Goal: Task Accomplishment & Management: Use online tool/utility

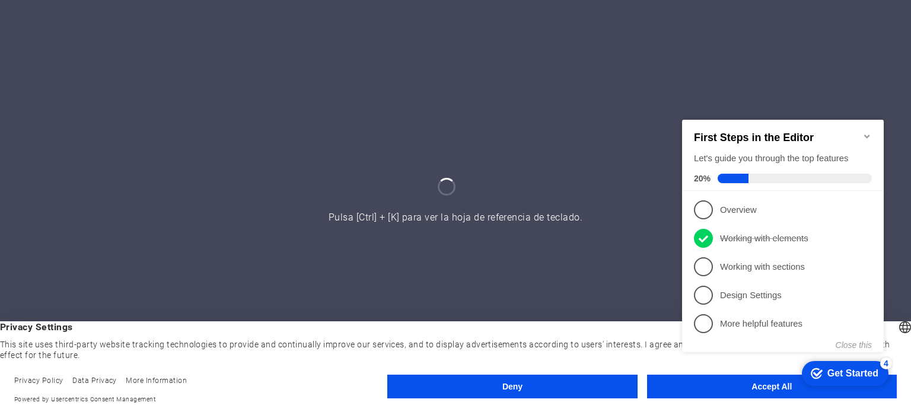
click div "checkmark Get Started 4 First Steps in the Editor Let's guide you through the t…"
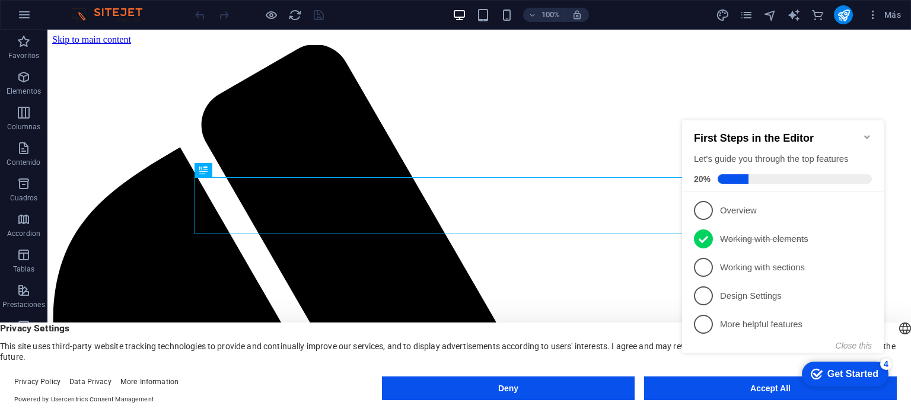
click div "checkmark Get Started 4 First Steps in the Editor Let's guide you through the t…"
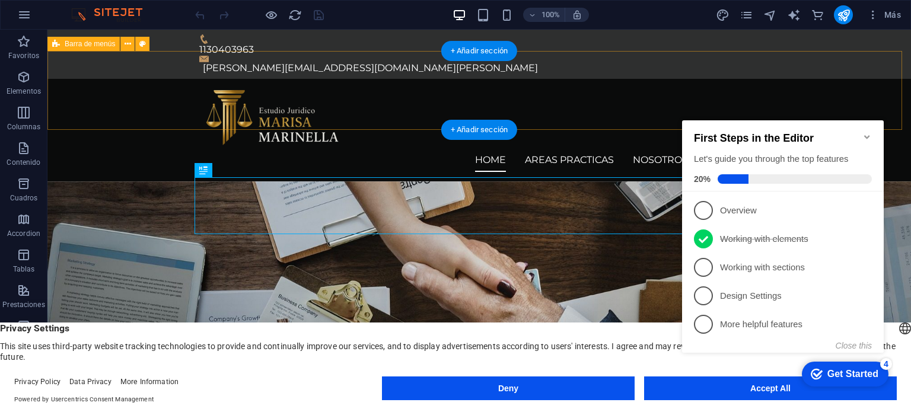
click at [840, 93] on div "Home AREAS PRACTICAS NOSOTROS CONTACTO" at bounding box center [479, 130] width 864 height 103
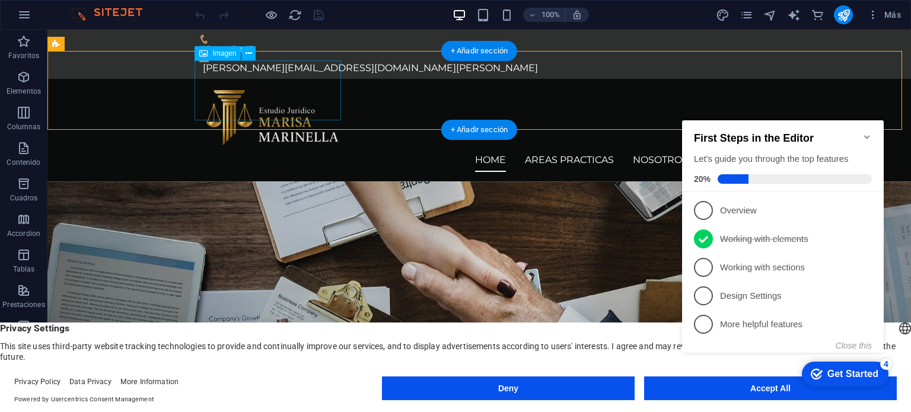
click at [255, 106] on figure at bounding box center [479, 118] width 560 height 60
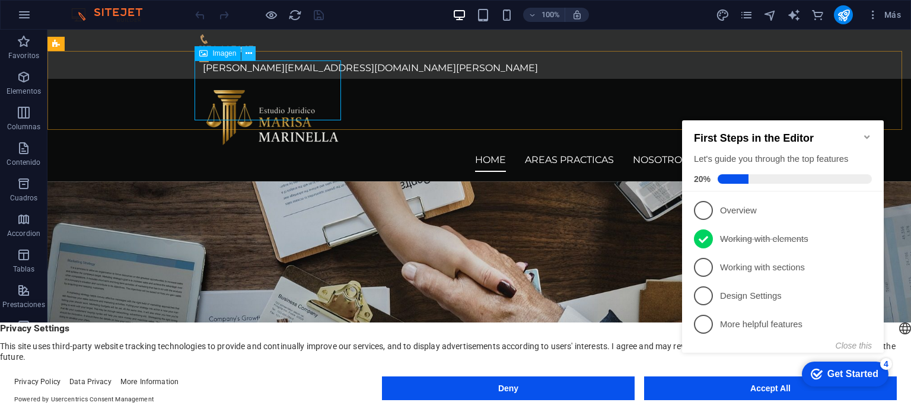
click at [251, 52] on icon at bounding box center [249, 53] width 7 height 12
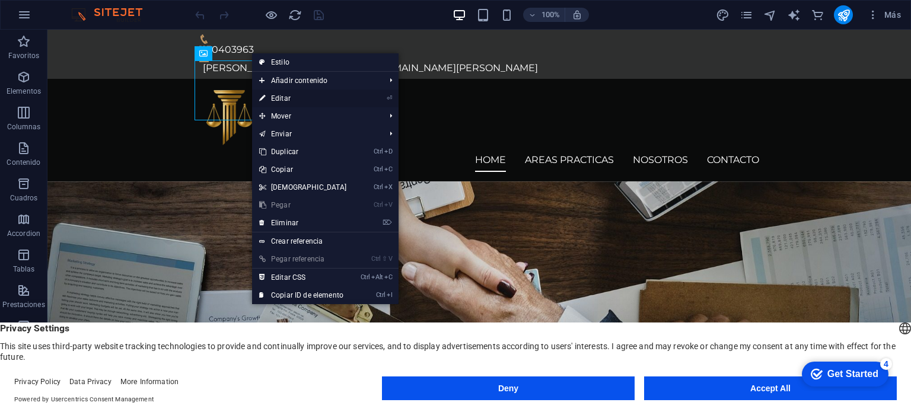
click at [275, 94] on link "⏎ Editar" at bounding box center [303, 99] width 102 height 18
select select "px"
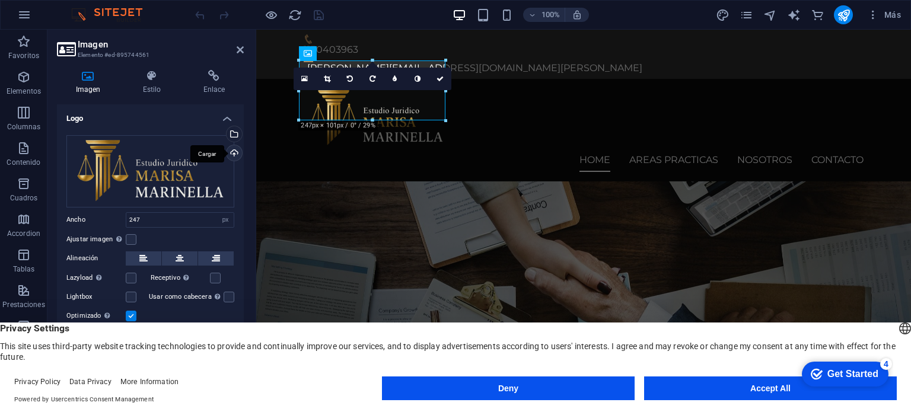
click at [232, 156] on div "Cargar" at bounding box center [233, 154] width 18 height 18
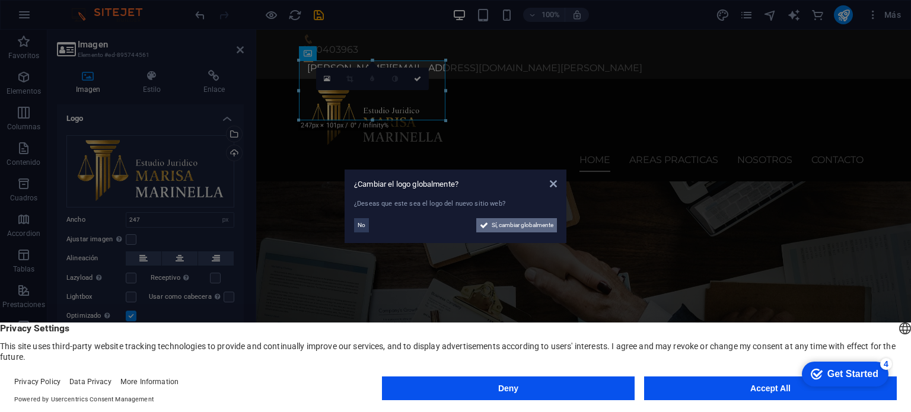
click at [501, 225] on span "Sí, cambiar globalmente" at bounding box center [523, 225] width 62 height 14
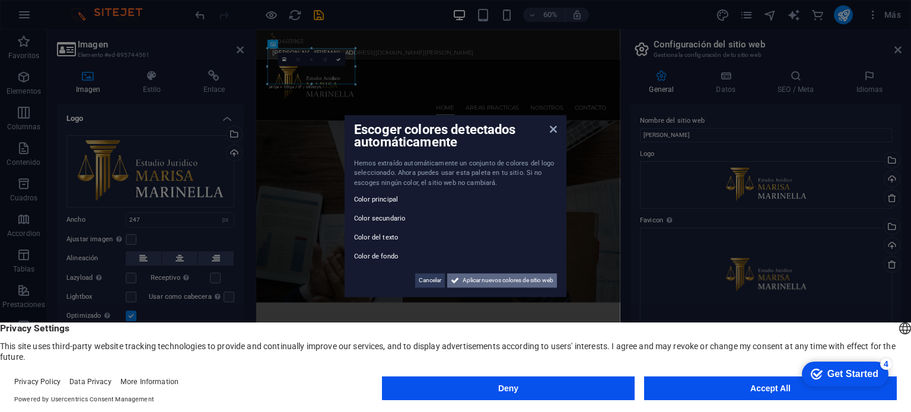
click at [489, 278] on span "Aplicar nuevos colores de sitio web" at bounding box center [508, 280] width 91 height 14
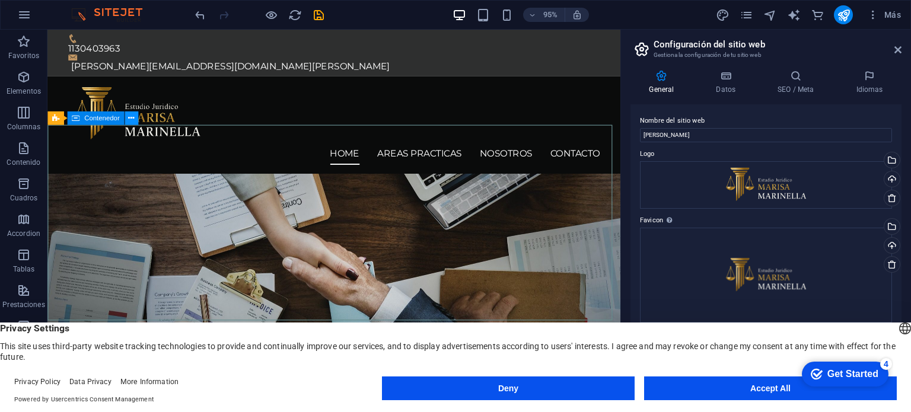
click at [133, 121] on icon at bounding box center [131, 119] width 6 height 12
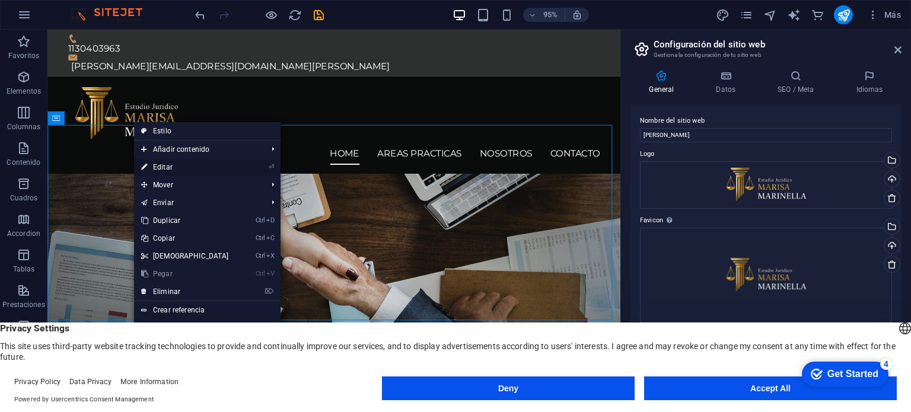
click at [171, 168] on link "⏎ Editar" at bounding box center [185, 167] width 102 height 18
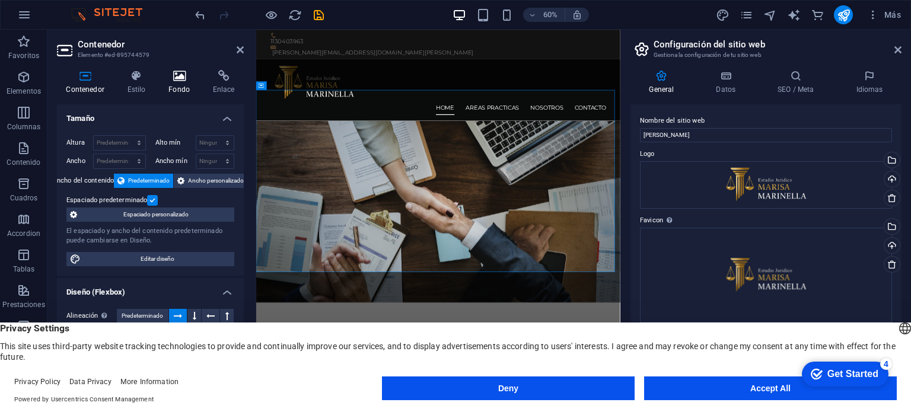
click at [173, 79] on icon at bounding box center [180, 76] width 40 height 12
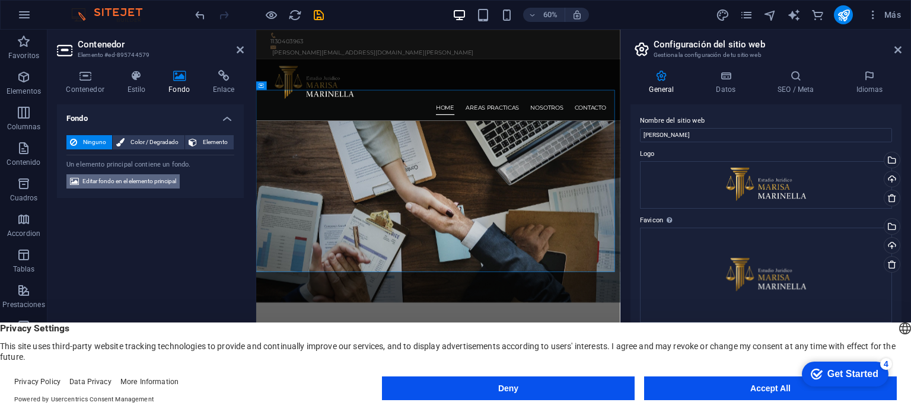
click at [156, 178] on span "Editar fondo en el elemento principal" at bounding box center [129, 181] width 94 height 14
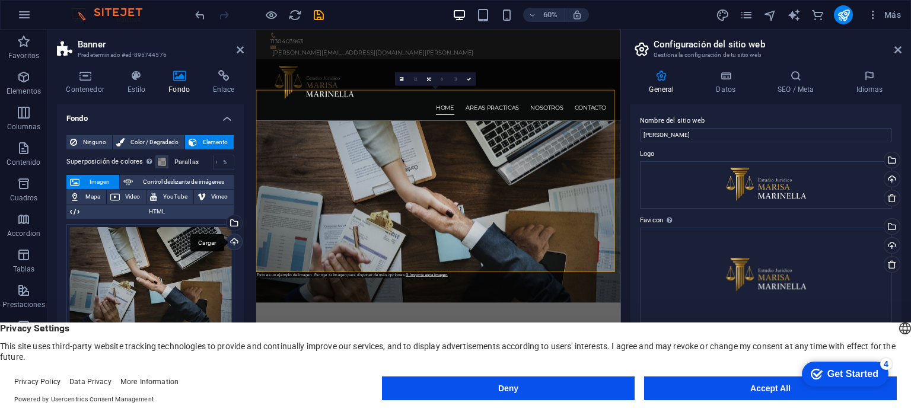
click at [232, 235] on div "Cargar" at bounding box center [233, 243] width 18 height 18
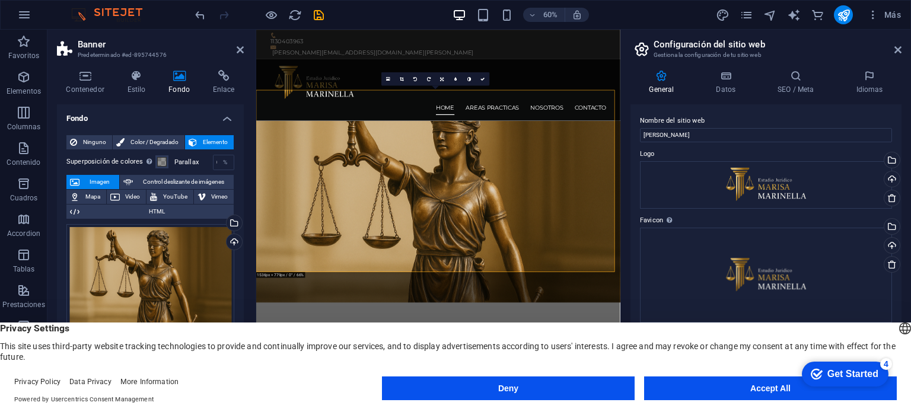
click at [235, 50] on header "Banner Predeterminado #ed-895744576" at bounding box center [150, 45] width 187 height 31
click at [240, 50] on icon at bounding box center [240, 49] width 7 height 9
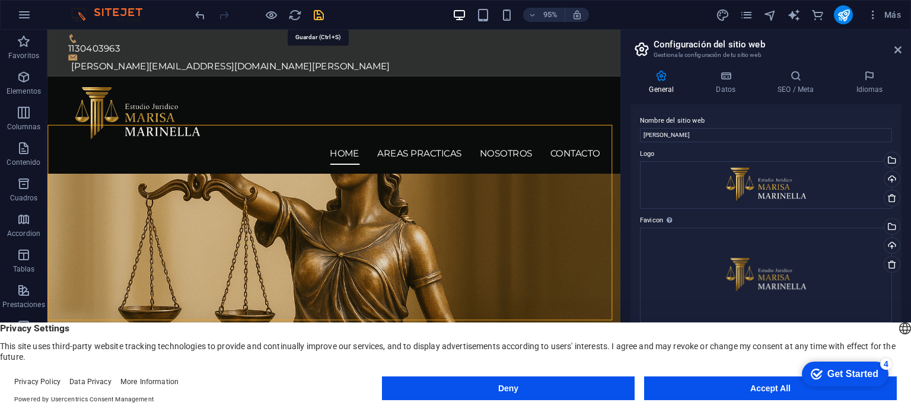
click at [319, 17] on icon "save" at bounding box center [319, 15] width 14 height 14
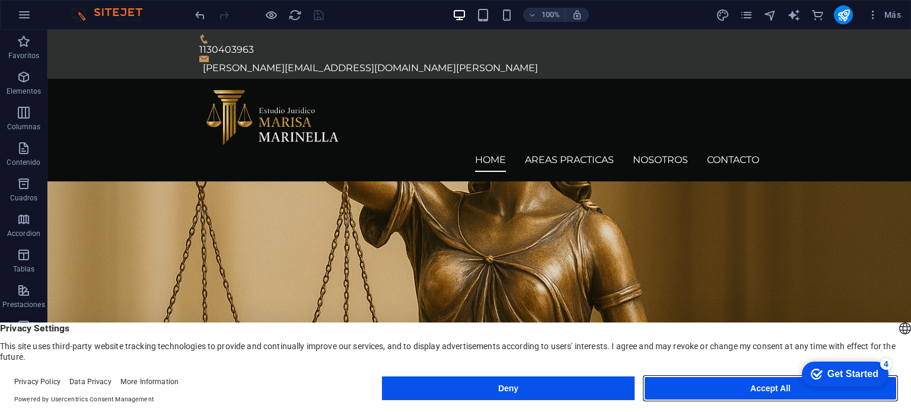
click at [738, 396] on button "Accept All" at bounding box center [770, 389] width 253 height 24
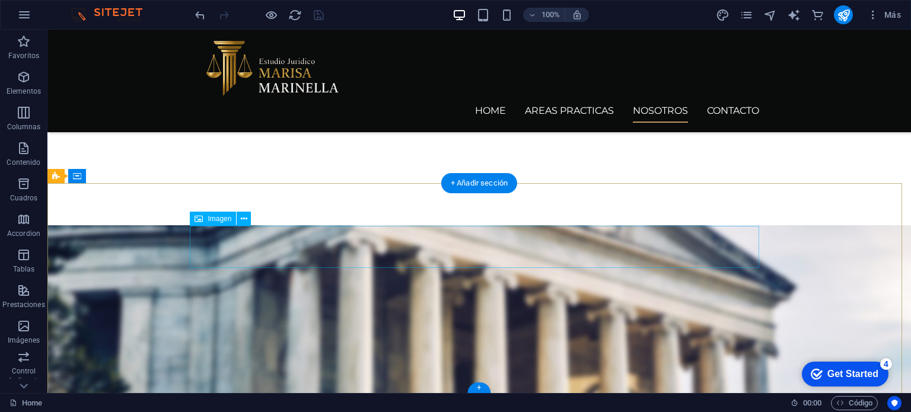
scroll to position [751, 0]
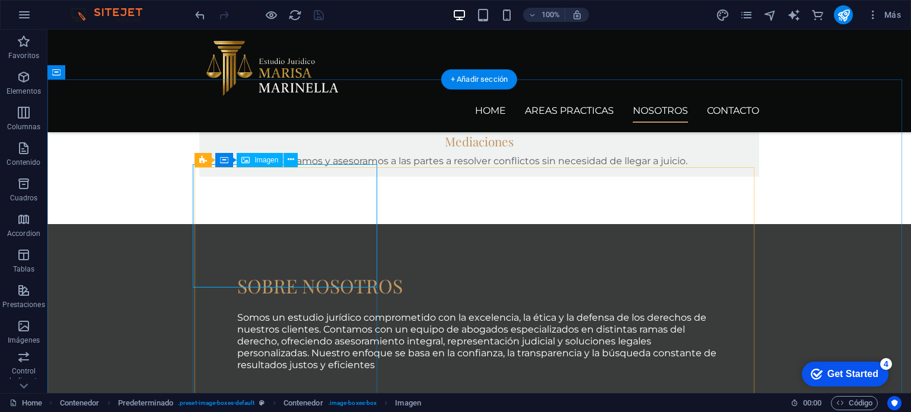
select select "%"
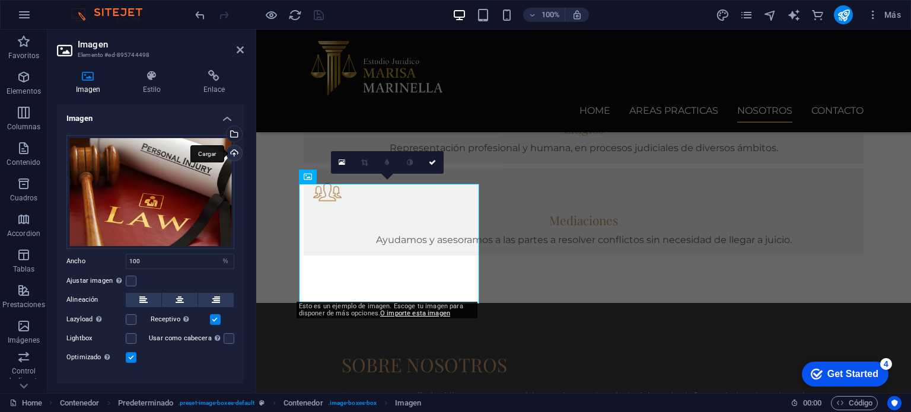
click at [238, 154] on div "Cargar" at bounding box center [233, 154] width 18 height 18
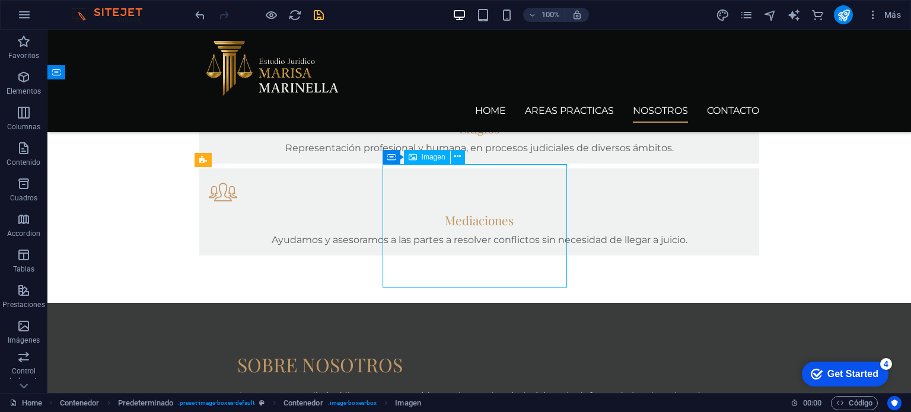
select select "%"
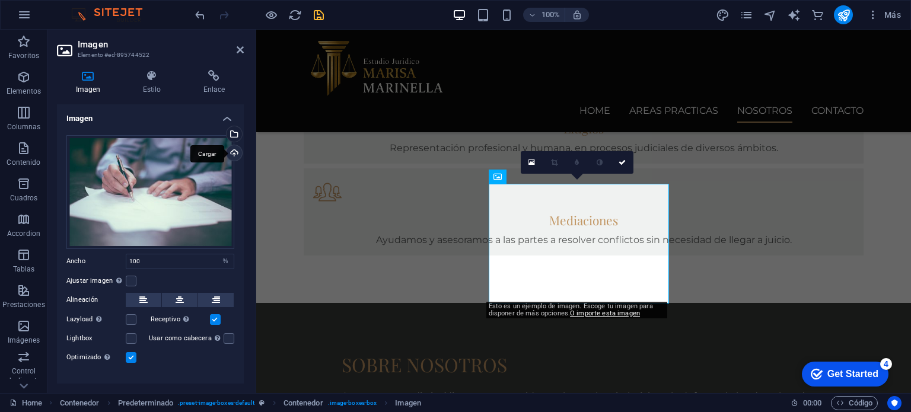
click at [235, 153] on div "Cargar" at bounding box center [233, 154] width 18 height 18
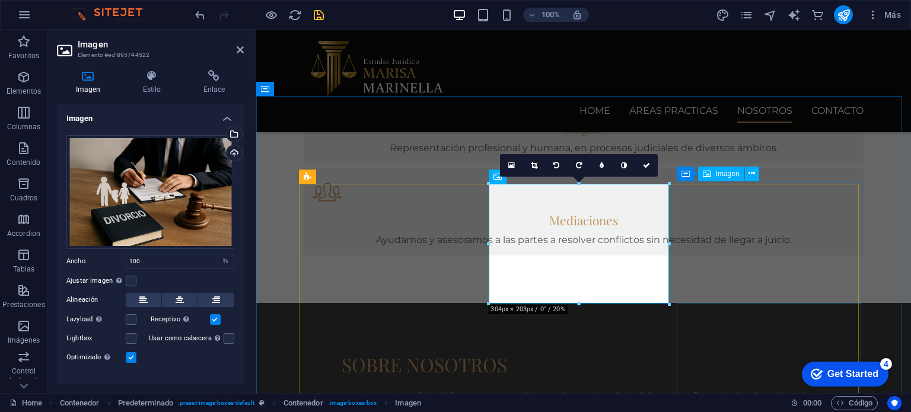
select select "%"
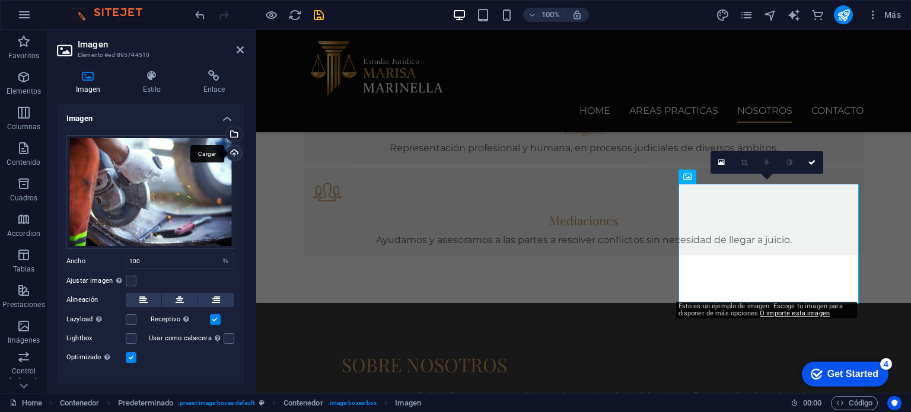
click at [230, 153] on div "Cargar" at bounding box center [233, 154] width 18 height 18
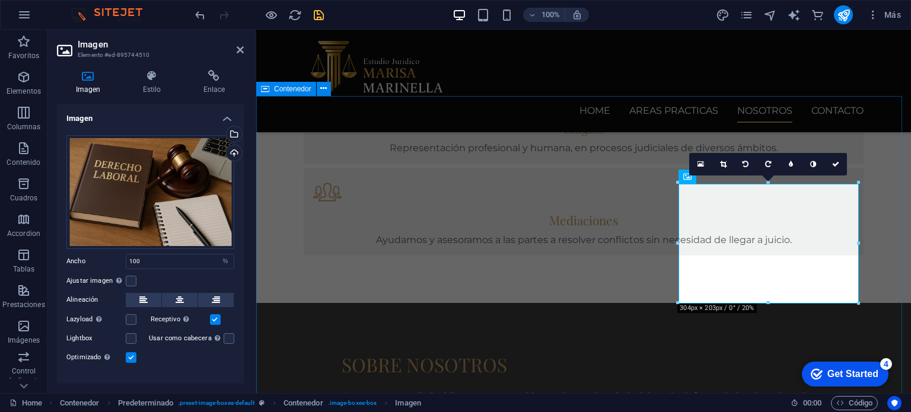
scroll to position [811, 0]
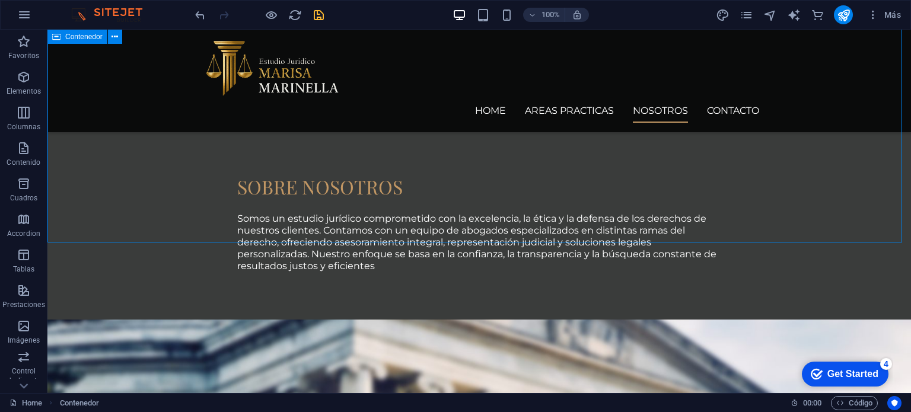
scroll to position [1048, 0]
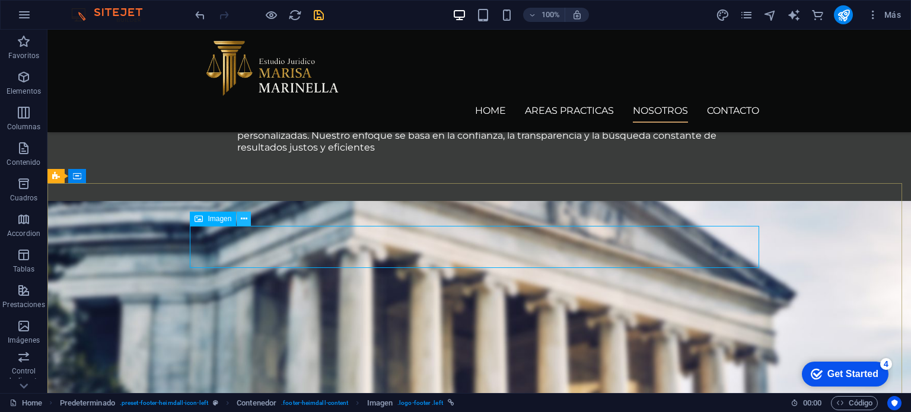
click at [248, 218] on button at bounding box center [244, 219] width 14 height 14
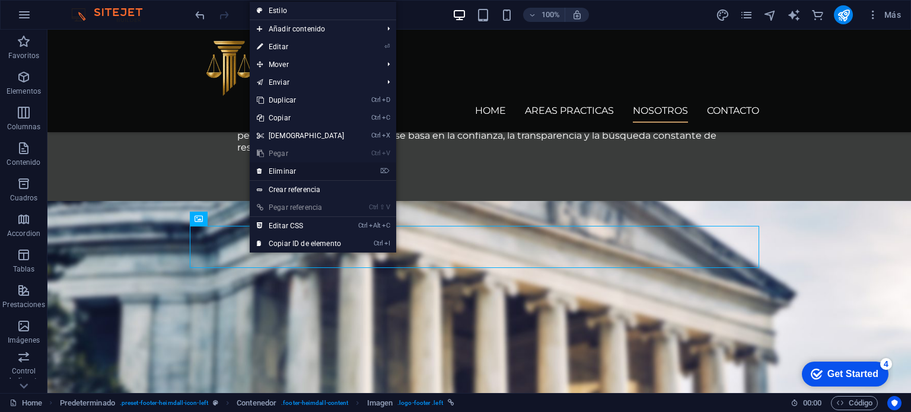
click at [304, 176] on link "⌦ Eliminar" at bounding box center [301, 172] width 102 height 18
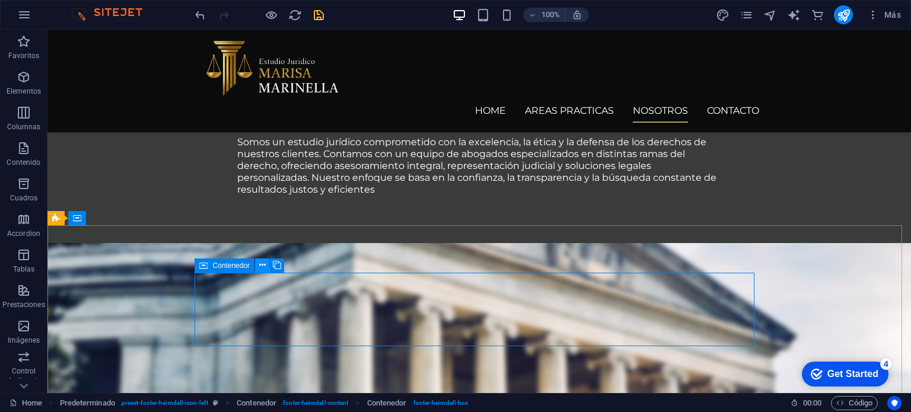
click at [265, 263] on icon at bounding box center [262, 265] width 7 height 12
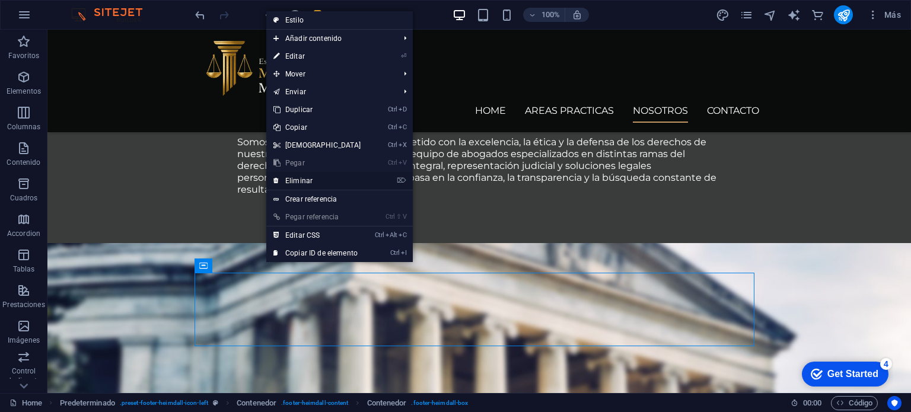
click at [306, 180] on link "⌦ Eliminar" at bounding box center [317, 181] width 102 height 18
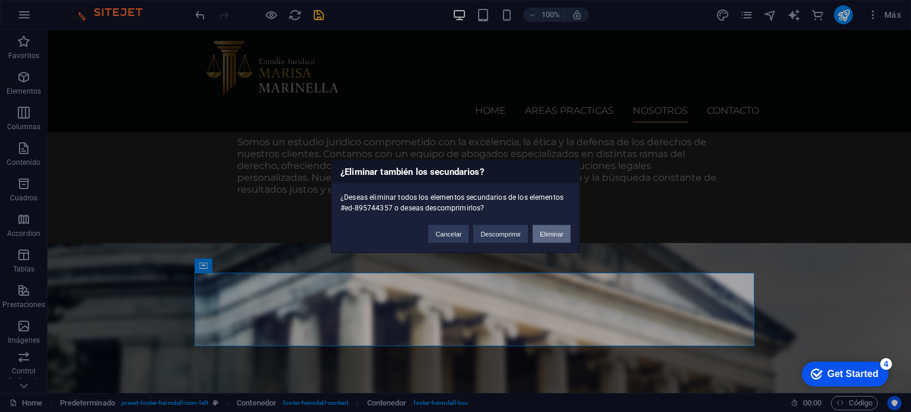
click at [553, 231] on button "Eliminar" at bounding box center [552, 234] width 38 height 18
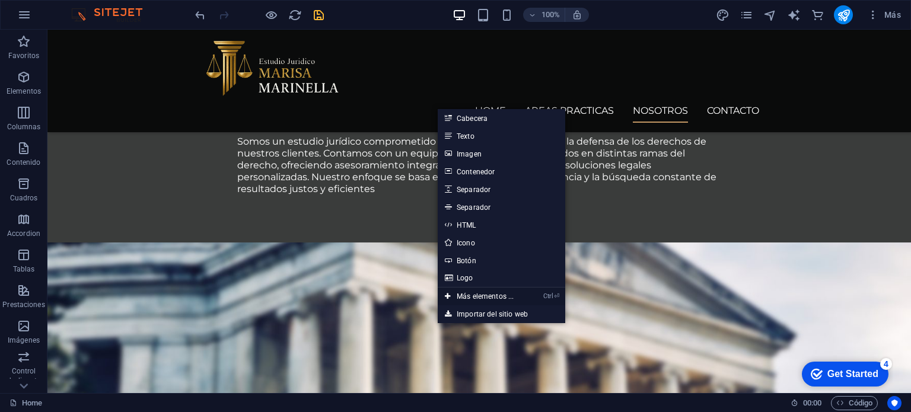
click at [483, 294] on link "Ctrl ⏎ Más elementos ..." at bounding box center [479, 297] width 83 height 18
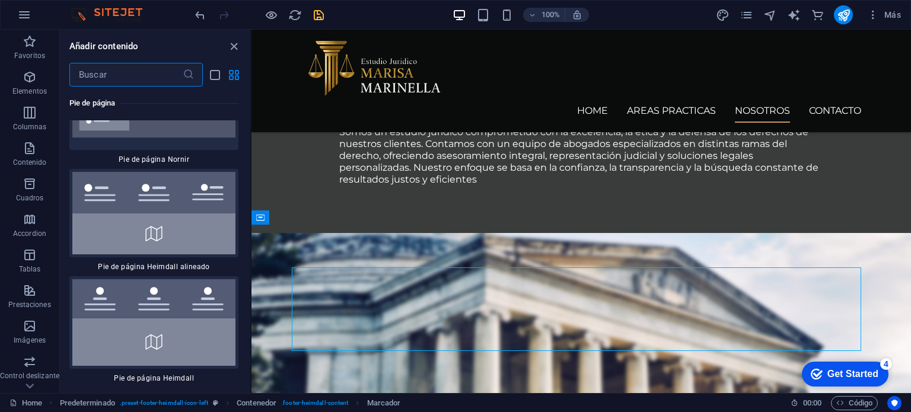
scroll to position [16482, 0]
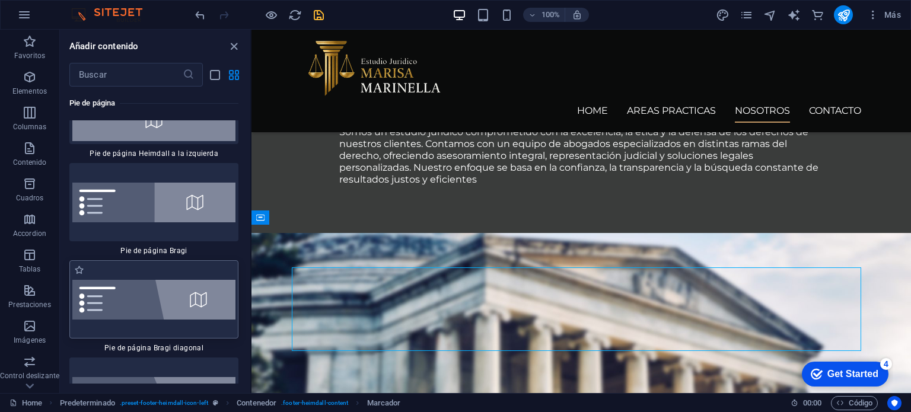
click at [168, 280] on img at bounding box center [153, 300] width 163 height 40
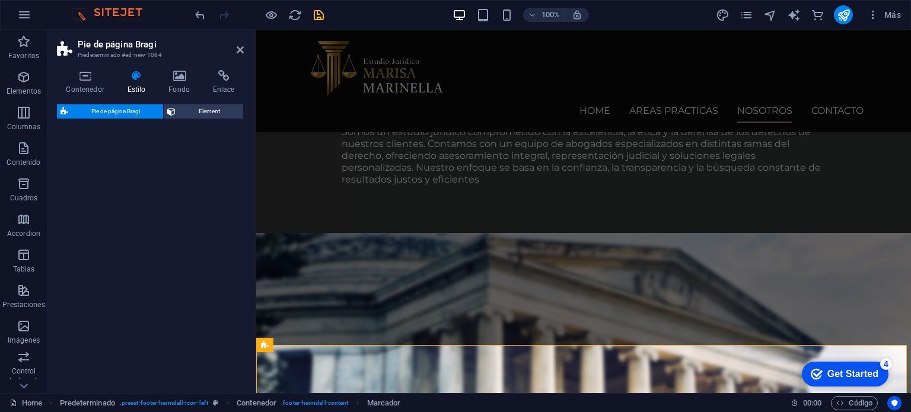
click at [168, 237] on div "Pie de página Bragi Element" at bounding box center [150, 243] width 187 height 279
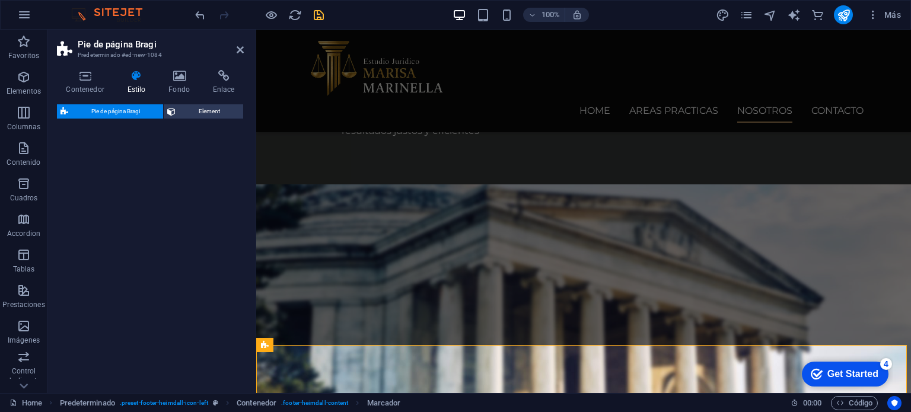
select select "%"
select select "rem"
select select "px"
select select "rem"
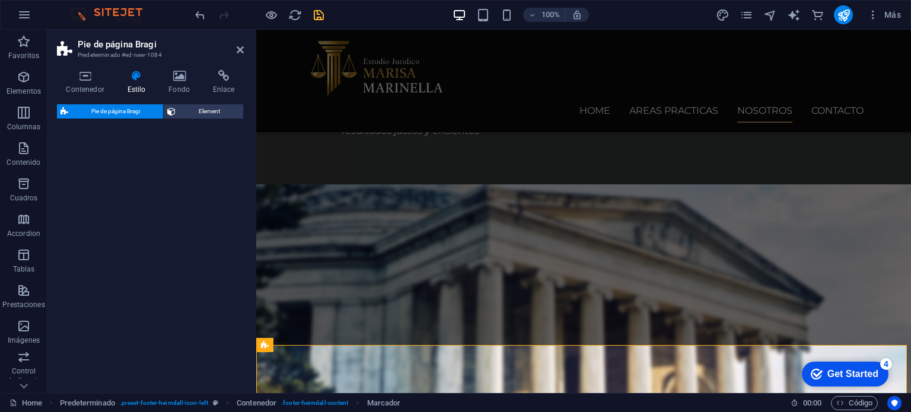
select select "rem"
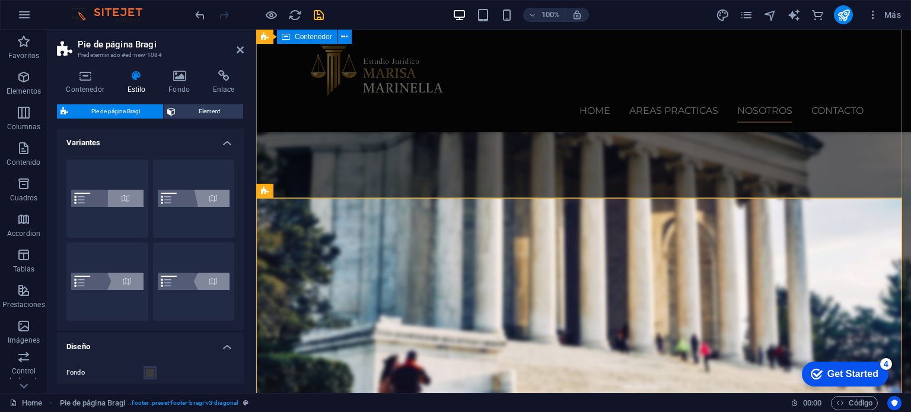
scroll to position [1041, 0]
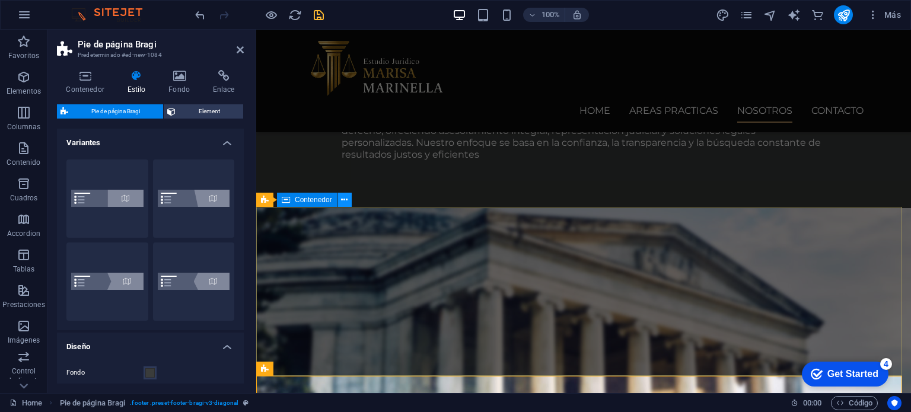
click at [346, 201] on icon at bounding box center [344, 200] width 7 height 12
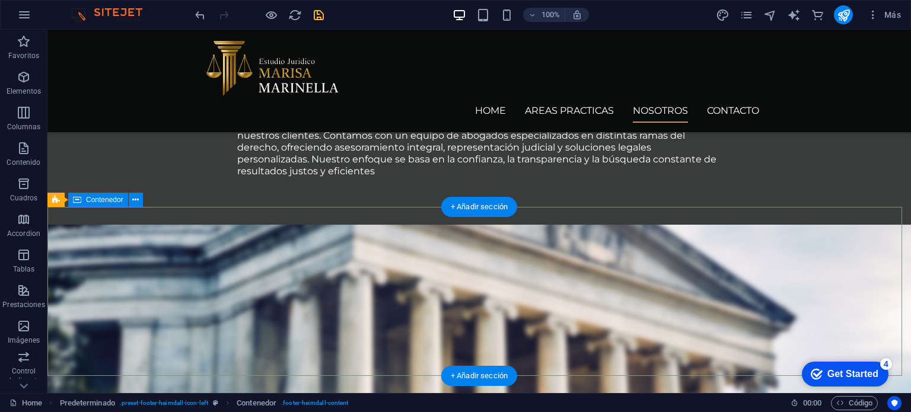
scroll to position [1202, 0]
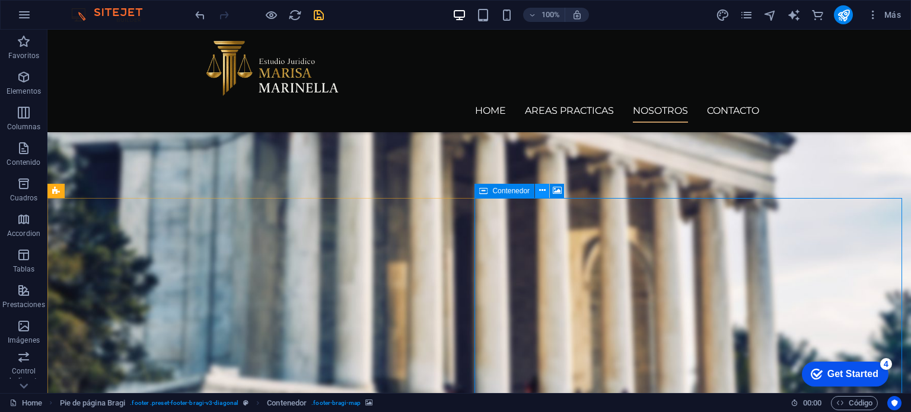
click at [546, 194] on button at bounding box center [542, 191] width 14 height 14
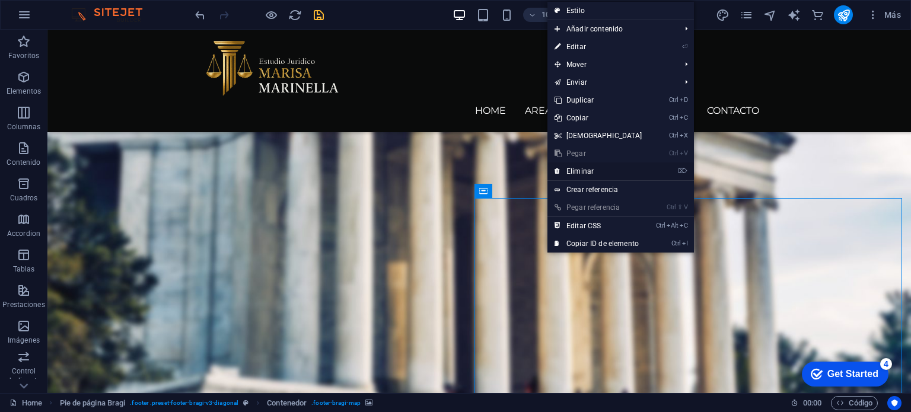
click at [580, 171] on link "⌦ Eliminar" at bounding box center [598, 172] width 102 height 18
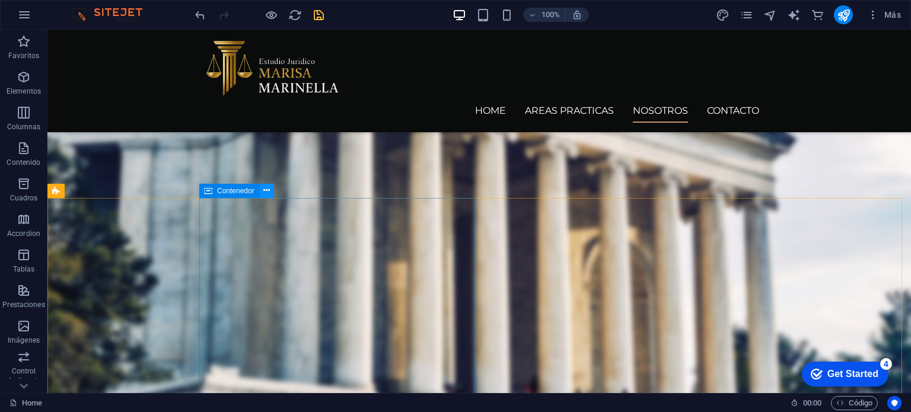
click at [262, 193] on button at bounding box center [267, 191] width 14 height 14
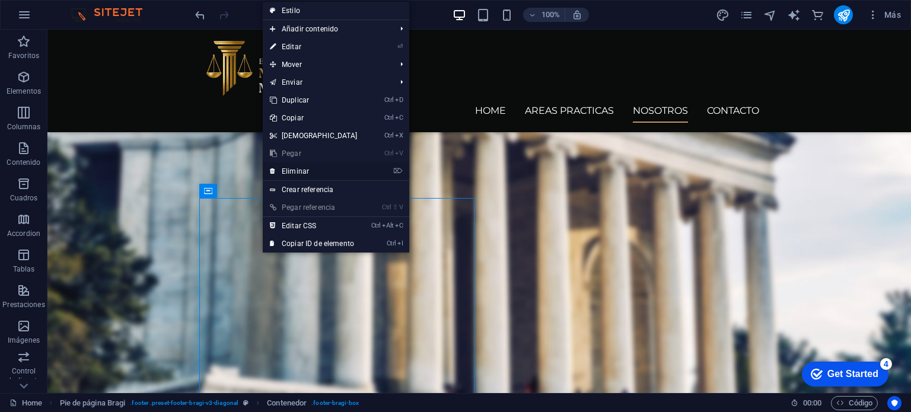
click at [302, 173] on link "⌦ Eliminar" at bounding box center [314, 172] width 102 height 18
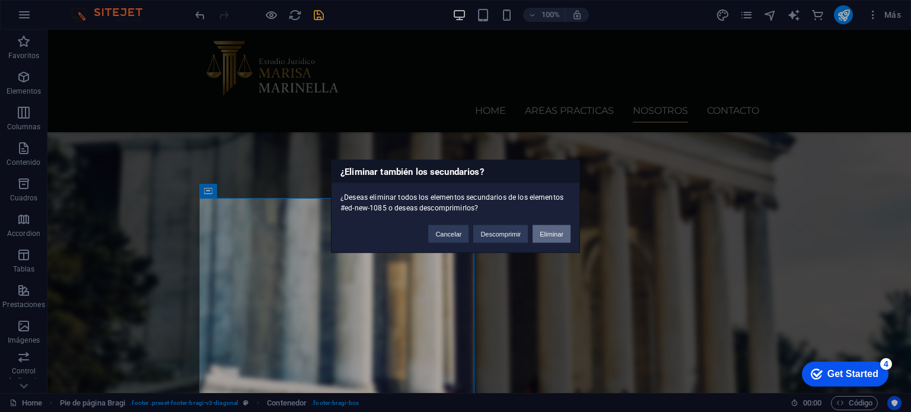
click at [545, 235] on button "Eliminar" at bounding box center [552, 234] width 38 height 18
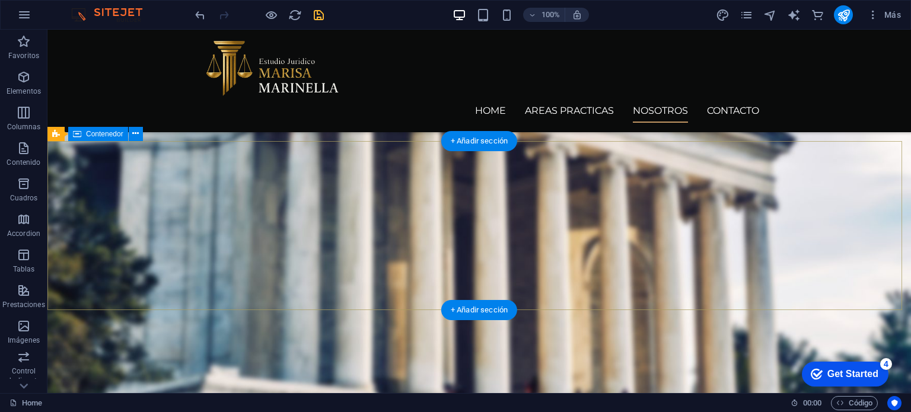
scroll to position [1090, 0]
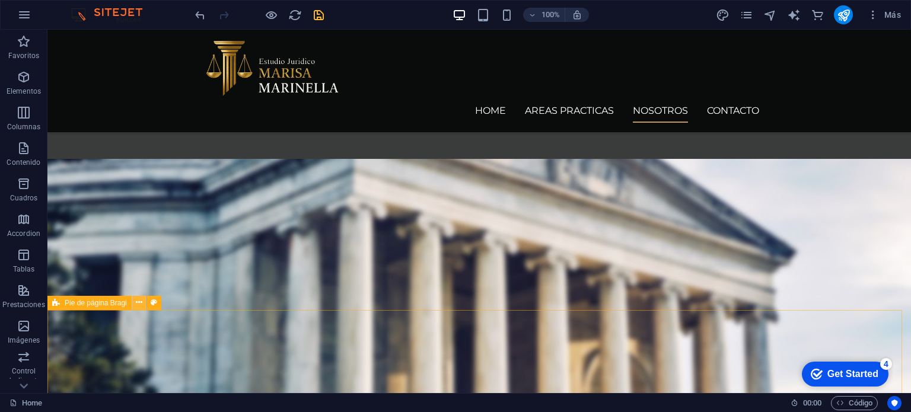
click at [142, 306] on icon at bounding box center [139, 303] width 7 height 12
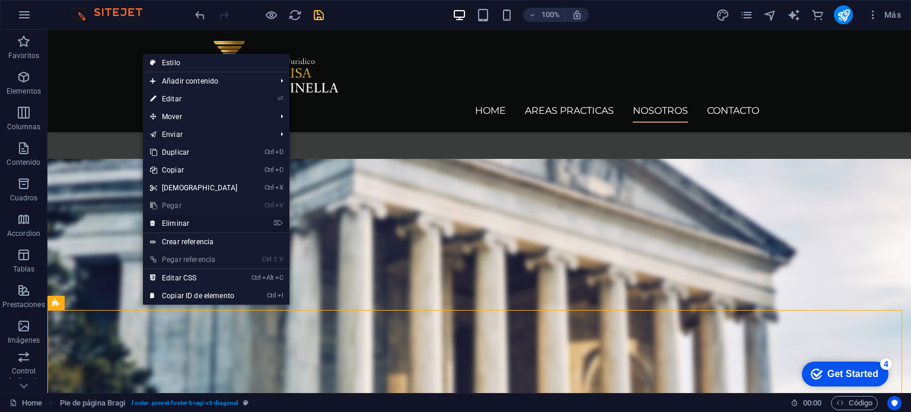
click at [166, 226] on link "⌦ Eliminar" at bounding box center [194, 224] width 102 height 18
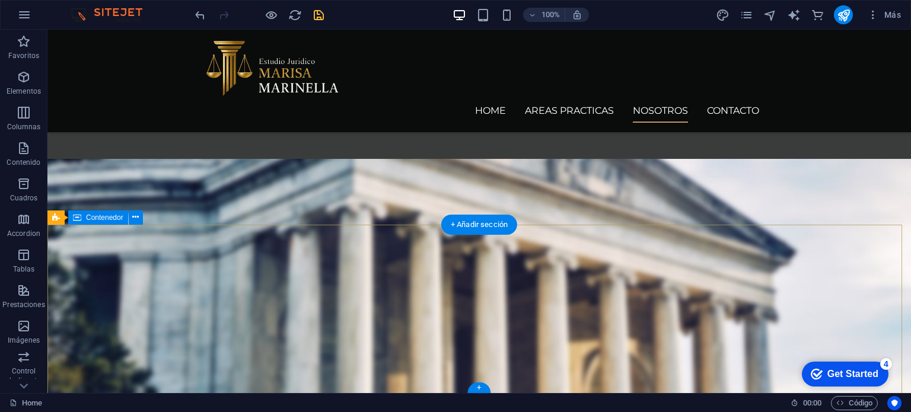
scroll to position [1006, 0]
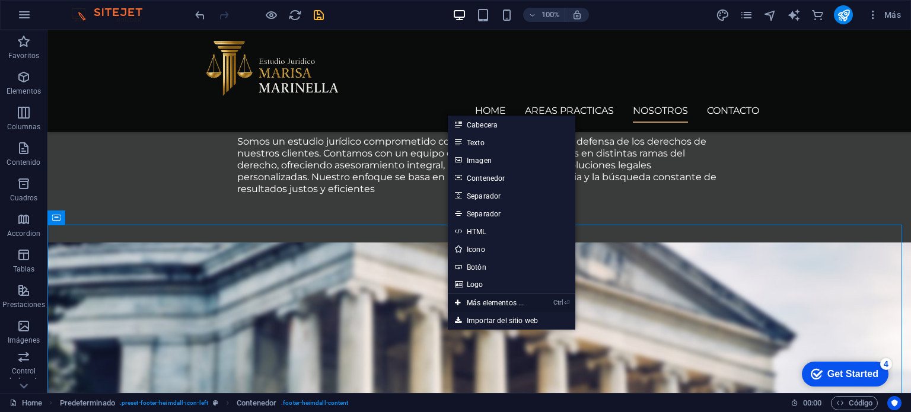
click at [503, 303] on link "Ctrl ⏎ Más elementos ..." at bounding box center [489, 303] width 83 height 18
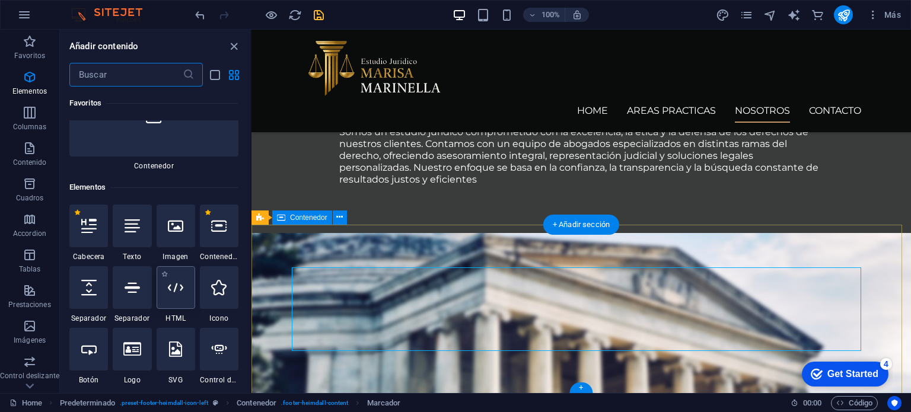
scroll to position [223, 0]
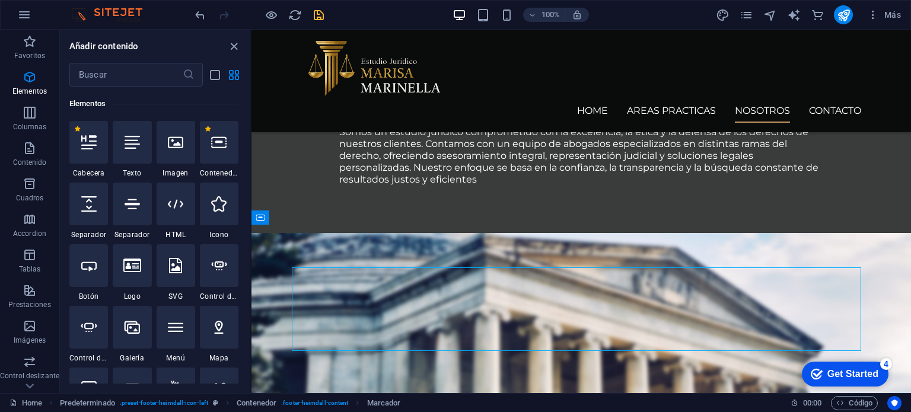
drag, startPoint x: 247, startPoint y: 92, endPoint x: 246, endPoint y: 228, distance: 136.4
click at [246, 228] on div "Favoritos 1 Star Cabecera 1 Star Contenedor Elementos 1 Star Cabecera 1 Star Te…" at bounding box center [155, 235] width 190 height 297
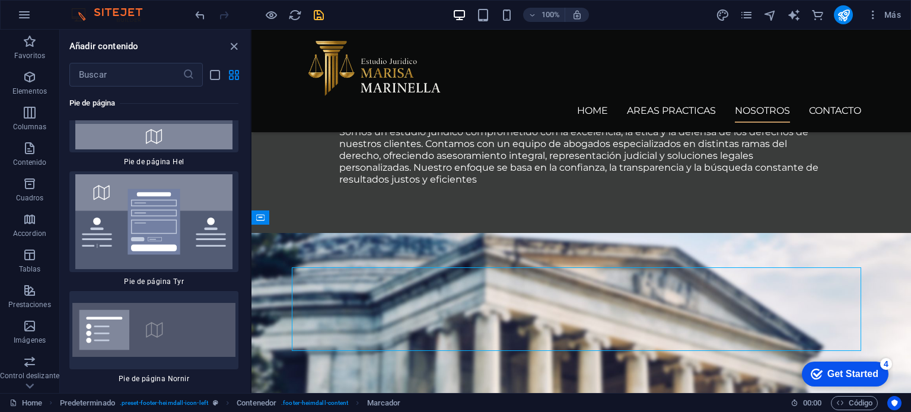
scroll to position [15871, 0]
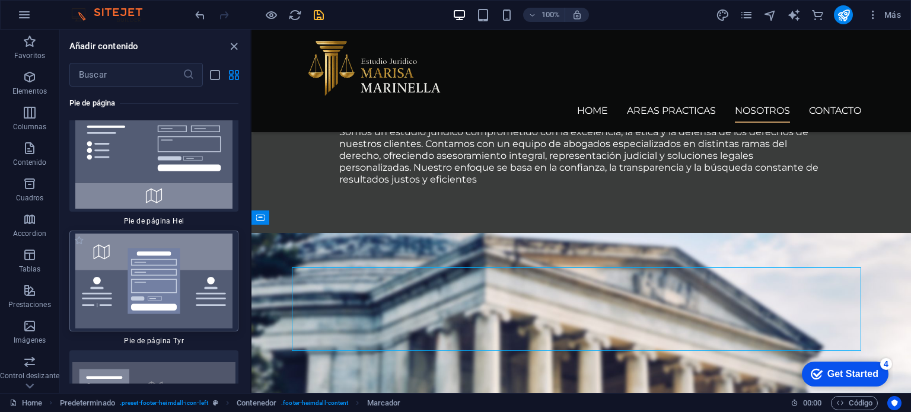
click at [177, 234] on img at bounding box center [153, 281] width 163 height 95
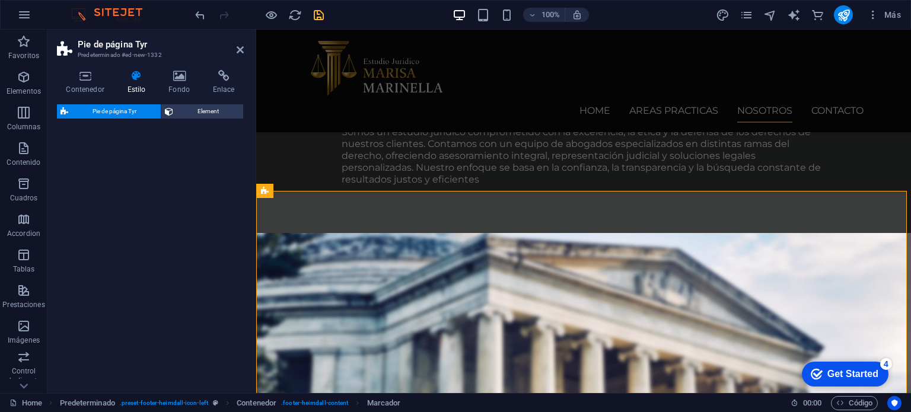
click at [174, 211] on div "Pie de página Tyr Element" at bounding box center [150, 243] width 187 height 279
select select "rem"
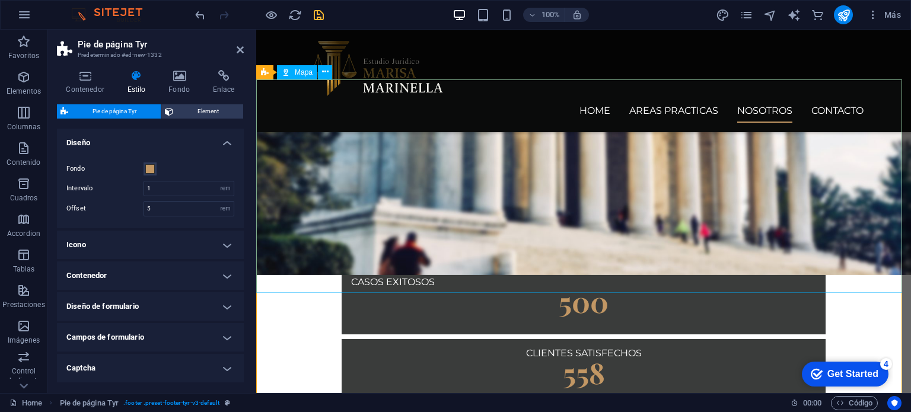
scroll to position [1397, 0]
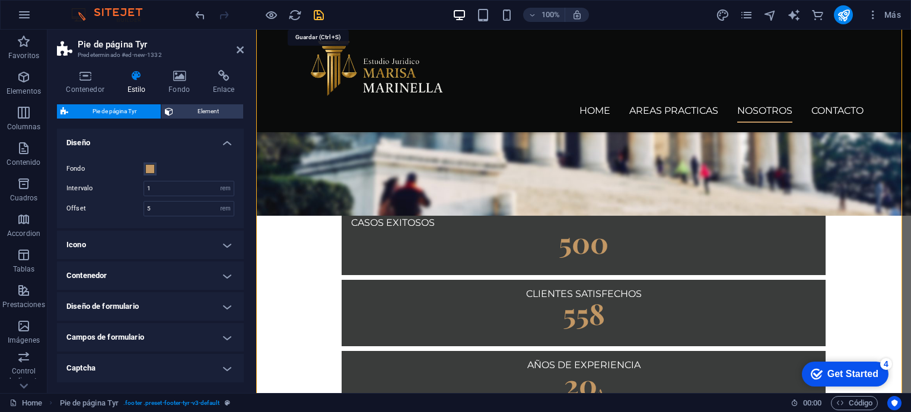
click at [320, 16] on icon "save" at bounding box center [319, 15] width 14 height 14
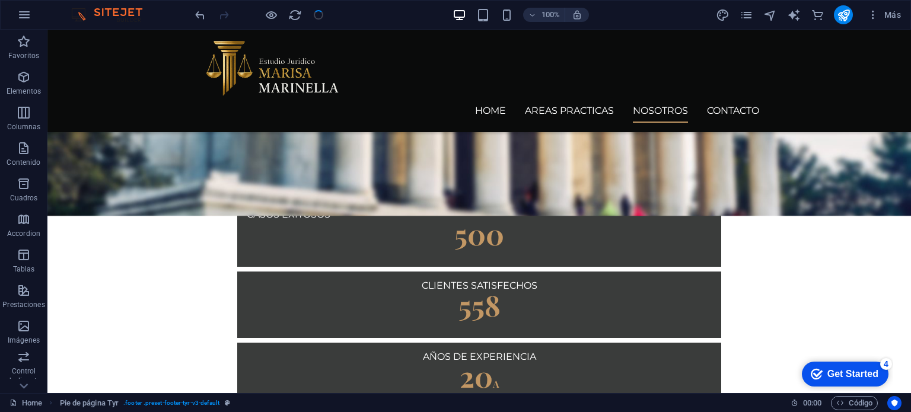
scroll to position [1380, 0]
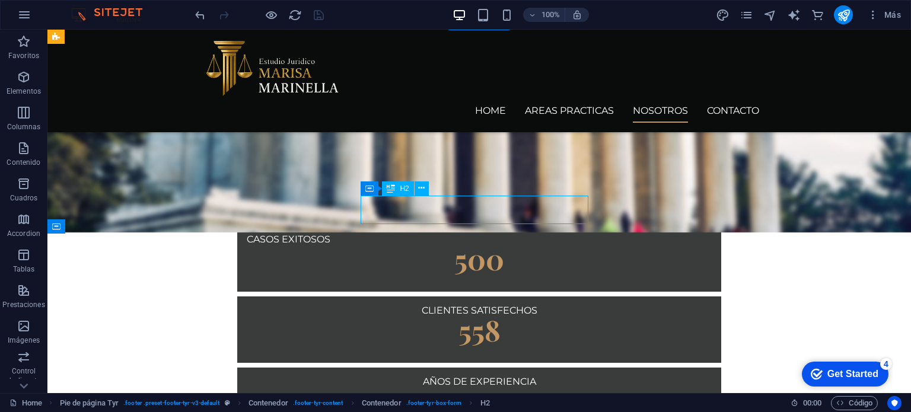
scroll to position [1397, 0]
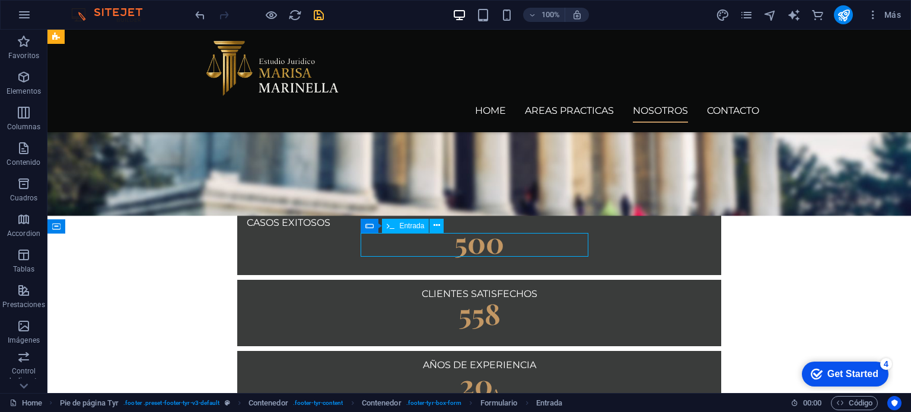
scroll to position [1380, 0]
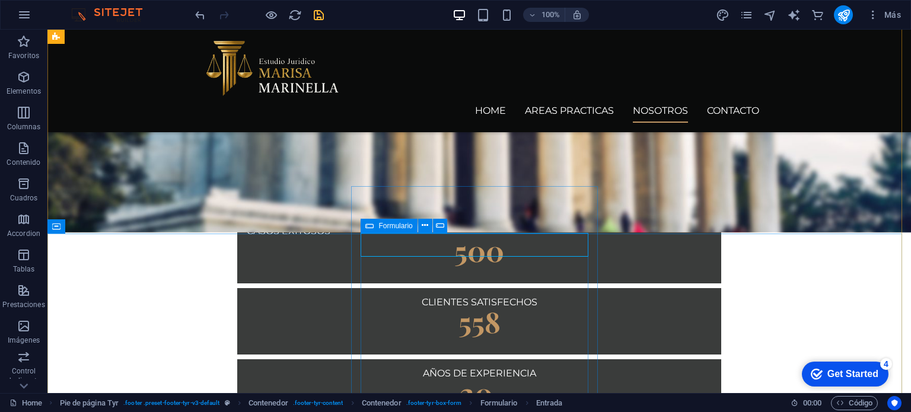
click at [394, 222] on span "Formulario" at bounding box center [395, 225] width 34 height 7
click at [425, 225] on icon at bounding box center [425, 225] width 7 height 12
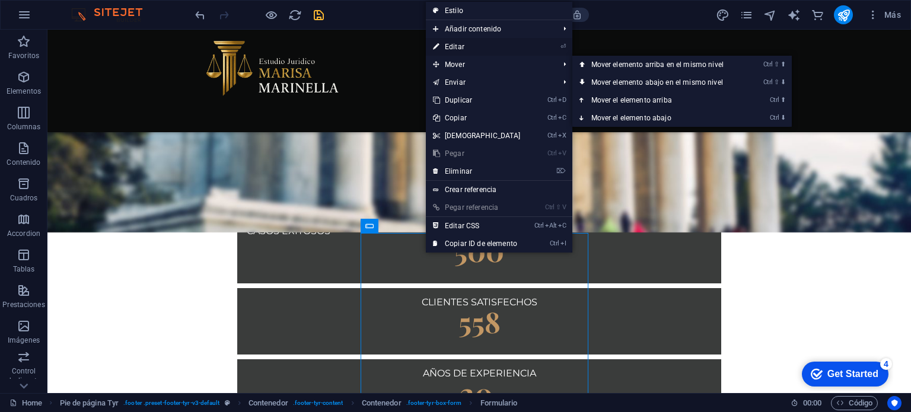
click at [460, 44] on link "⏎ Editar" at bounding box center [477, 47] width 102 height 18
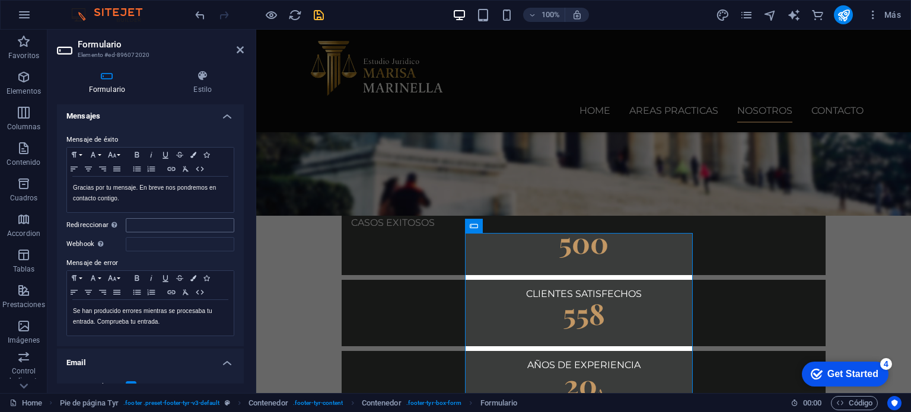
scroll to position [0, 0]
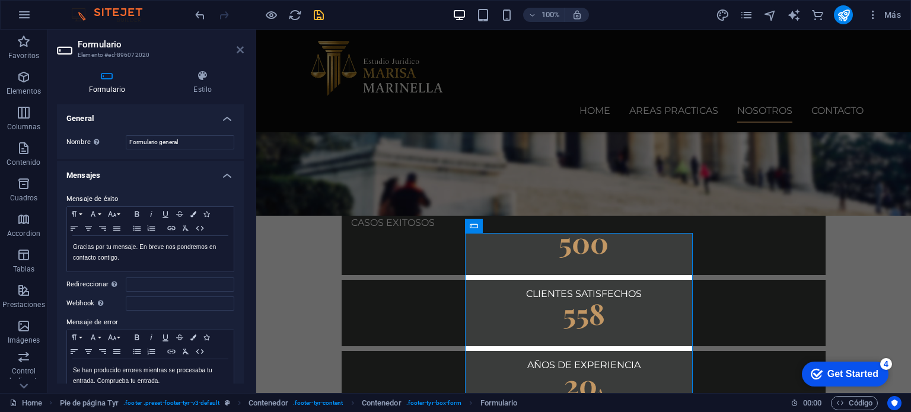
click at [238, 50] on icon at bounding box center [240, 49] width 7 height 9
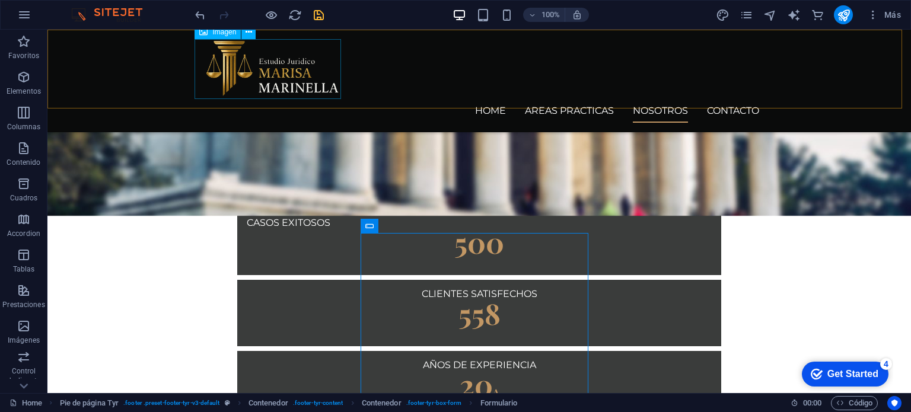
scroll to position [1380, 0]
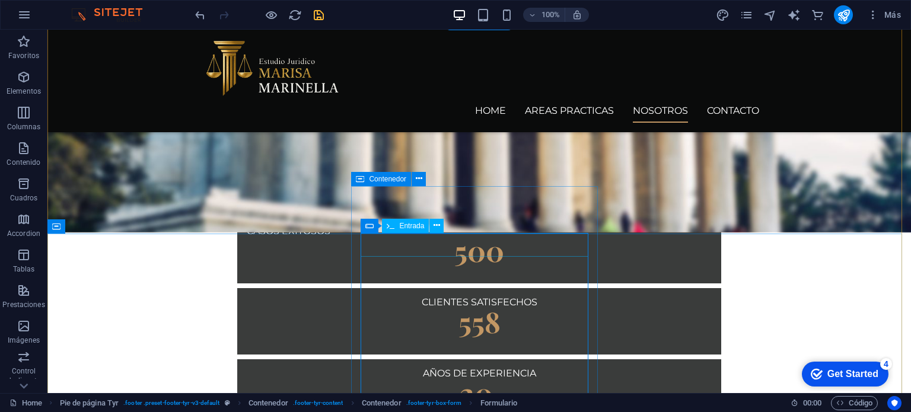
click at [436, 230] on icon at bounding box center [437, 225] width 7 height 12
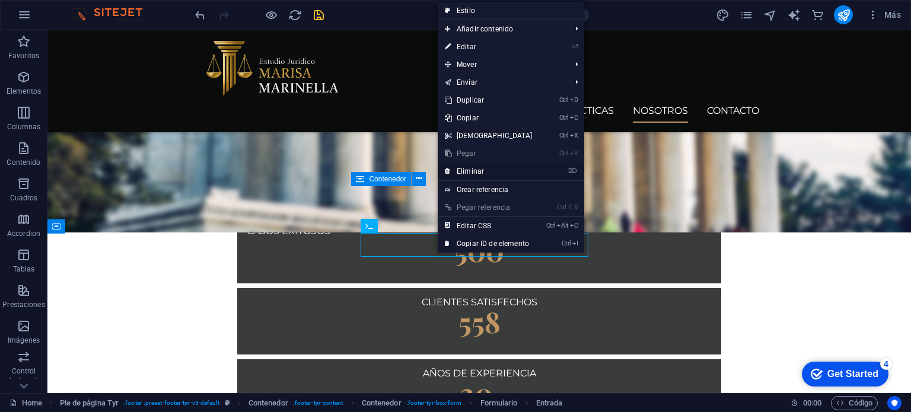
click at [455, 168] on link "⌦ Eliminar" at bounding box center [489, 172] width 102 height 18
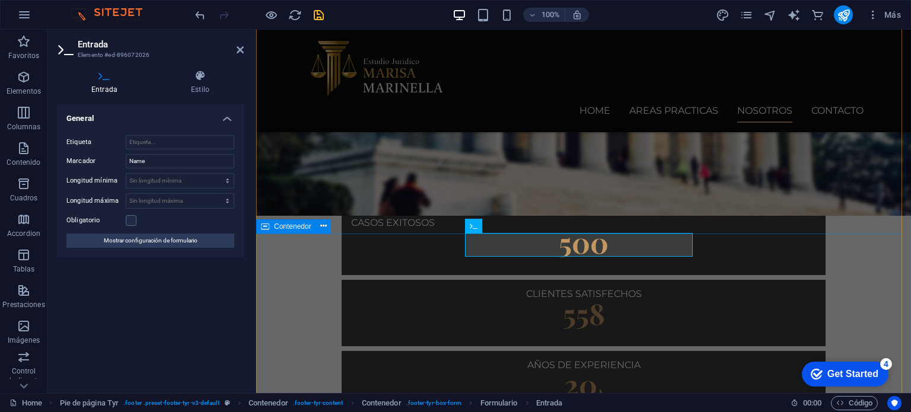
drag, startPoint x: 505, startPoint y: 246, endPoint x: 448, endPoint y: 244, distance: 57.0
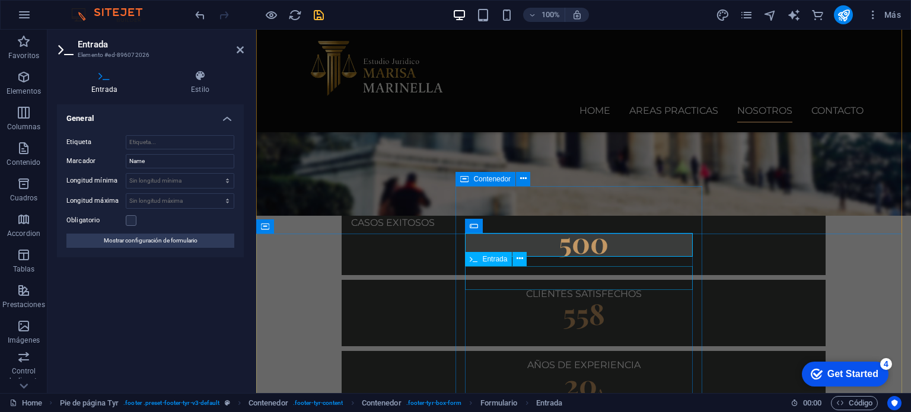
type input "Nombre y Apellido"
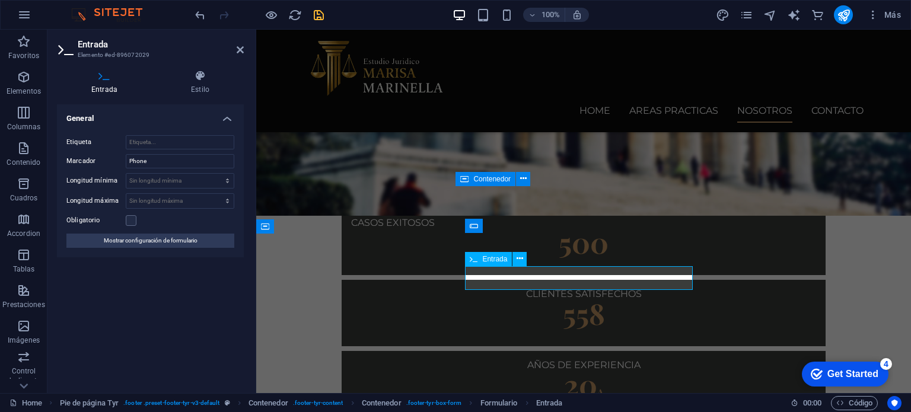
drag, startPoint x: 508, startPoint y: 272, endPoint x: 488, endPoint y: 277, distance: 20.7
type input "t"
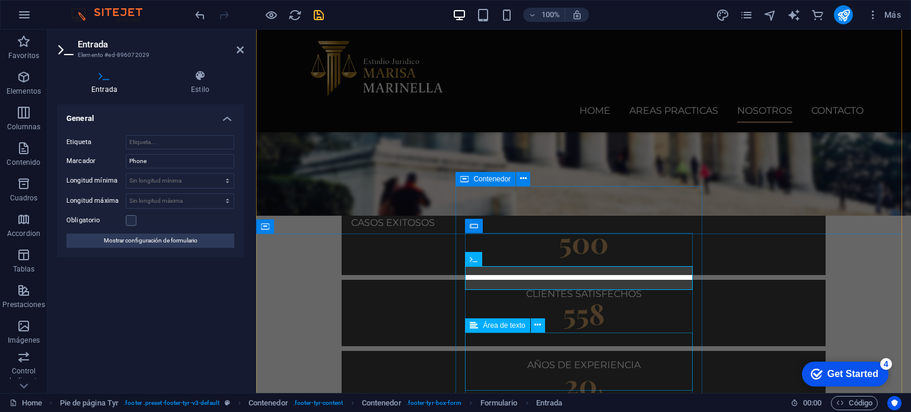
type input "Telefono"
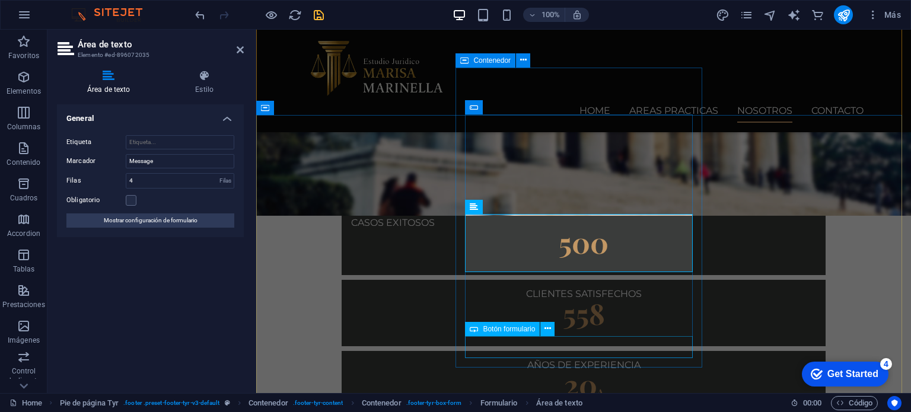
scroll to position [1515, 0]
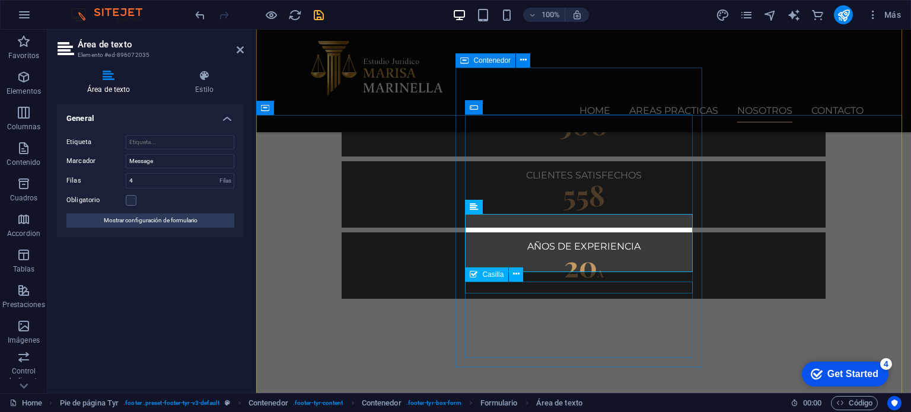
type textarea "Mensaje"
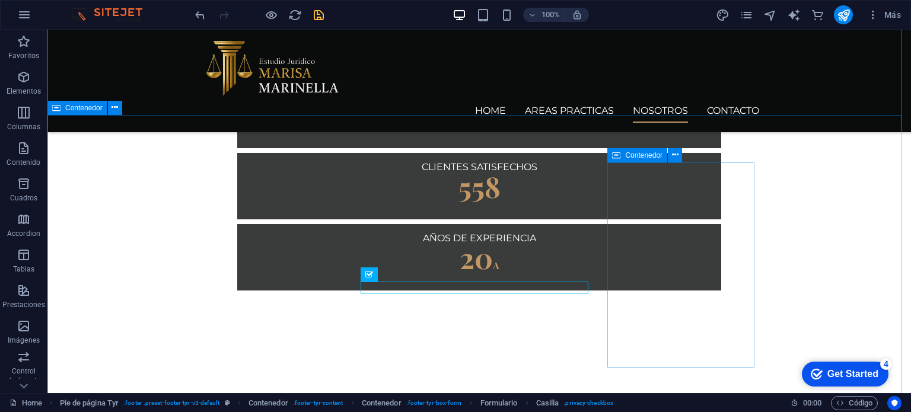
scroll to position [1499, 0]
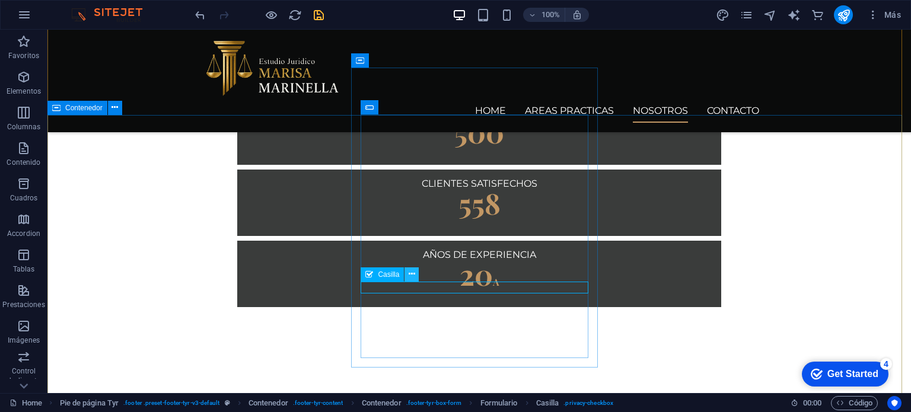
click at [413, 276] on icon at bounding box center [412, 274] width 7 height 12
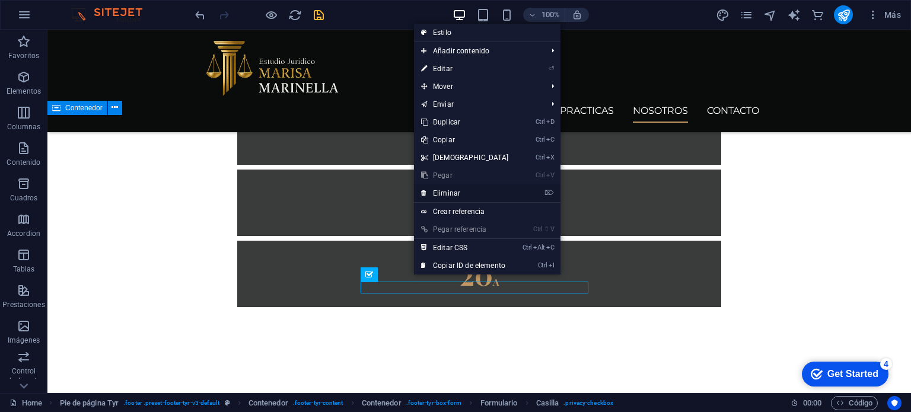
click at [453, 197] on link "⌦ Eliminar" at bounding box center [465, 193] width 102 height 18
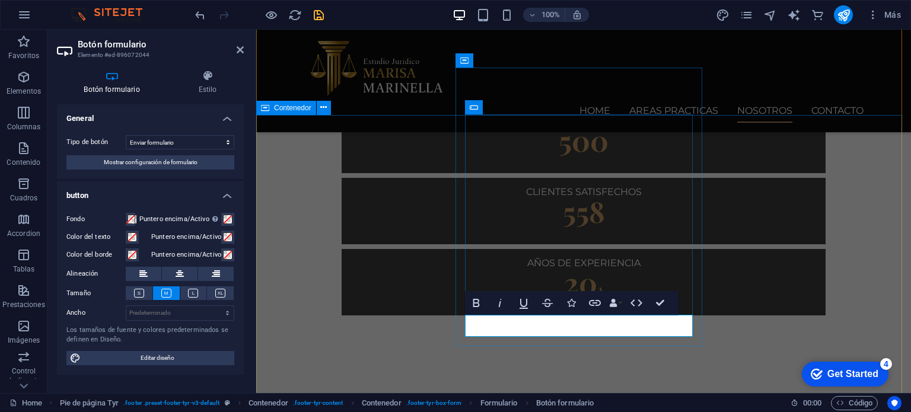
scroll to position [1515, 0]
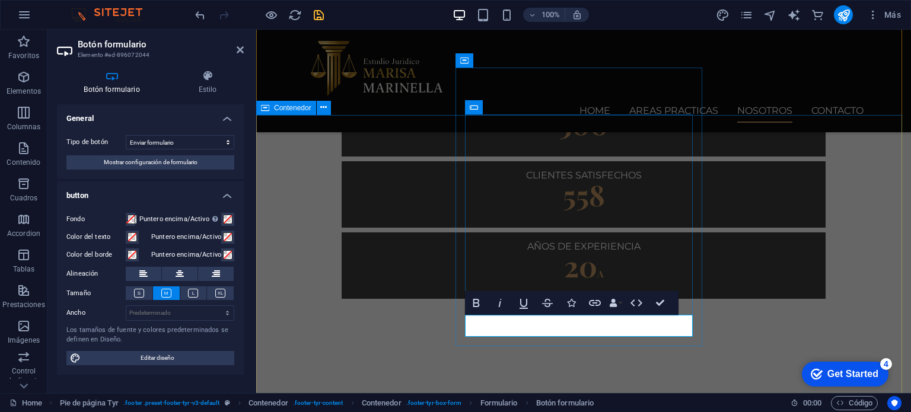
type button "Submit"
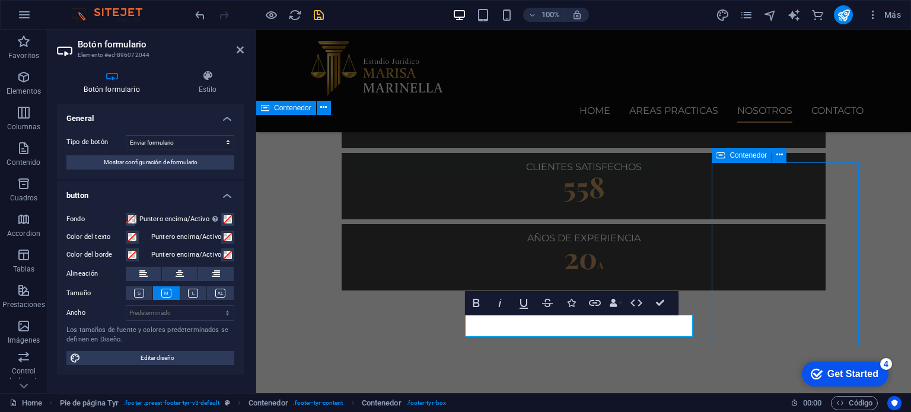
scroll to position [1499, 0]
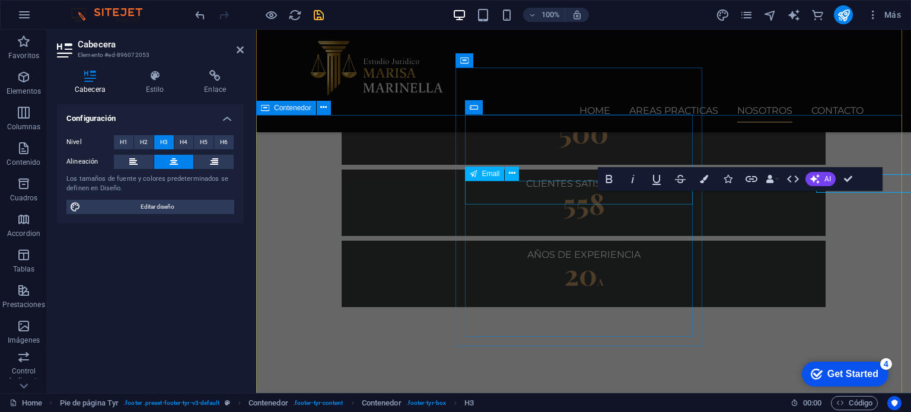
scroll to position [1515, 0]
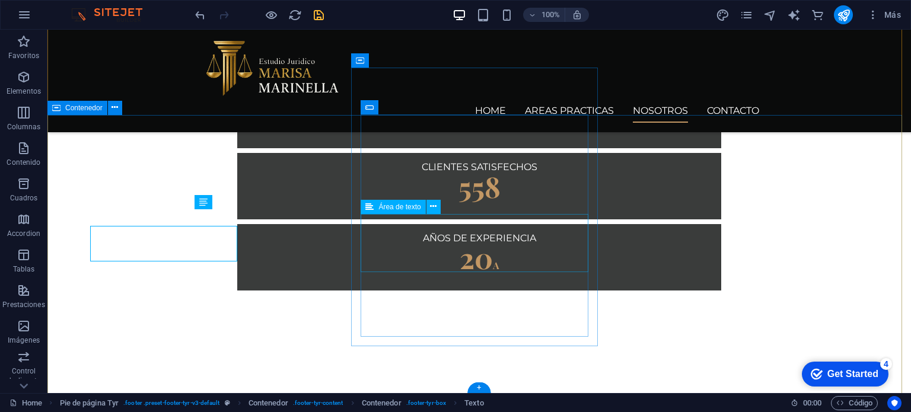
scroll to position [1499, 0]
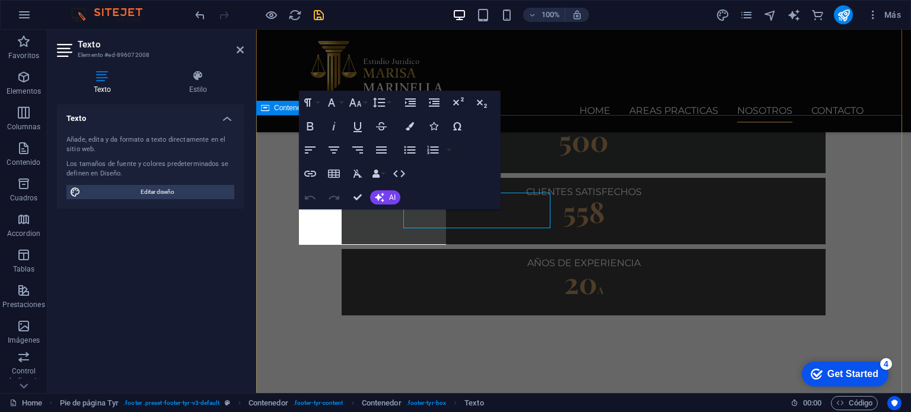
scroll to position [1515, 0]
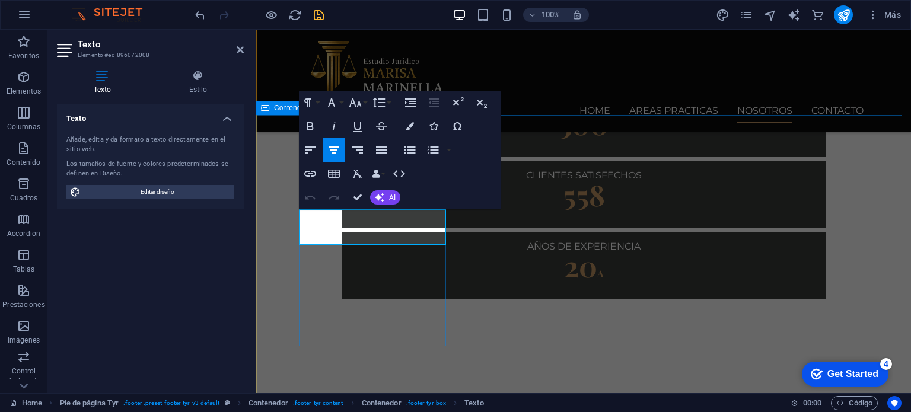
drag, startPoint x: 308, startPoint y: 239, endPoint x: 446, endPoint y: 240, distance: 137.6
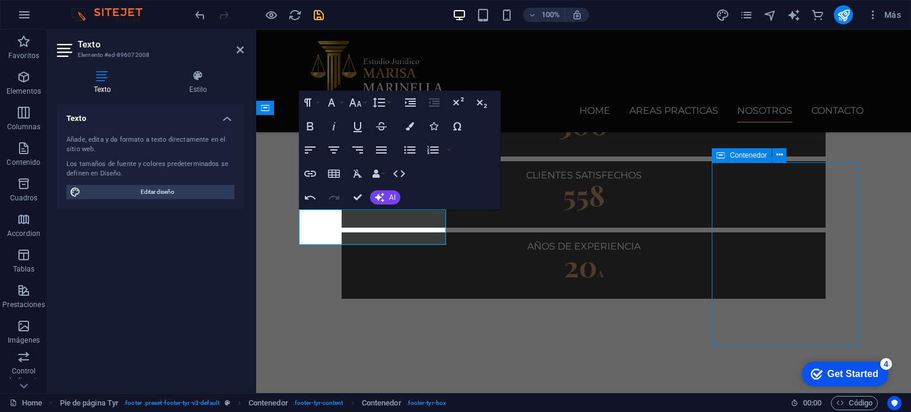
scroll to position [1499, 0]
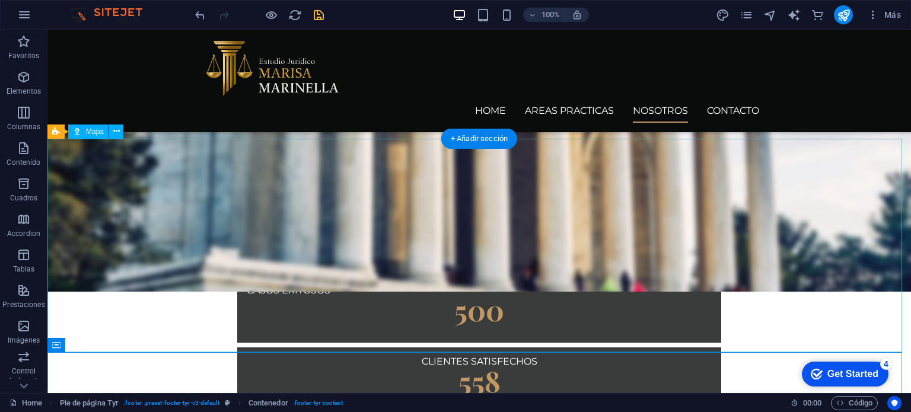
scroll to position [1261, 0]
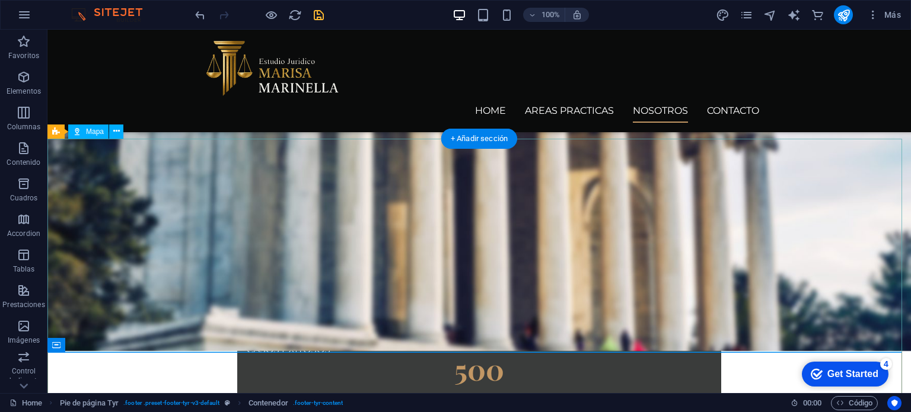
click at [118, 130] on icon at bounding box center [116, 131] width 7 height 12
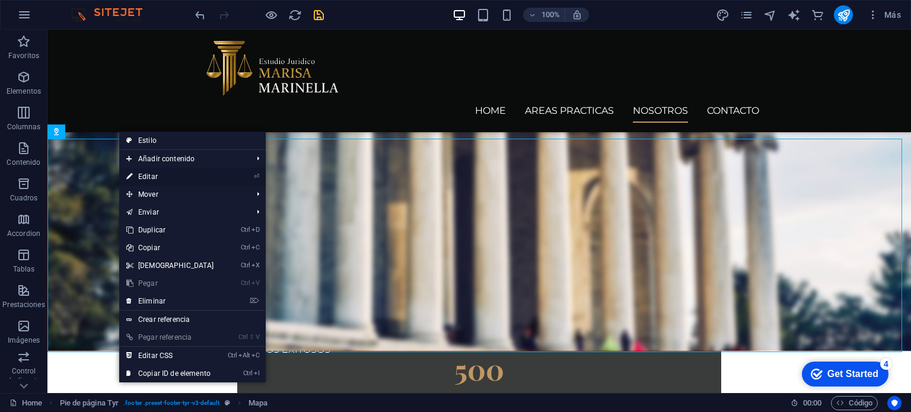
click at [153, 178] on link "⏎ Editar" at bounding box center [170, 177] width 102 height 18
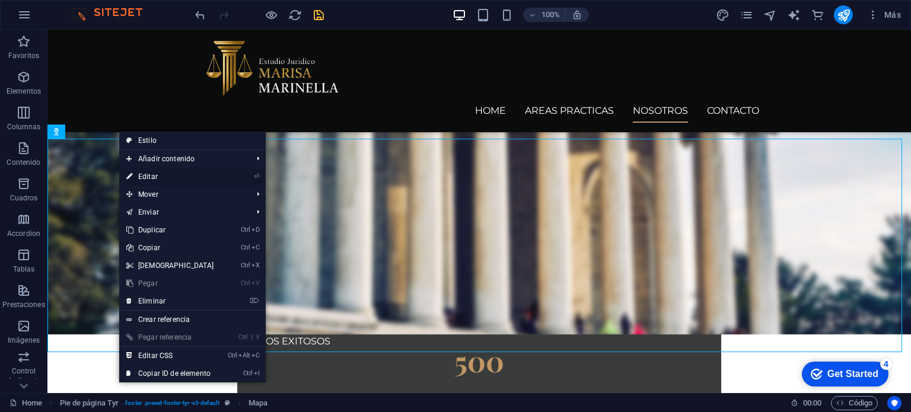
select select "1"
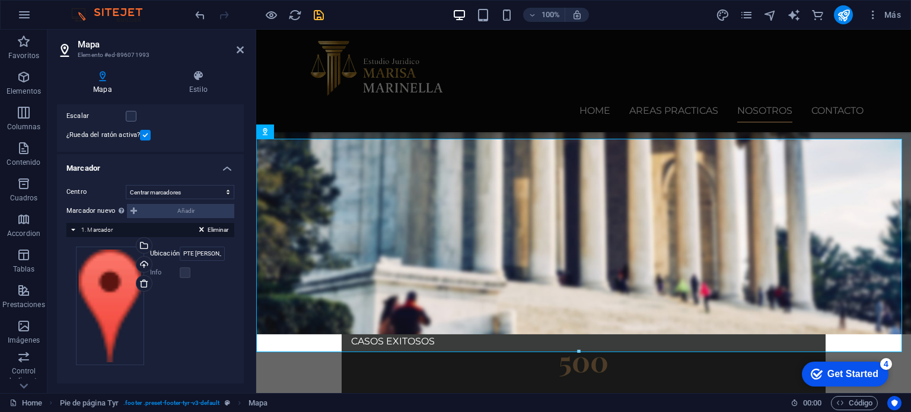
scroll to position [43, 0]
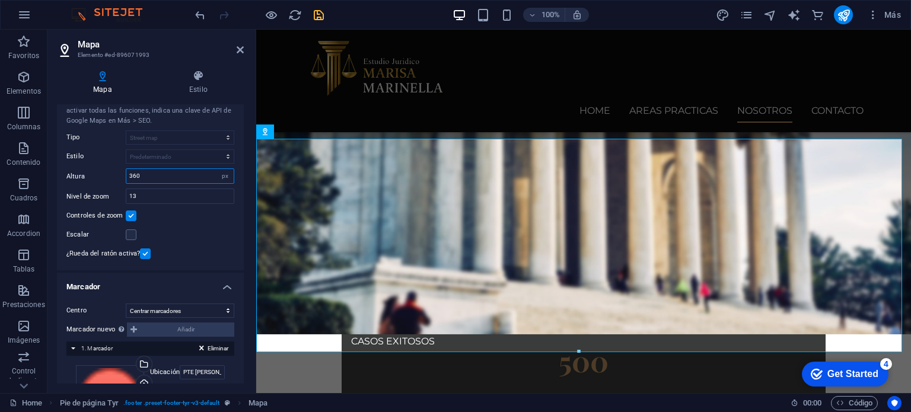
click at [165, 177] on input "360" at bounding box center [179, 176] width 107 height 14
type input "220"
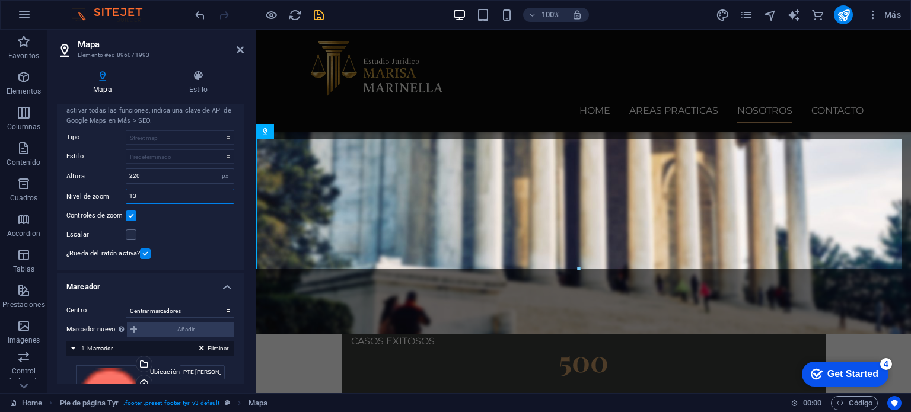
click at [155, 196] on input "13" at bounding box center [179, 196] width 107 height 14
type input "16"
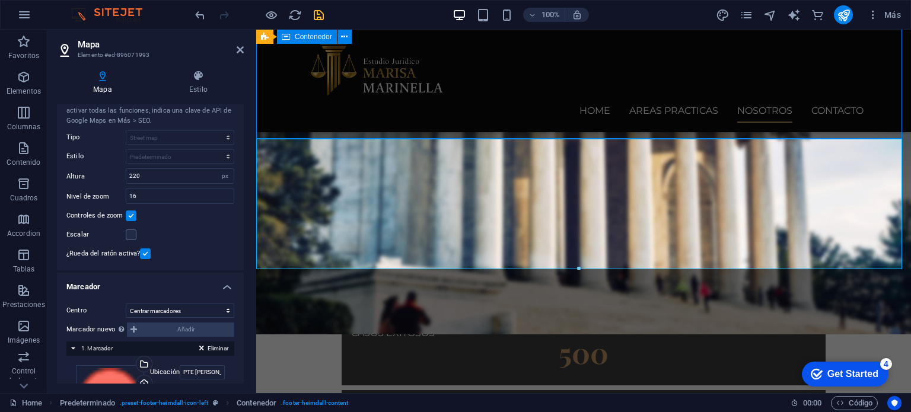
scroll to position [1261, 0]
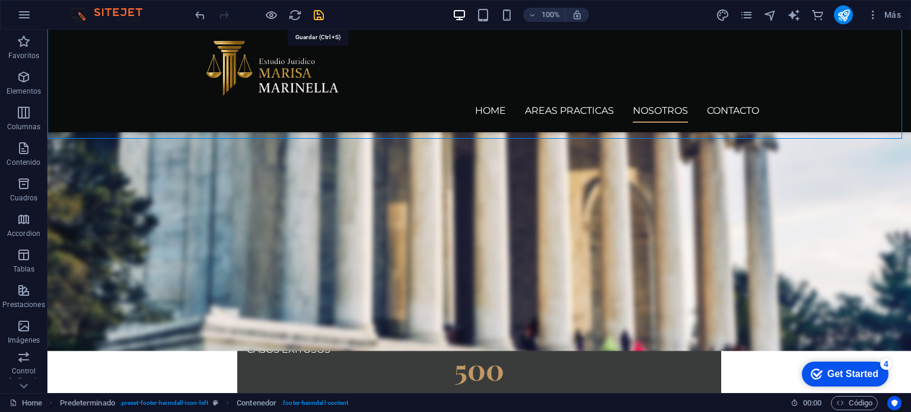
click at [316, 17] on icon "save" at bounding box center [319, 15] width 14 height 14
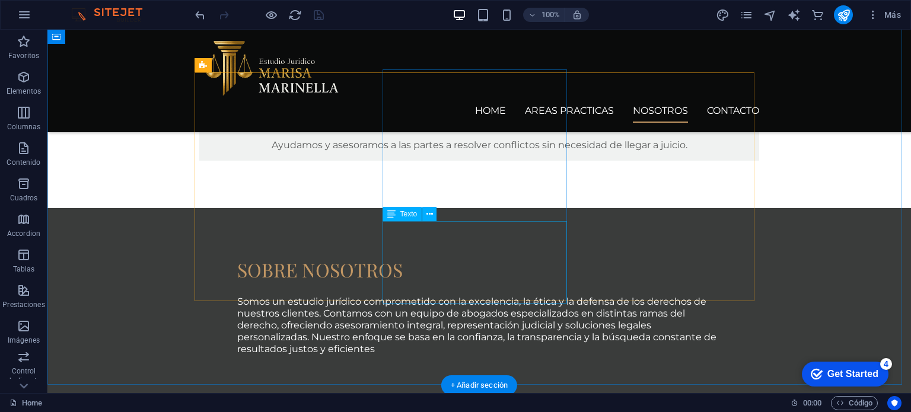
scroll to position [1024, 0]
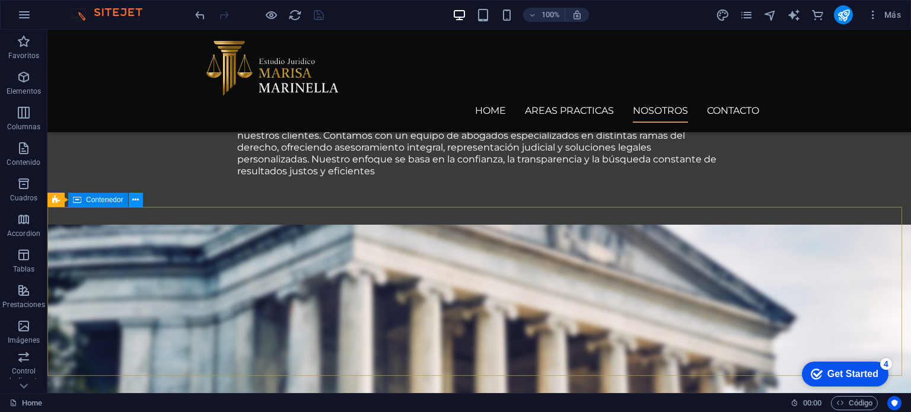
click at [133, 199] on body "estudio juridico Home Favoritos Elementos Columnas Contenido Cuadros Accordion …" at bounding box center [455, 206] width 911 height 412
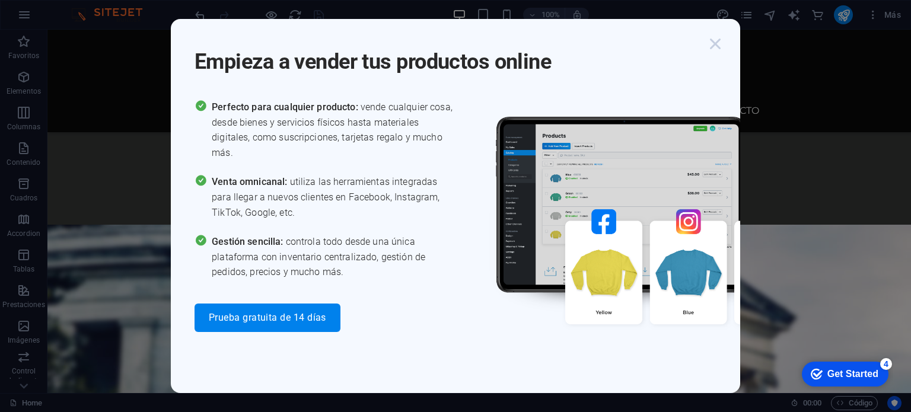
click at [718, 46] on icon "button" at bounding box center [715, 43] width 21 height 21
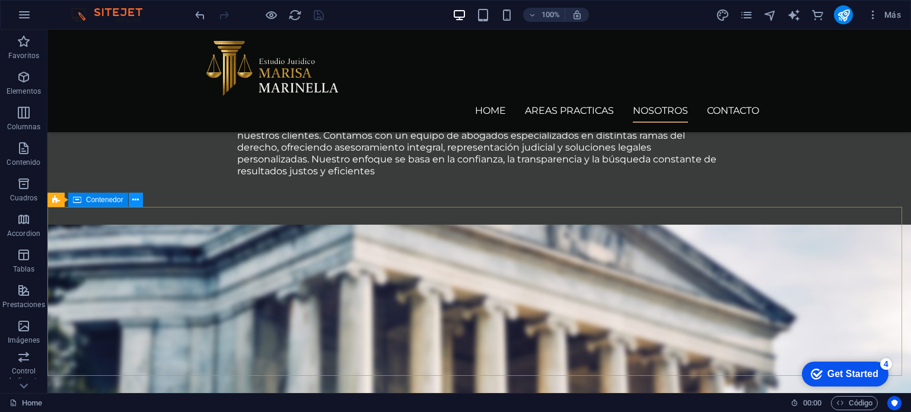
click at [133, 203] on icon at bounding box center [135, 200] width 7 height 12
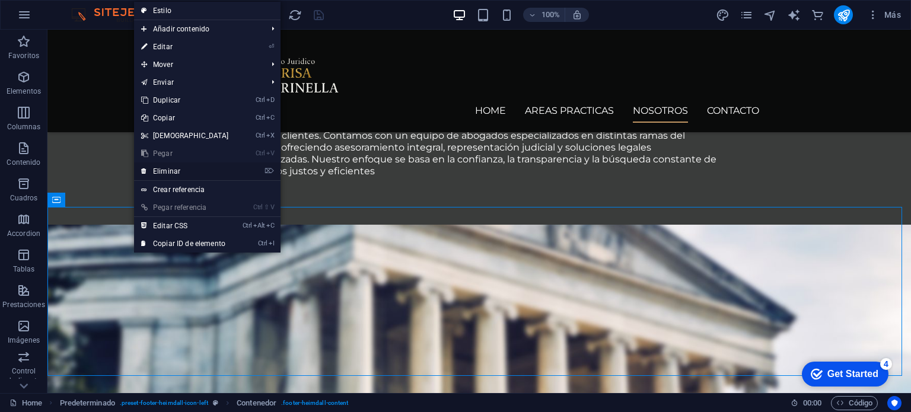
click at [171, 171] on link "⌦ Eliminar" at bounding box center [185, 172] width 102 height 18
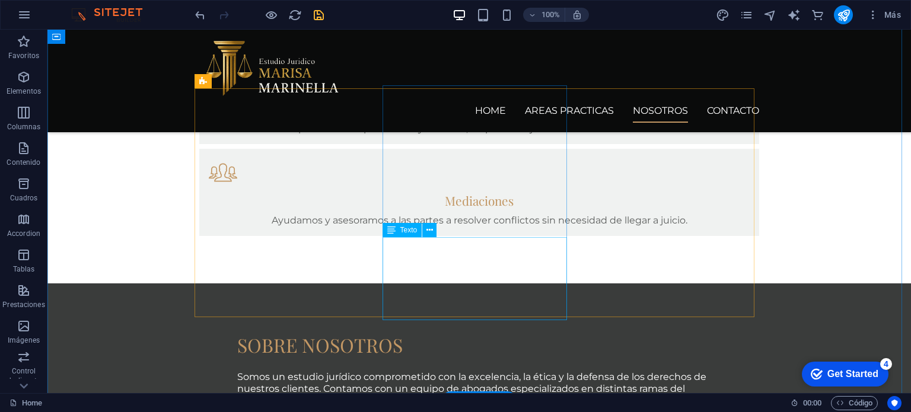
scroll to position [830, 0]
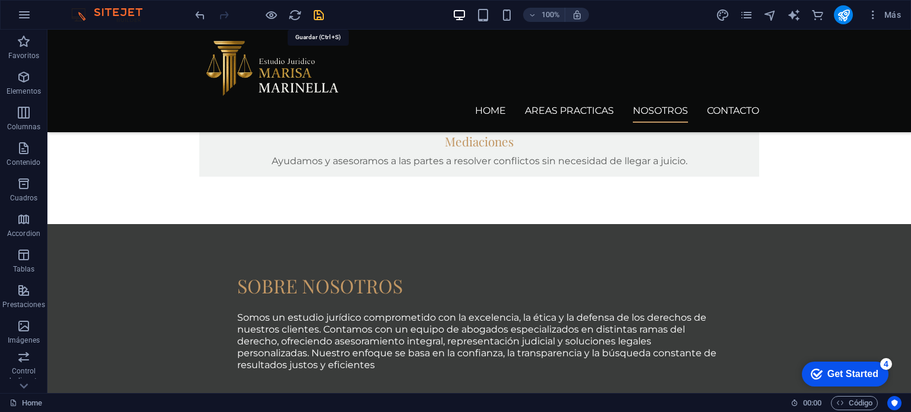
click at [316, 17] on icon "save" at bounding box center [319, 15] width 14 height 14
click at [744, 17] on icon "pages" at bounding box center [747, 15] width 14 height 14
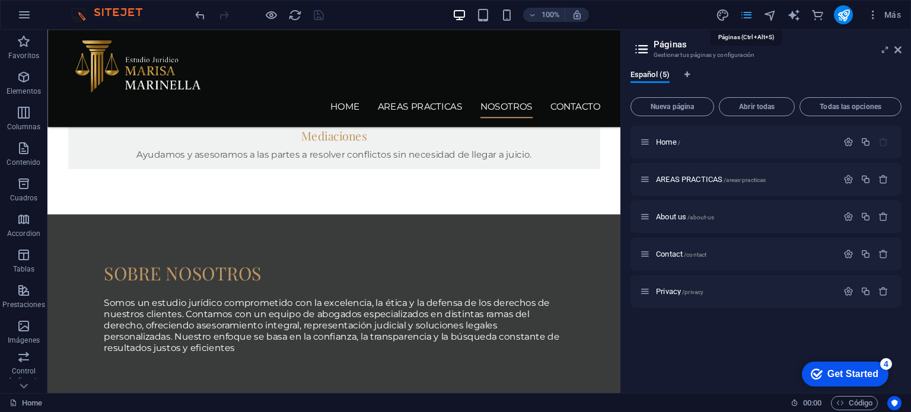
scroll to position [859, 0]
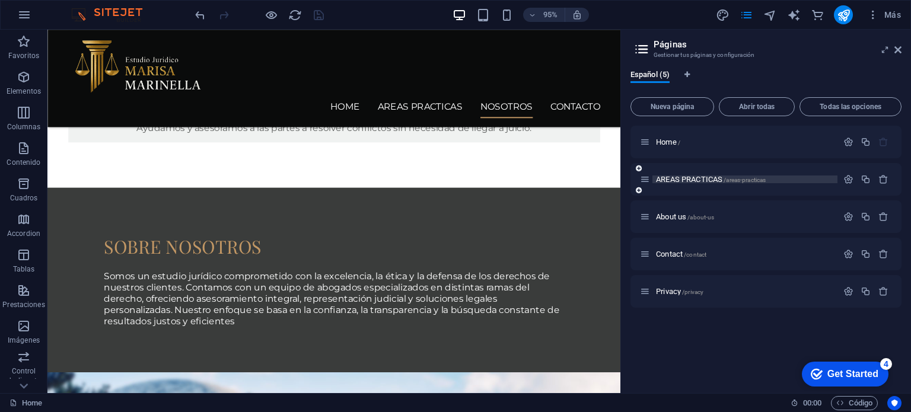
click at [674, 177] on span "AREAS PRACTICAS /areas-practicas" at bounding box center [711, 179] width 110 height 9
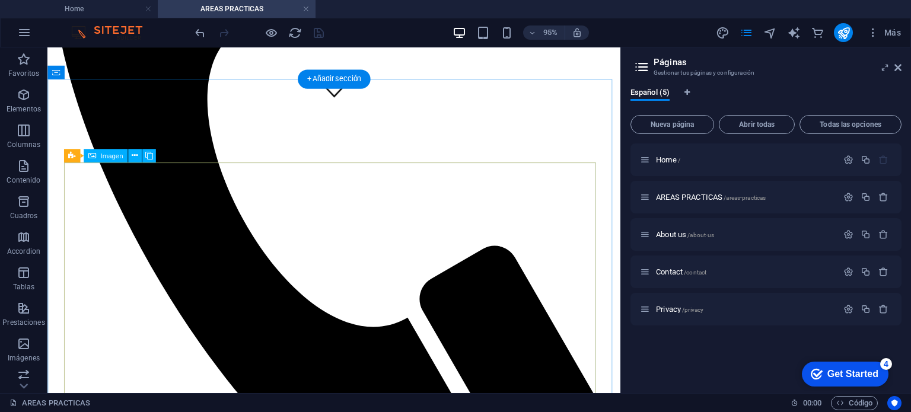
scroll to position [356, 0]
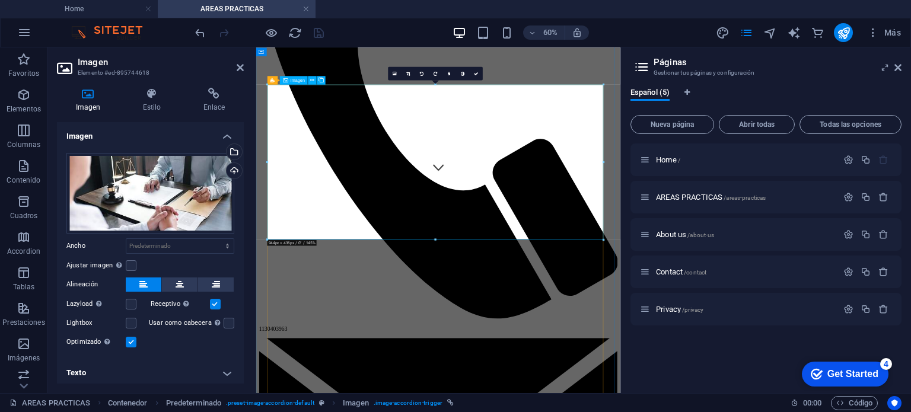
drag, startPoint x: 191, startPoint y: 202, endPoint x: 155, endPoint y: 218, distance: 39.0
click at [155, 218] on div "Arrastra archivos aquí, haz clic para escoger archivos o selecciona archivos de…" at bounding box center [150, 193] width 168 height 81
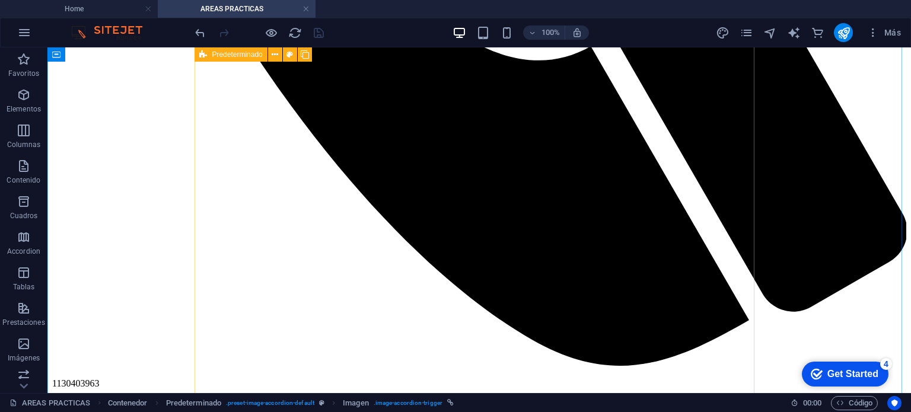
scroll to position [1008, 0]
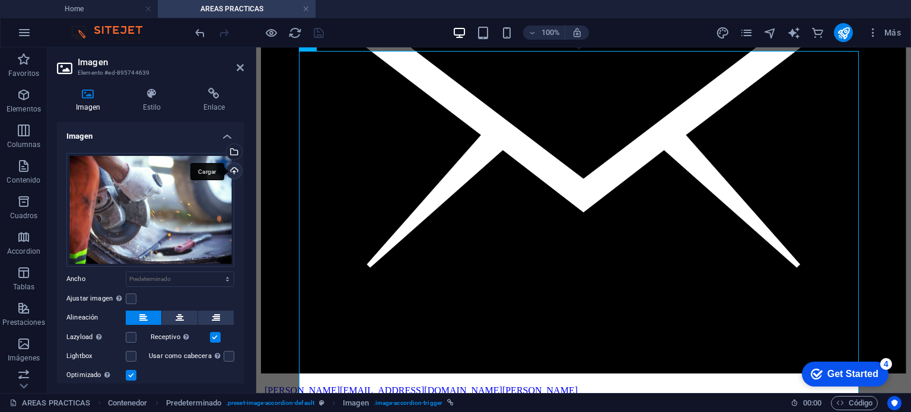
click at [228, 171] on div "Cargar" at bounding box center [233, 172] width 18 height 18
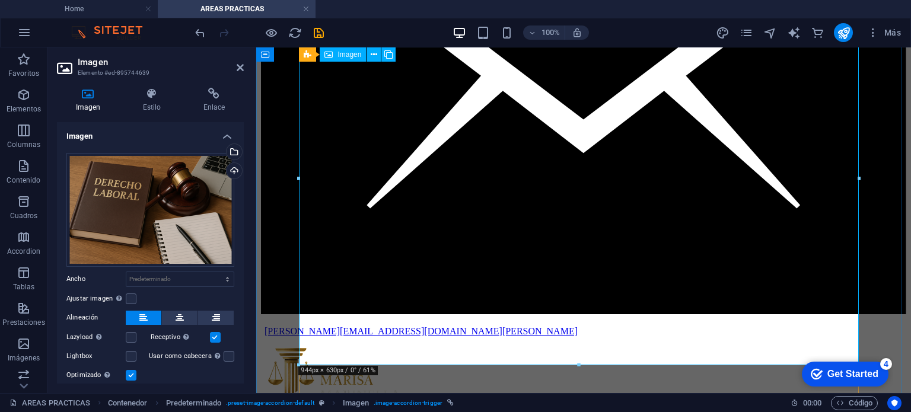
scroll to position [1245, 0]
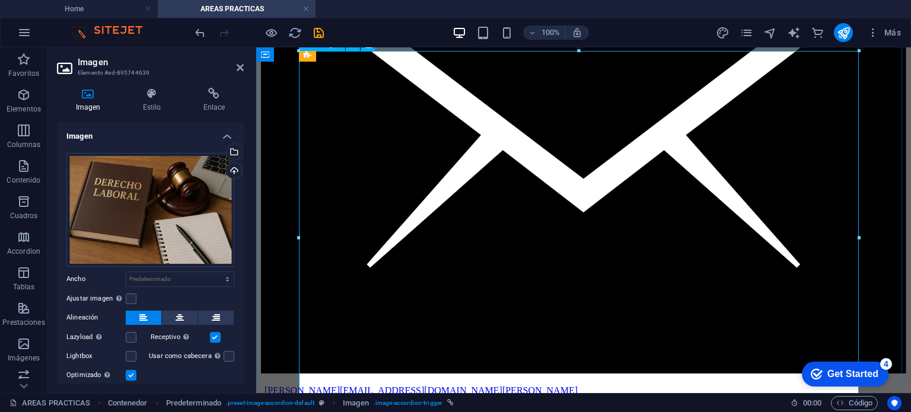
scroll to position [771, 0]
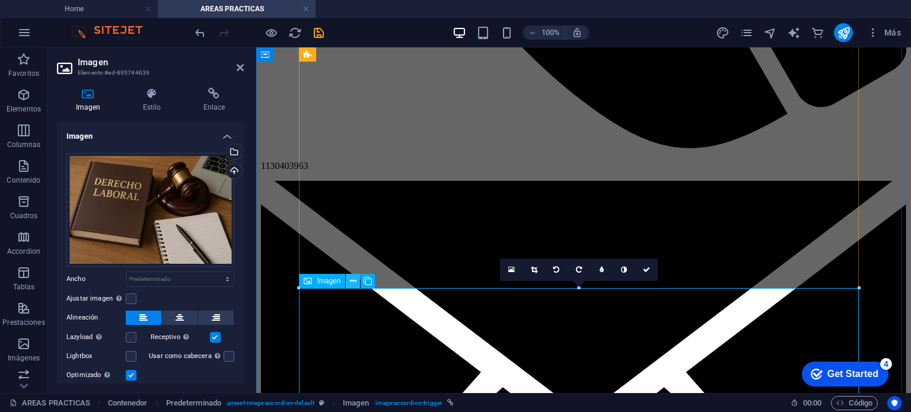
click at [356, 284] on icon at bounding box center [353, 281] width 7 height 12
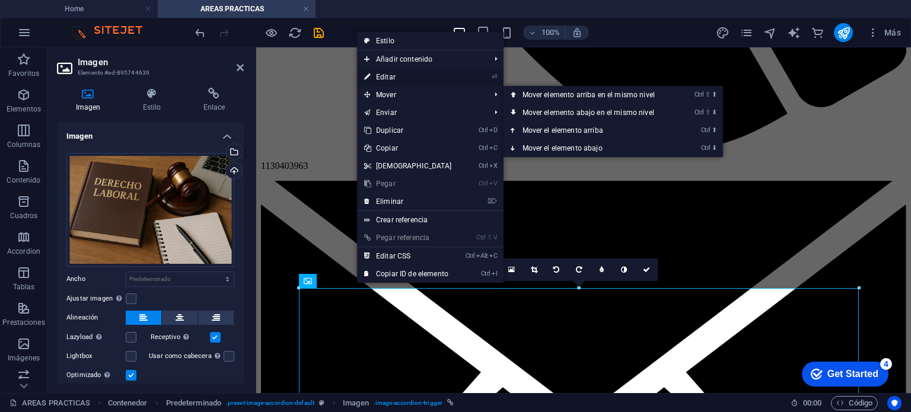
click at [389, 79] on link "⏎ Editar" at bounding box center [408, 77] width 102 height 18
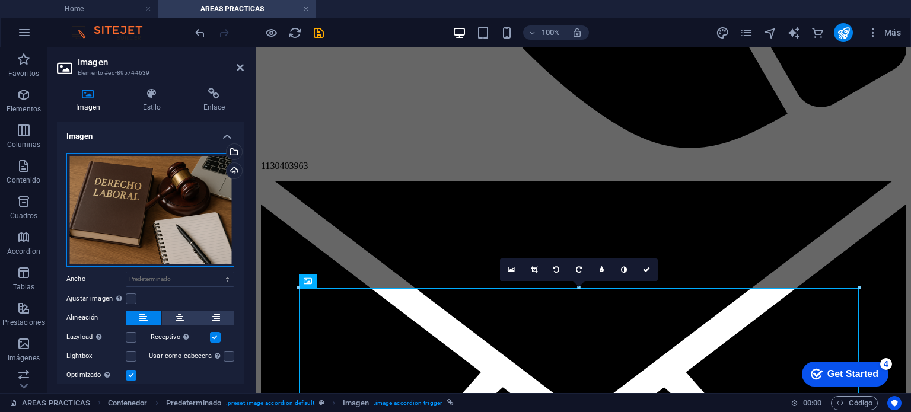
click at [190, 212] on div "Arrastra archivos aquí, haz clic para escoger archivos o selecciona archivos de…" at bounding box center [150, 210] width 168 height 114
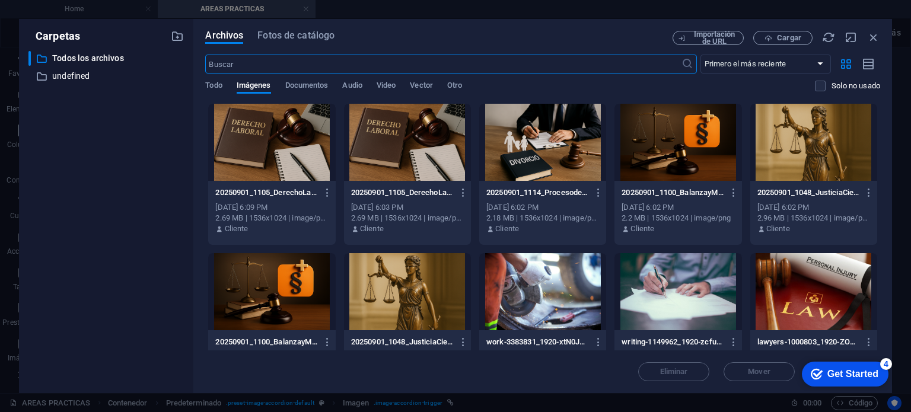
click at [393, 149] on div at bounding box center [407, 142] width 127 height 77
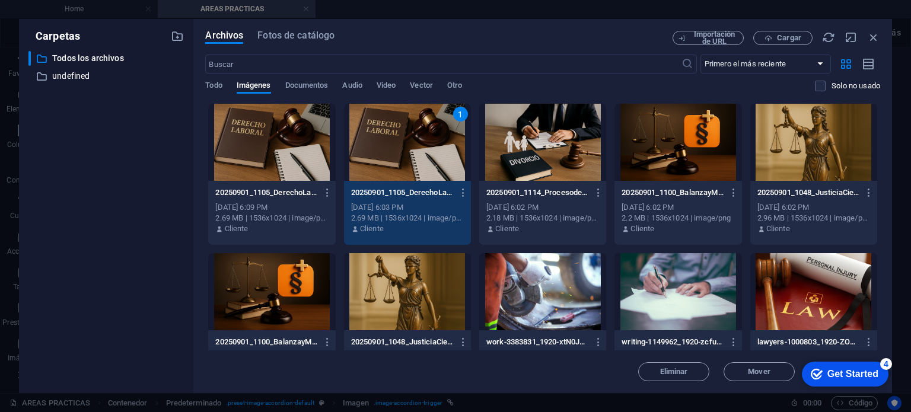
click at [393, 149] on div "1" at bounding box center [407, 142] width 127 height 77
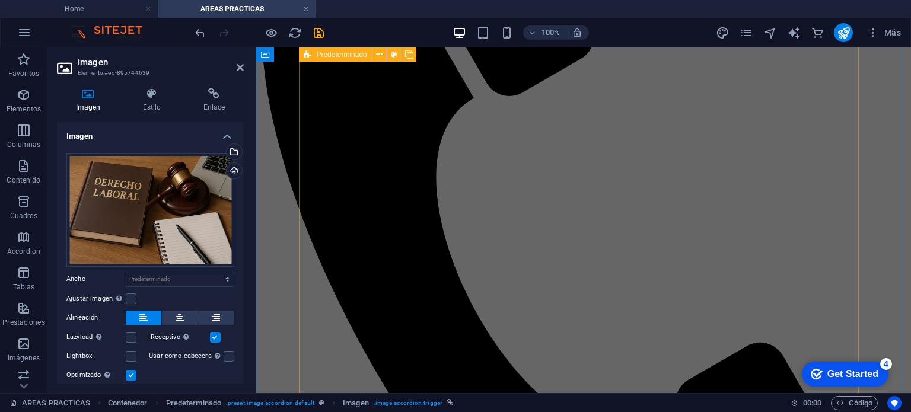
scroll to position [1779, 0]
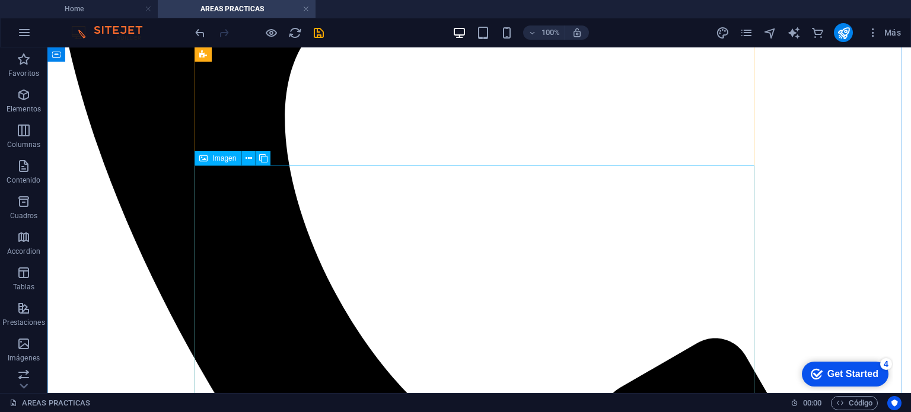
scroll to position [2432, 0]
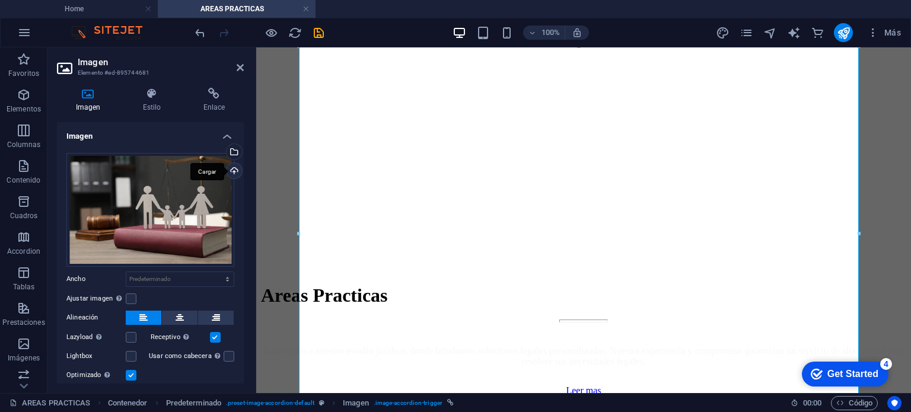
click at [232, 170] on div "Cargar" at bounding box center [233, 172] width 18 height 18
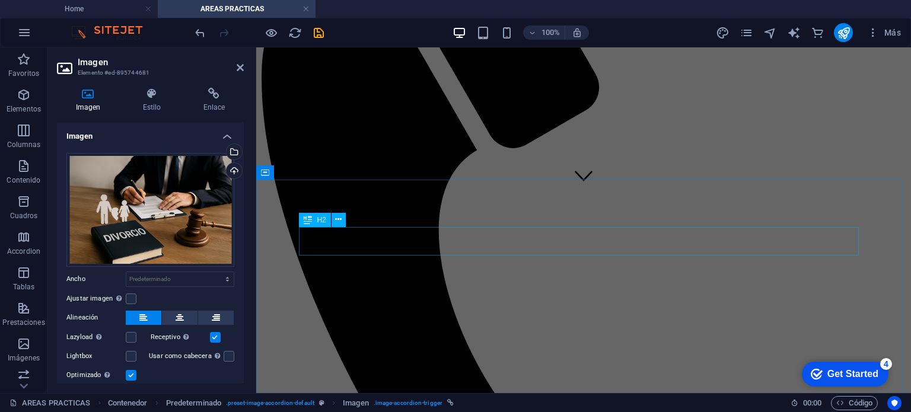
scroll to position [375, 0]
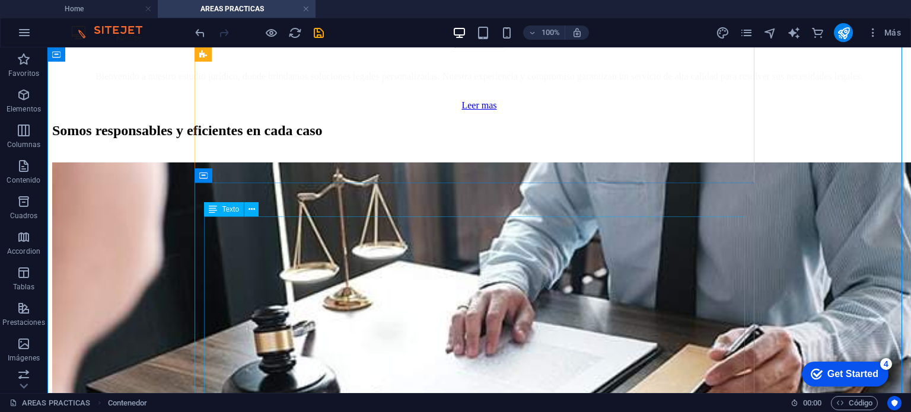
scroll to position [3577, 0]
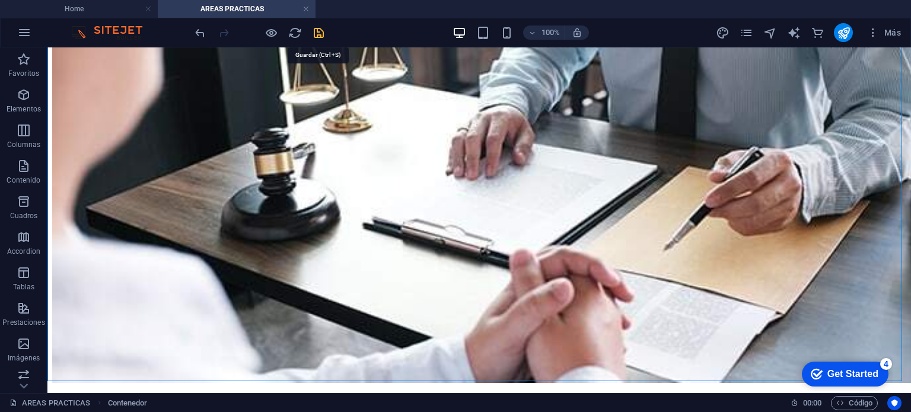
click at [323, 32] on icon "save" at bounding box center [319, 33] width 14 height 14
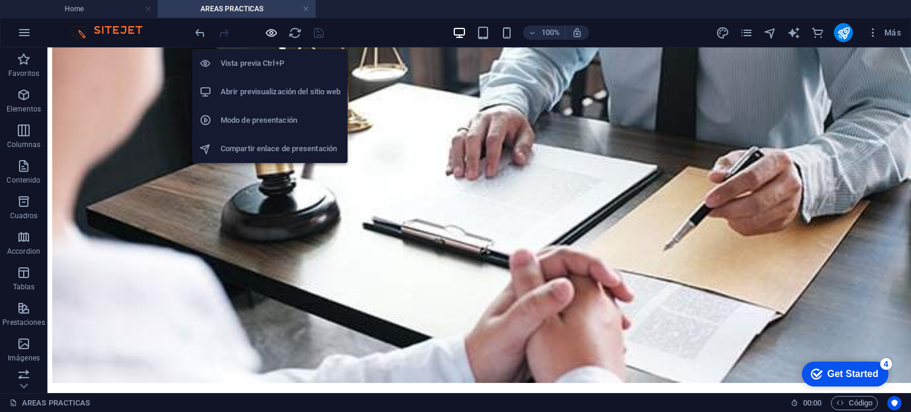
click at [273, 33] on icon "button" at bounding box center [272, 33] width 14 height 14
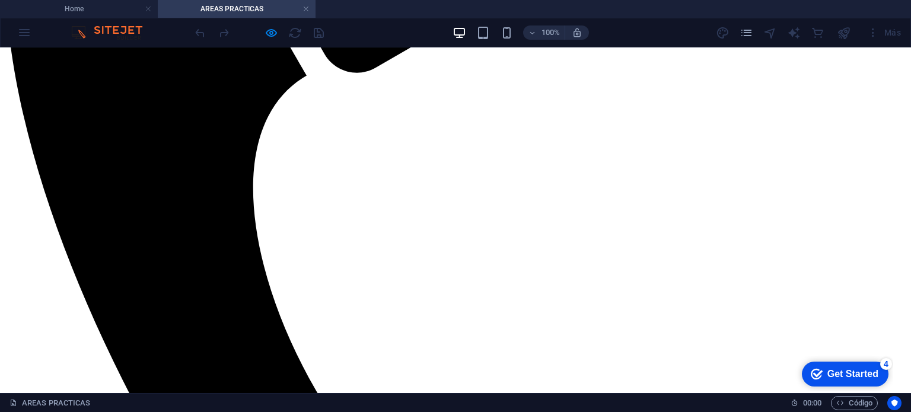
scroll to position [444, 0]
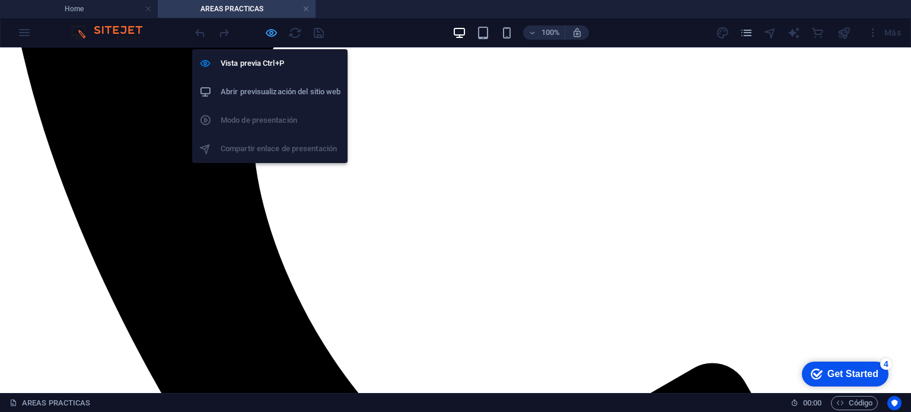
click at [272, 36] on icon "button" at bounding box center [272, 33] width 14 height 14
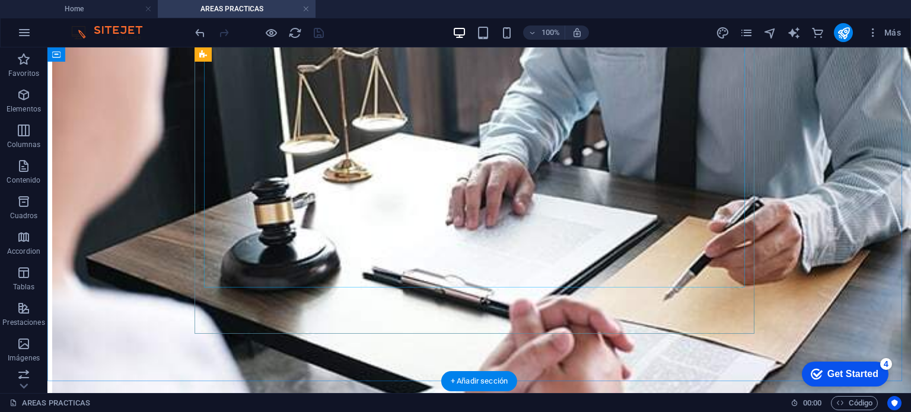
scroll to position [3577, 0]
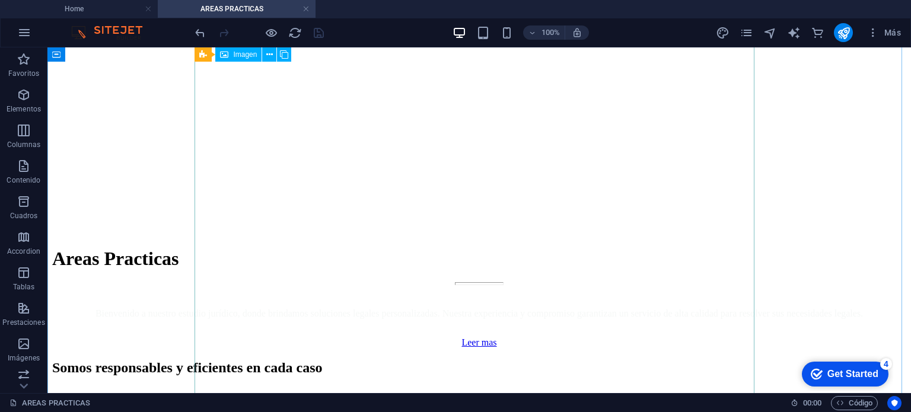
scroll to position [2984, 0]
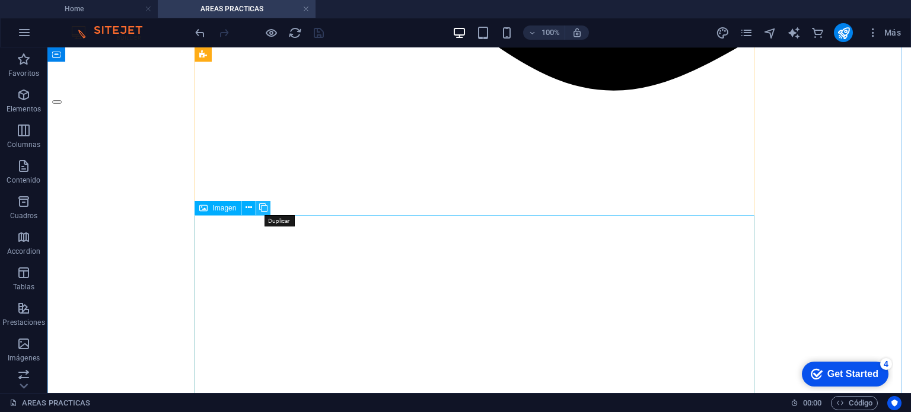
click at [266, 205] on icon at bounding box center [263, 208] width 8 height 12
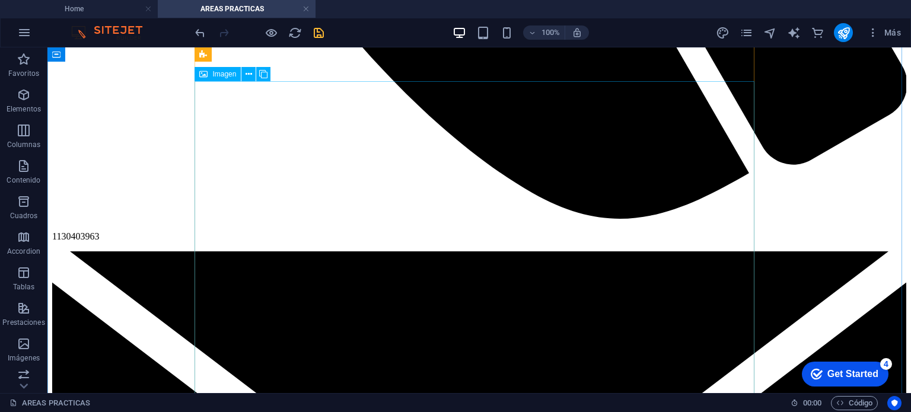
scroll to position [859, 0]
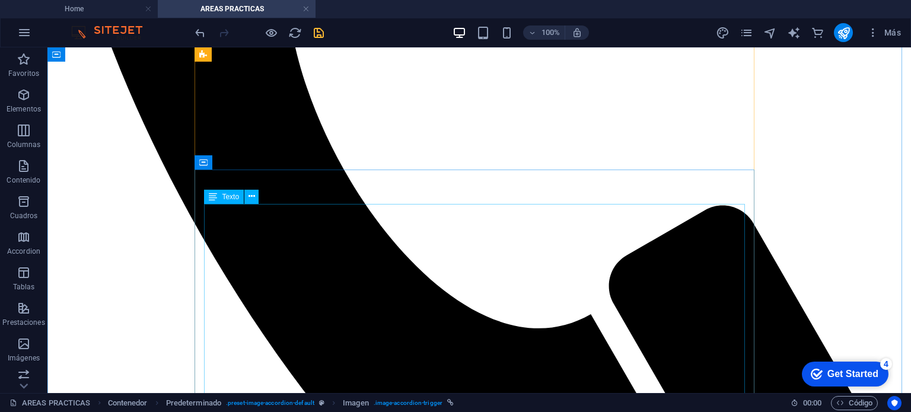
scroll to position [325, 0]
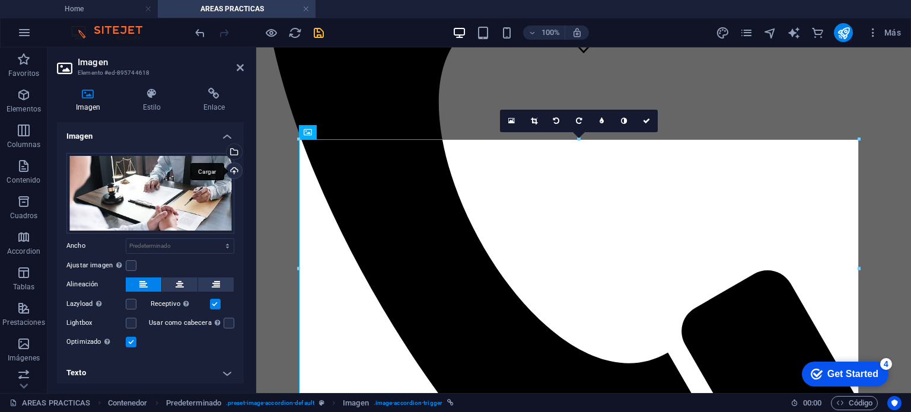
click at [230, 168] on div "Cargar" at bounding box center [233, 172] width 18 height 18
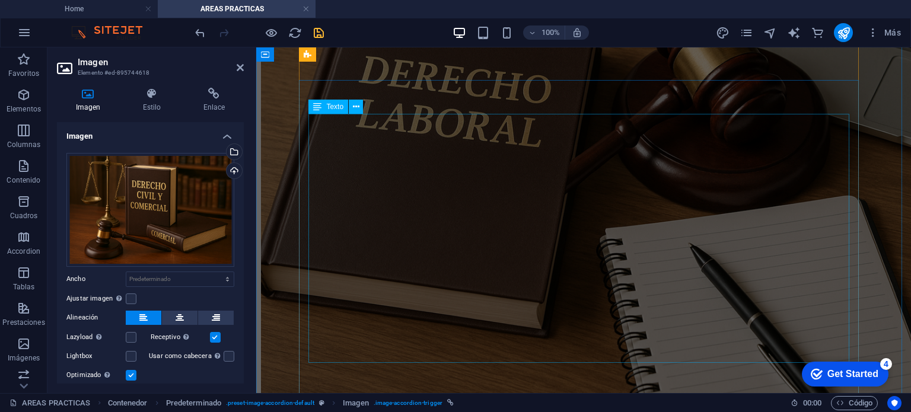
scroll to position [3974, 0]
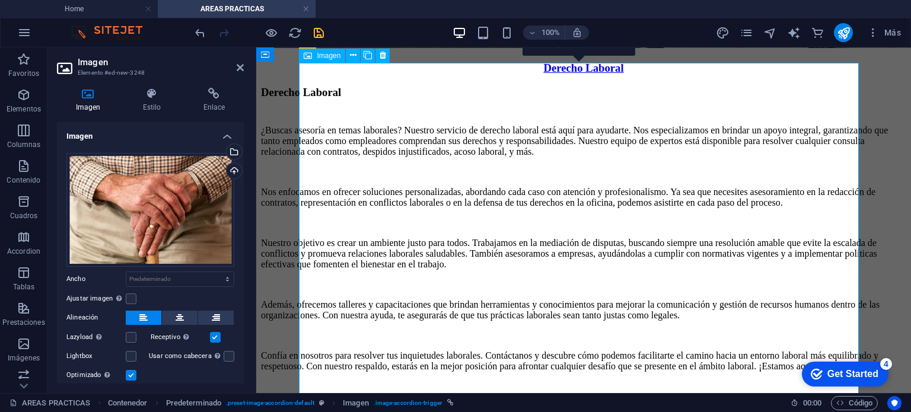
click at [233, 173] on div "Cargar" at bounding box center [233, 172] width 18 height 18
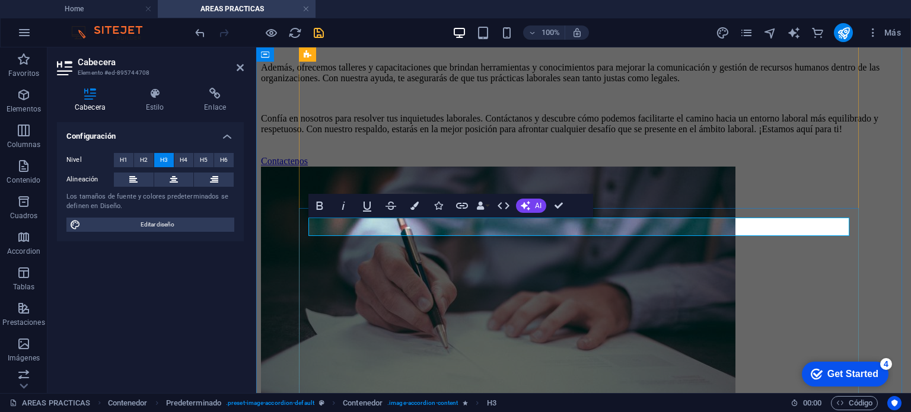
scroll to position [4397, 0]
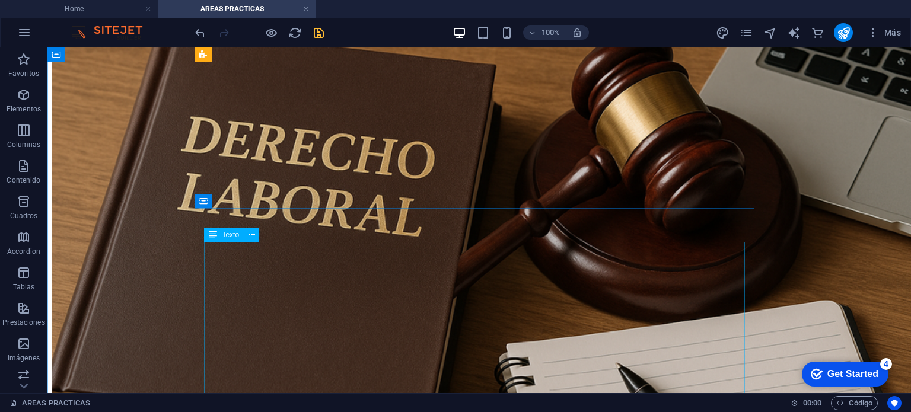
scroll to position [4600, 0]
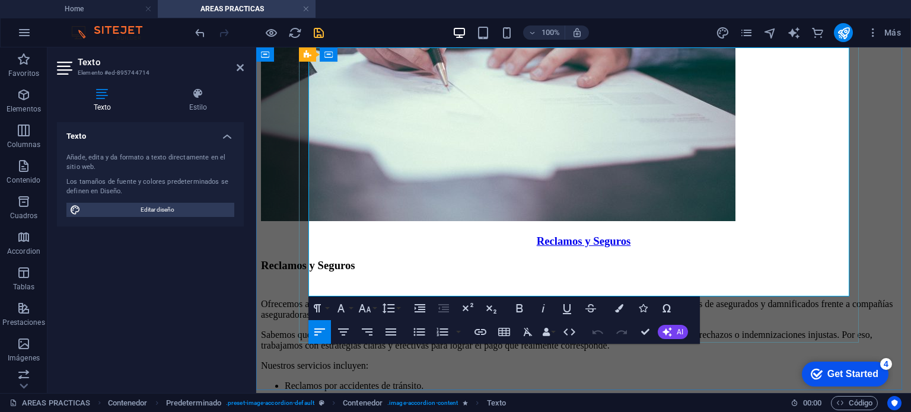
scroll to position [4414, 0]
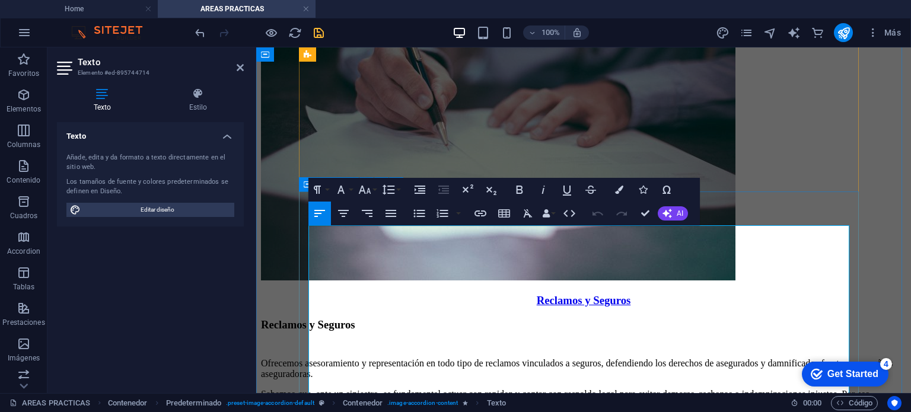
drag, startPoint x: 679, startPoint y: 290, endPoint x: 305, endPoint y: 227, distance: 379.5
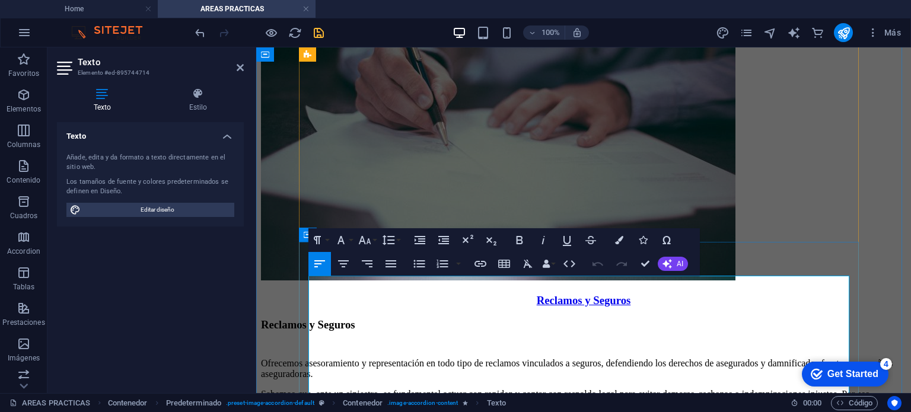
scroll to position [4363, 0]
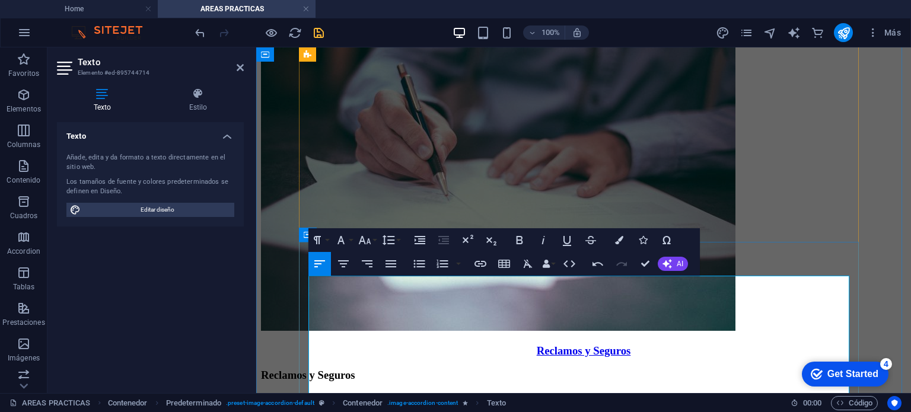
drag, startPoint x: 402, startPoint y: 288, endPoint x: 273, endPoint y: 286, distance: 129.3
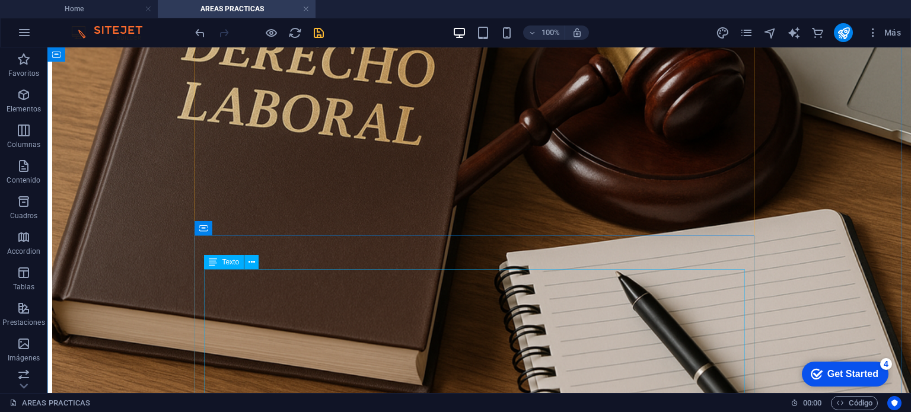
scroll to position [4310, 0]
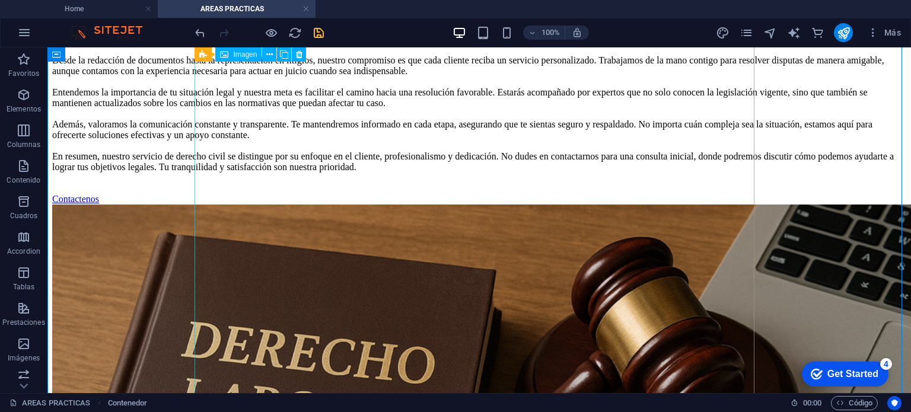
scroll to position [4073, 0]
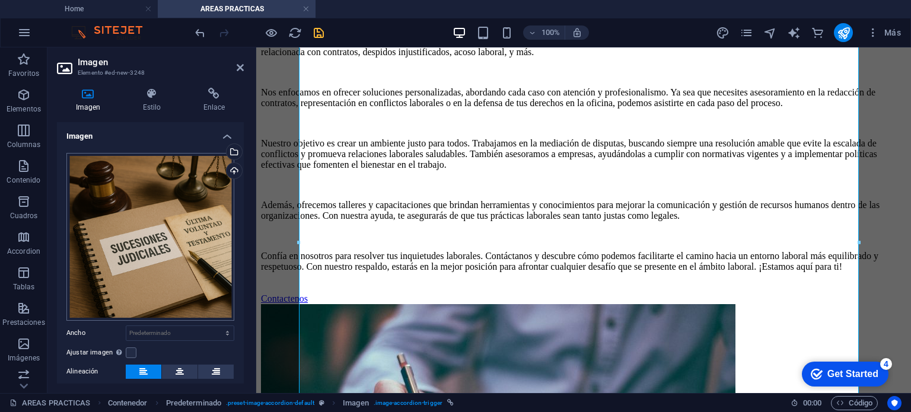
scroll to position [88, 0]
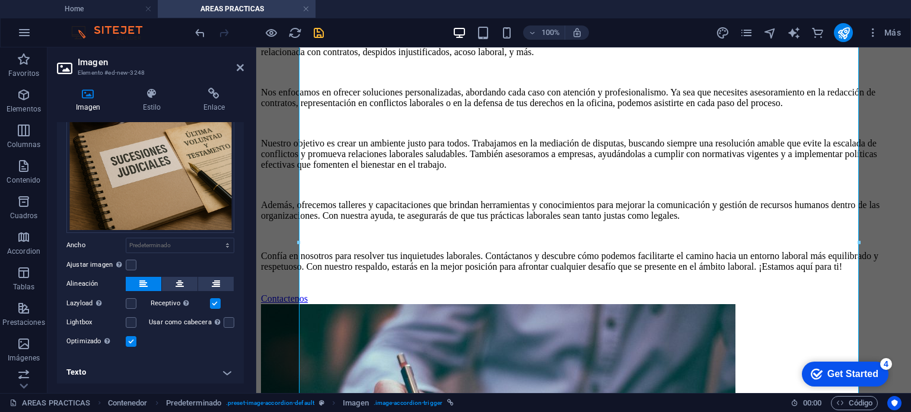
click at [226, 370] on h4 "Texto" at bounding box center [150, 372] width 187 height 28
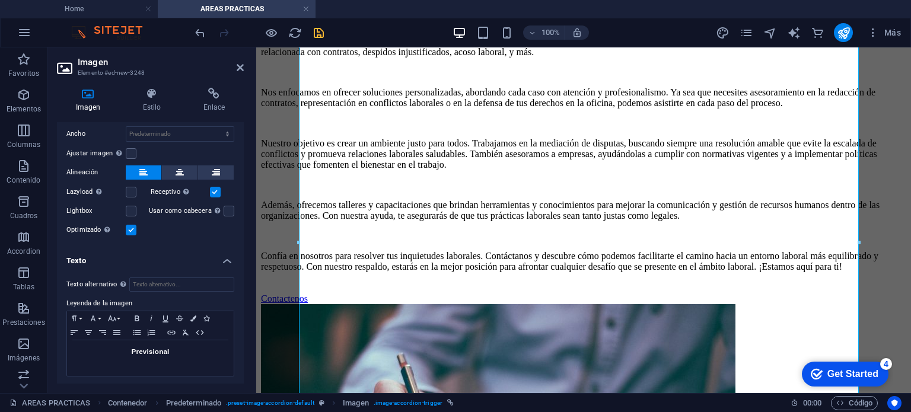
click at [223, 257] on h4 "Texto" at bounding box center [150, 257] width 187 height 21
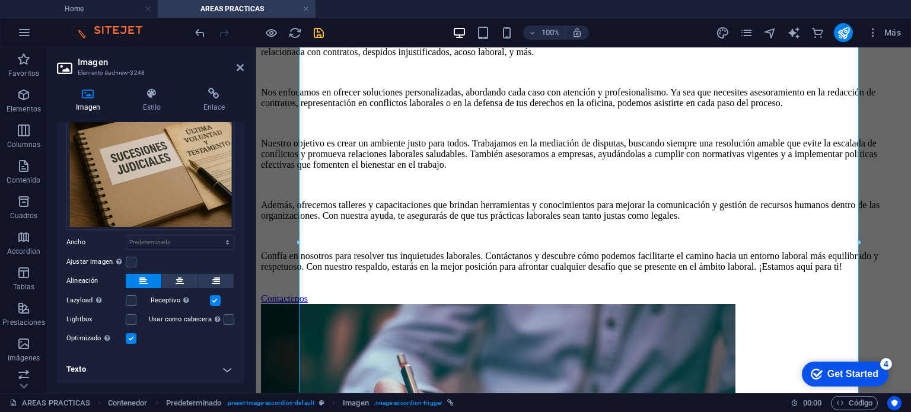
scroll to position [88, 0]
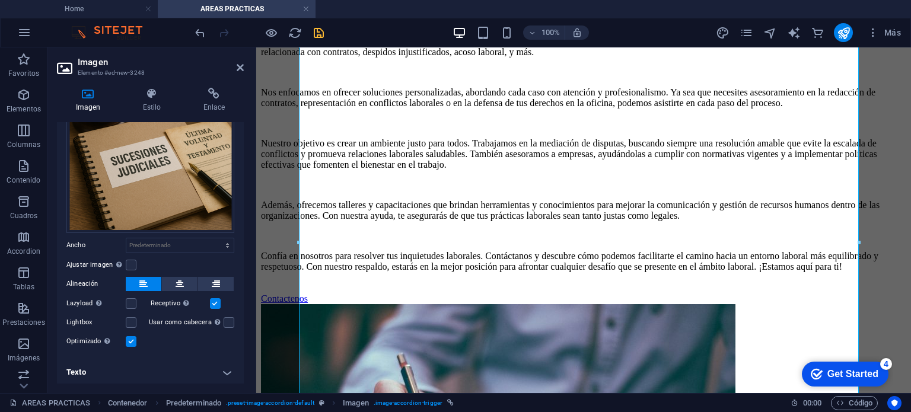
click at [227, 369] on h4 "Texto" at bounding box center [150, 372] width 187 height 28
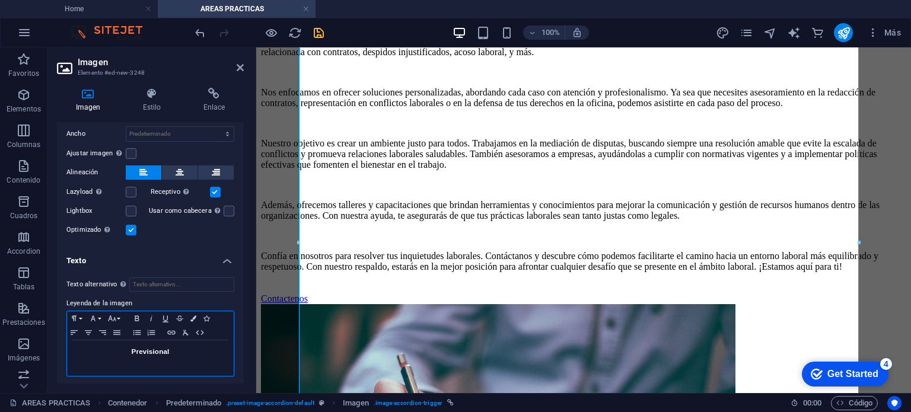
click at [177, 352] on h3 "Previsional" at bounding box center [150, 351] width 155 height 11
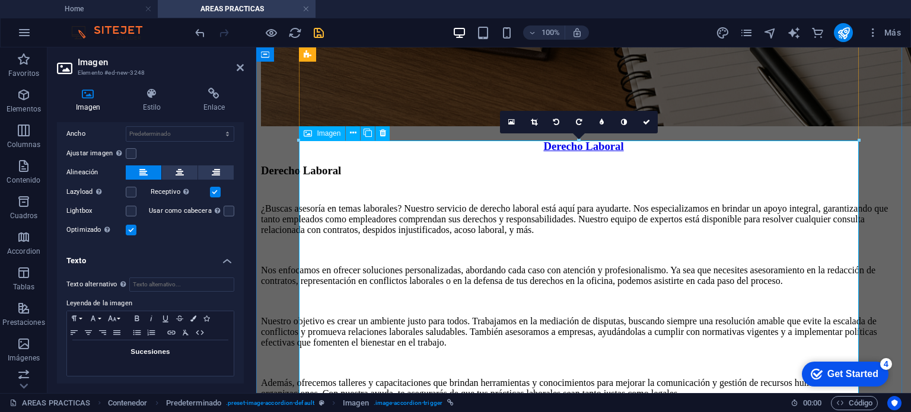
scroll to position [3836, 0]
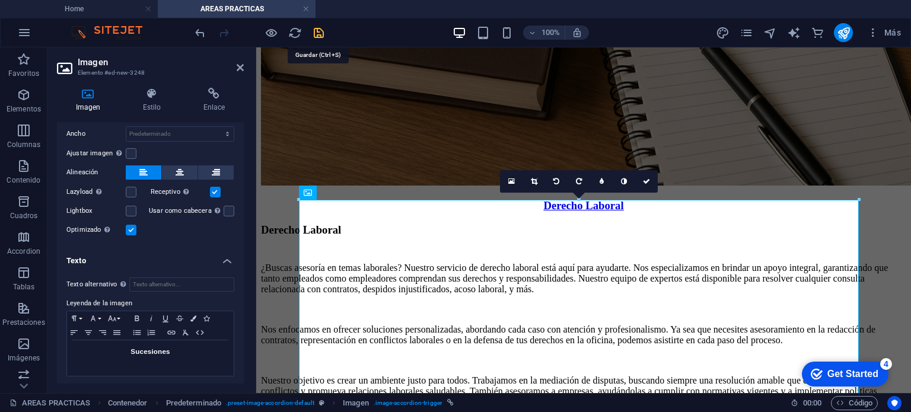
click at [319, 33] on icon "save" at bounding box center [319, 33] width 14 height 14
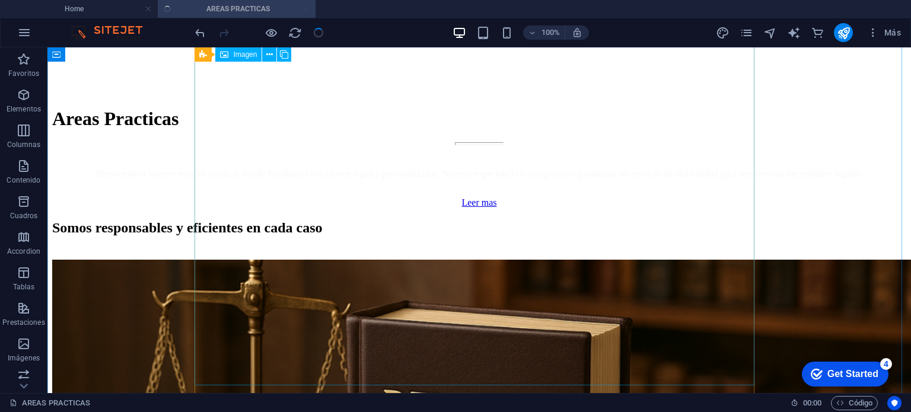
scroll to position [3184, 0]
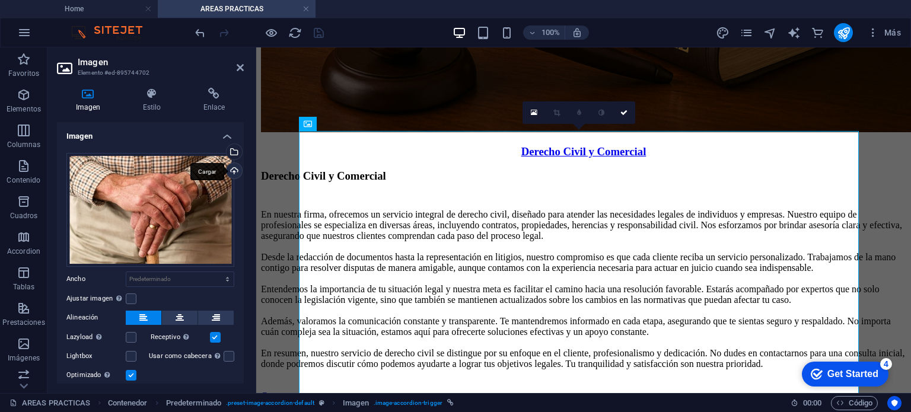
click at [232, 168] on div "Cargar" at bounding box center [233, 172] width 18 height 18
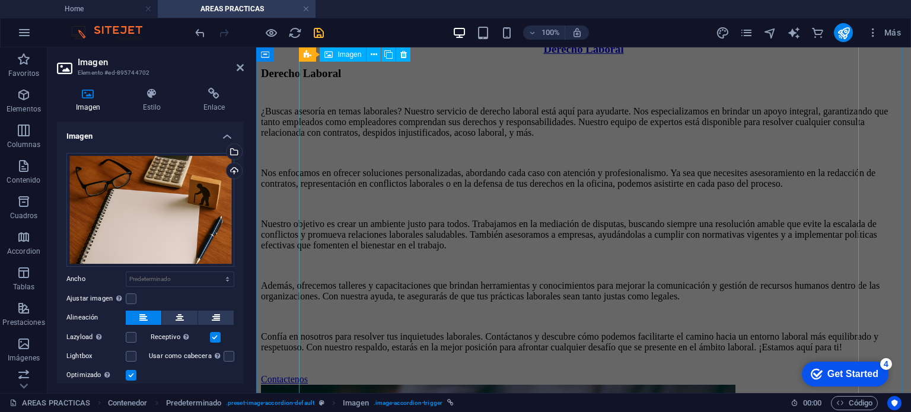
scroll to position [4348, 0]
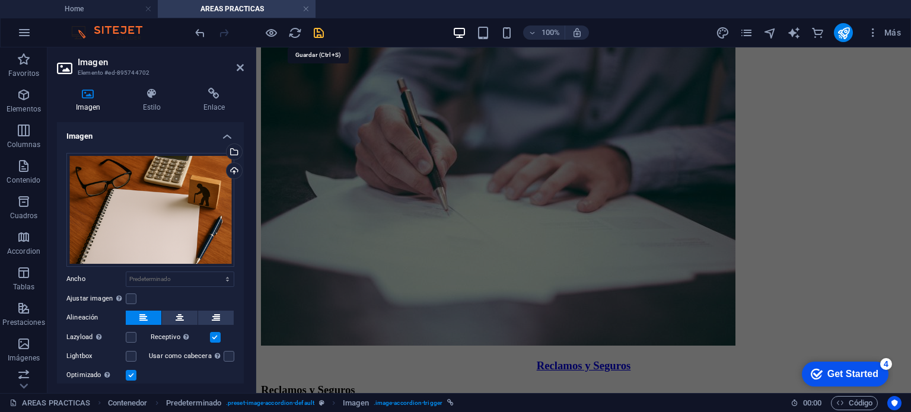
click at [319, 35] on icon "save" at bounding box center [319, 33] width 14 height 14
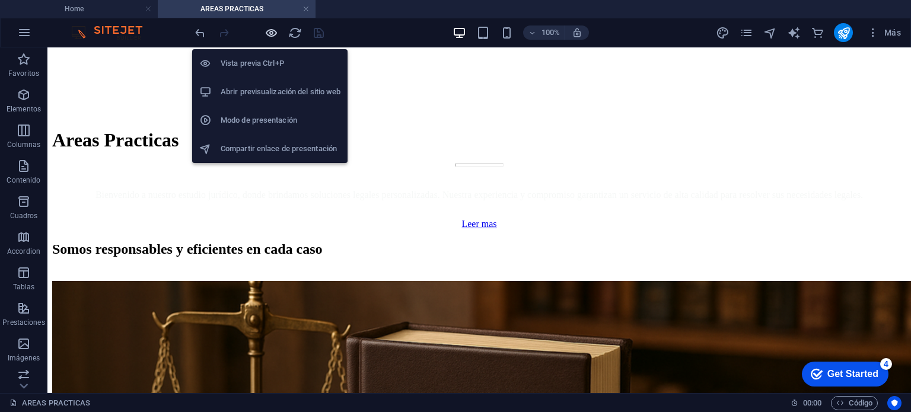
click at [274, 31] on icon "button" at bounding box center [272, 33] width 14 height 14
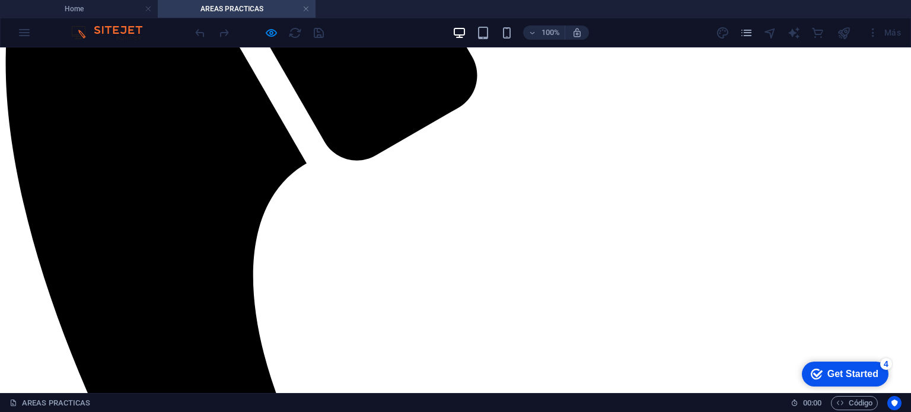
scroll to position [415, 0]
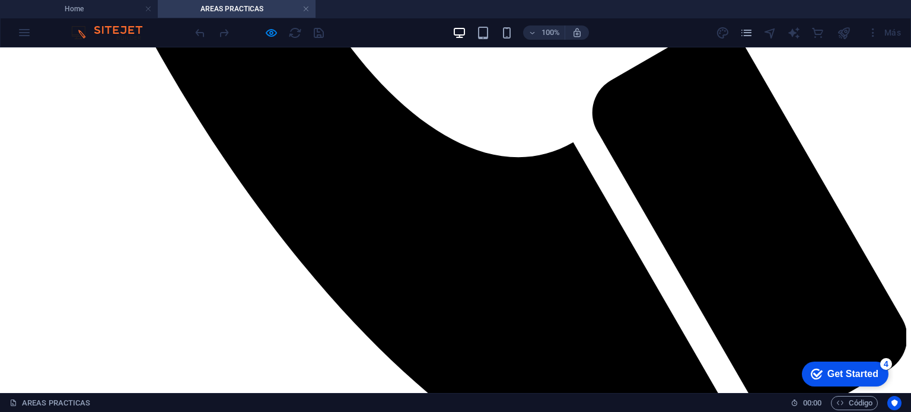
scroll to position [542, 0]
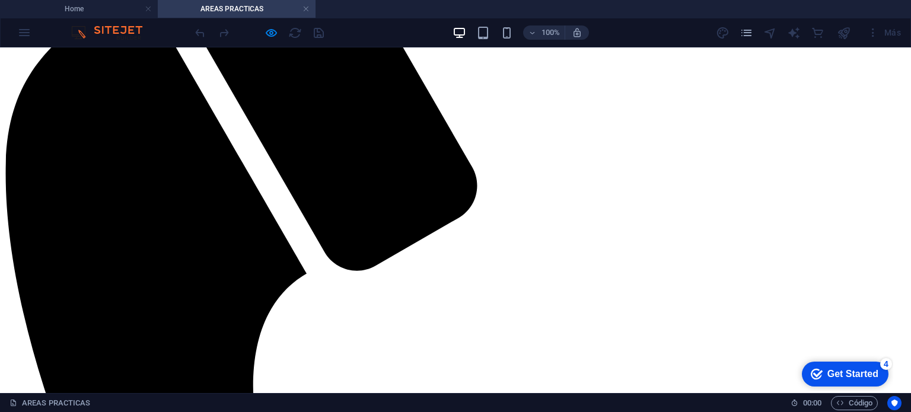
scroll to position [305, 0]
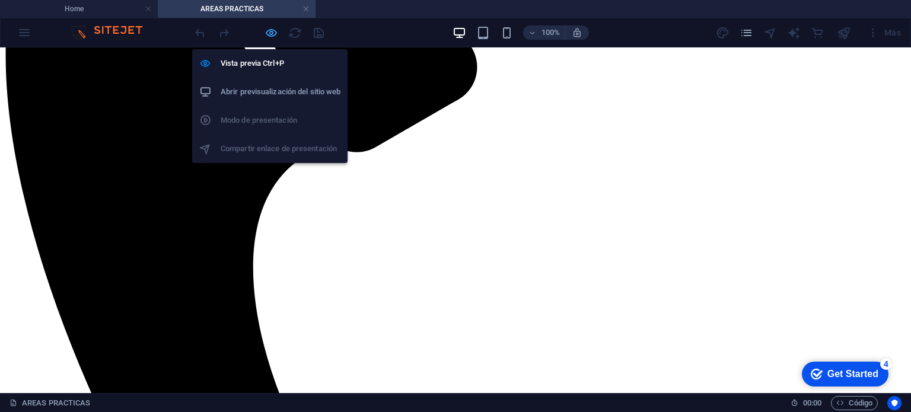
click at [269, 34] on icon "button" at bounding box center [272, 33] width 14 height 14
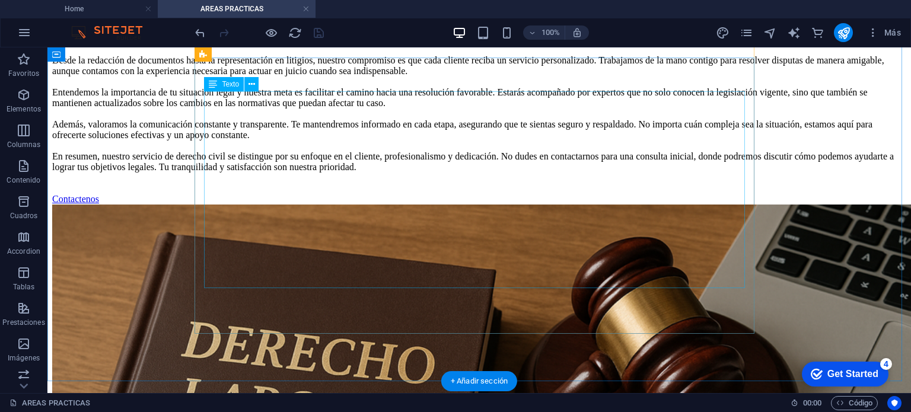
scroll to position [4132, 0]
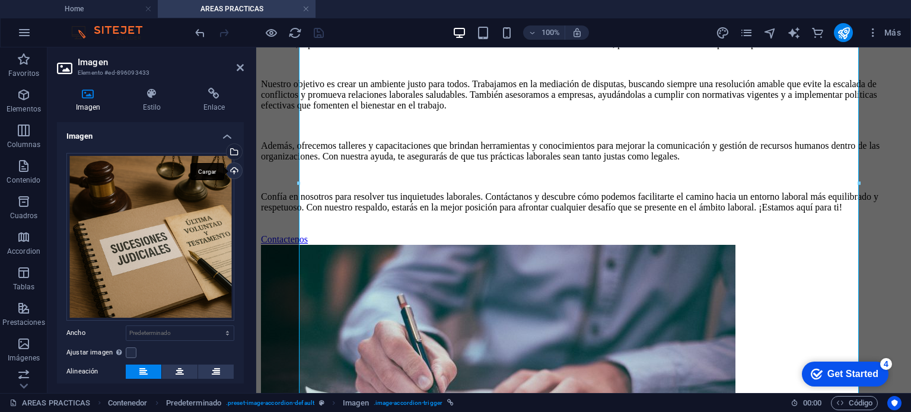
click at [230, 165] on div "Cargar" at bounding box center [233, 172] width 18 height 18
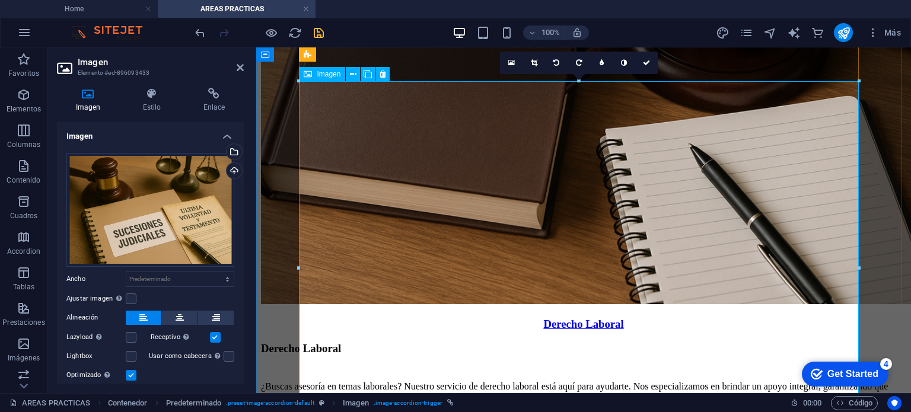
scroll to position [3658, 0]
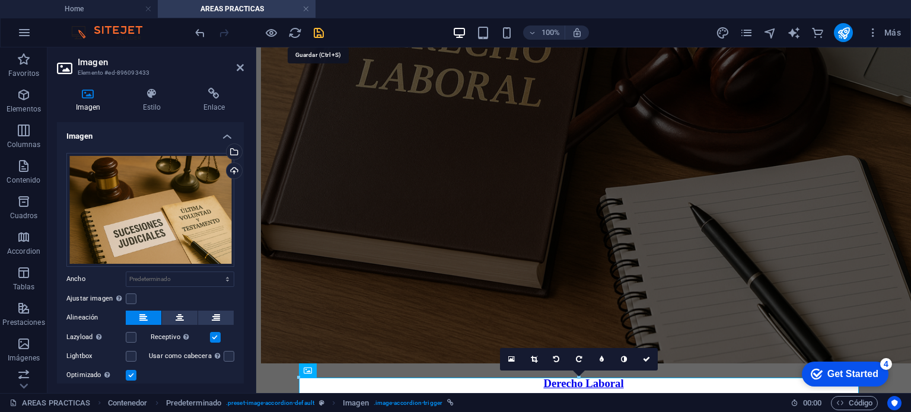
click at [318, 36] on icon "save" at bounding box center [319, 33] width 14 height 14
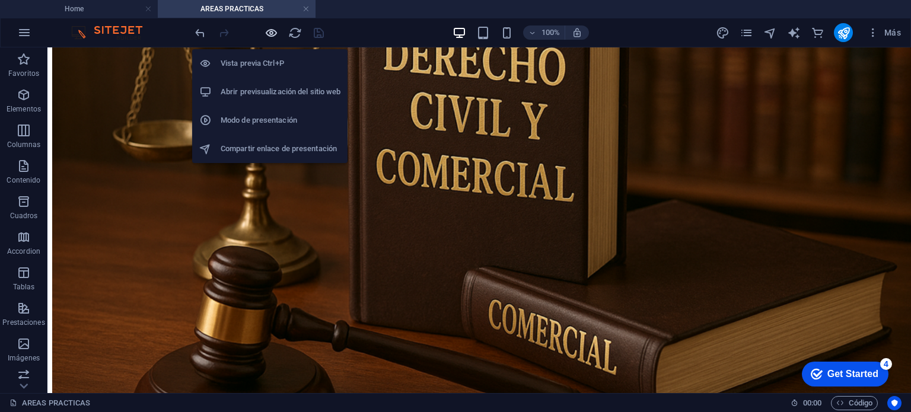
click at [272, 33] on icon "button" at bounding box center [272, 33] width 14 height 14
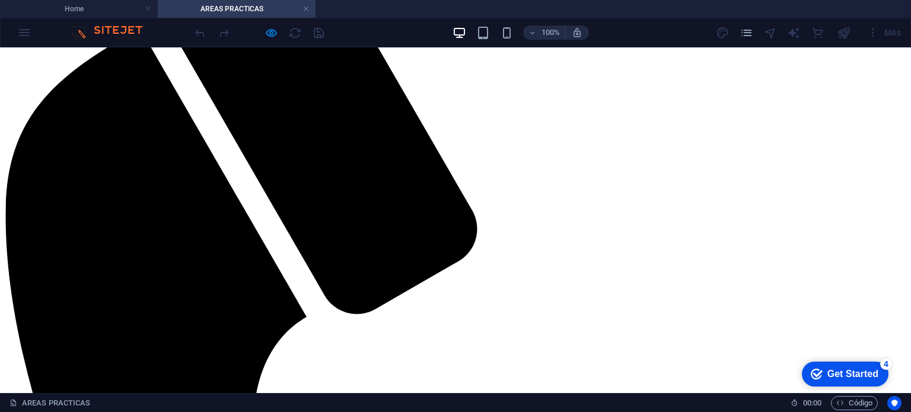
scroll to position [0, 0]
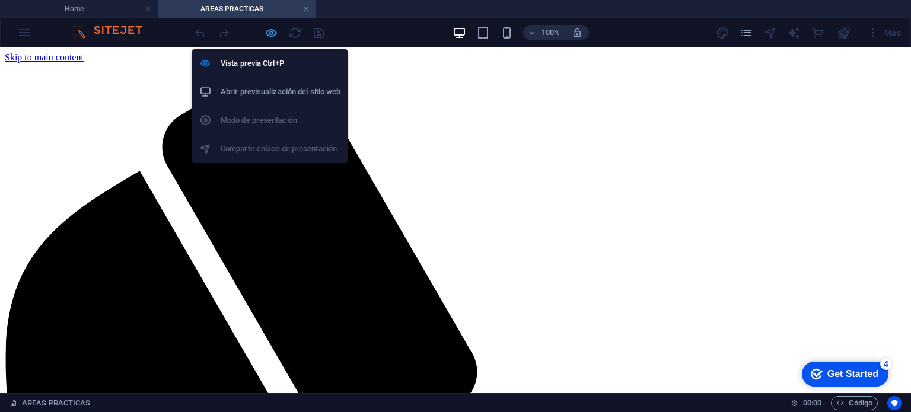
click at [268, 34] on icon "button" at bounding box center [272, 33] width 14 height 14
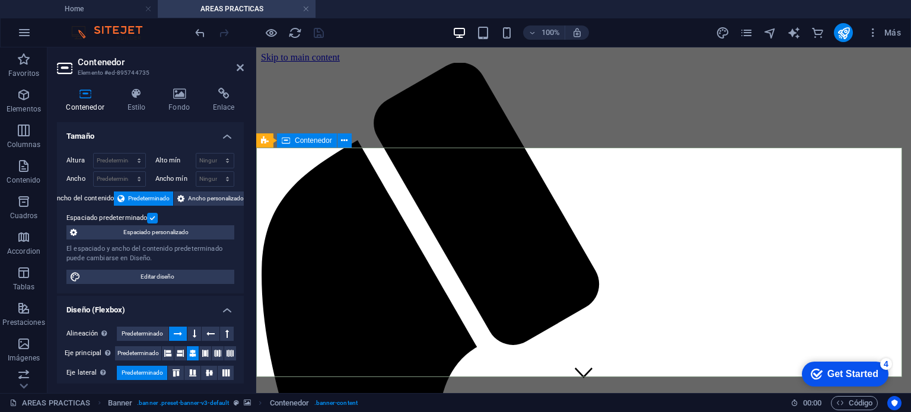
click at [171, 101] on h4 "Fondo" at bounding box center [182, 100] width 44 height 25
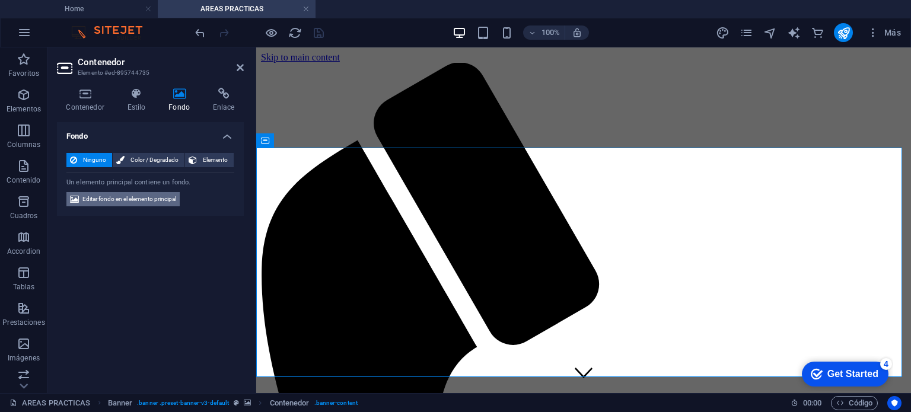
drag, startPoint x: 147, startPoint y: 195, endPoint x: 231, endPoint y: 186, distance: 84.7
click at [147, 195] on span "Editar fondo en el elemento principal" at bounding box center [129, 199] width 94 height 14
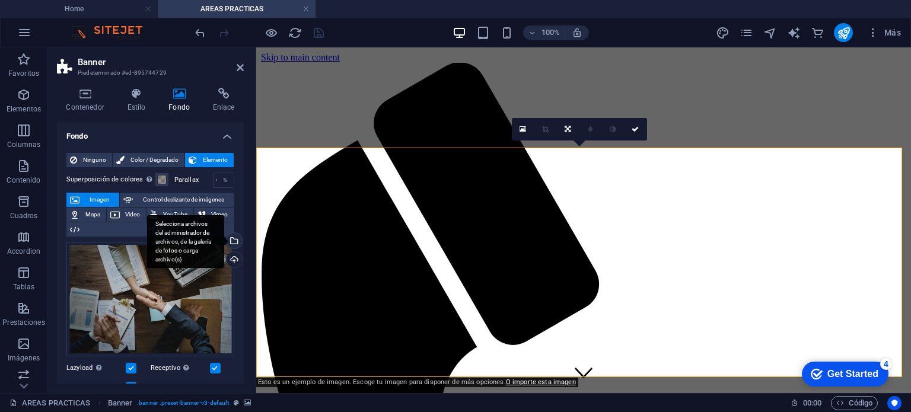
click at [228, 234] on div "Selecciona archivos del administrador de archivos, de la galería de fotos o car…" at bounding box center [233, 242] width 18 height 18
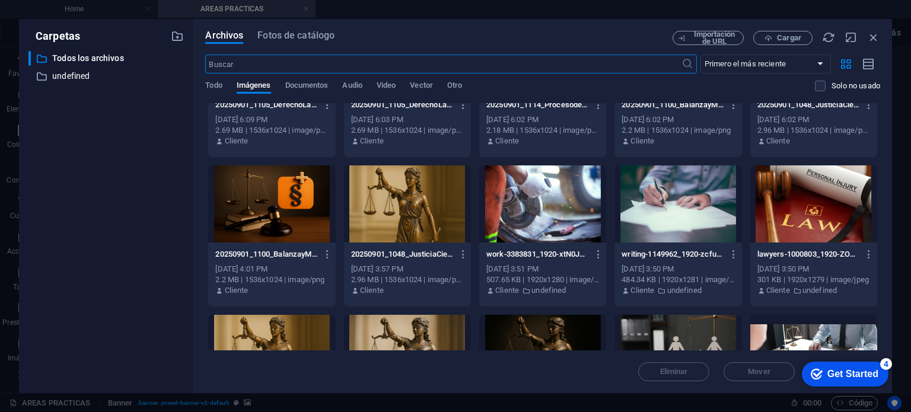
scroll to position [178, 0]
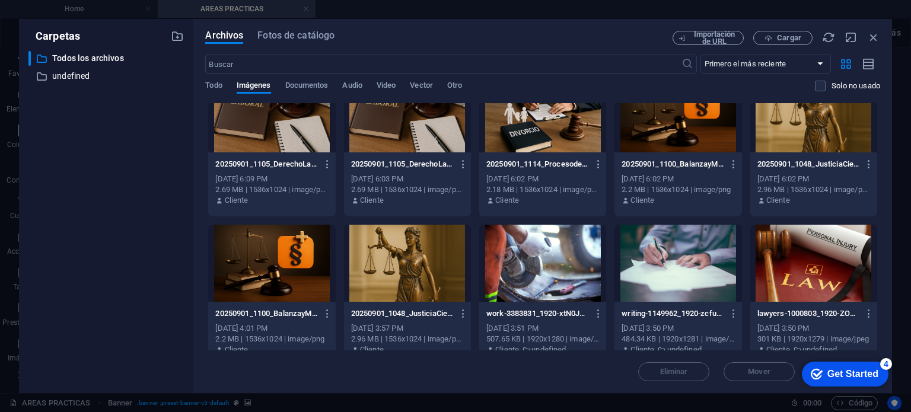
click at [449, 266] on div at bounding box center [407, 263] width 127 height 77
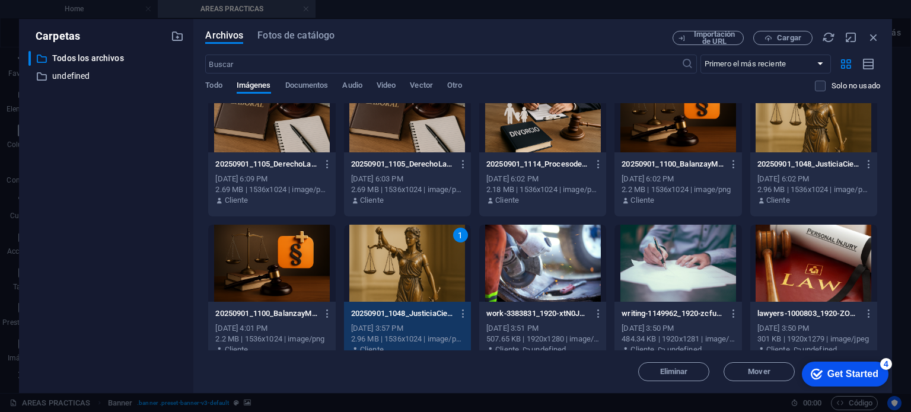
click at [449, 266] on div "1" at bounding box center [407, 263] width 127 height 77
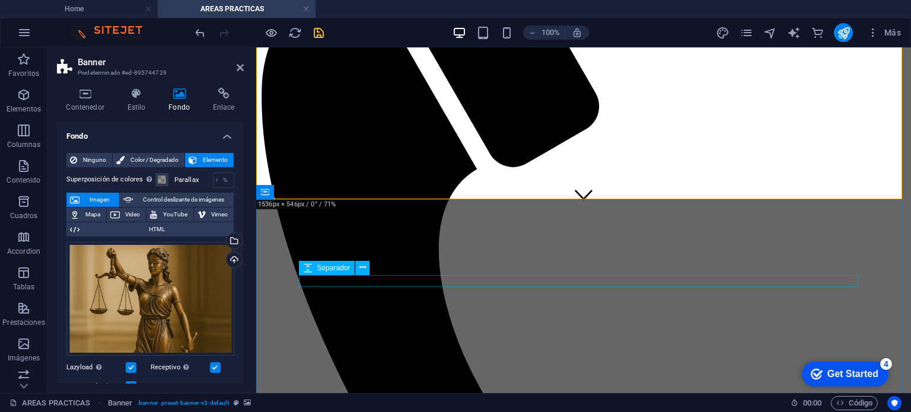
scroll to position [356, 0]
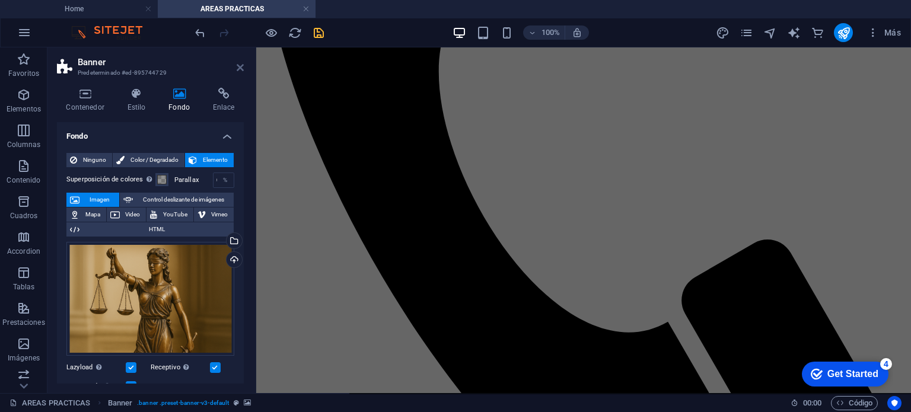
click at [237, 68] on icon at bounding box center [240, 67] width 7 height 9
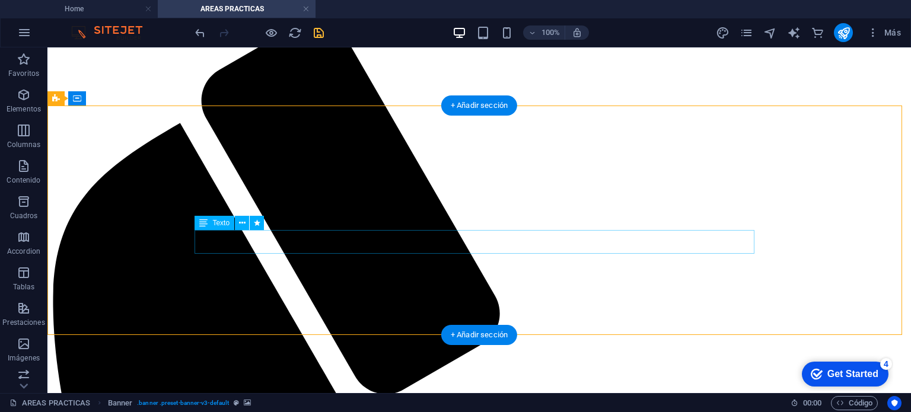
scroll to position [0, 0]
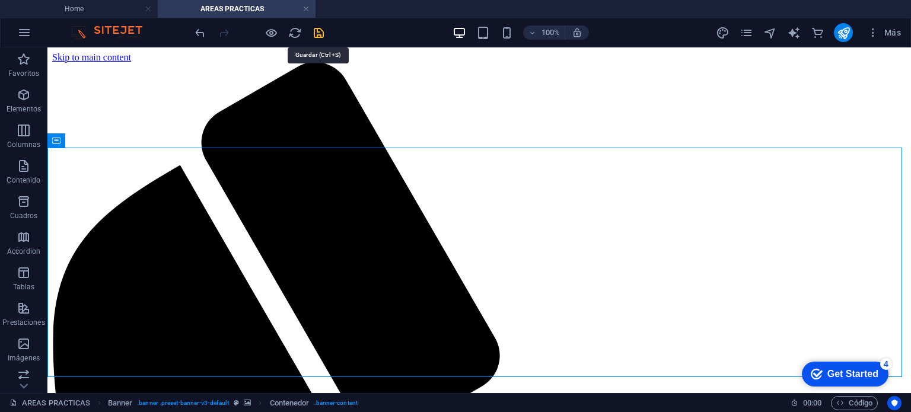
click at [323, 33] on icon "save" at bounding box center [319, 33] width 14 height 14
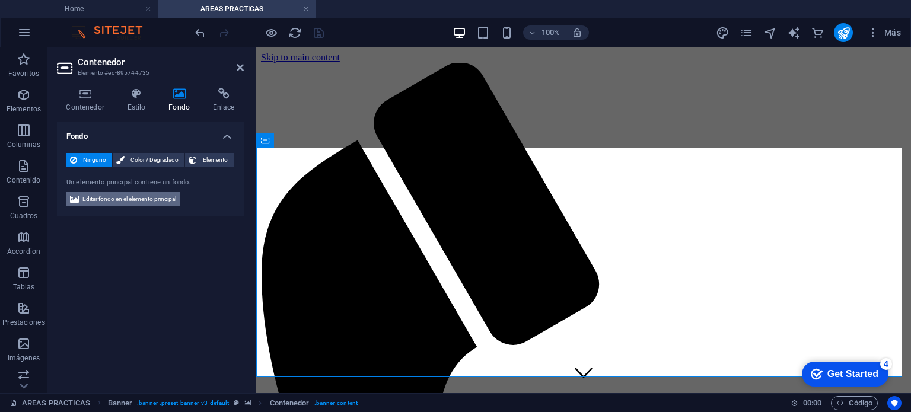
click at [157, 199] on span "Editar fondo en el elemento principal" at bounding box center [129, 199] width 94 height 14
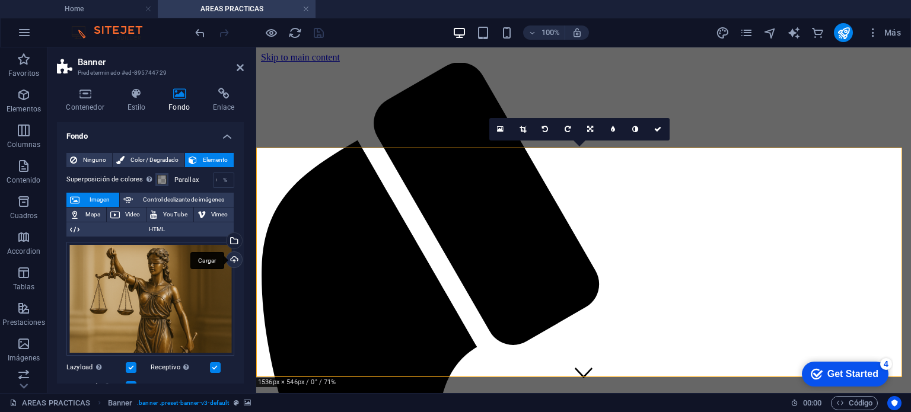
click at [232, 258] on div "Cargar" at bounding box center [233, 261] width 18 height 18
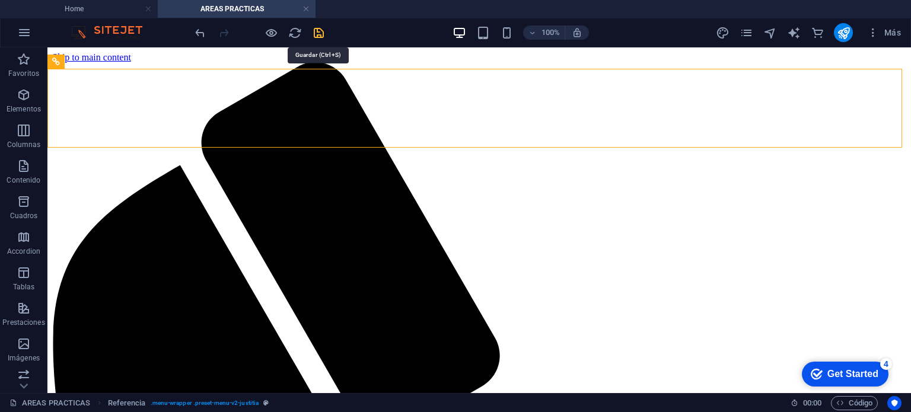
click at [323, 30] on icon "save" at bounding box center [319, 33] width 14 height 14
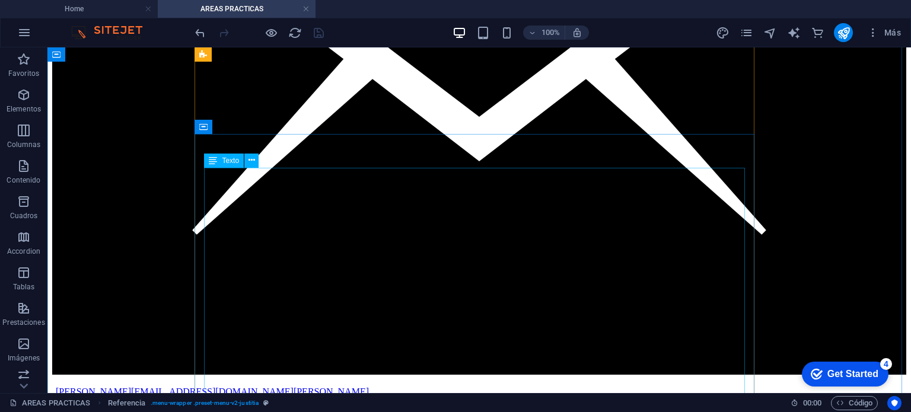
scroll to position [1779, 0]
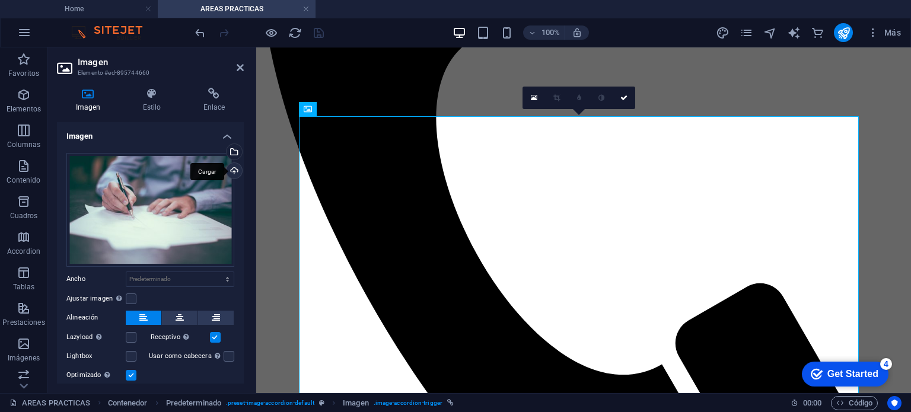
click at [233, 170] on div "Cargar" at bounding box center [233, 172] width 18 height 18
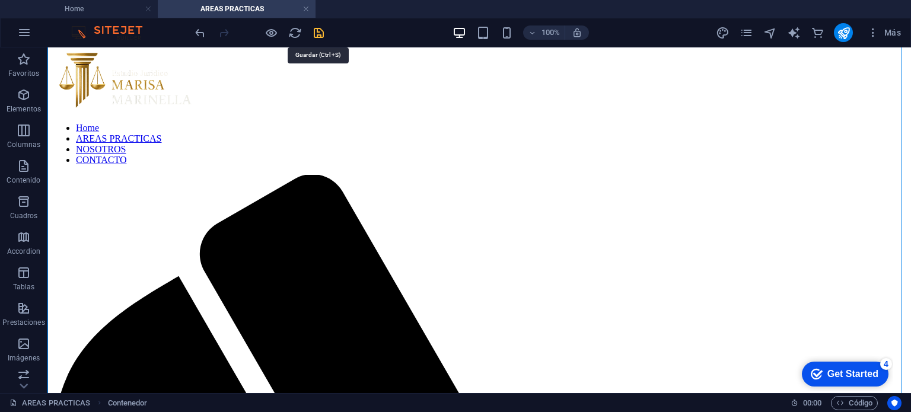
click at [317, 33] on icon "save" at bounding box center [319, 33] width 14 height 14
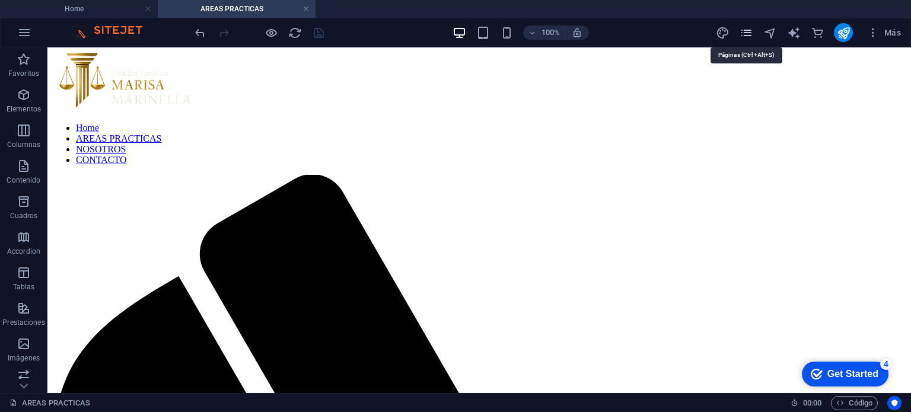
click at [741, 30] on icon "pages" at bounding box center [747, 33] width 14 height 14
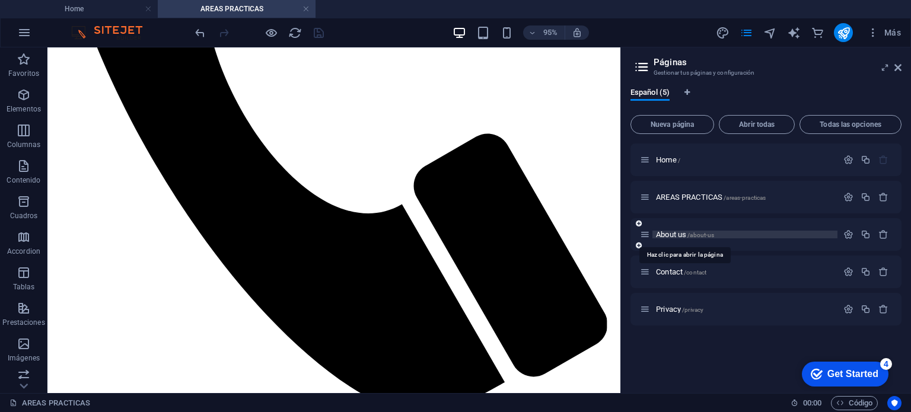
click at [665, 234] on span "About us /about-us" at bounding box center [685, 234] width 58 height 9
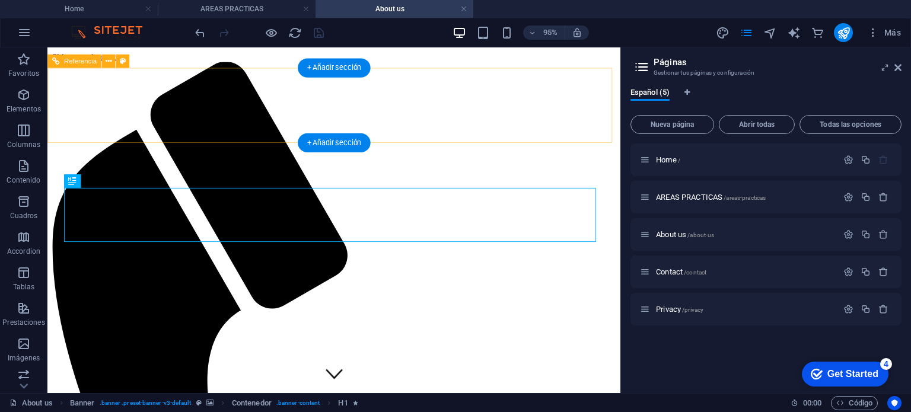
scroll to position [59, 0]
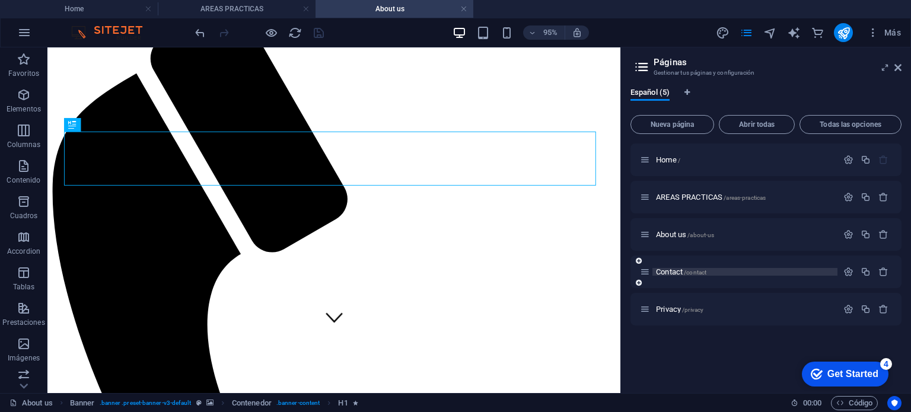
click at [676, 272] on span "Contact /contact" at bounding box center [681, 271] width 50 height 9
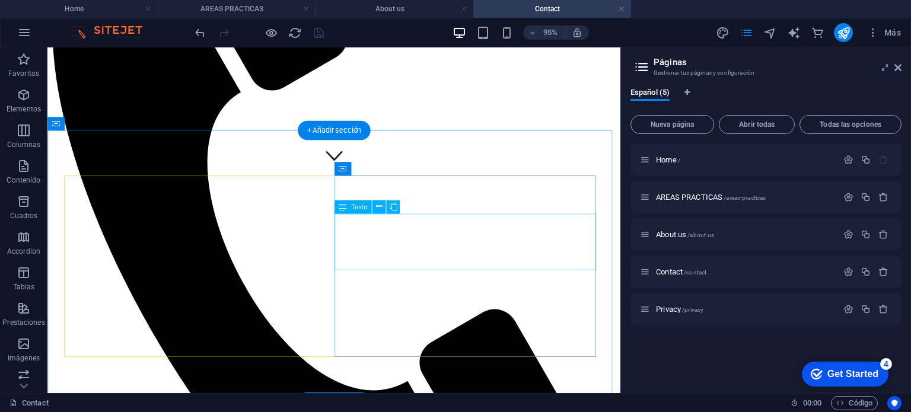
scroll to position [0, 0]
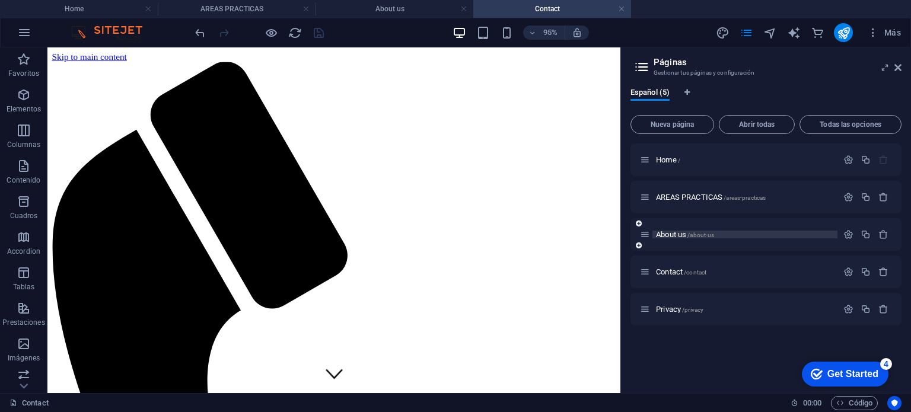
click at [671, 232] on span "About us /about-us" at bounding box center [685, 234] width 58 height 9
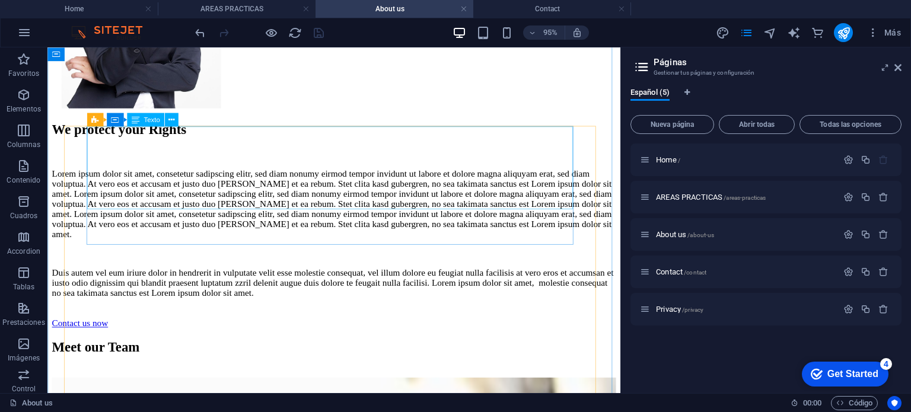
scroll to position [2937, 0]
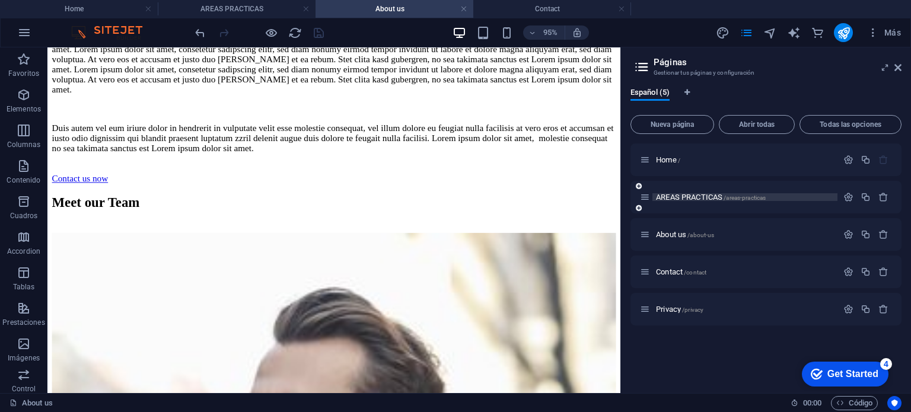
click at [694, 198] on span "AREAS PRACTICAS /areas-practicas" at bounding box center [711, 197] width 110 height 9
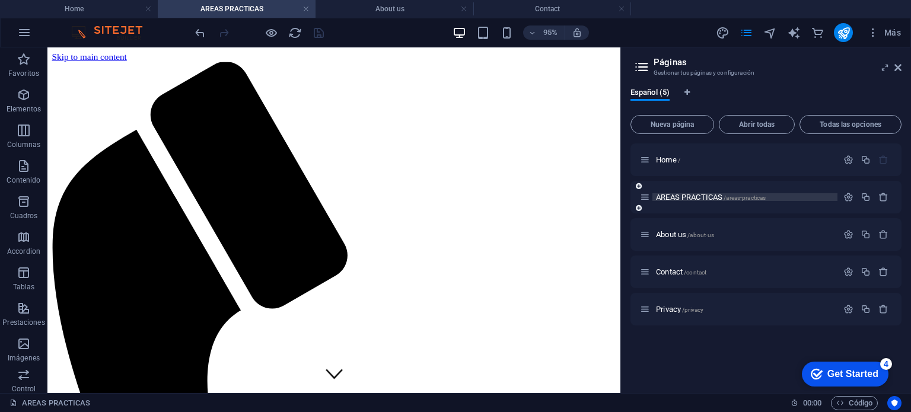
scroll to position [1777, 0]
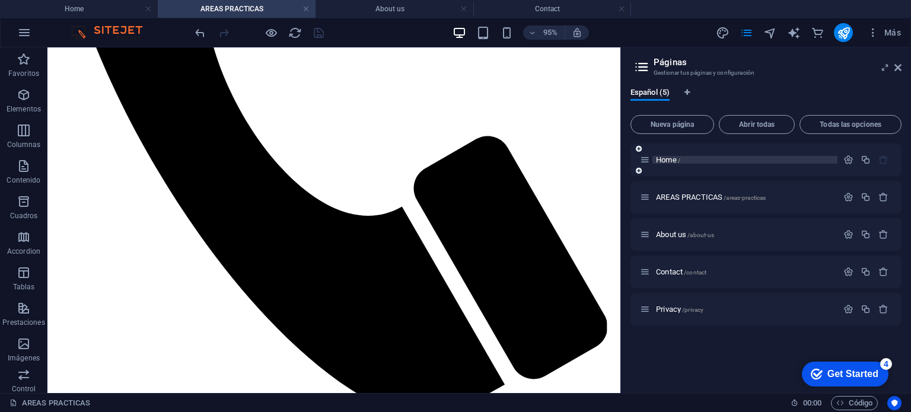
click at [669, 161] on span "Home /" at bounding box center [668, 159] width 24 height 9
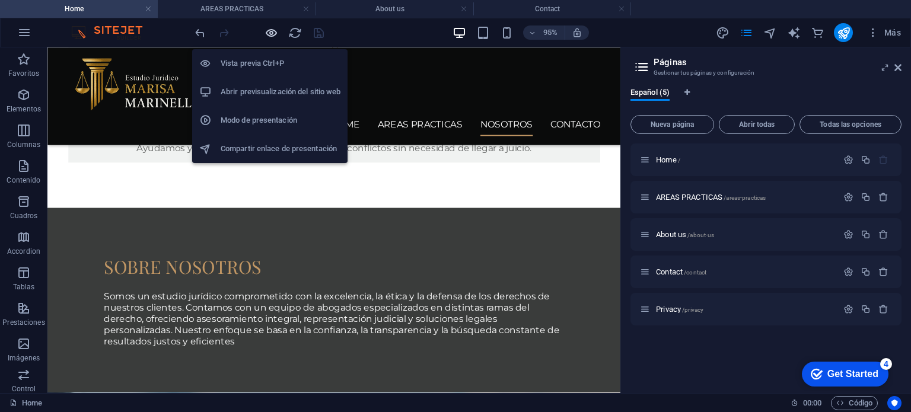
click at [274, 35] on icon "button" at bounding box center [272, 33] width 14 height 14
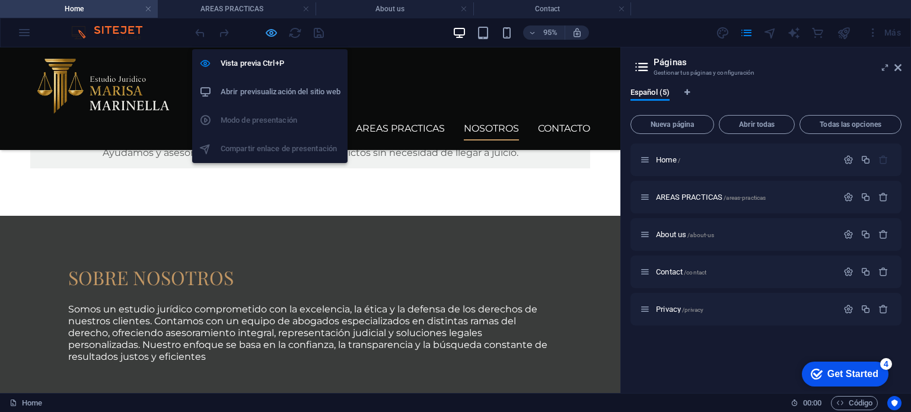
scroll to position [845, 0]
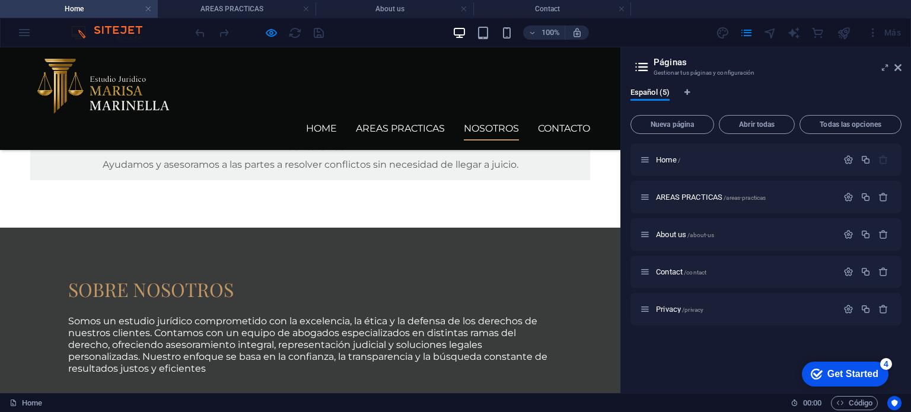
click at [477, 117] on link "NOSOTROS" at bounding box center [491, 129] width 55 height 24
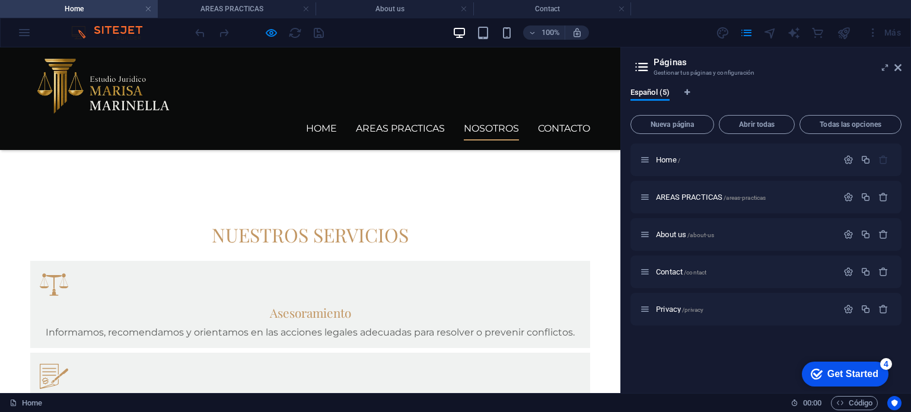
scroll to position [485, 0]
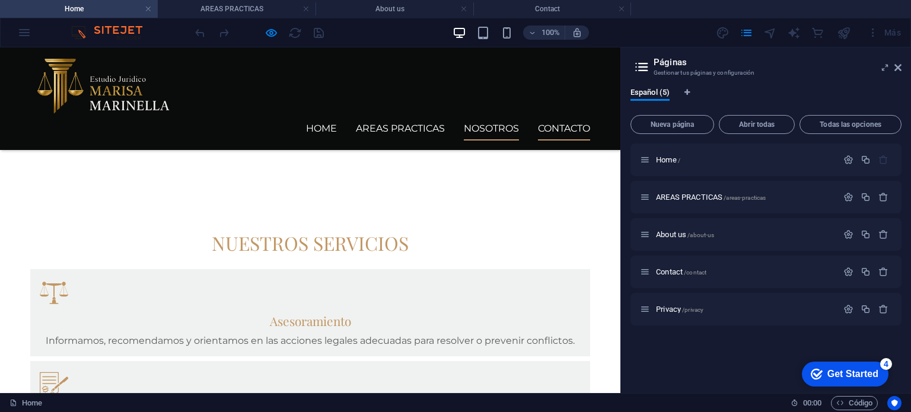
click at [551, 117] on link "CONTACTO" at bounding box center [564, 129] width 52 height 24
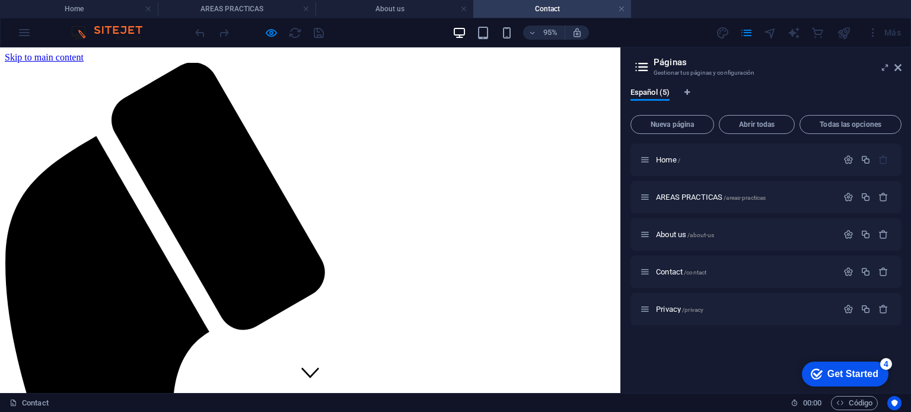
scroll to position [0, 0]
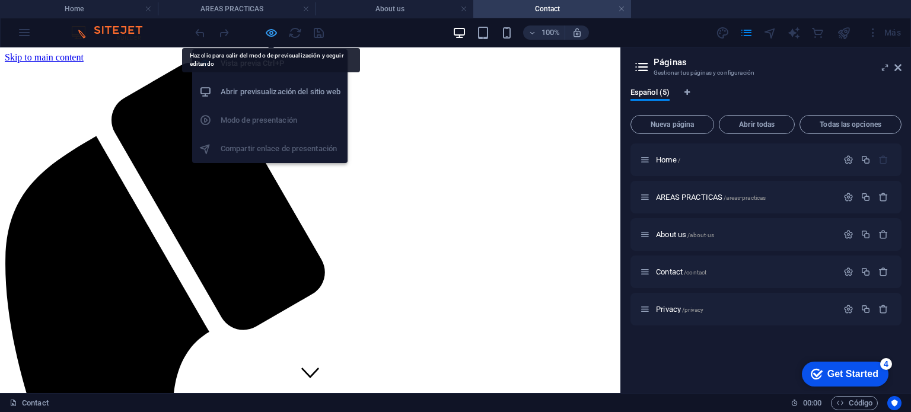
click at [273, 37] on icon "button" at bounding box center [272, 33] width 14 height 14
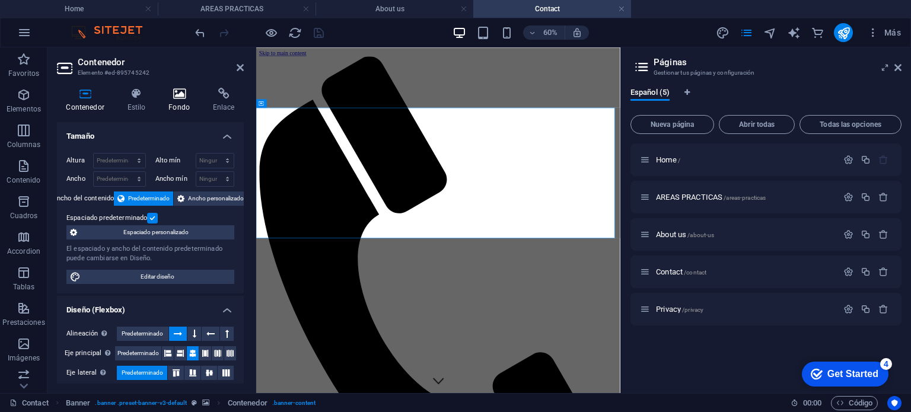
click at [178, 103] on h4 "Fondo" at bounding box center [182, 100] width 44 height 25
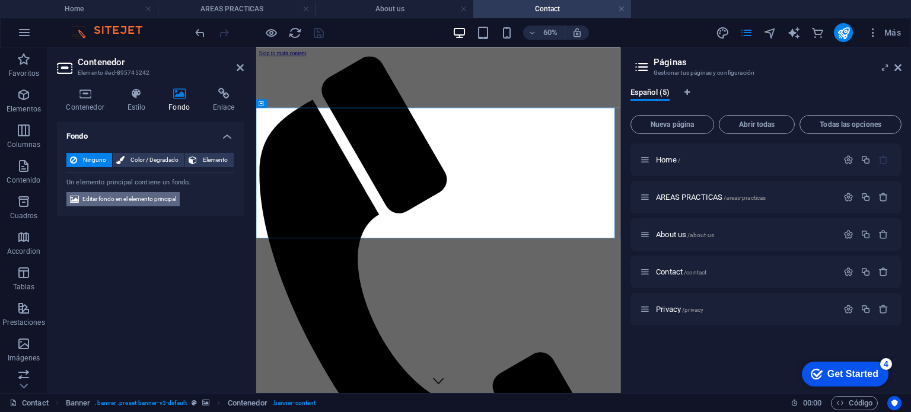
click at [144, 195] on span "Editar fondo en el elemento principal" at bounding box center [129, 199] width 94 height 14
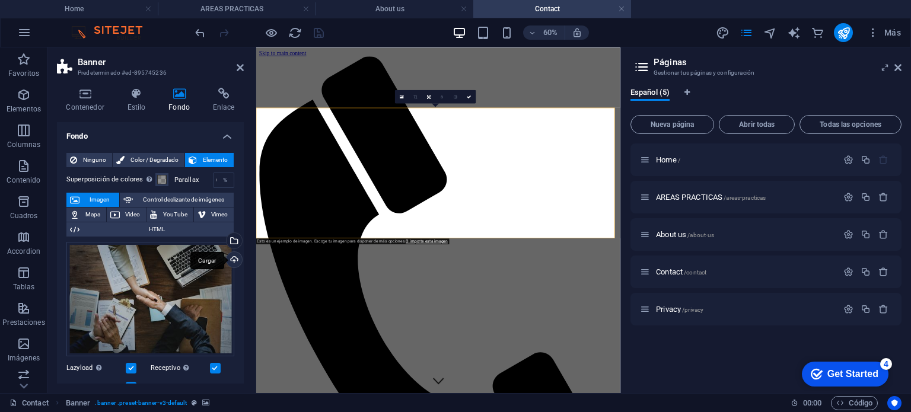
click at [228, 258] on div "Cargar" at bounding box center [233, 261] width 18 height 18
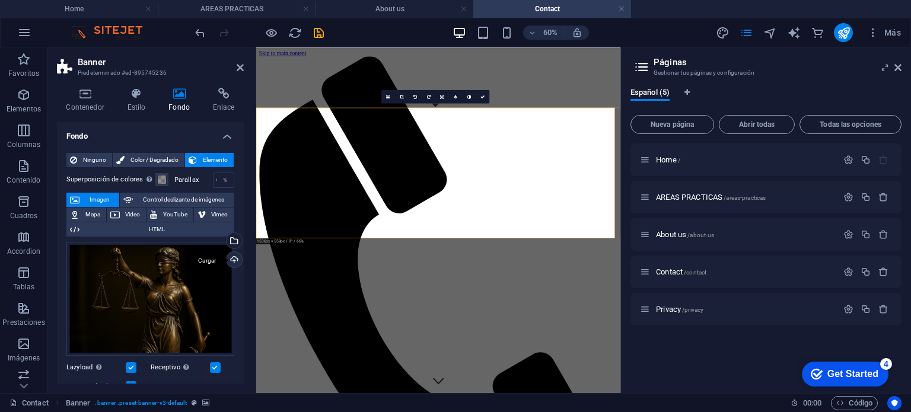
click at [229, 254] on div "Cargar" at bounding box center [233, 261] width 18 height 18
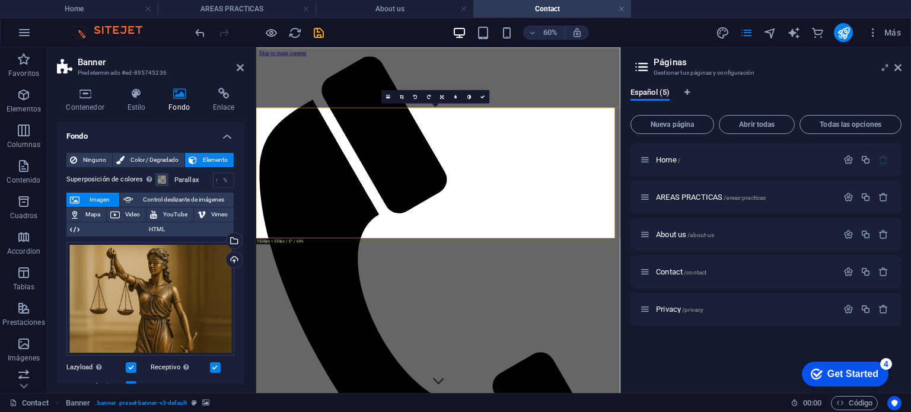
scroll to position [178, 0]
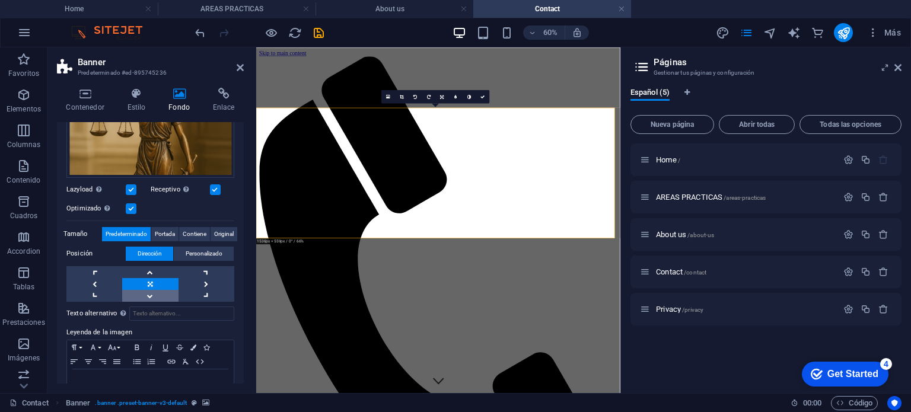
click at [150, 296] on link at bounding box center [150, 296] width 56 height 12
click at [151, 272] on link at bounding box center [150, 272] width 56 height 12
click at [194, 230] on span "Contiene" at bounding box center [195, 234] width 24 height 14
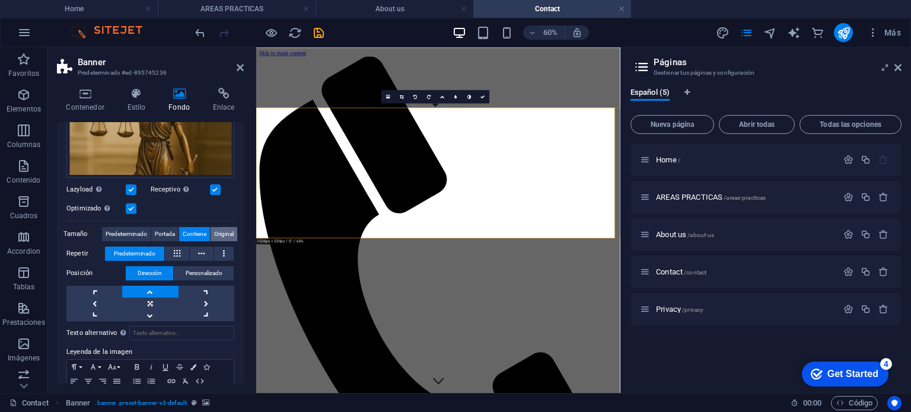
click at [225, 230] on span "Original" at bounding box center [224, 234] width 20 height 14
click at [192, 230] on span "Contiene" at bounding box center [195, 234] width 24 height 14
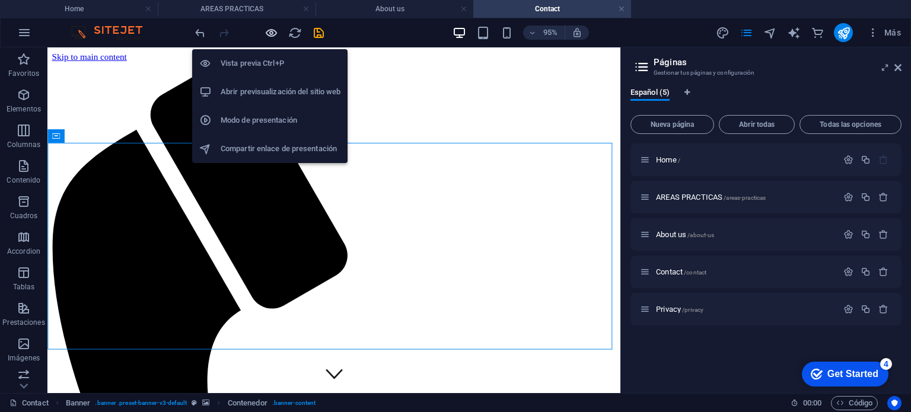
click at [273, 33] on icon "button" at bounding box center [272, 33] width 14 height 14
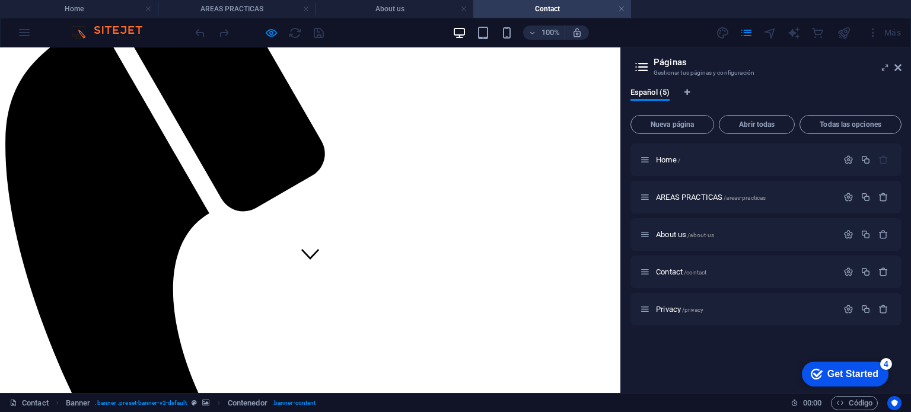
scroll to position [0, 0]
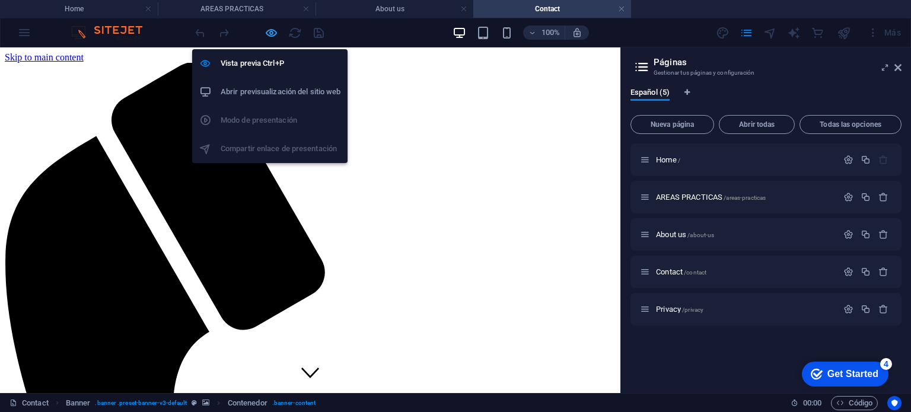
click at [273, 30] on icon "button" at bounding box center [272, 33] width 14 height 14
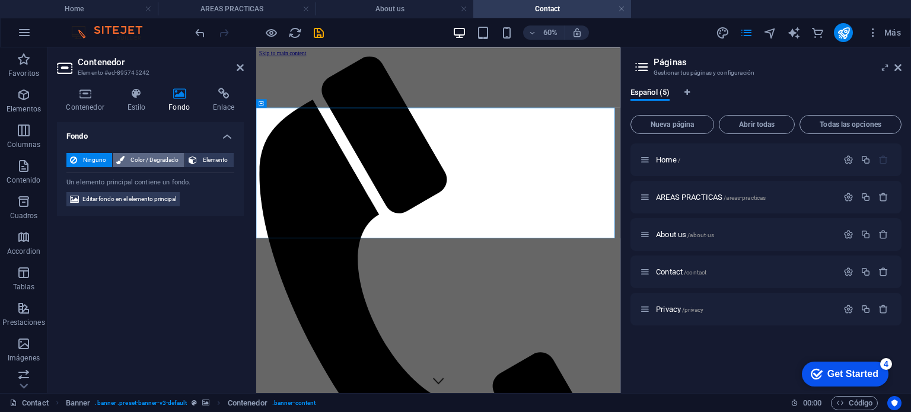
click at [160, 157] on span "Color / Degradado" at bounding box center [154, 160] width 53 height 14
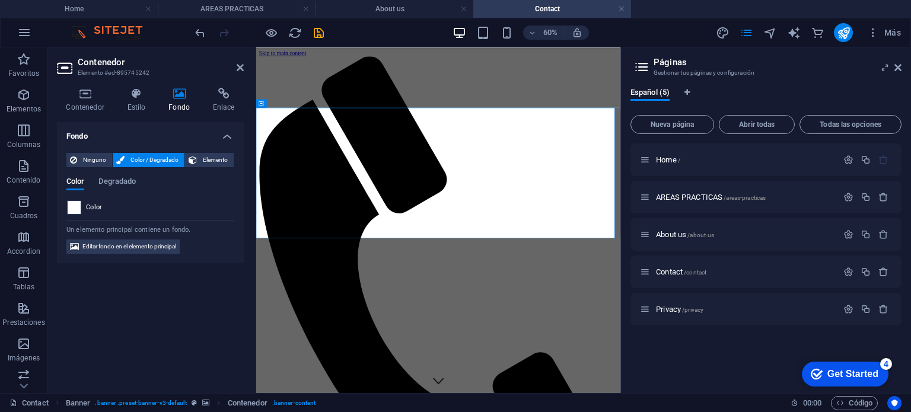
click at [78, 208] on span at bounding box center [74, 207] width 13 height 13
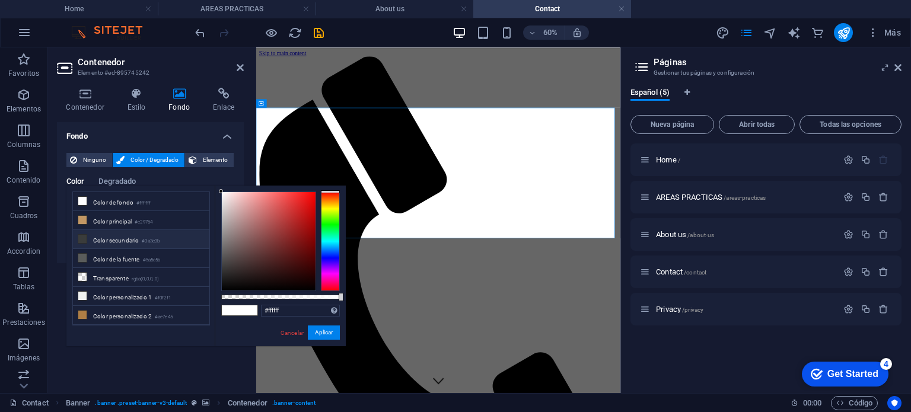
click at [112, 238] on li "Color secundario #3a3c3b" at bounding box center [141, 239] width 136 height 19
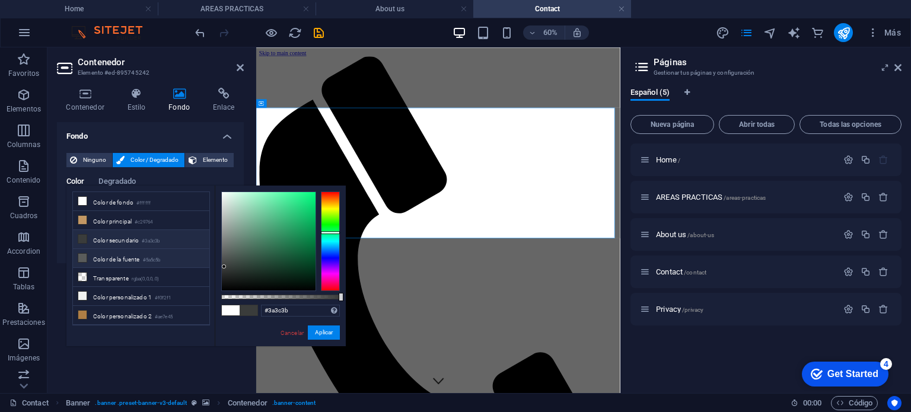
click at [130, 259] on li "Color de la fuente #5a5c5b" at bounding box center [141, 258] width 136 height 19
click at [115, 227] on li "Color principal #c29764" at bounding box center [141, 220] width 136 height 19
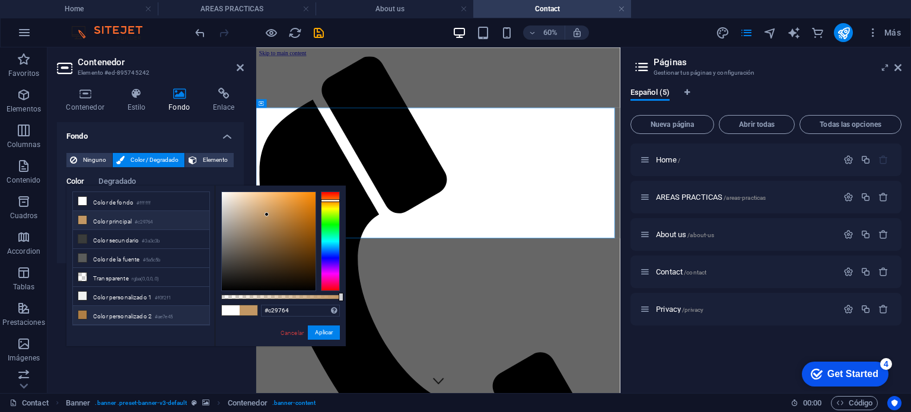
click at [101, 307] on li "Color personalizado 2 #ae7e45" at bounding box center [141, 315] width 136 height 19
type input "#ae7e45"
click at [311, 333] on button "Aplicar" at bounding box center [324, 333] width 32 height 14
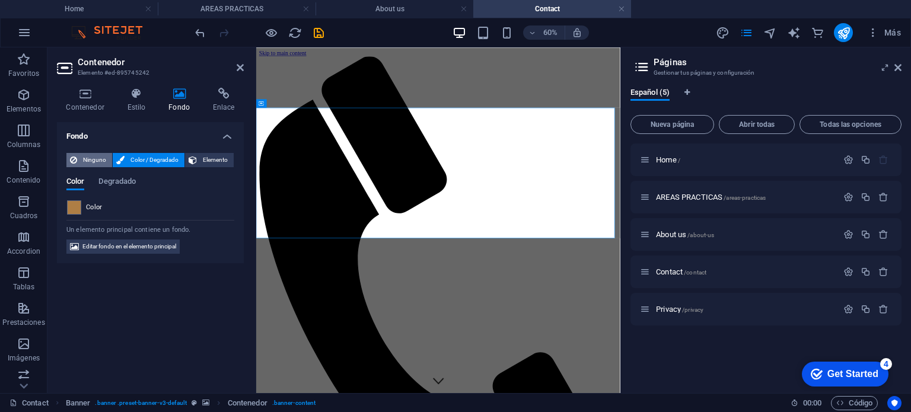
click at [91, 164] on span "Ninguno" at bounding box center [95, 160] width 28 height 14
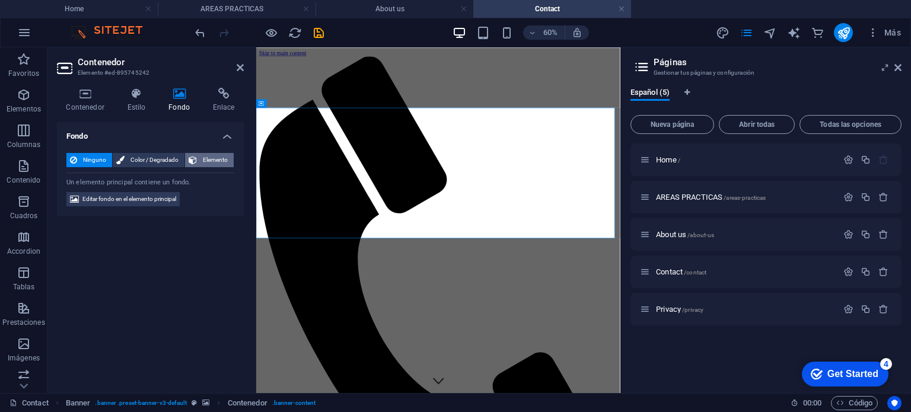
click at [210, 159] on span "Elemento" at bounding box center [215, 160] width 30 height 14
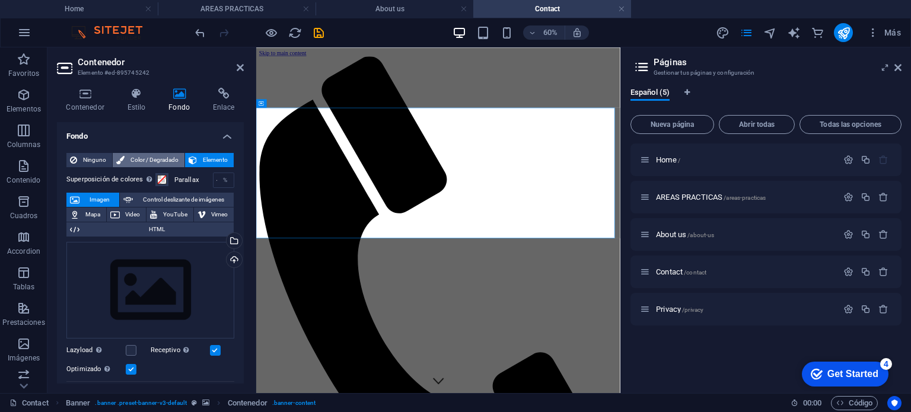
click at [143, 157] on span "Color / Degradado" at bounding box center [154, 160] width 53 height 14
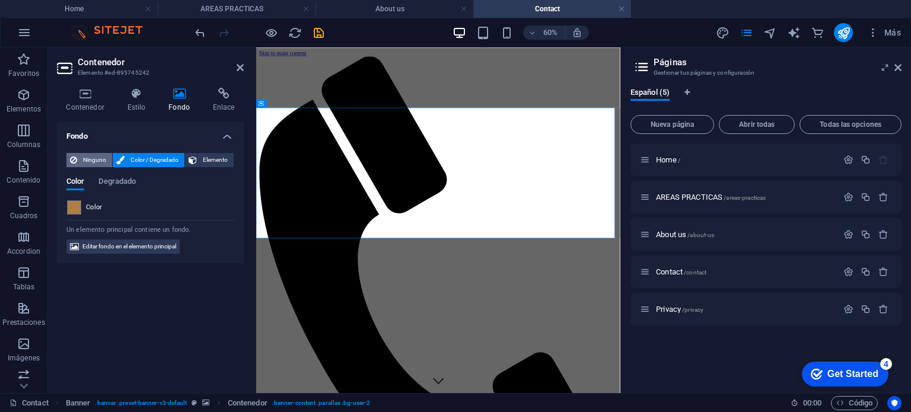
click at [81, 160] on span "Ninguno" at bounding box center [95, 160] width 28 height 14
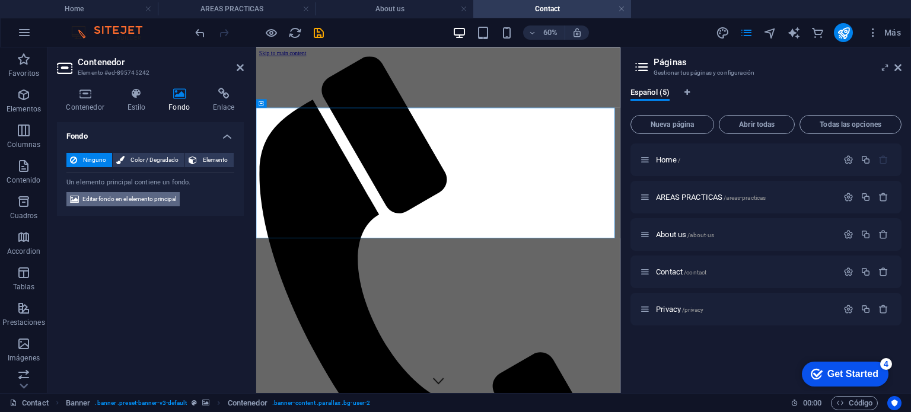
click at [136, 202] on span "Editar fondo en el elemento principal" at bounding box center [129, 199] width 94 height 14
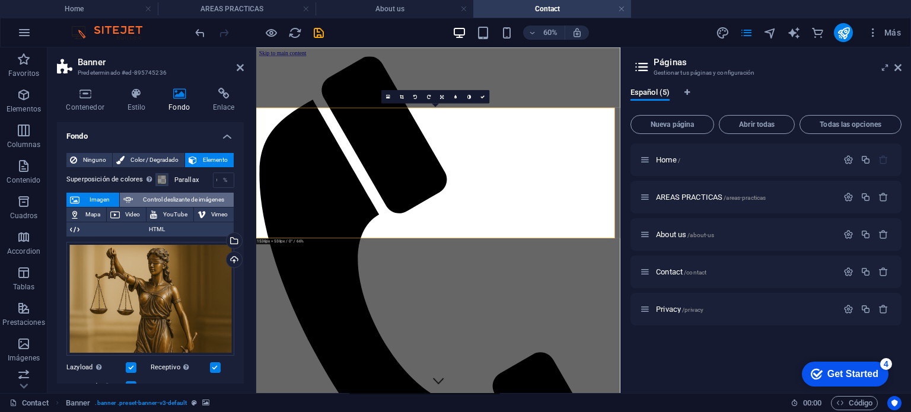
click at [164, 197] on span "Control deslizante de imágenes" at bounding box center [183, 200] width 94 height 14
select select "ms"
select select "s"
select select "progressive"
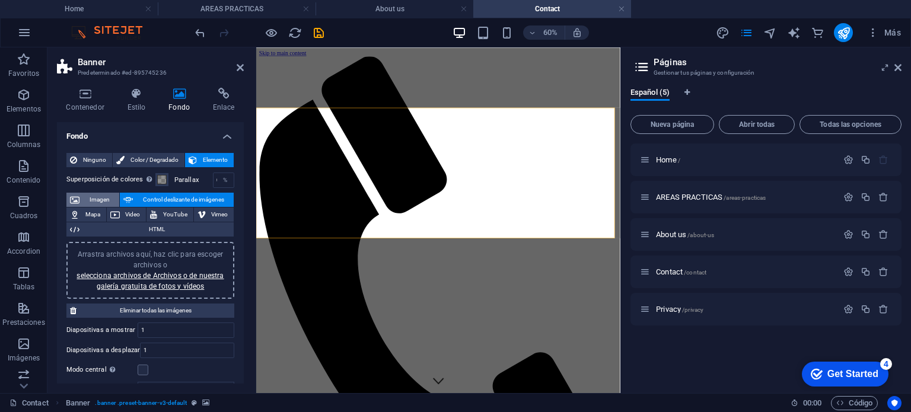
click at [101, 203] on span "Imagen" at bounding box center [99, 200] width 33 height 14
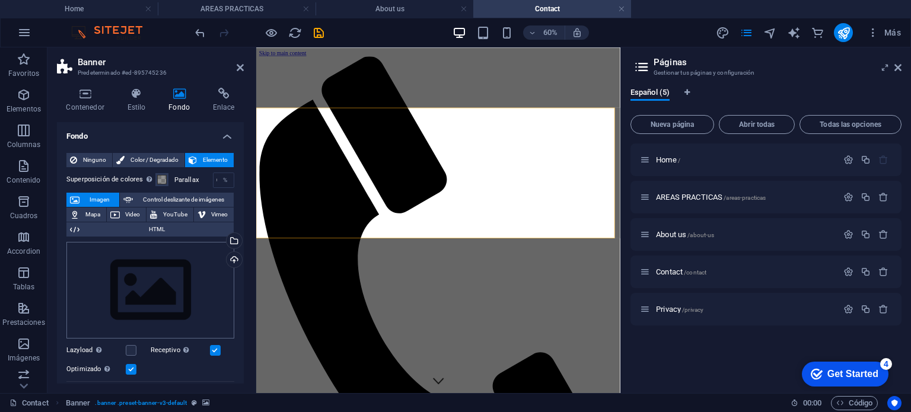
scroll to position [59, 0]
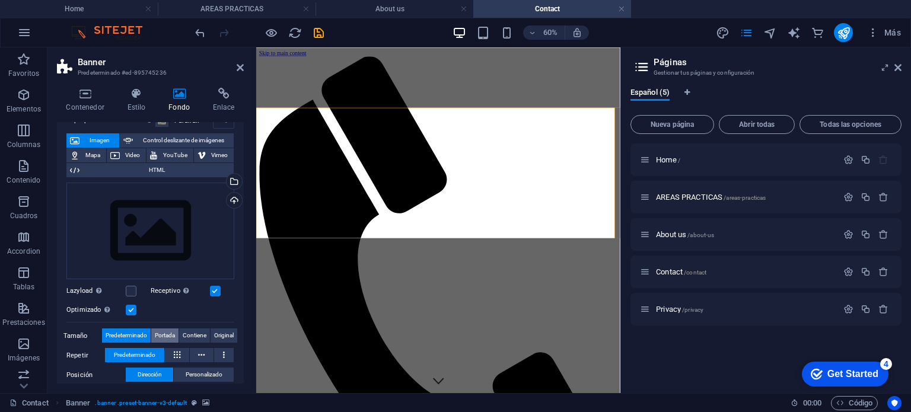
click at [166, 336] on span "Portada" at bounding box center [165, 336] width 20 height 14
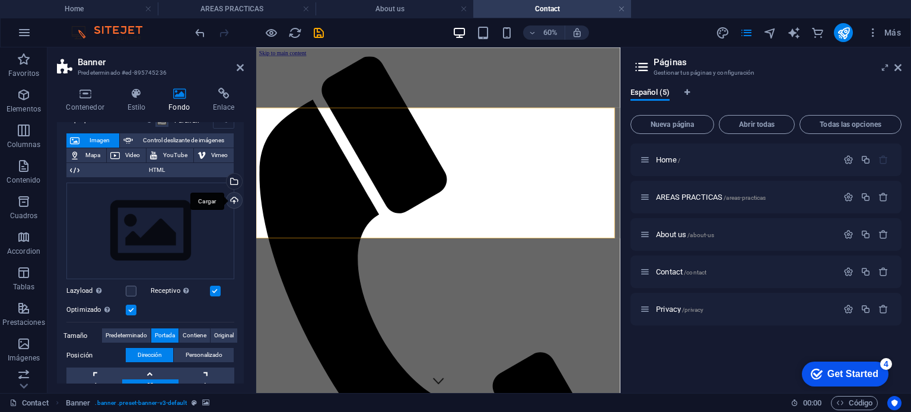
click at [229, 200] on div "Cargar" at bounding box center [233, 202] width 18 height 18
click at [224, 181] on div "Selecciona archivos del administrador de archivos, de la galería de fotos o car…" at bounding box center [185, 182] width 77 height 53
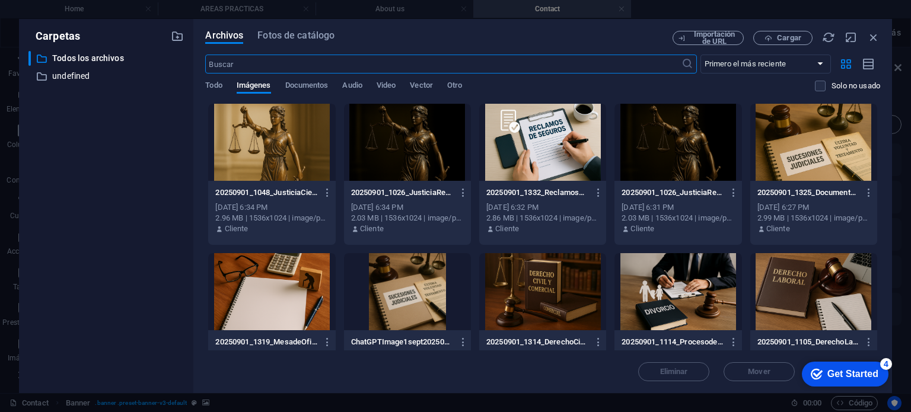
scroll to position [119, 0]
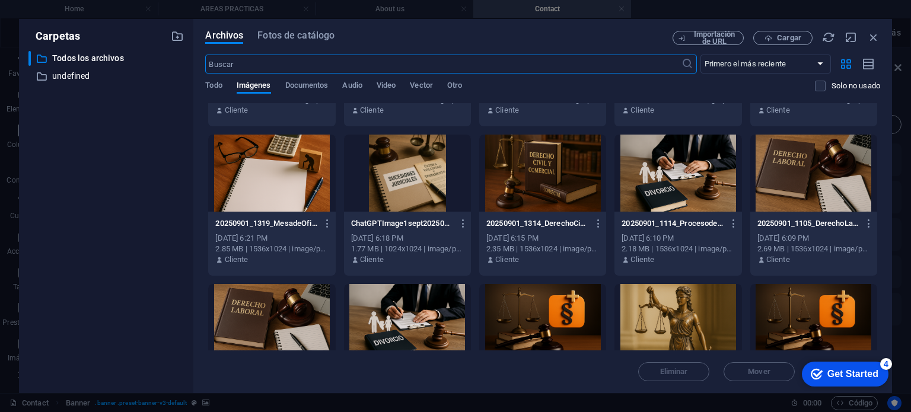
click at [645, 295] on div at bounding box center [677, 322] width 127 height 77
click at [645, 295] on div "1" at bounding box center [677, 322] width 127 height 77
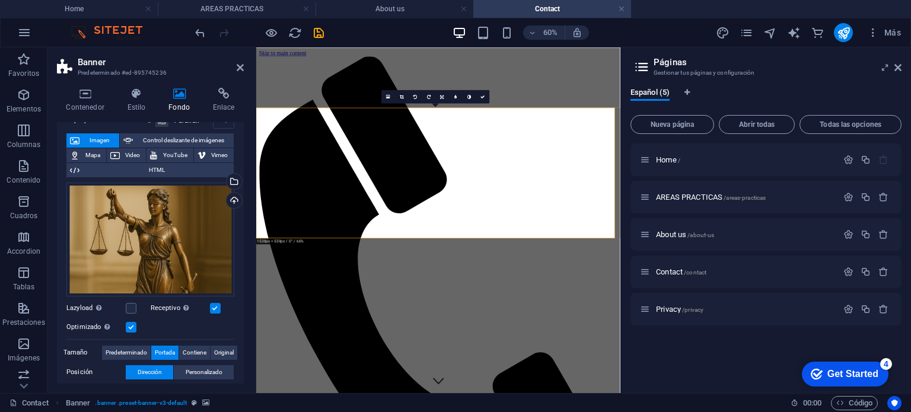
scroll to position [178, 0]
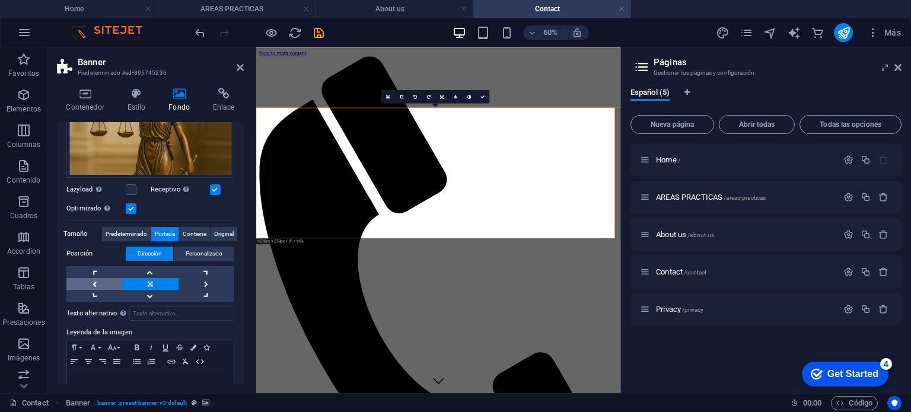
click at [95, 278] on link at bounding box center [94, 284] width 56 height 12
click at [196, 279] on link at bounding box center [207, 284] width 56 height 12
click at [197, 279] on link at bounding box center [207, 284] width 56 height 12
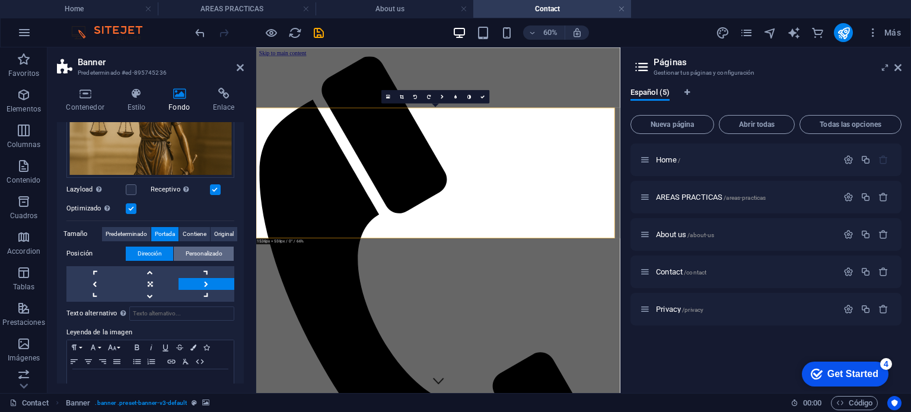
click at [209, 253] on span "Personalizado" at bounding box center [204, 254] width 37 height 14
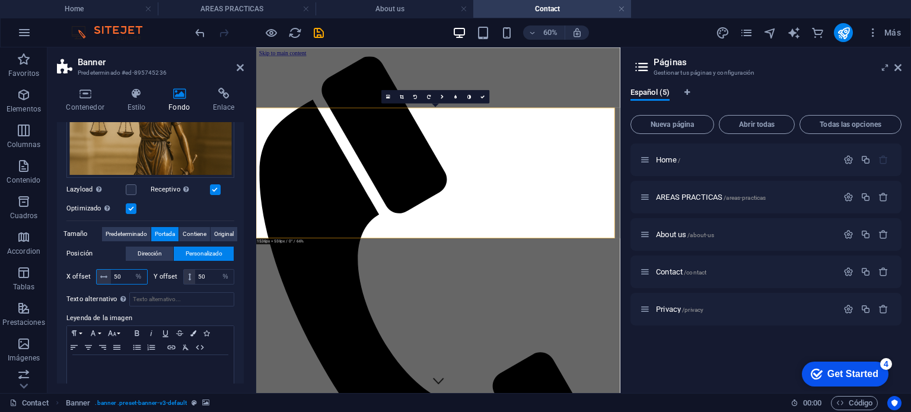
click at [117, 270] on input "50" at bounding box center [129, 277] width 36 height 14
type input "40"
click at [173, 315] on label "Leyenda de la imagen" at bounding box center [150, 318] width 168 height 14
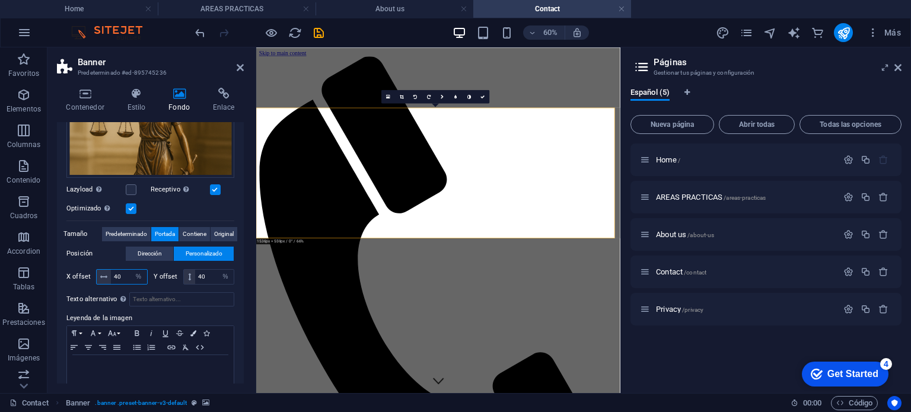
click at [111, 276] on input "40" at bounding box center [129, 277] width 36 height 14
type input "20"
click at [200, 303] on input "Texto alternativo El texto alternativo es usado por aquellos dispositivos que n…" at bounding box center [181, 299] width 105 height 14
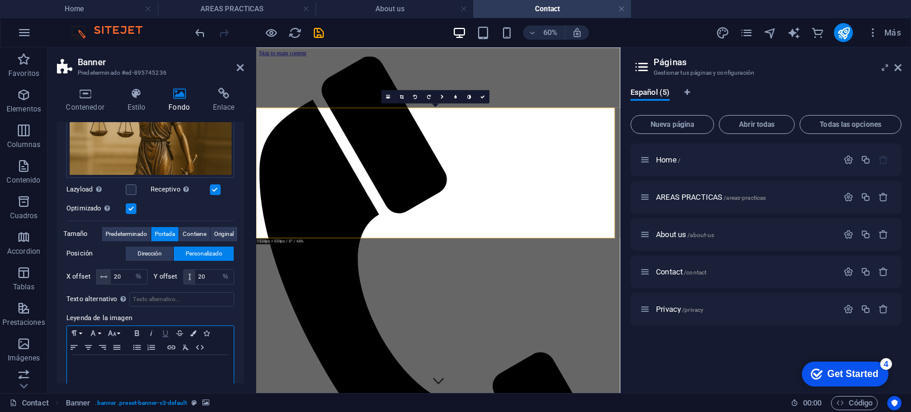
click at [165, 329] on icon "button" at bounding box center [165, 333] width 14 height 9
click at [176, 319] on label "Leyenda de la imagen" at bounding box center [150, 318] width 168 height 14
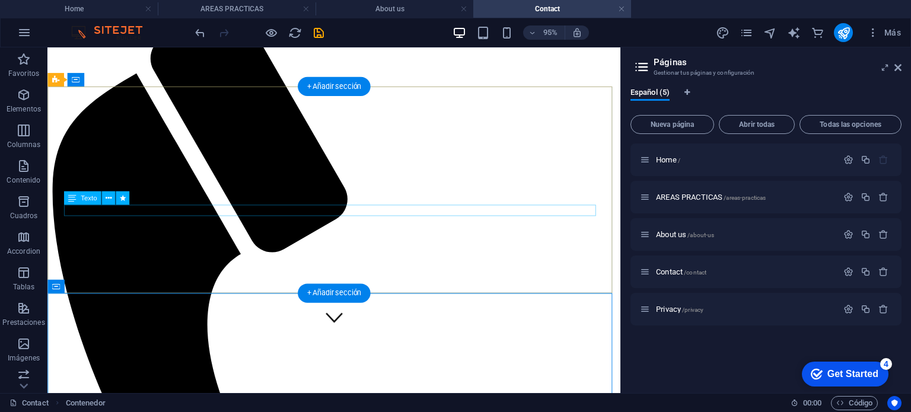
scroll to position [0, 0]
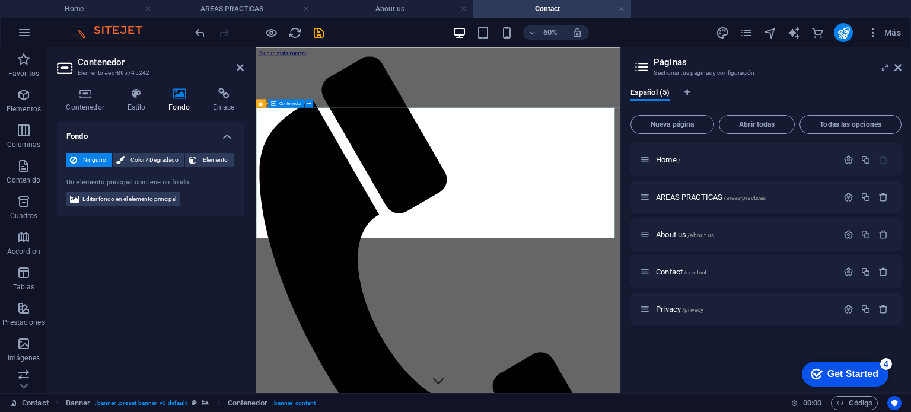
click at [160, 200] on span "Editar fondo en el elemento principal" at bounding box center [129, 199] width 94 height 14
select select "%"
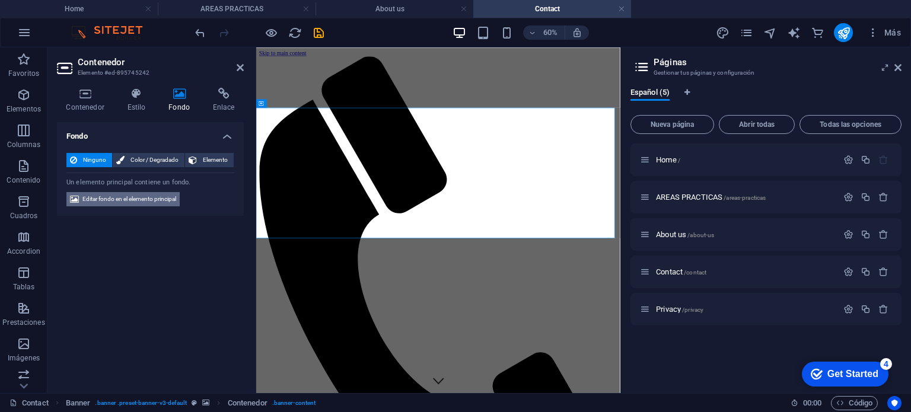
select select "%"
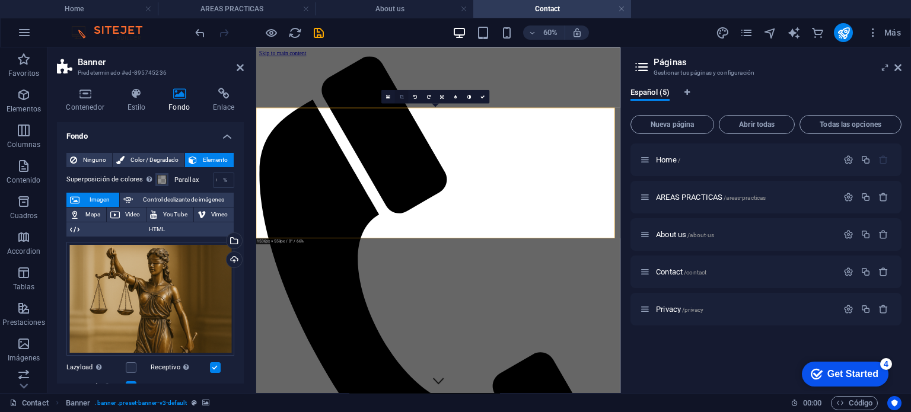
click at [403, 97] on icon at bounding box center [402, 96] width 4 height 4
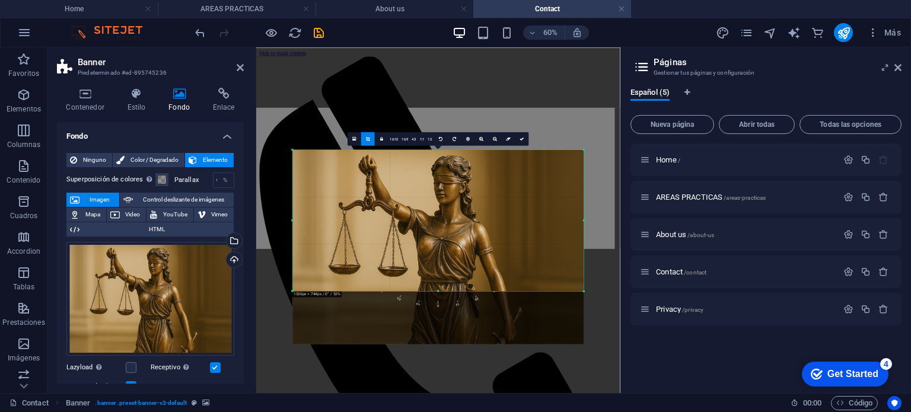
drag, startPoint x: 435, startPoint y: 317, endPoint x: 436, endPoint y: 229, distance: 88.4
click at [436, 229] on div "180 170 160 150 140 130 120 110 100 90 80 70 60 50 40 30 20 10 0 -10 -20 -30 -4…" at bounding box center [437, 219] width 291 height 141
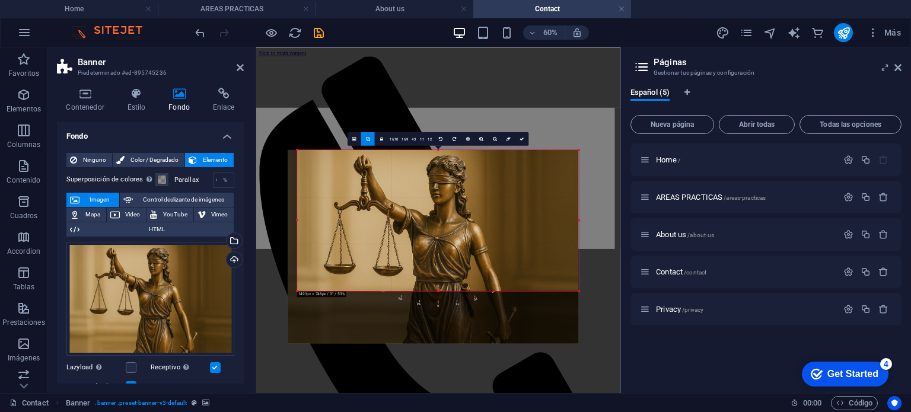
drag, startPoint x: 293, startPoint y: 219, endPoint x: 308, endPoint y: 219, distance: 15.4
click at [308, 219] on div "180 170 160 150 140 130 120 110 100 90 80 70 60 50 40 30 20 10 0 -10 -20 -30 -4…" at bounding box center [438, 219] width 282 height 141
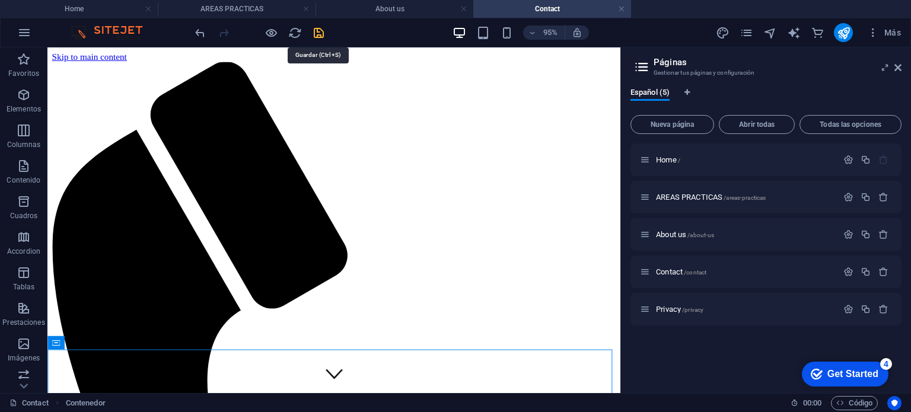
click at [319, 34] on icon "save" at bounding box center [319, 33] width 14 height 14
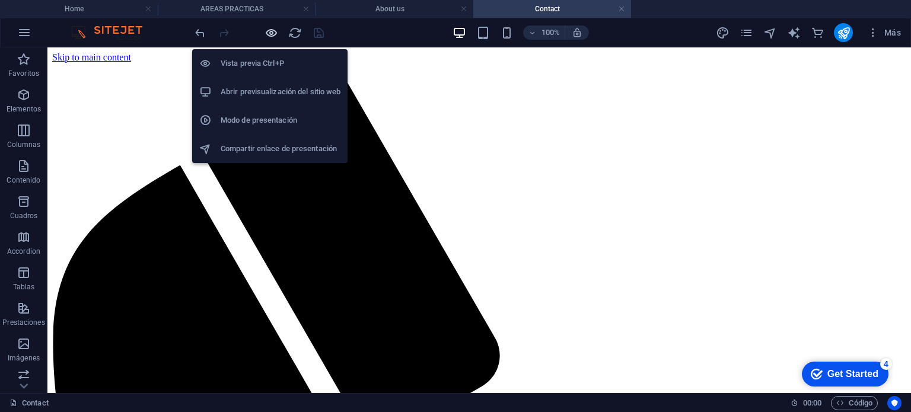
click at [273, 30] on icon "button" at bounding box center [272, 33] width 14 height 14
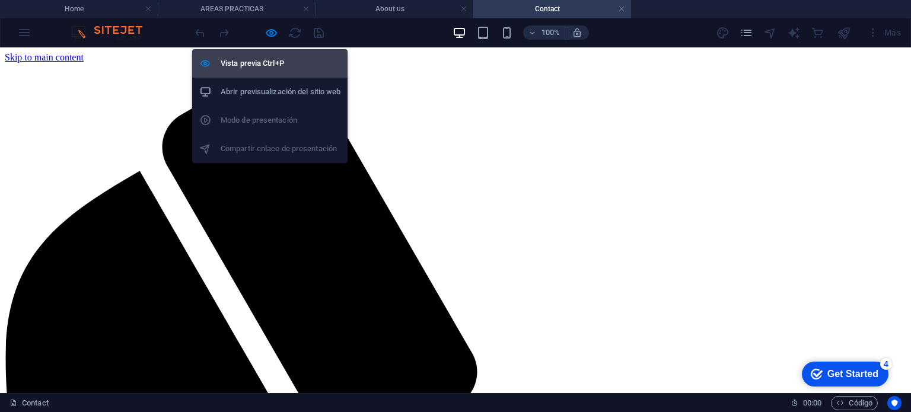
click at [270, 62] on h6 "Vista previa Ctrl+P" at bounding box center [281, 63] width 120 height 14
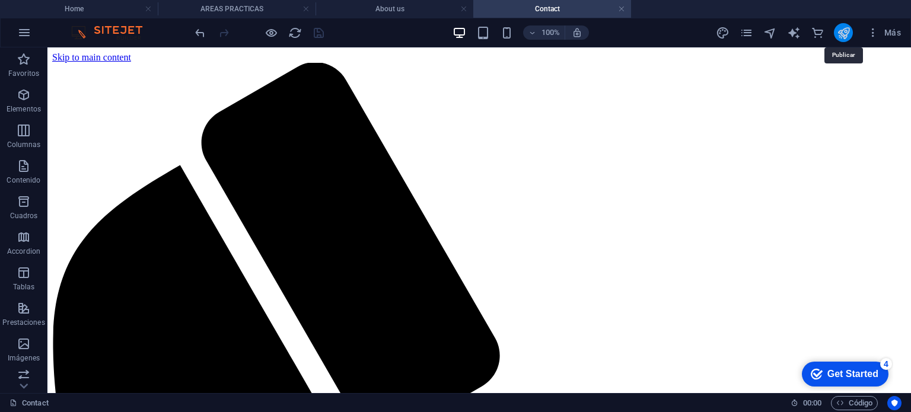
click at [839, 35] on icon "publish" at bounding box center [844, 33] width 14 height 14
click at [846, 34] on icon "publish" at bounding box center [844, 33] width 14 height 14
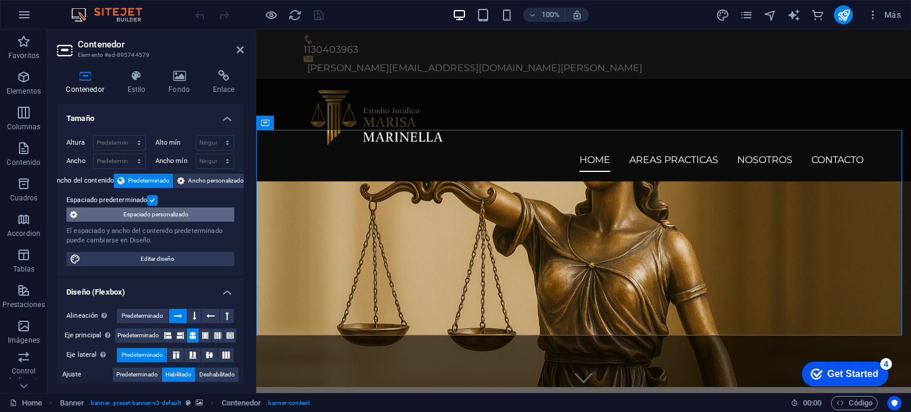
click at [171, 212] on span "Espaciado personalizado" at bounding box center [156, 215] width 150 height 14
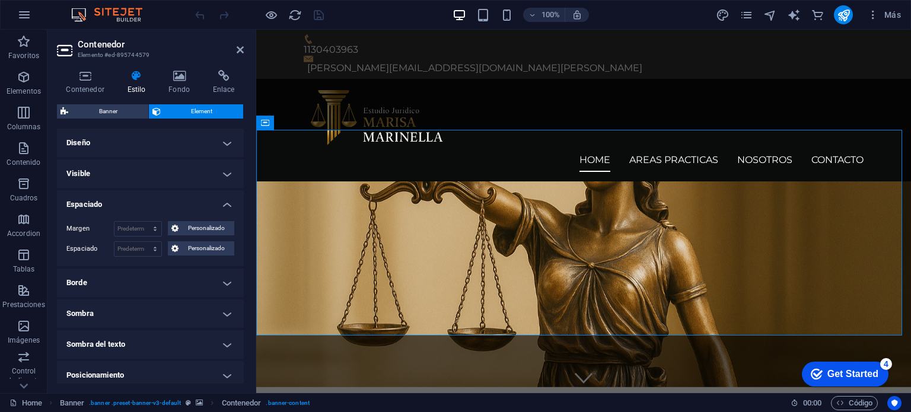
click at [227, 146] on h4 "Diseño" at bounding box center [150, 143] width 187 height 28
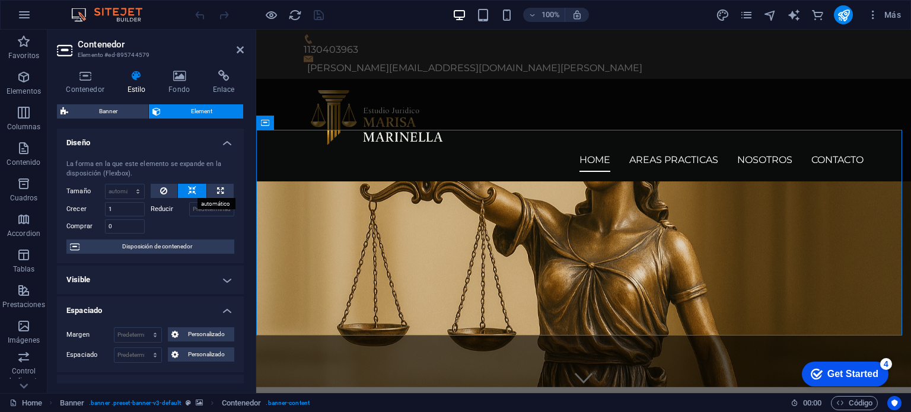
click at [186, 190] on button at bounding box center [192, 191] width 28 height 14
click at [126, 211] on input "1" at bounding box center [125, 209] width 40 height 14
type input "0"
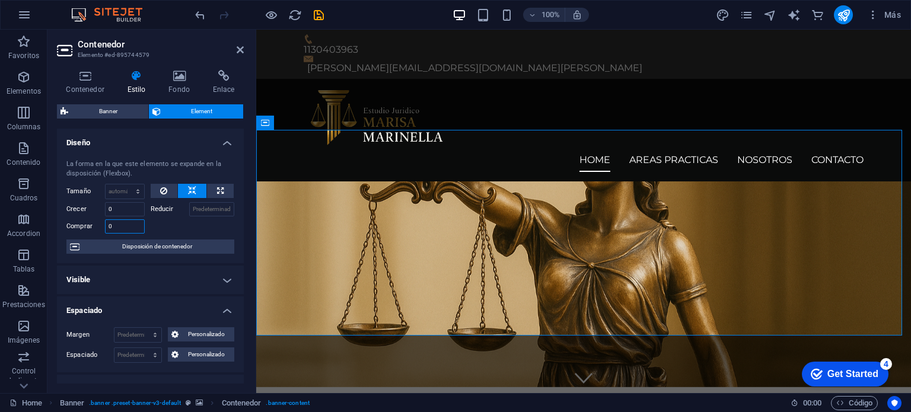
click at [116, 228] on input "0" at bounding box center [125, 226] width 40 height 14
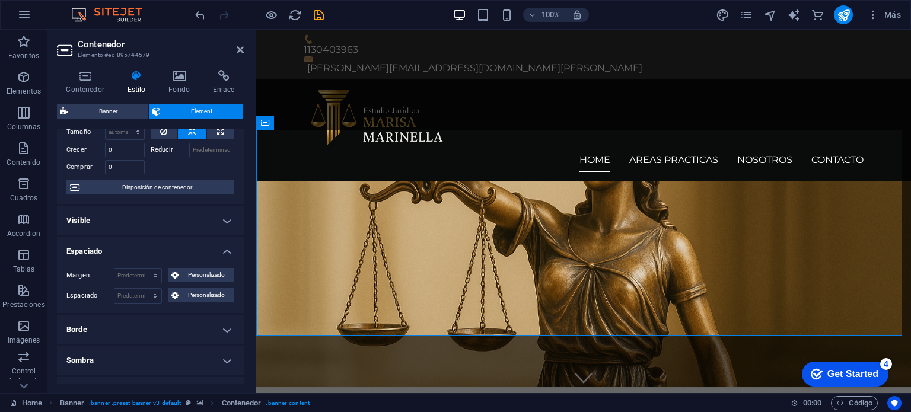
scroll to position [178, 0]
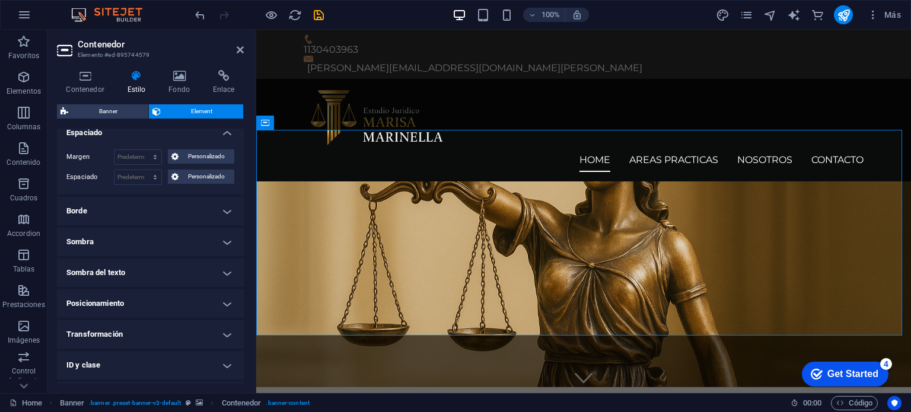
click at [172, 332] on h4 "Transformación" at bounding box center [150, 334] width 187 height 28
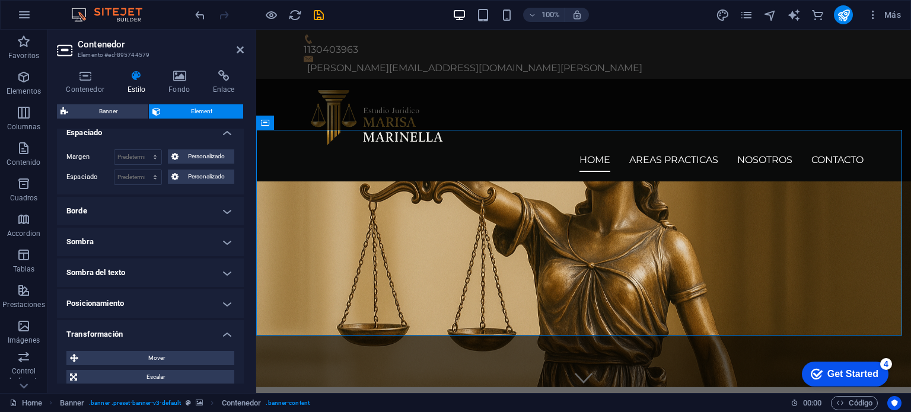
scroll to position [237, 0]
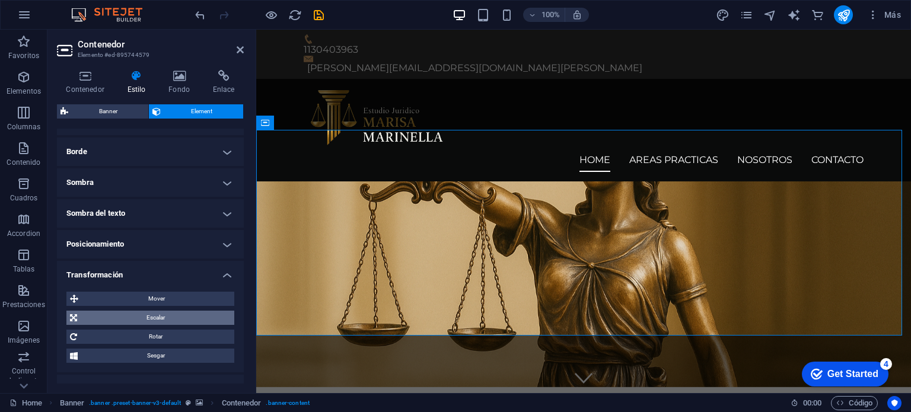
click at [164, 313] on span "Escalar" at bounding box center [156, 318] width 150 height 14
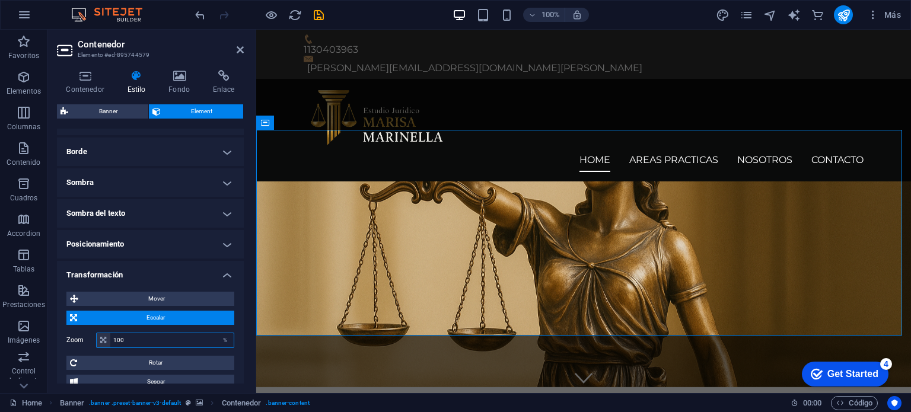
click at [144, 334] on input "100" at bounding box center [171, 340] width 123 height 14
type input "80"
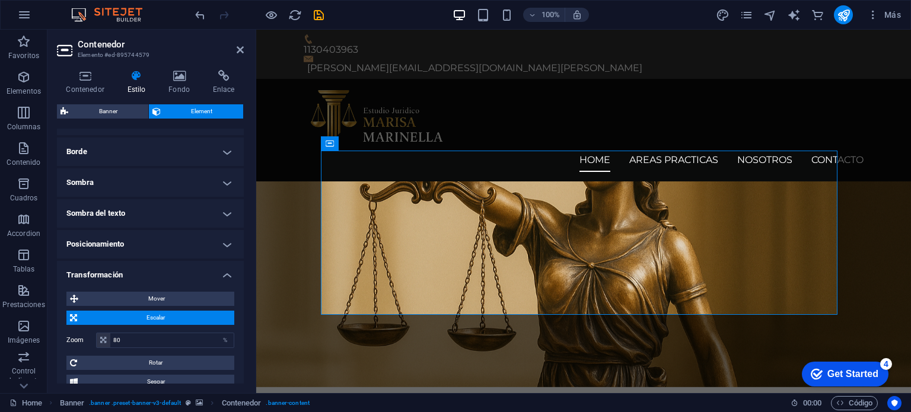
click at [466, 181] on figure at bounding box center [583, 284] width 655 height 206
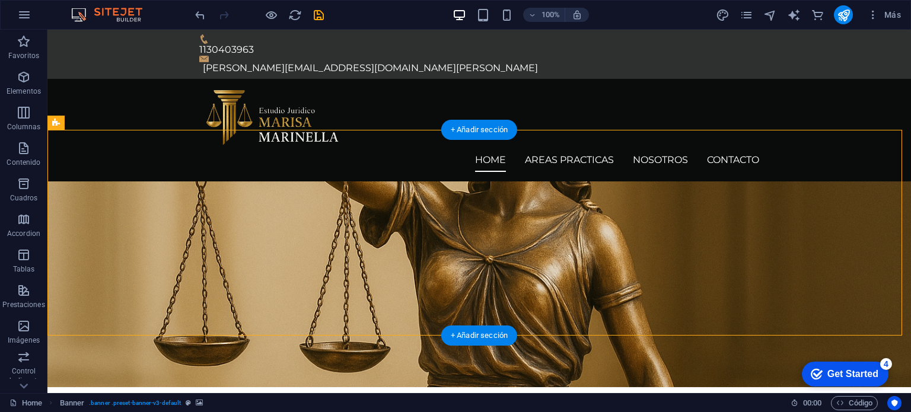
click at [69, 181] on figure at bounding box center [479, 284] width 864 height 206
select select "vh"
select select "banner"
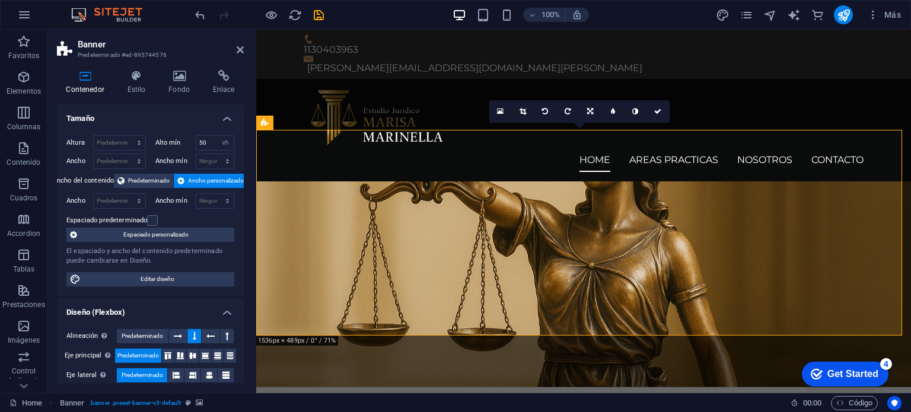
click at [202, 180] on span "Ancho personalizado" at bounding box center [216, 181] width 56 height 14
click at [142, 184] on span "Predeterminado" at bounding box center [149, 181] width 42 height 14
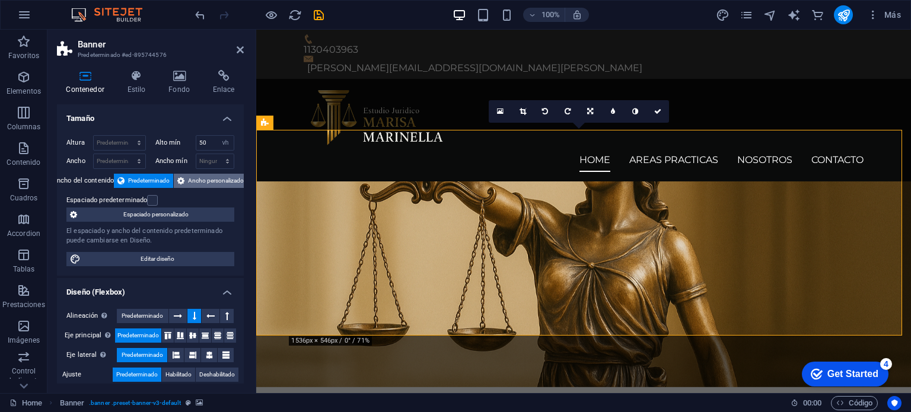
click at [203, 181] on span "Ancho personalizado" at bounding box center [216, 181] width 56 height 14
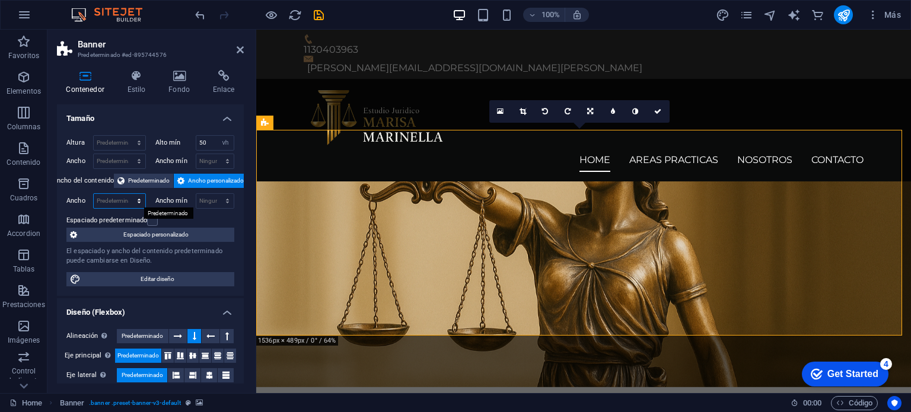
click at [139, 202] on select "Predeterminado px rem % em vh vw" at bounding box center [120, 201] width 52 height 14
select select "px"
click at [127, 194] on select "Predeterminado px rem % em vh vw" at bounding box center [120, 201] width 52 height 14
type input "1089"
click at [224, 202] on select "Ninguno px rem % vh vw" at bounding box center [215, 201] width 38 height 14
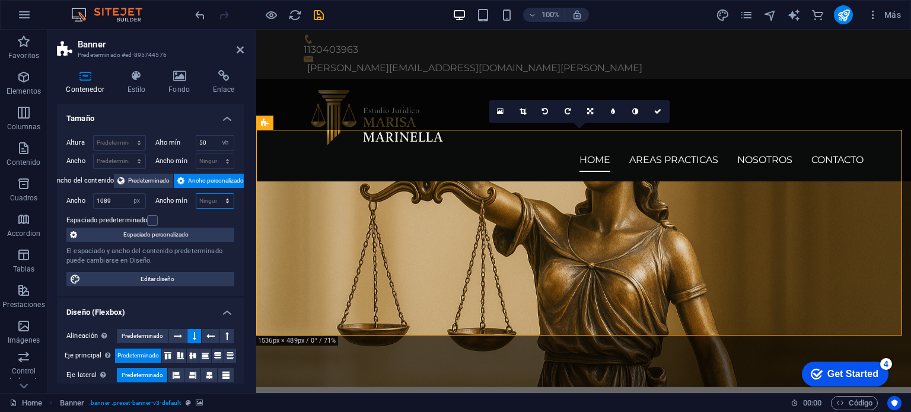
select select "px"
click at [215, 194] on select "Ninguno px rem % vh vw" at bounding box center [215, 201] width 38 height 14
type input "0"
click at [110, 198] on input "1089" at bounding box center [120, 201] width 52 height 14
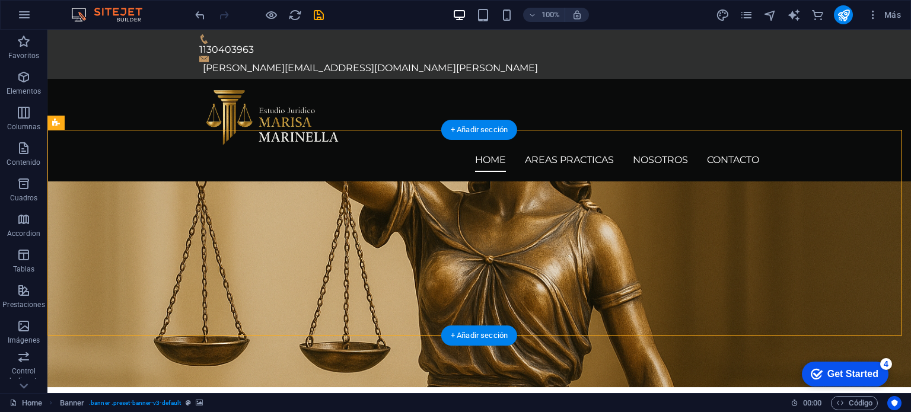
click at [58, 181] on figure at bounding box center [479, 284] width 864 height 206
select select "vh"
select select "px"
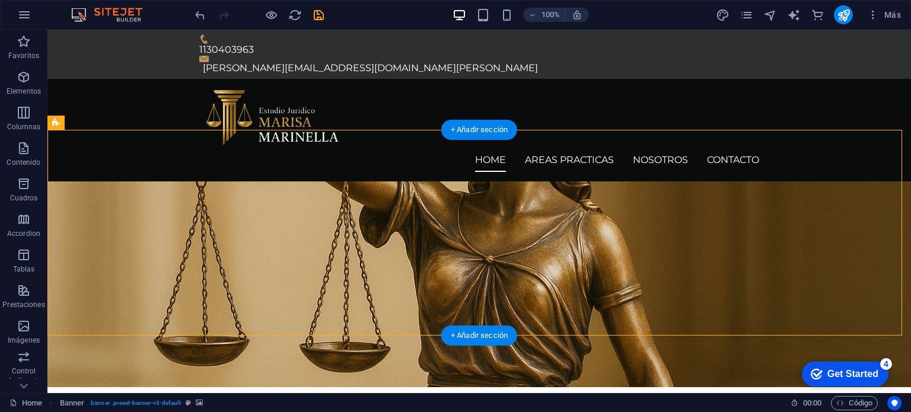
select select "banner"
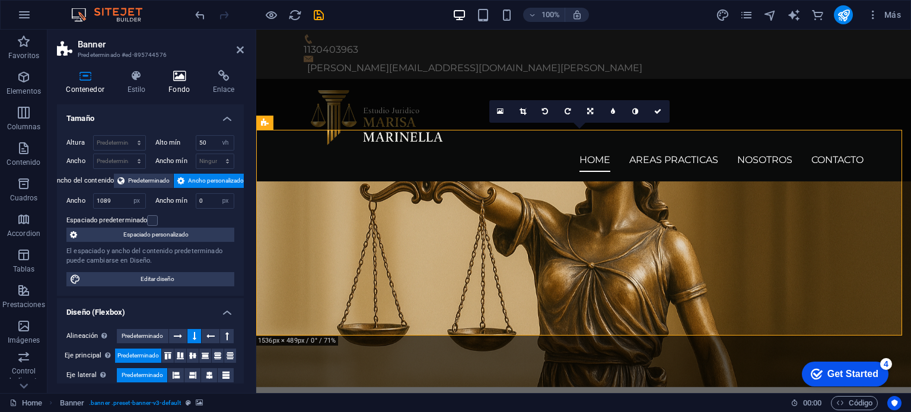
click at [171, 75] on icon at bounding box center [180, 76] width 40 height 12
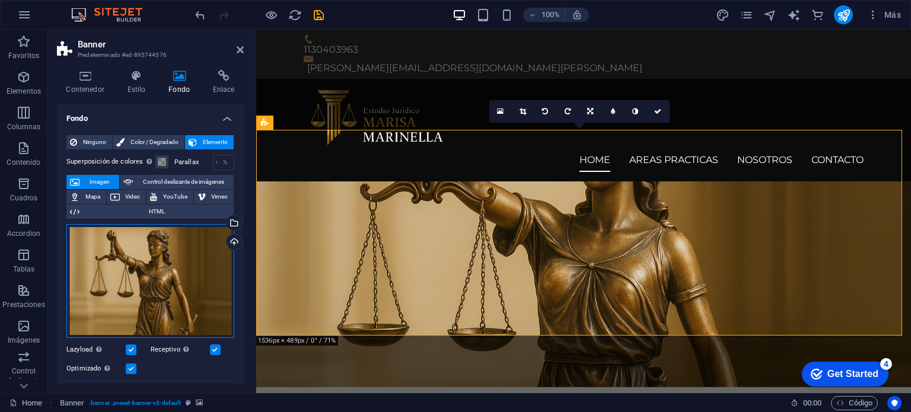
click at [183, 251] on div "Arrastra archivos aquí, haz clic para escoger archivos o selecciona archivos de…" at bounding box center [150, 281] width 168 height 114
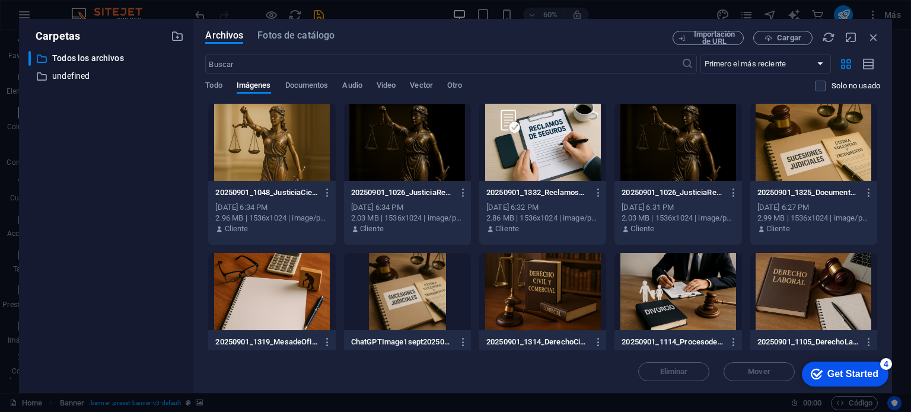
click at [275, 163] on div at bounding box center [271, 142] width 127 height 77
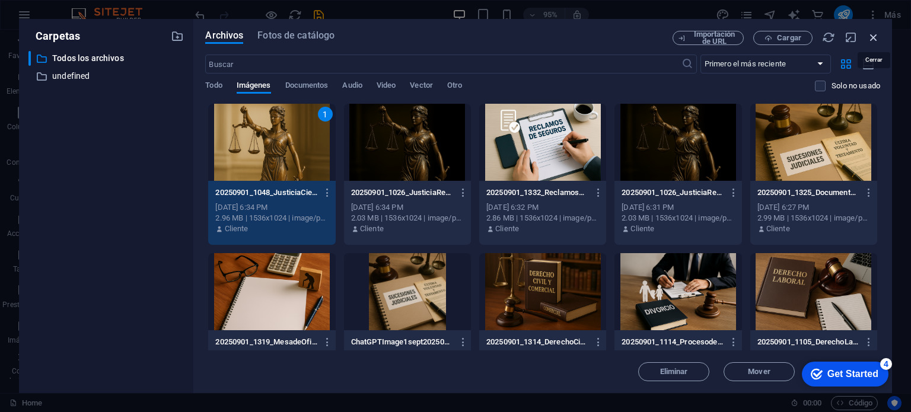
drag, startPoint x: 880, startPoint y: 37, endPoint x: 832, endPoint y: 12, distance: 53.9
click at [880, 37] on icon "button" at bounding box center [873, 37] width 13 height 13
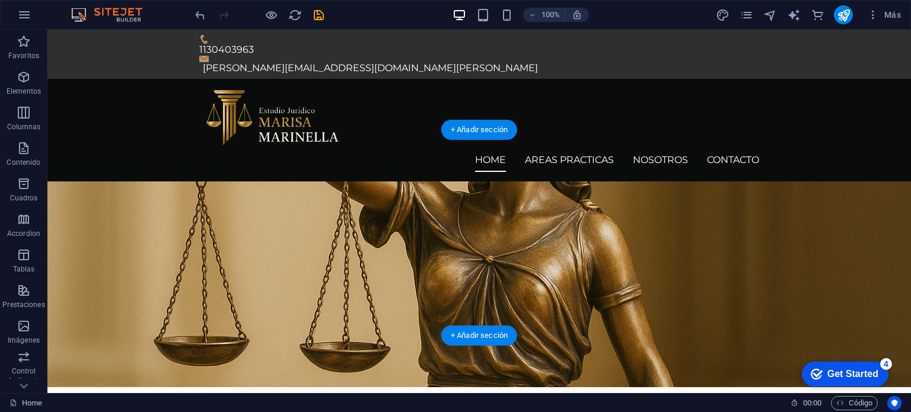
click at [705, 181] on figure at bounding box center [479, 284] width 864 height 206
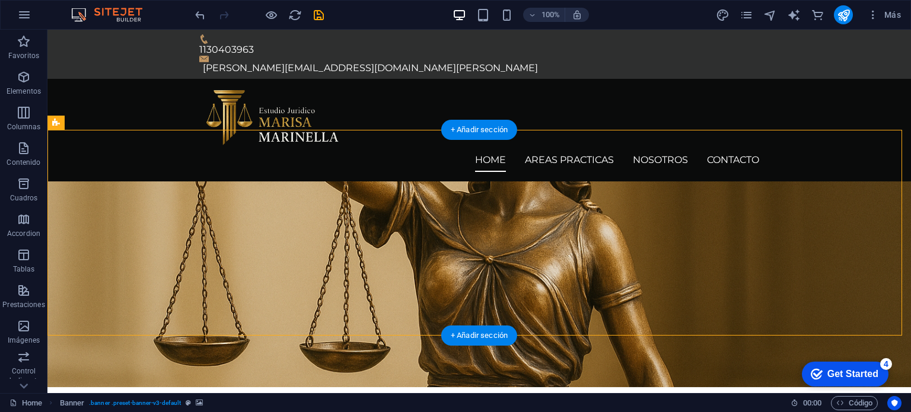
click at [705, 181] on figure at bounding box center [479, 284] width 864 height 206
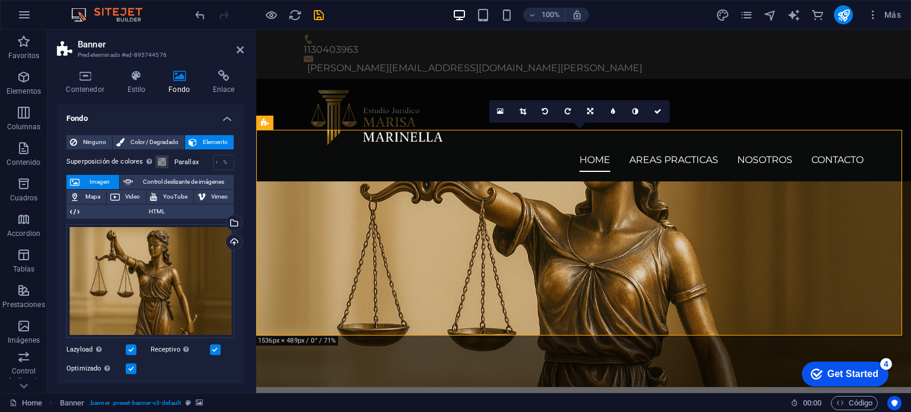
click at [880, 181] on figure at bounding box center [583, 284] width 655 height 206
click at [588, 113] on icon at bounding box center [590, 111] width 6 height 7
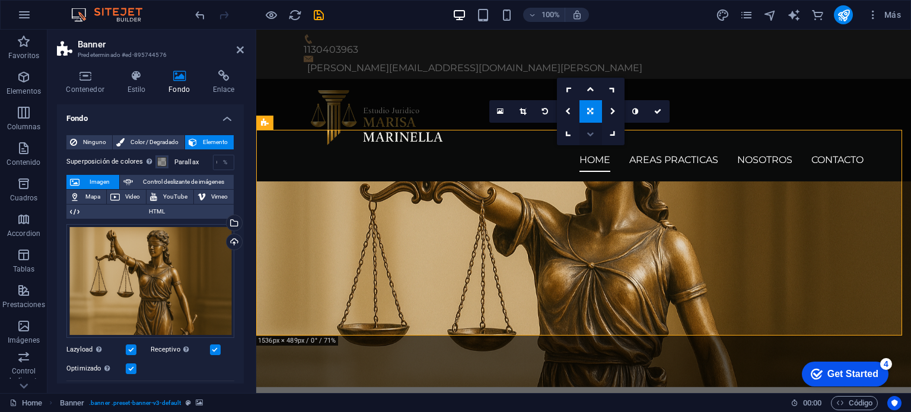
click at [591, 135] on icon at bounding box center [590, 133] width 7 height 7
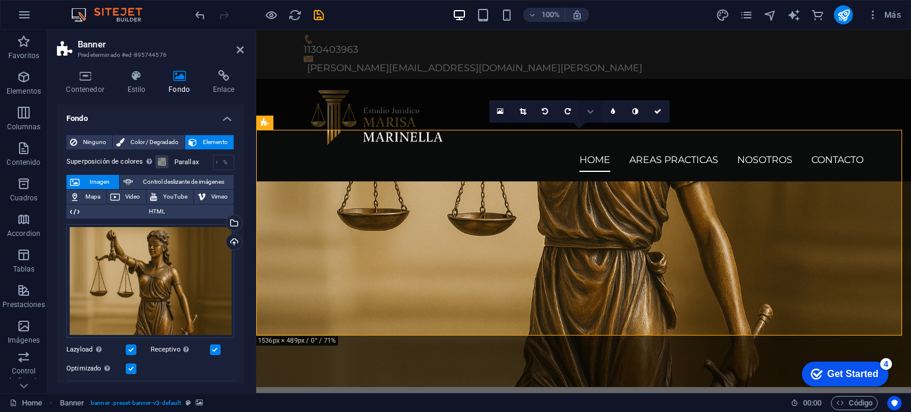
click at [592, 109] on icon at bounding box center [590, 111] width 7 height 7
click at [592, 90] on icon at bounding box center [590, 88] width 7 height 7
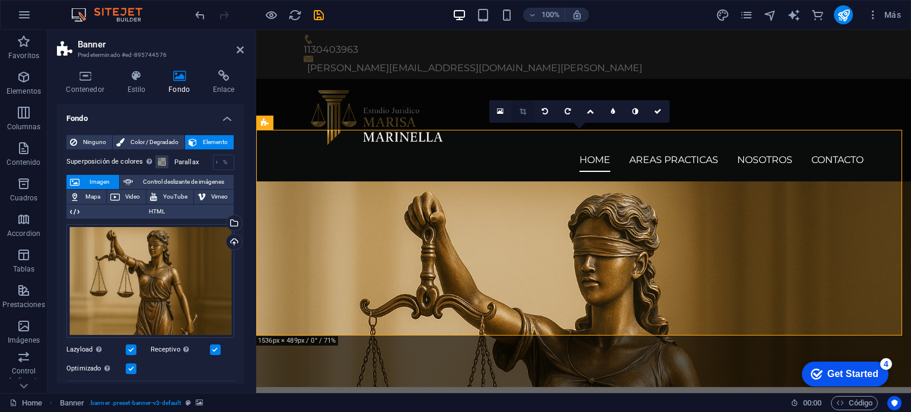
click at [524, 111] on icon at bounding box center [523, 111] width 7 height 7
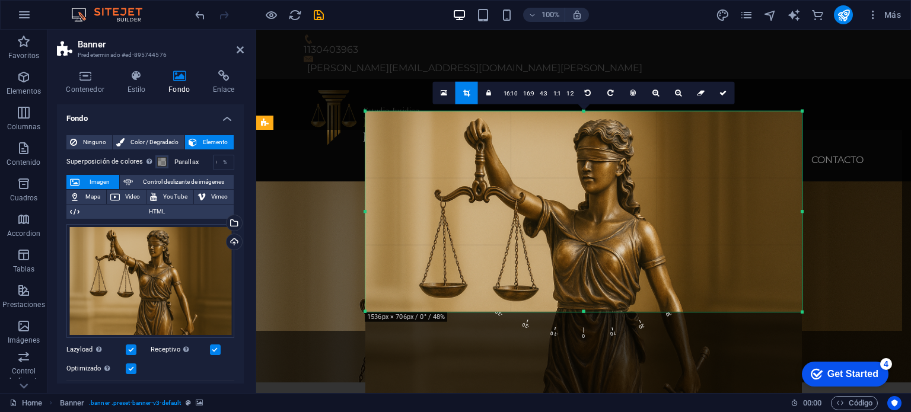
drag, startPoint x: 584, startPoint y: 355, endPoint x: 577, endPoint y: 265, distance: 90.4
click at [577, 265] on div "180 170 160 150 140 130 120 110 100 90 80 70 60 50 40 30 20 10 0 -10 -20 -30 -4…" at bounding box center [583, 211] width 436 height 201
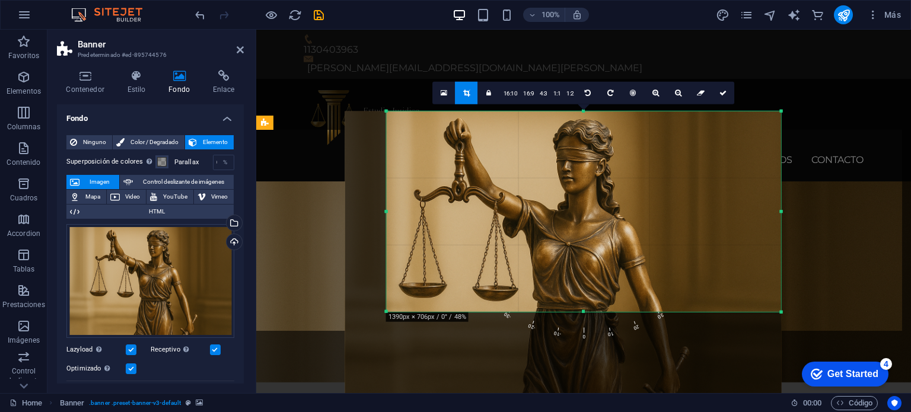
drag, startPoint x: 367, startPoint y: 213, endPoint x: 408, endPoint y: 214, distance: 41.5
click at [408, 214] on div "180 170 160 150 140 130 120 110 100 90 80 70 60 50 40 30 20 10 0 -10 -20 -30 -4…" at bounding box center [584, 211] width 394 height 201
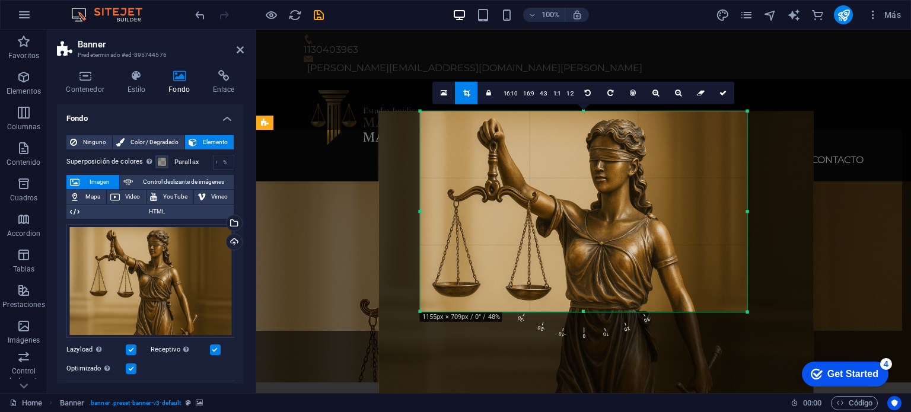
drag, startPoint x: 782, startPoint y: 212, endPoint x: 714, endPoint y: 212, distance: 67.6
click at [714, 212] on div "180 170 160 150 140 130 120 110 100 90 80 70 60 50 40 30 20 10 0 -10 -20 -30 -4…" at bounding box center [583, 211] width 327 height 201
click at [826, 234] on div "Arrastra aquí para reemplazar el contenido existente. Si quieres crear un eleme…" at bounding box center [583, 212] width 655 height 364
click at [719, 92] on icon at bounding box center [722, 92] width 7 height 7
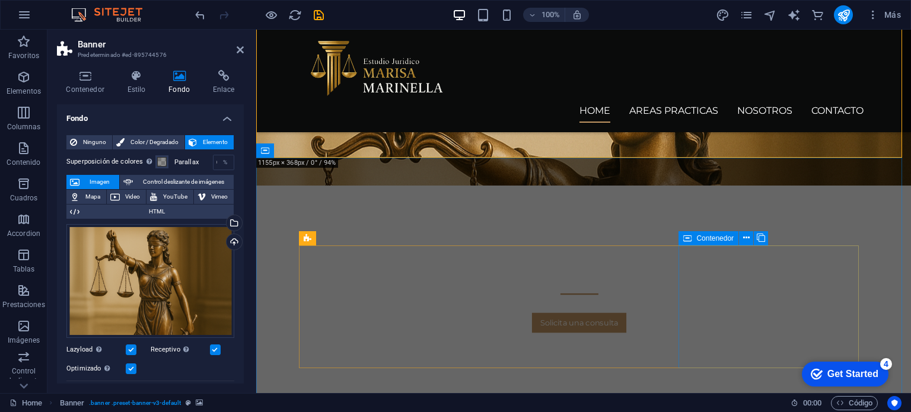
scroll to position [59, 0]
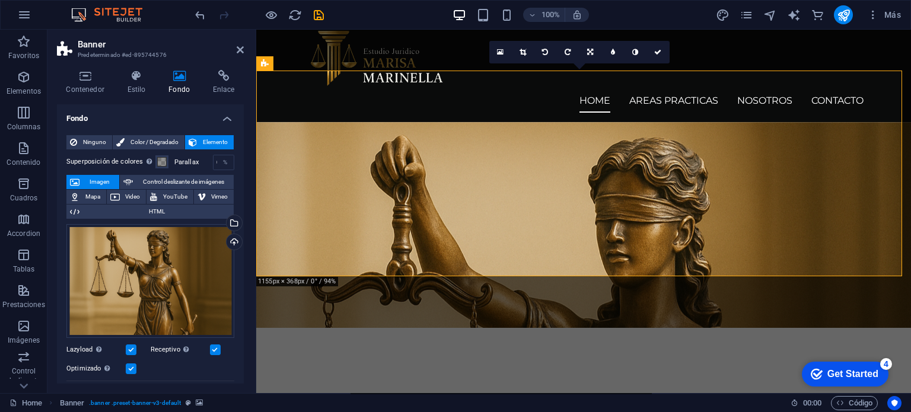
click at [858, 240] on figure at bounding box center [583, 225] width 655 height 206
click at [541, 52] on link at bounding box center [545, 52] width 23 height 23
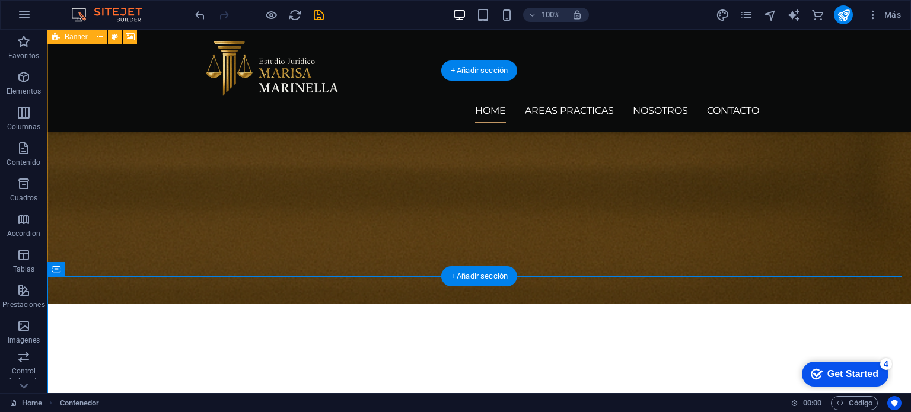
scroll to position [0, 0]
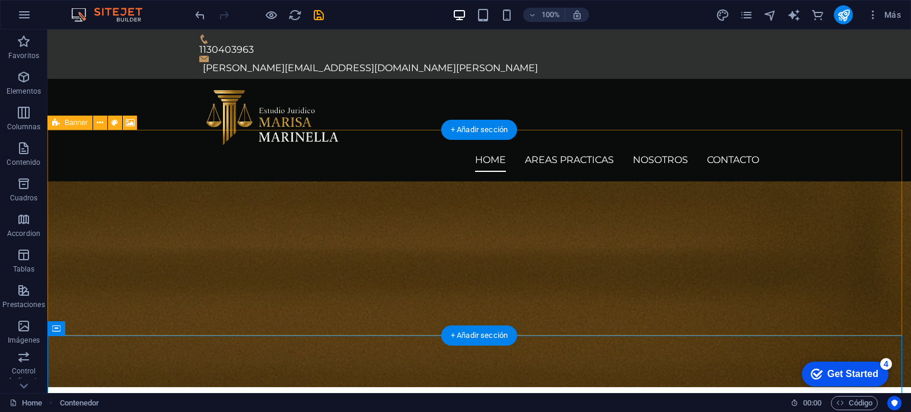
click at [756, 267] on figure at bounding box center [479, 284] width 864 height 206
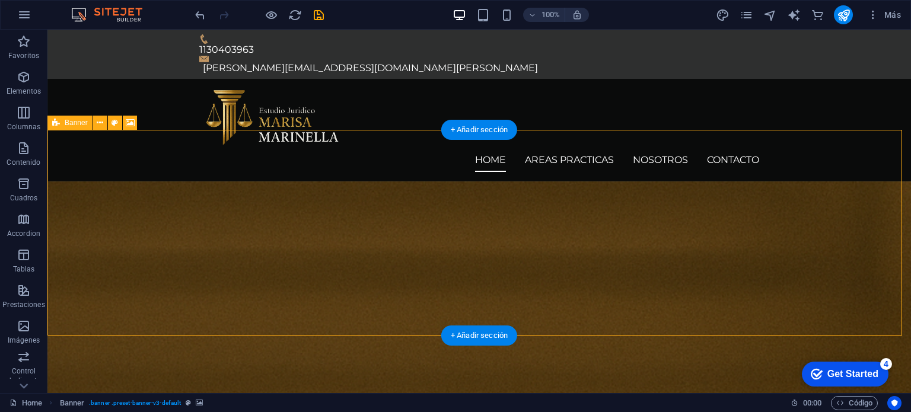
click at [801, 244] on figure at bounding box center [479, 323] width 864 height 285
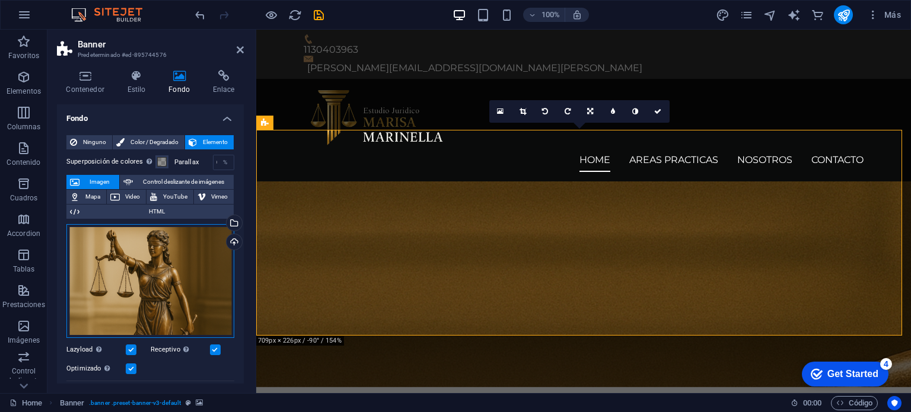
click at [190, 260] on div "Arrastra archivos aquí, haz clic para escoger archivos o selecciona archivos de…" at bounding box center [150, 281] width 168 height 114
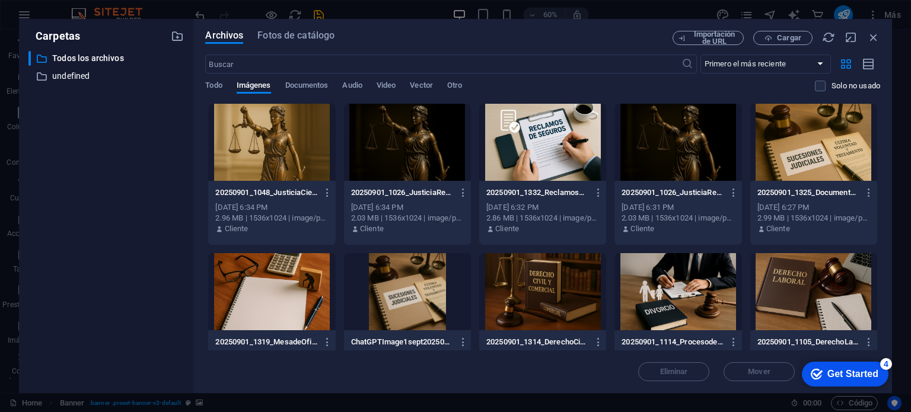
click at [275, 146] on div at bounding box center [271, 142] width 127 height 77
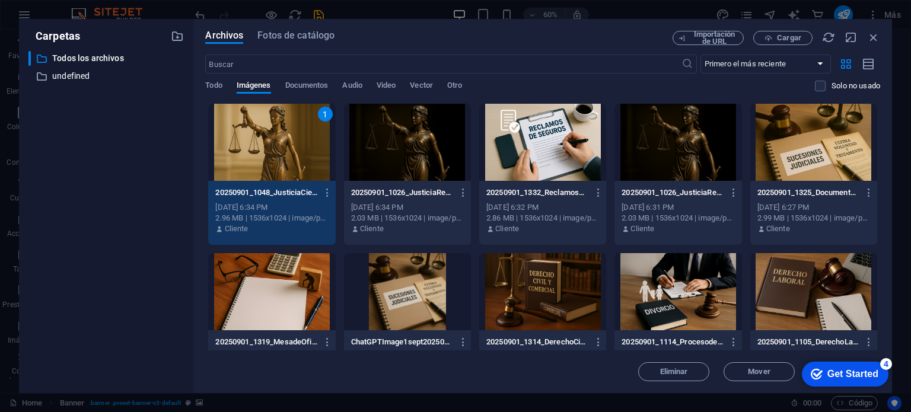
click at [278, 145] on div "1" at bounding box center [271, 142] width 127 height 77
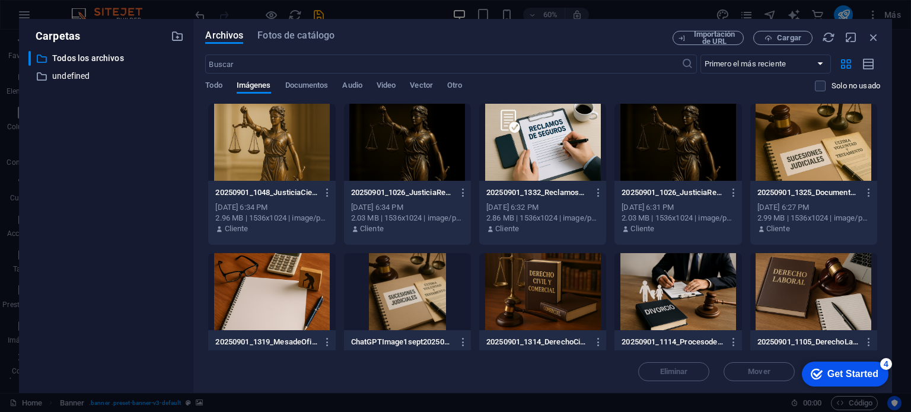
click at [278, 145] on div at bounding box center [271, 142] width 127 height 77
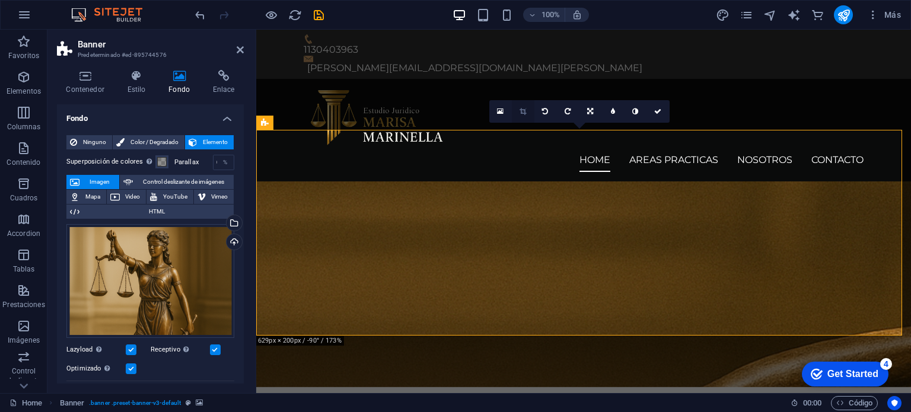
click at [522, 111] on icon at bounding box center [523, 111] width 7 height 7
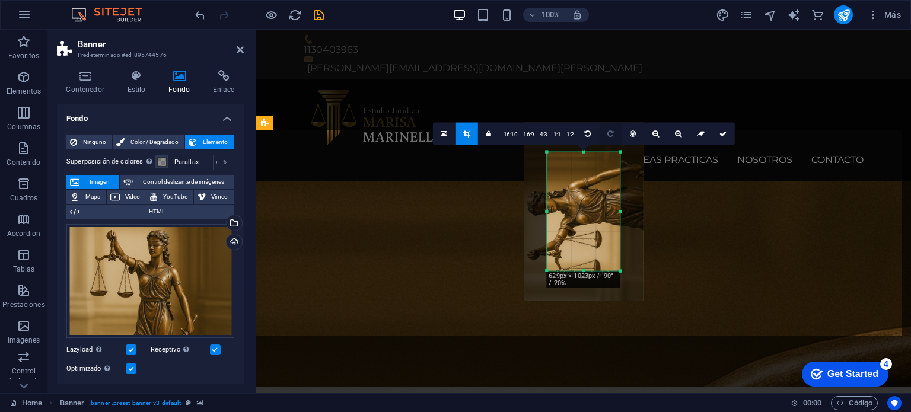
click at [607, 134] on icon at bounding box center [610, 133] width 6 height 7
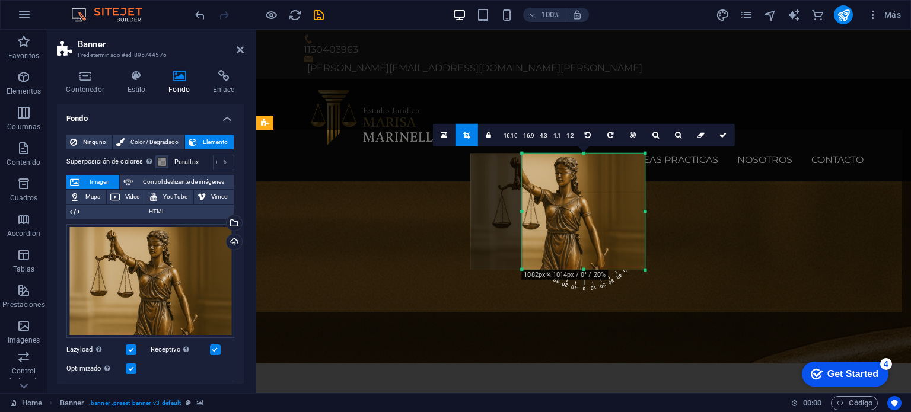
drag, startPoint x: 619, startPoint y: 211, endPoint x: 670, endPoint y: 211, distance: 50.4
click at [670, 211] on div "Arrastra aquí para reemplazar el contenido existente. Si quieres crear un eleme…" at bounding box center [583, 212] width 655 height 364
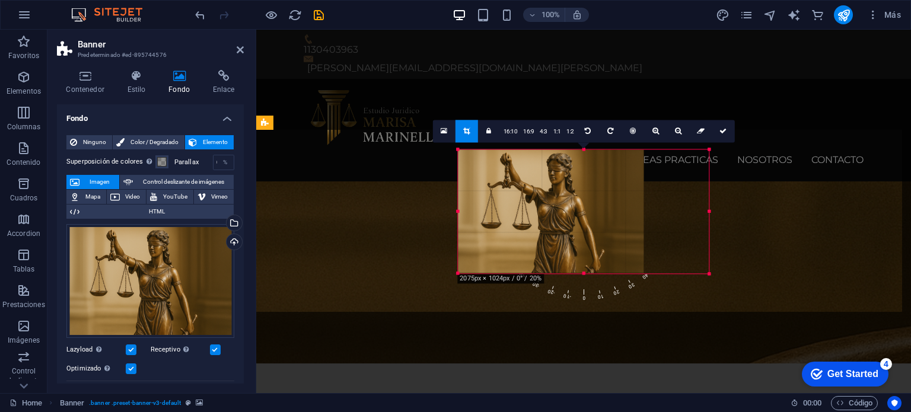
drag, startPoint x: 524, startPoint y: 213, endPoint x: 396, endPoint y: 211, distance: 128.1
click at [396, 211] on div "Arrastra aquí para reemplazar el contenido existente. Si quieres crear un eleme…" at bounding box center [583, 212] width 655 height 364
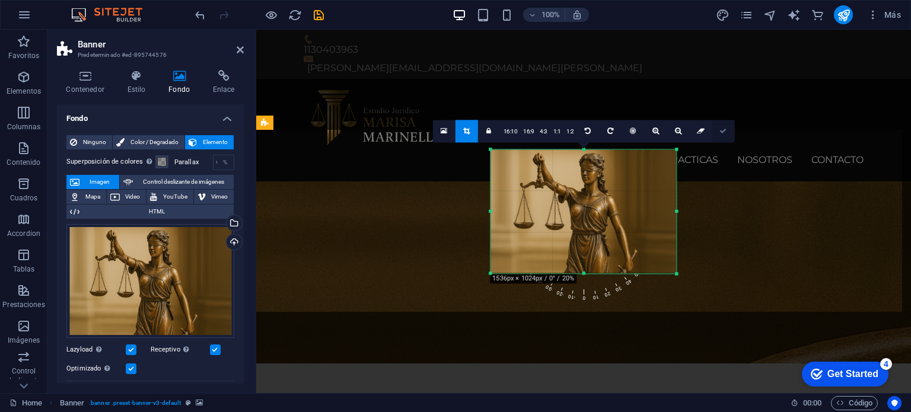
click at [724, 132] on icon at bounding box center [722, 131] width 7 height 7
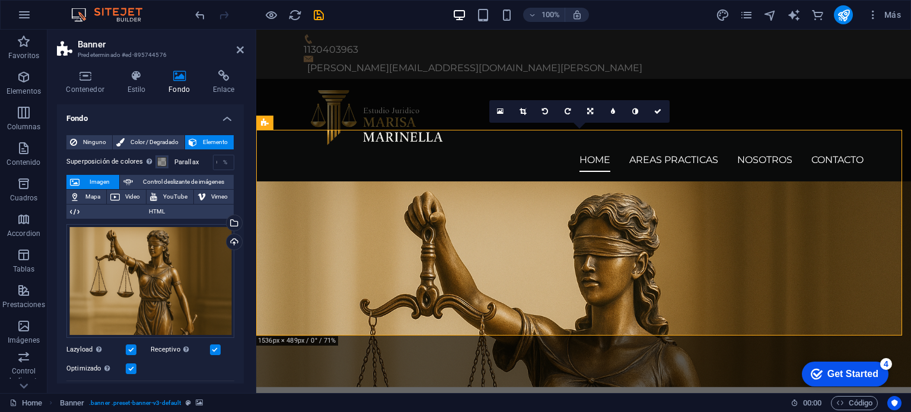
click at [862, 181] on figure at bounding box center [583, 284] width 655 height 206
click at [587, 111] on icon at bounding box center [590, 111] width 6 height 7
click at [570, 111] on icon at bounding box center [567, 111] width 5 height 7
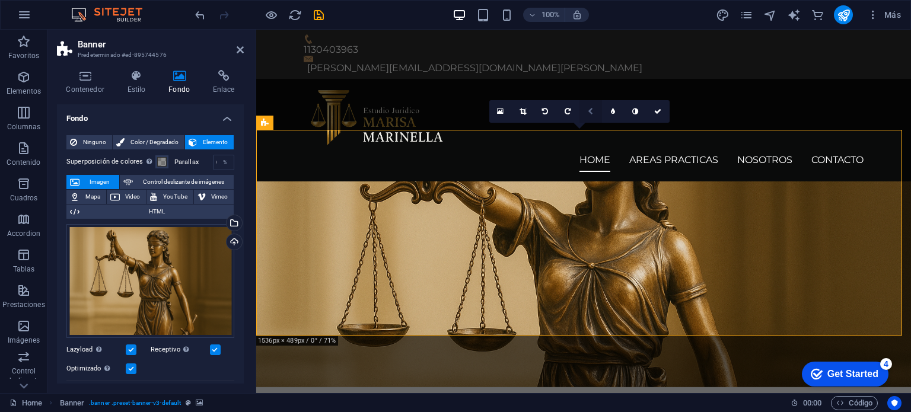
click at [592, 111] on icon at bounding box center [590, 111] width 5 height 7
click at [611, 111] on icon at bounding box center [612, 111] width 5 height 7
click at [588, 109] on icon at bounding box center [590, 111] width 5 height 7
click at [616, 134] on icon at bounding box center [613, 134] width 10 height 10
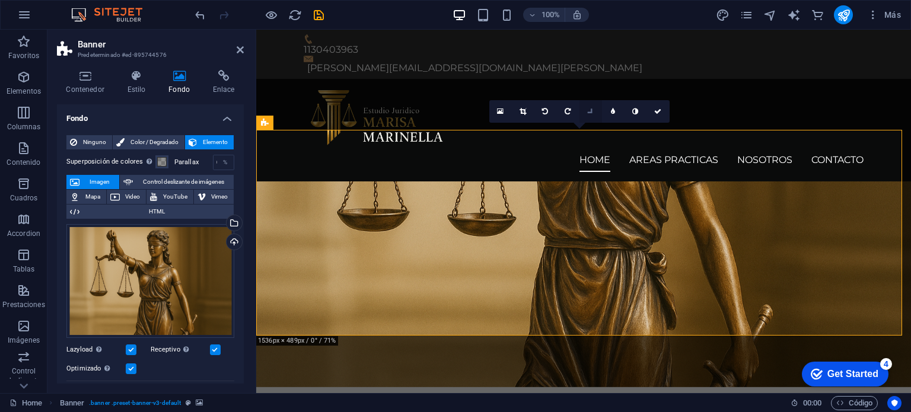
click at [590, 111] on icon at bounding box center [590, 112] width 10 height 10
click at [606, 87] on link at bounding box center [613, 89] width 23 height 23
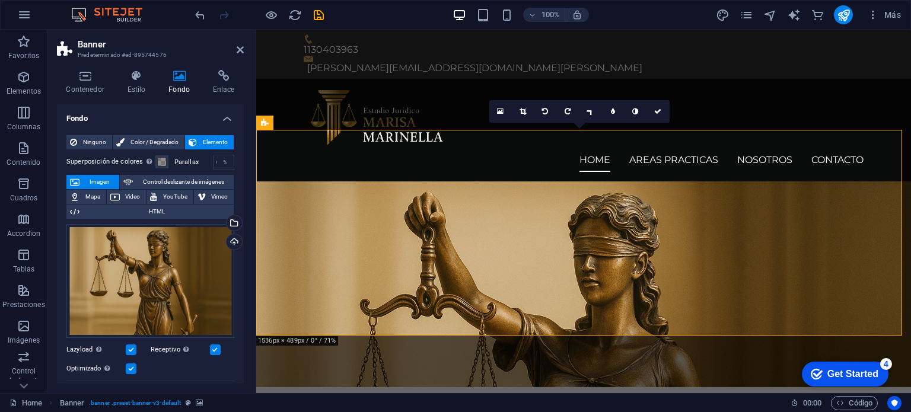
click at [850, 181] on figure at bounding box center [583, 284] width 655 height 206
click at [320, 13] on icon "save" at bounding box center [319, 15] width 14 height 14
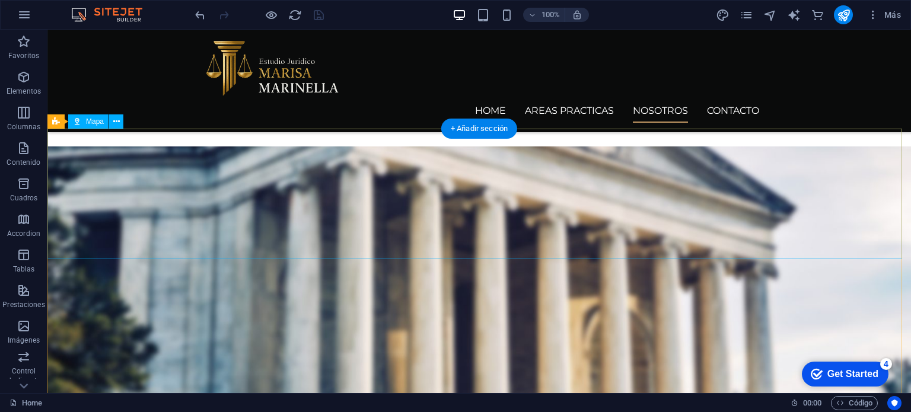
scroll to position [1331, 0]
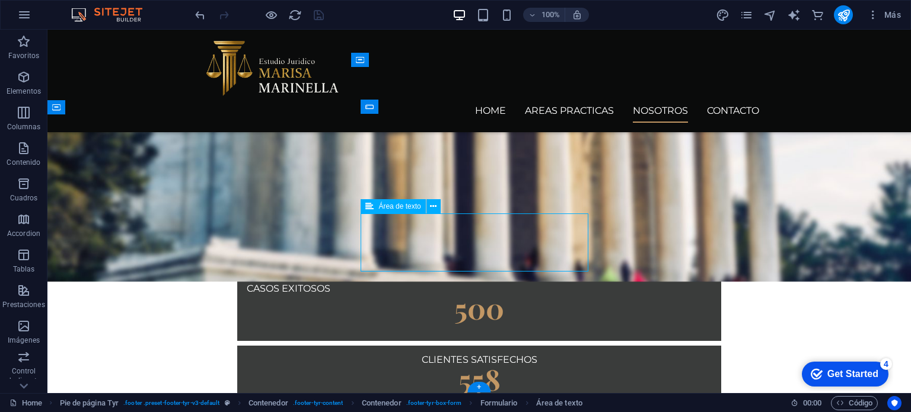
scroll to position [1347, 0]
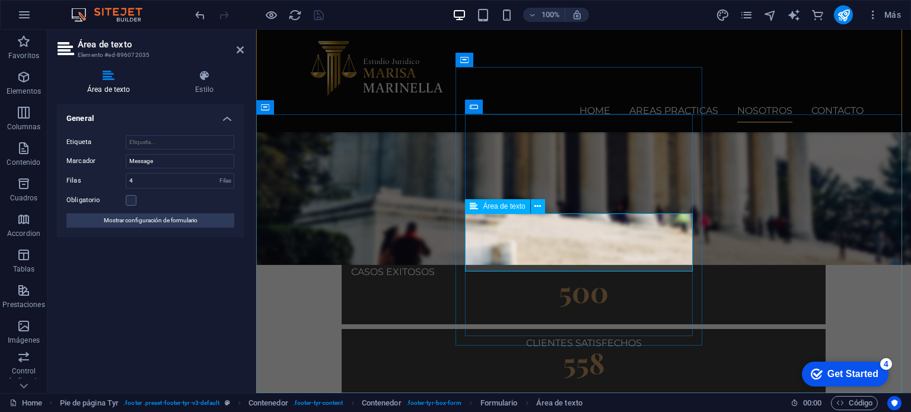
type textarea "Mensaje"
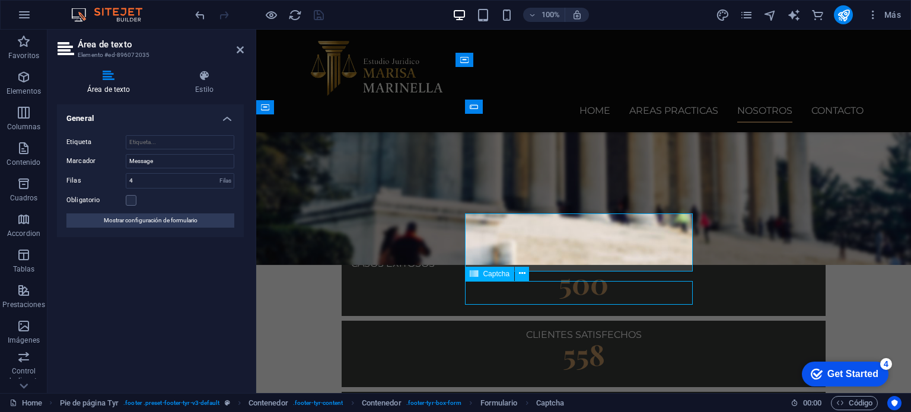
scroll to position [1331, 0]
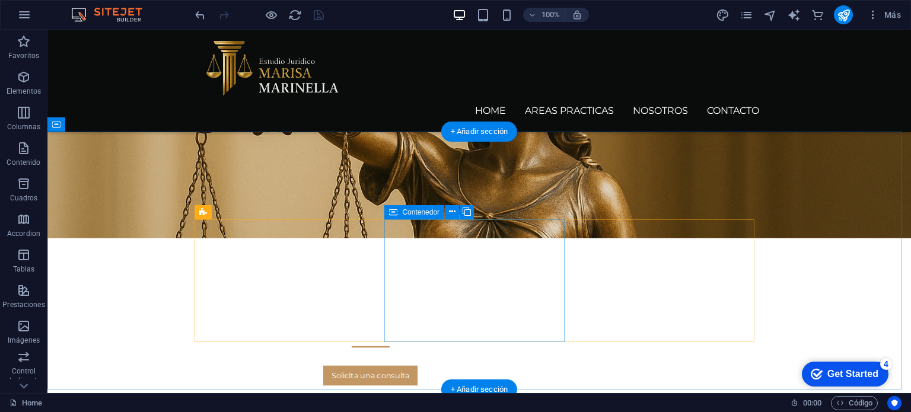
scroll to position [0, 0]
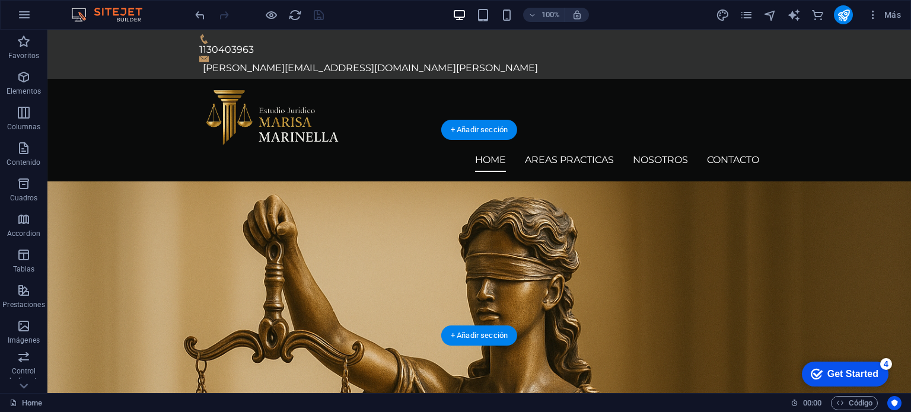
click at [738, 234] on figure at bounding box center [479, 323] width 864 height 285
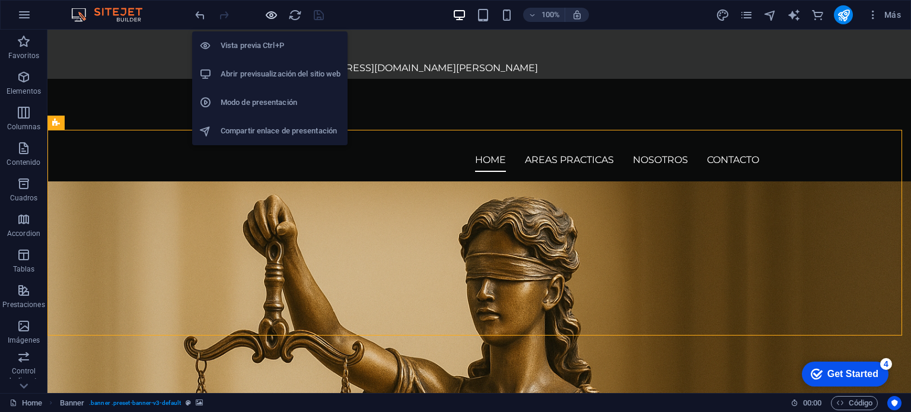
click at [270, 14] on icon "button" at bounding box center [272, 15] width 14 height 14
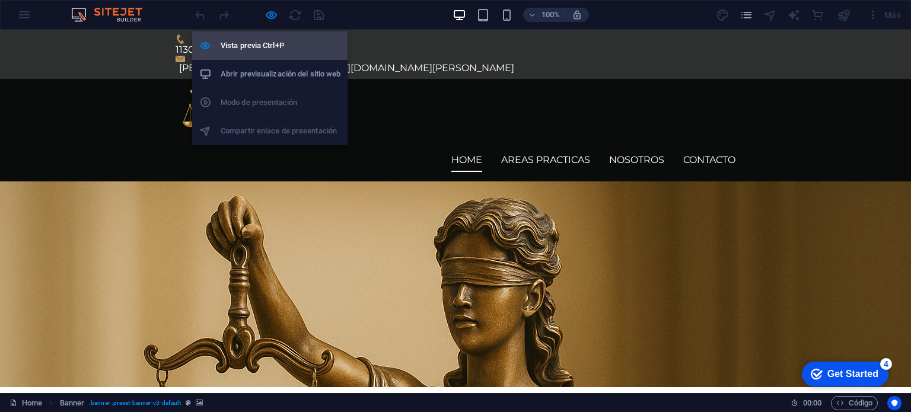
click at [270, 40] on h6 "Vista previa Ctrl+P" at bounding box center [281, 46] width 120 height 14
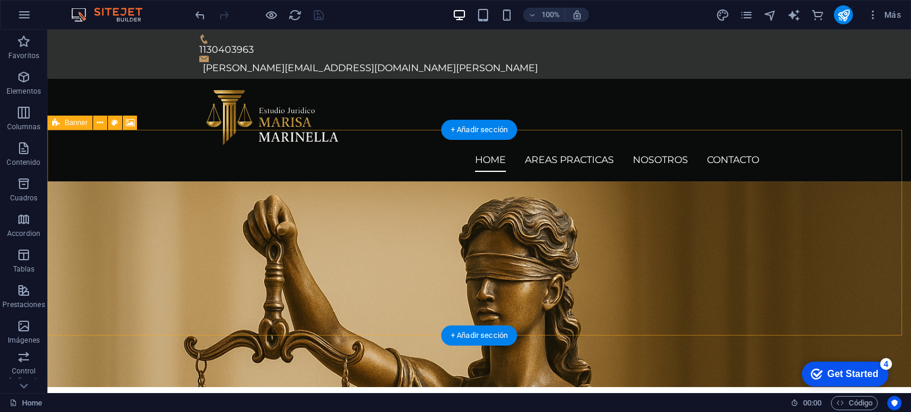
click at [754, 203] on figure at bounding box center [479, 284] width 864 height 206
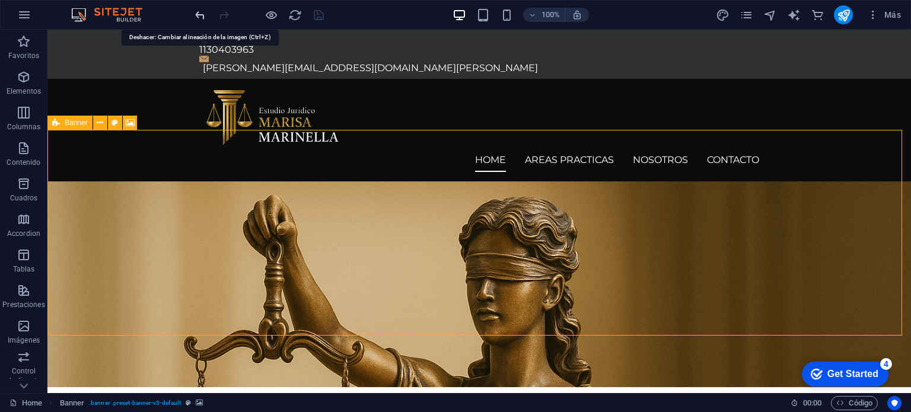
click at [204, 16] on icon "undo" at bounding box center [200, 15] width 14 height 14
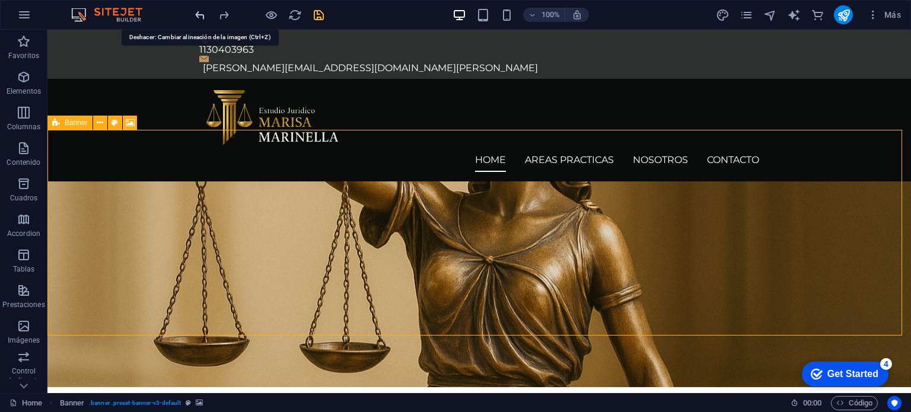
click at [204, 16] on icon "undo" at bounding box center [200, 15] width 14 height 14
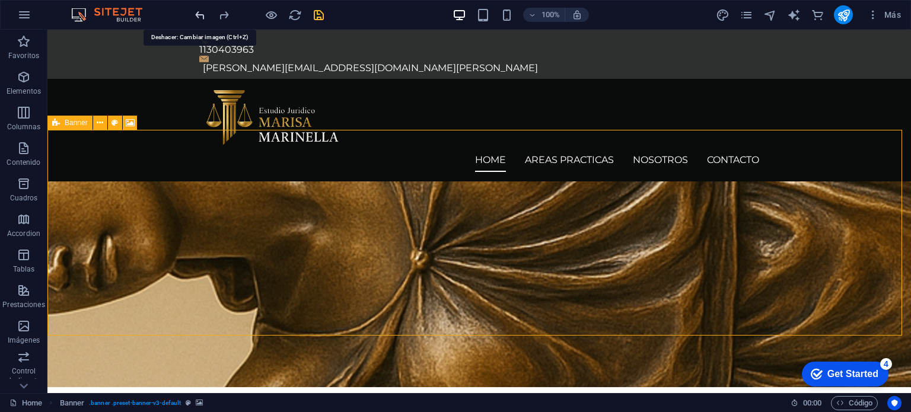
click at [204, 16] on icon "undo" at bounding box center [200, 15] width 14 height 14
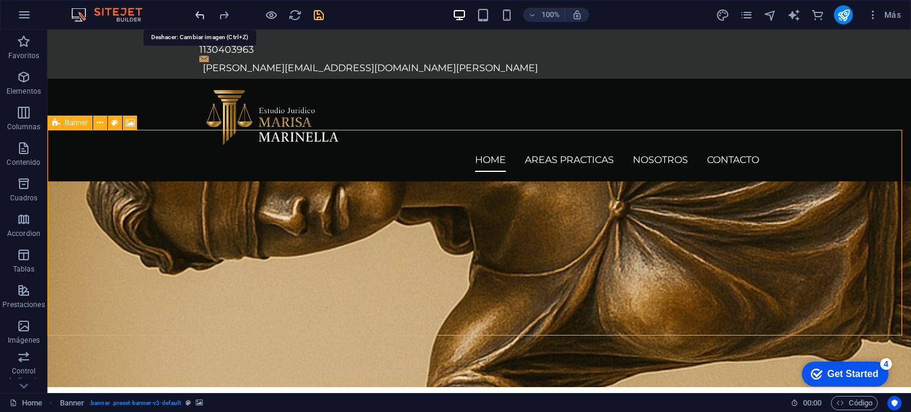
click at [204, 16] on icon "undo" at bounding box center [200, 15] width 14 height 14
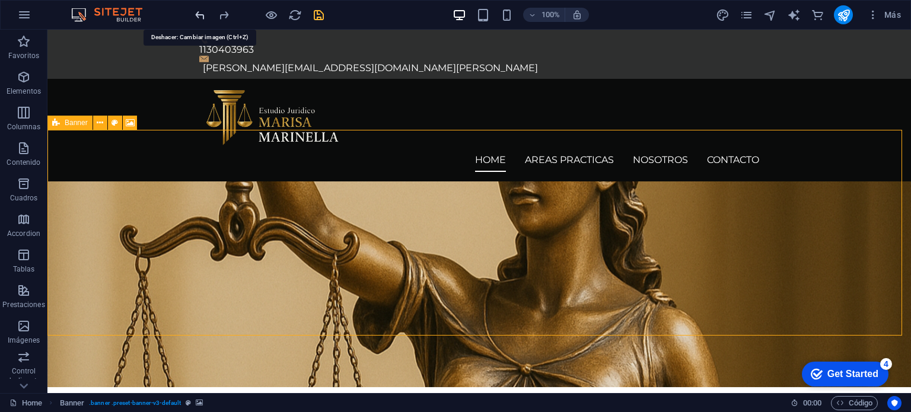
click at [204, 16] on icon "undo" at bounding box center [200, 15] width 14 height 14
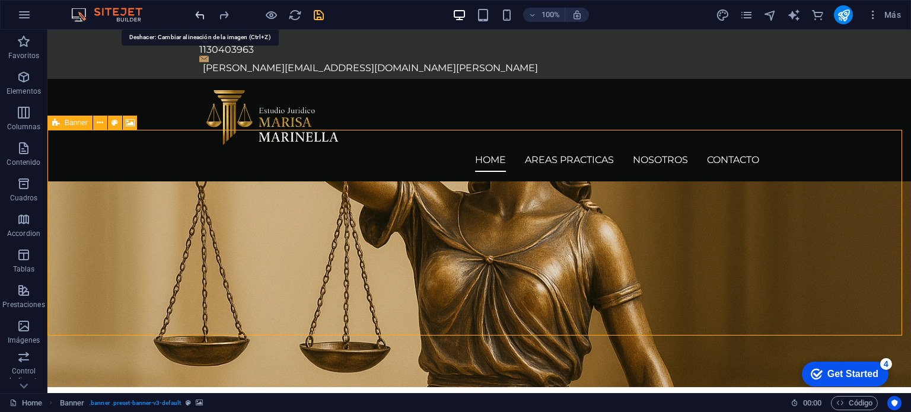
click at [204, 16] on icon "undo" at bounding box center [200, 15] width 14 height 14
click at [320, 16] on icon "save" at bounding box center [319, 15] width 14 height 14
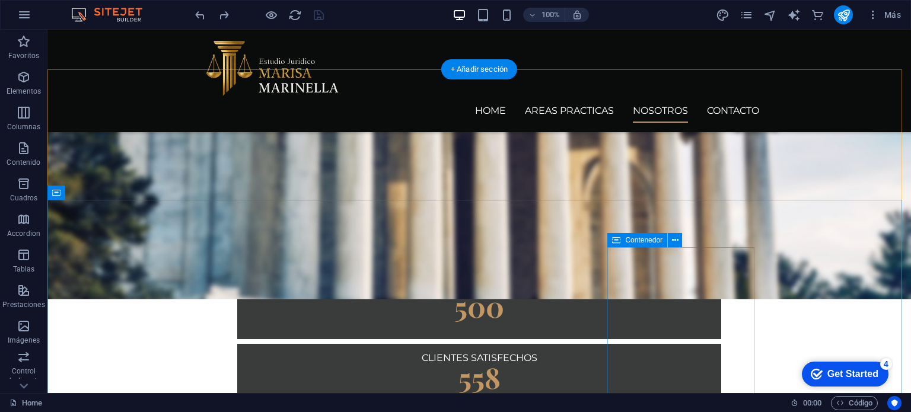
scroll to position [1331, 0]
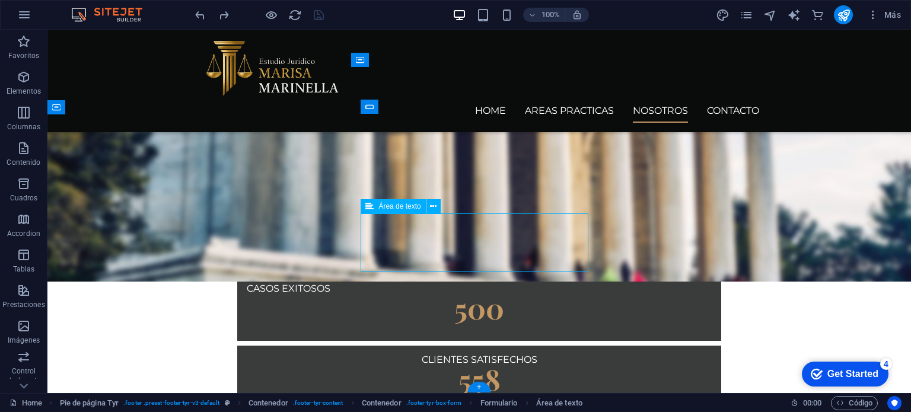
scroll to position [1347, 0]
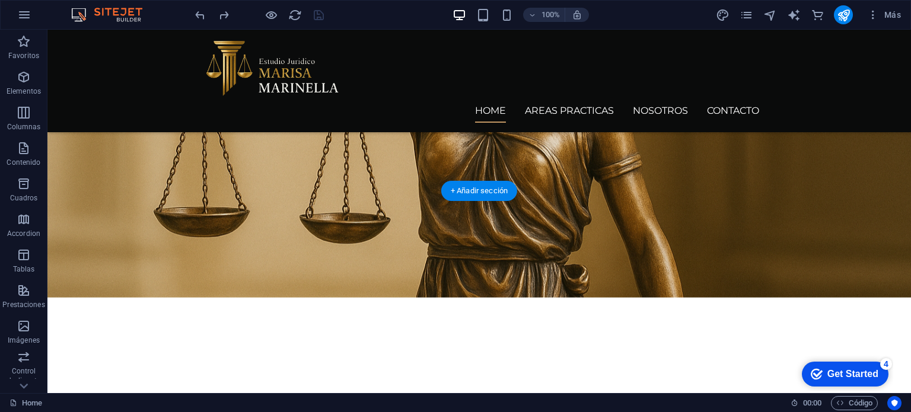
scroll to position [0, 0]
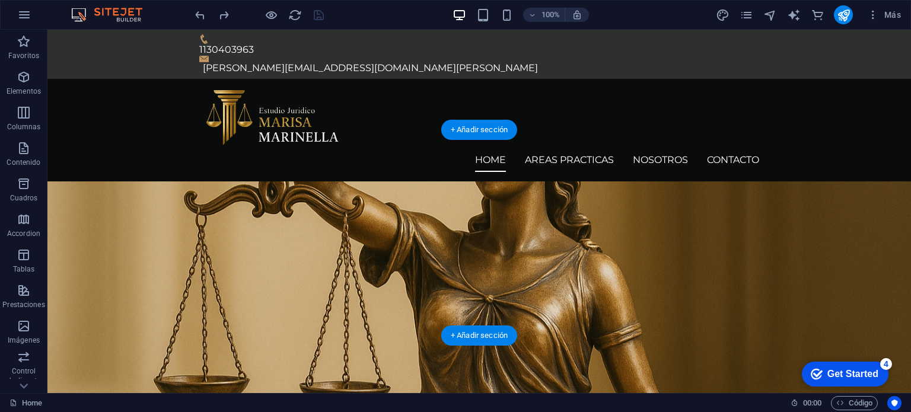
click at [845, 195] on figure at bounding box center [479, 323] width 864 height 285
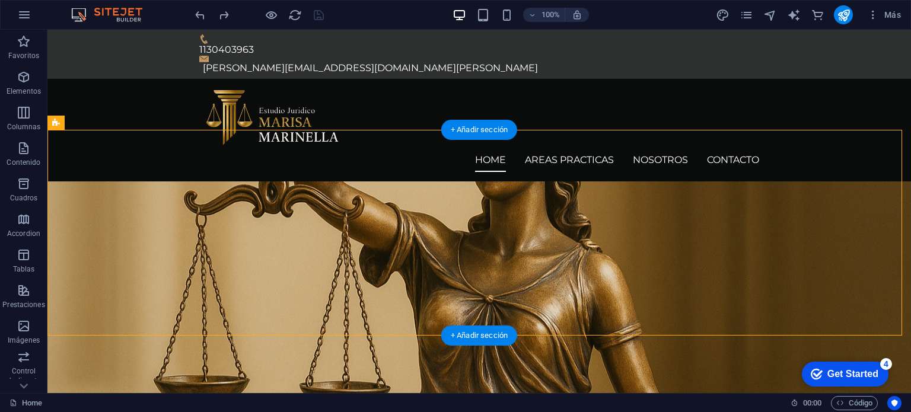
click at [845, 195] on figure at bounding box center [479, 323] width 864 height 285
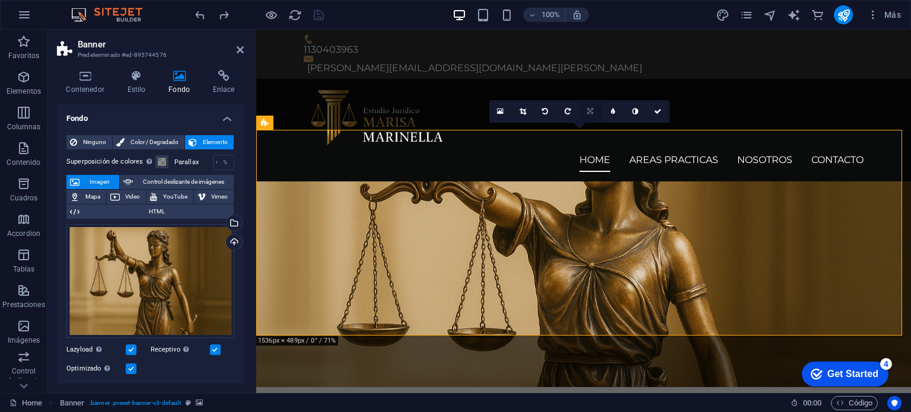
click at [593, 110] on link at bounding box center [590, 111] width 23 height 23
click at [593, 131] on icon at bounding box center [590, 133] width 7 height 7
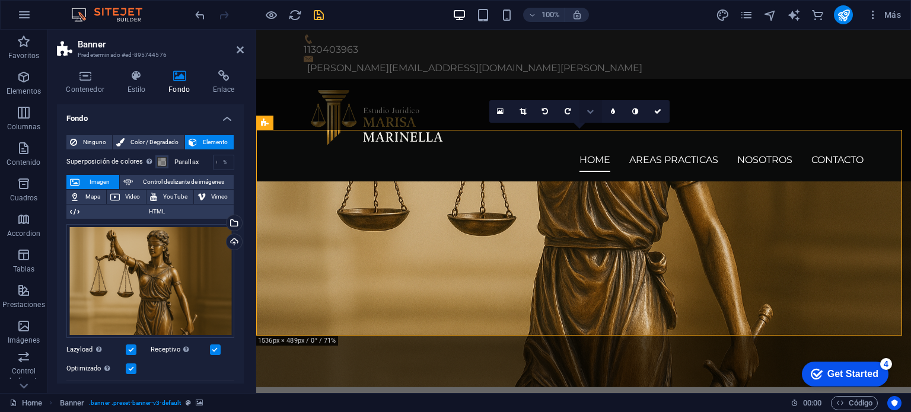
click at [591, 111] on icon at bounding box center [590, 111] width 7 height 7
click at [592, 90] on icon at bounding box center [590, 88] width 7 height 7
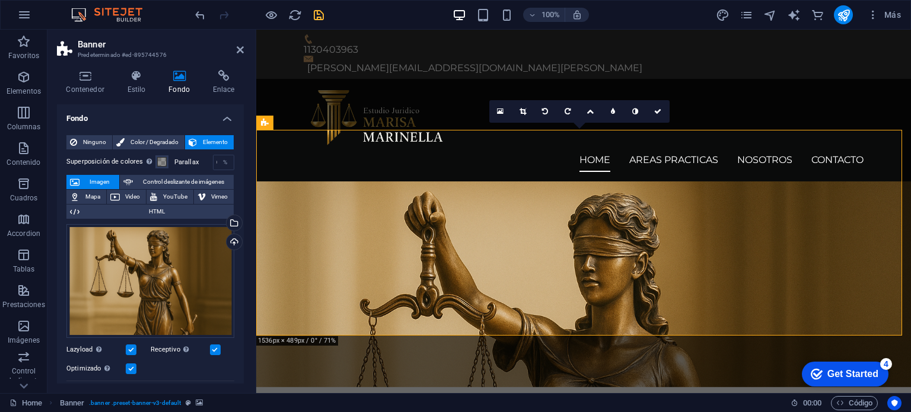
click at [858, 205] on figure at bounding box center [583, 284] width 655 height 206
click at [321, 14] on icon "save" at bounding box center [319, 15] width 14 height 14
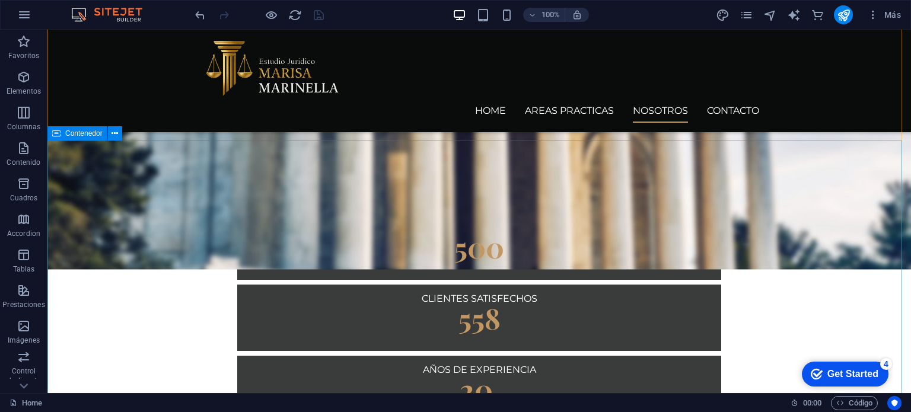
scroll to position [1331, 0]
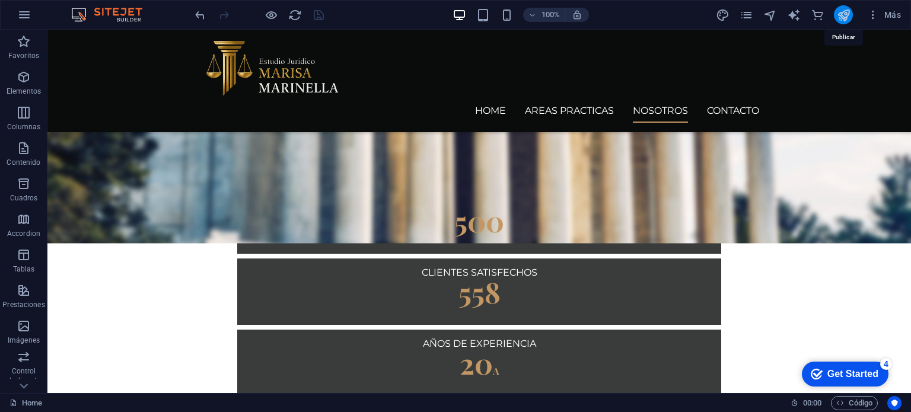
click at [848, 14] on icon "publish" at bounding box center [844, 15] width 14 height 14
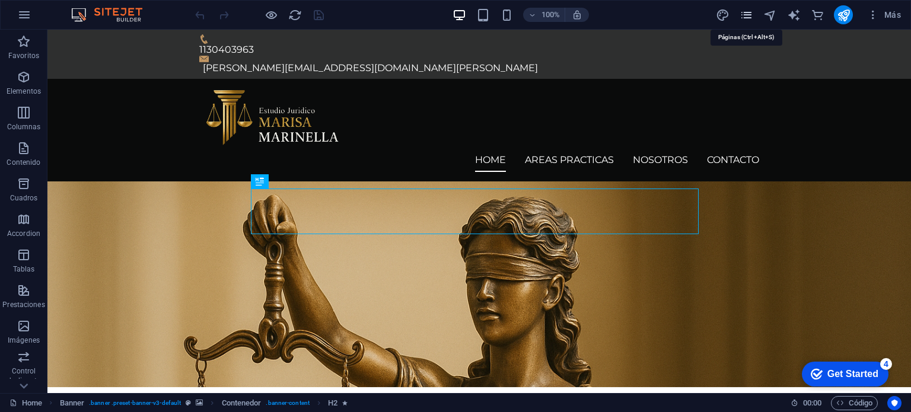
click at [748, 16] on icon "pages" at bounding box center [747, 15] width 14 height 14
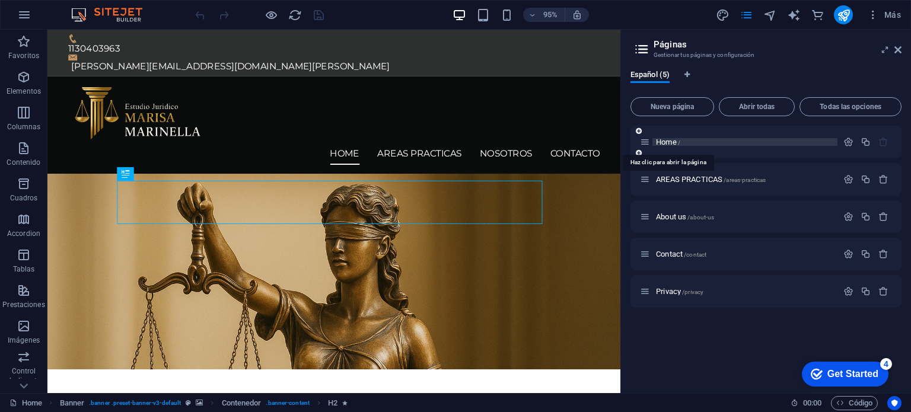
click at [666, 142] on span "Home /" at bounding box center [668, 142] width 24 height 9
click at [720, 16] on icon "design" at bounding box center [723, 15] width 14 height 14
select select "px"
select select "400"
select select "px"
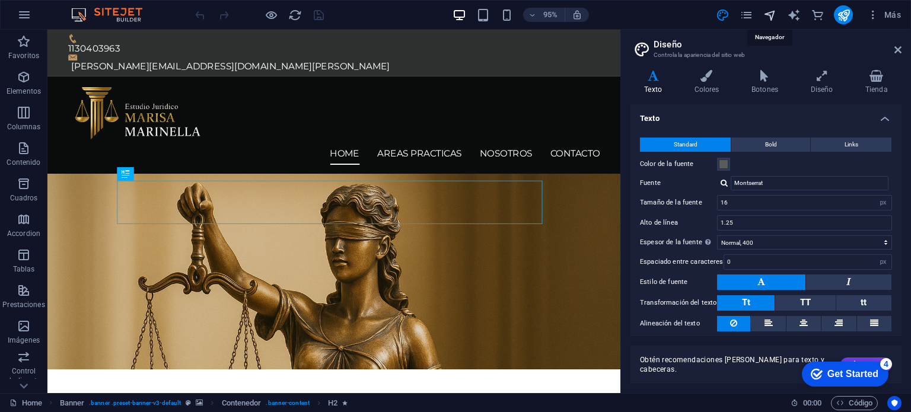
click at [770, 16] on icon "navigator" at bounding box center [770, 15] width 14 height 14
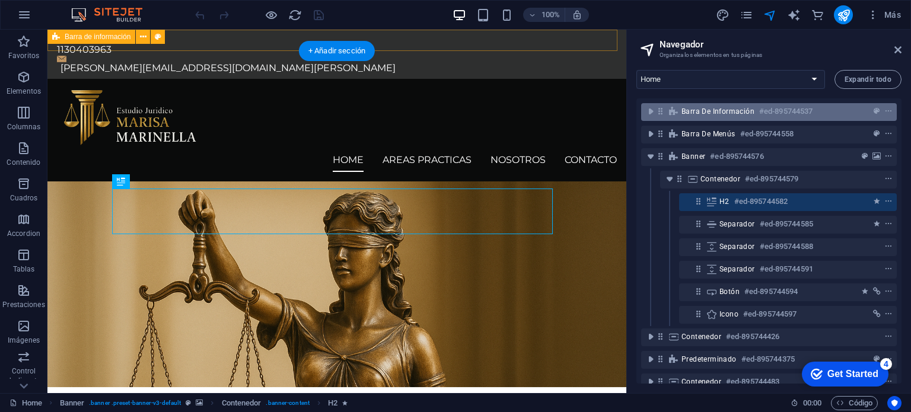
click at [705, 110] on span "Barra de información" at bounding box center [717, 111] width 73 height 9
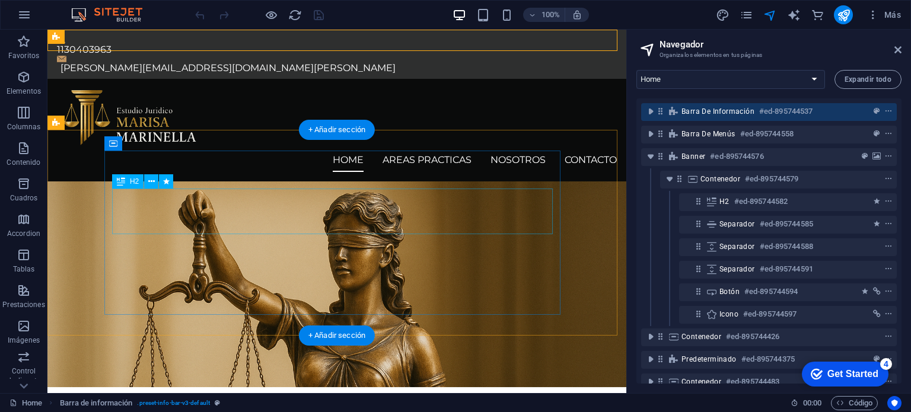
scroll to position [59, 0]
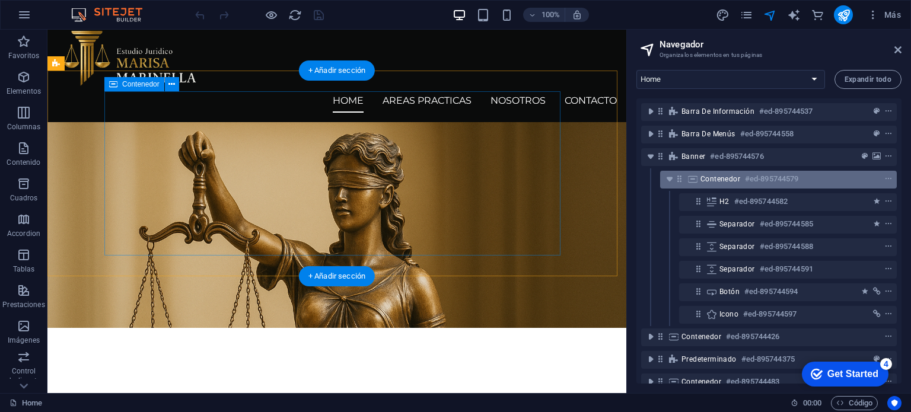
click at [694, 177] on icon at bounding box center [692, 178] width 13 height 9
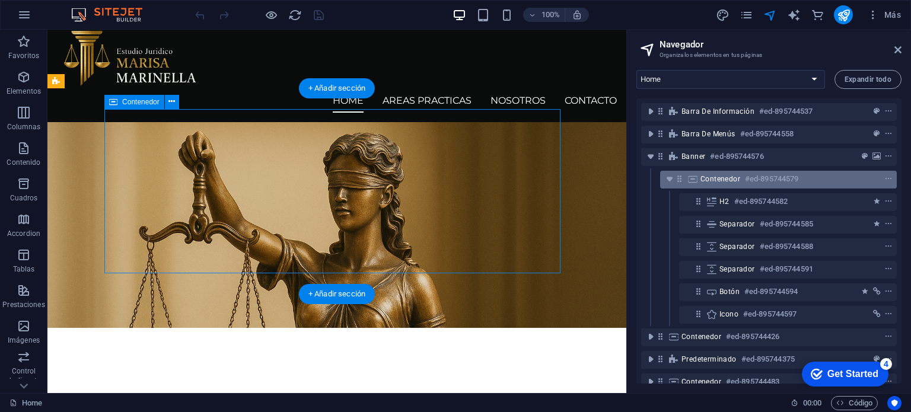
scroll to position [42, 0]
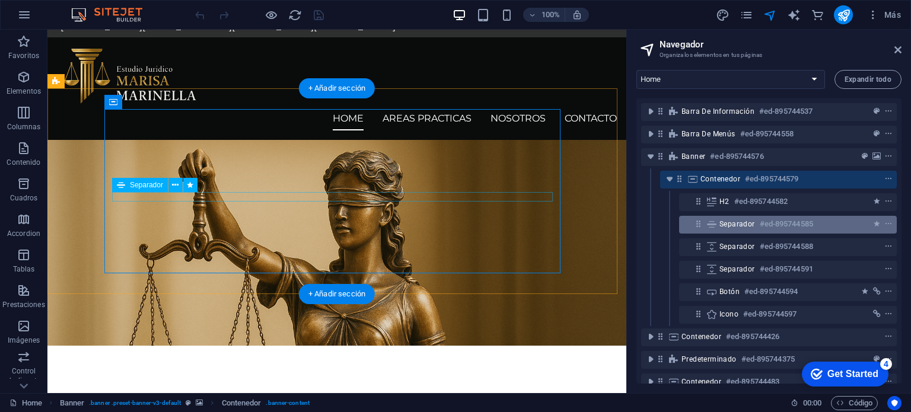
click at [737, 223] on span "Separador" at bounding box center [737, 223] width 36 height 9
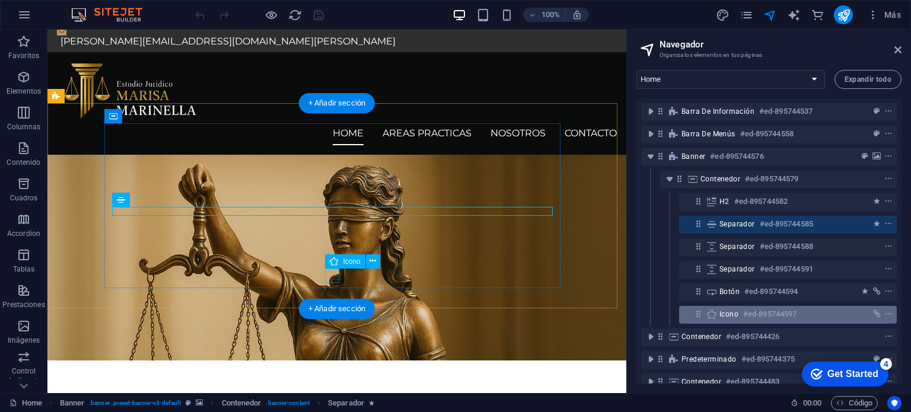
scroll to position [59, 0]
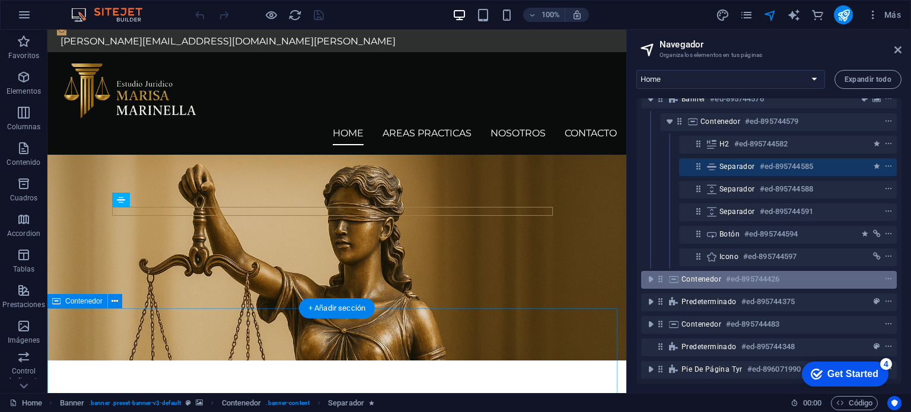
click at [745, 282] on h6 "#ed-895744426" at bounding box center [752, 279] width 53 height 14
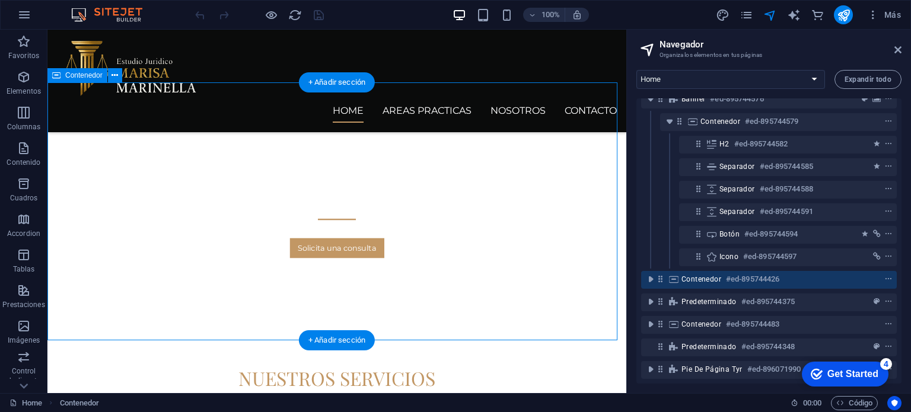
scroll to position [0, 0]
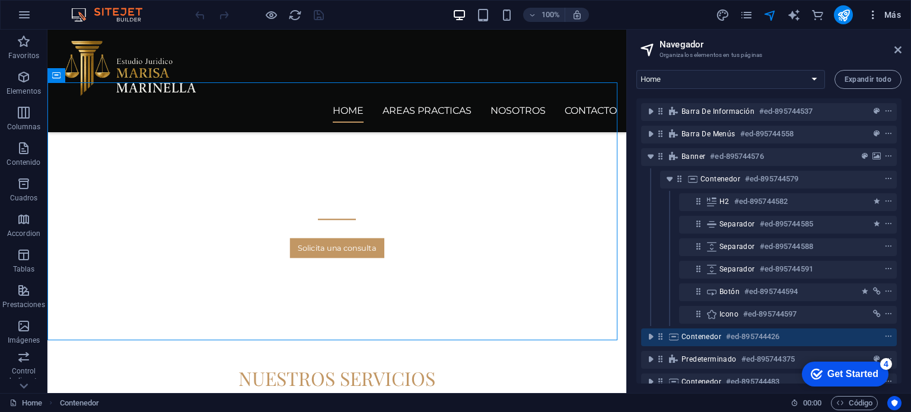
click at [871, 16] on icon "button" at bounding box center [873, 15] width 12 height 12
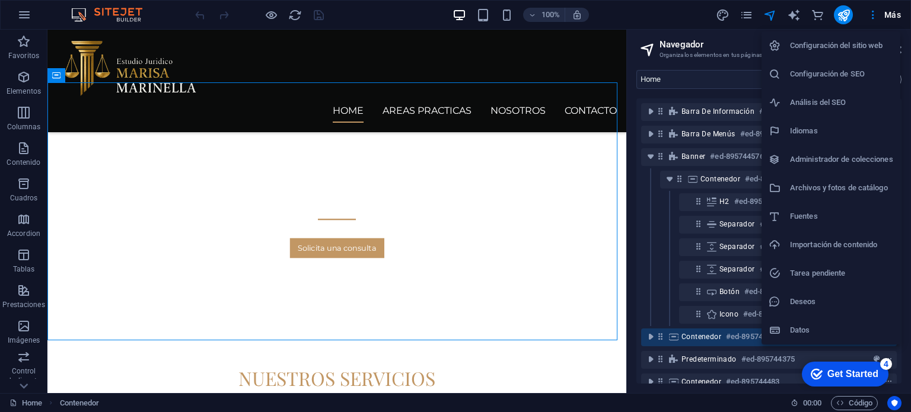
click at [845, 47] on h6 "Configuración del sitio web" at bounding box center [841, 46] width 103 height 14
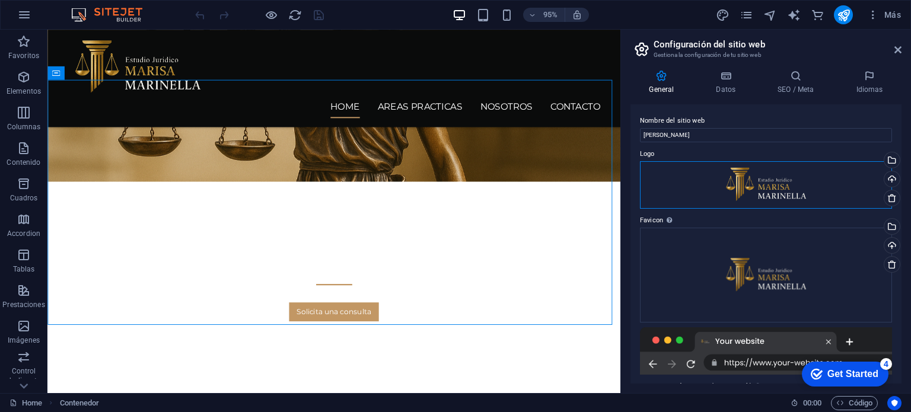
click at [772, 192] on div "Arrastra archivos aquí, haz clic para escoger archivos o selecciona archivos de…" at bounding box center [766, 184] width 252 height 47
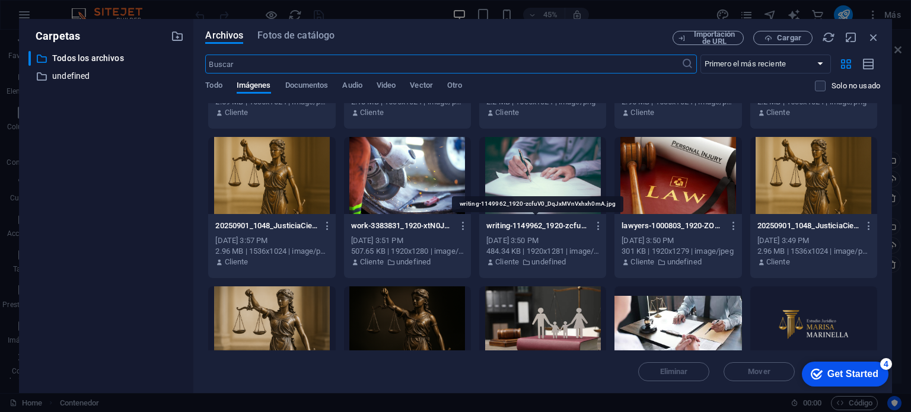
scroll to position [474, 0]
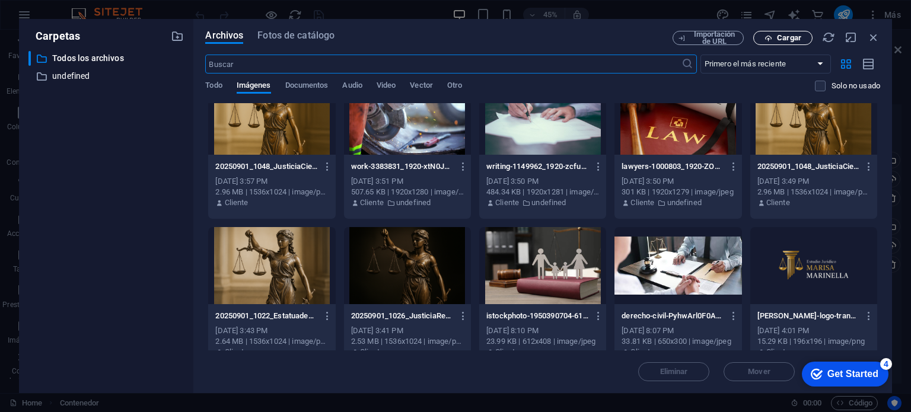
click at [787, 34] on span "Cargar" at bounding box center [789, 37] width 24 height 7
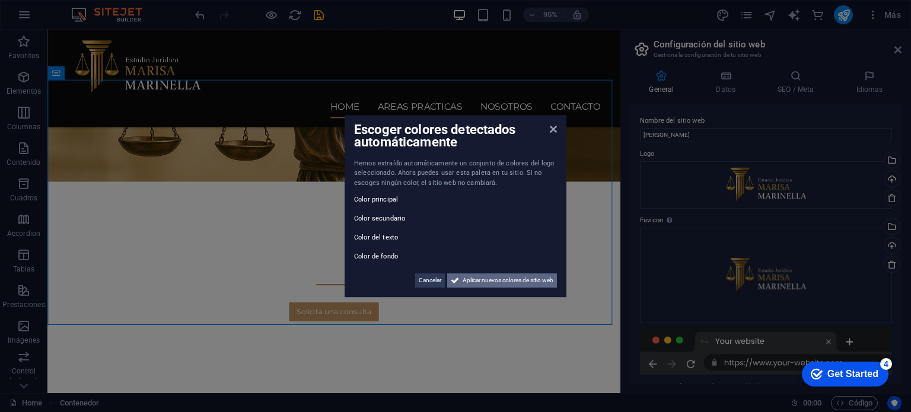
click at [508, 283] on span "Aplicar nuevos colores de sitio web" at bounding box center [508, 280] width 91 height 14
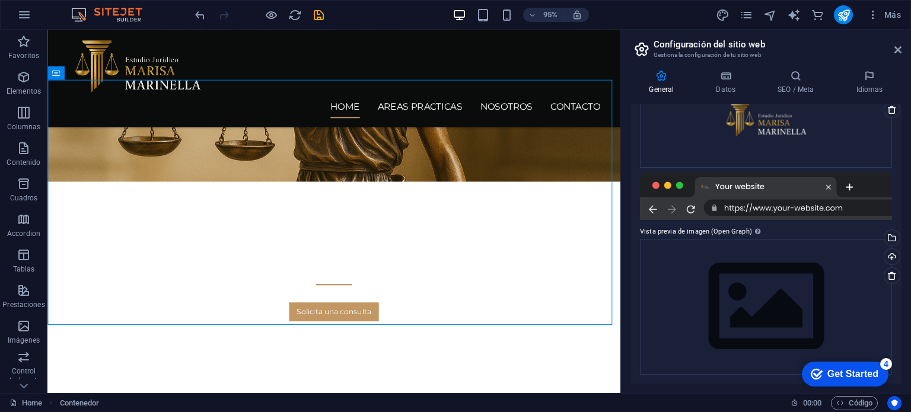
scroll to position [0, 0]
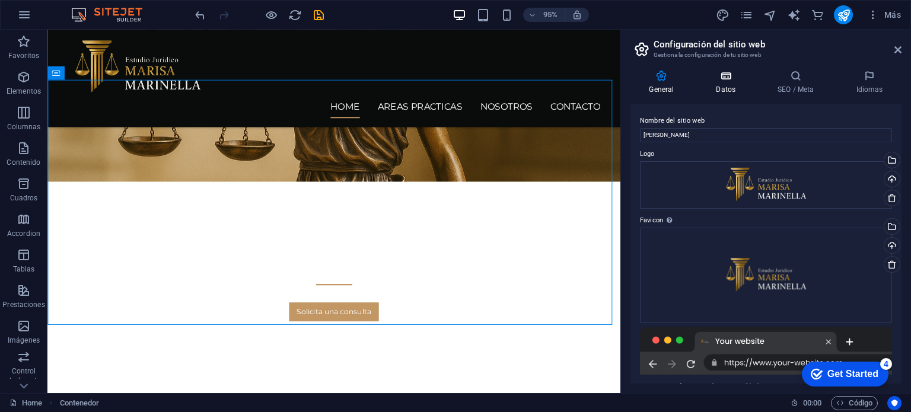
click at [729, 89] on h4 "Datos" at bounding box center [728, 82] width 62 height 25
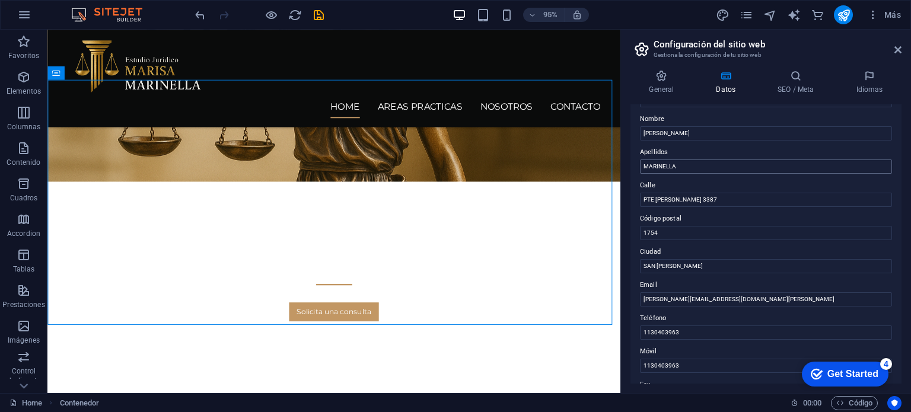
scroll to position [178, 0]
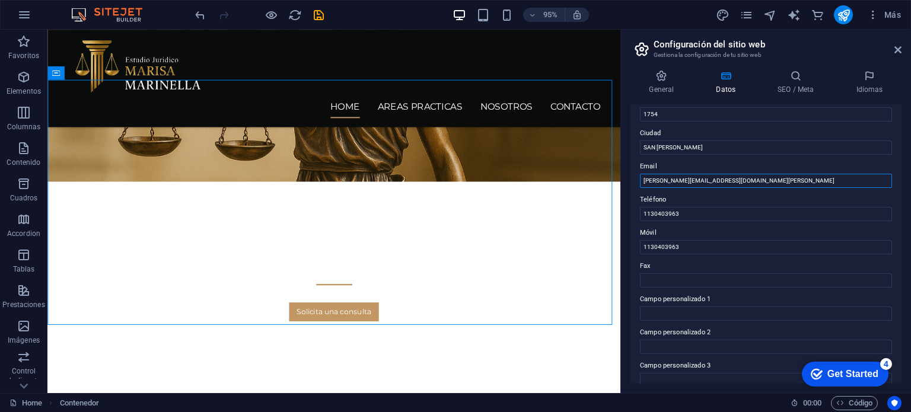
drag, startPoint x: 660, startPoint y: 181, endPoint x: 636, endPoint y: 181, distance: 24.3
click at [636, 181] on div "Datos de contacto para este sitio web. Pueden usarse en cualquier parte del sit…" at bounding box center [765, 243] width 271 height 279
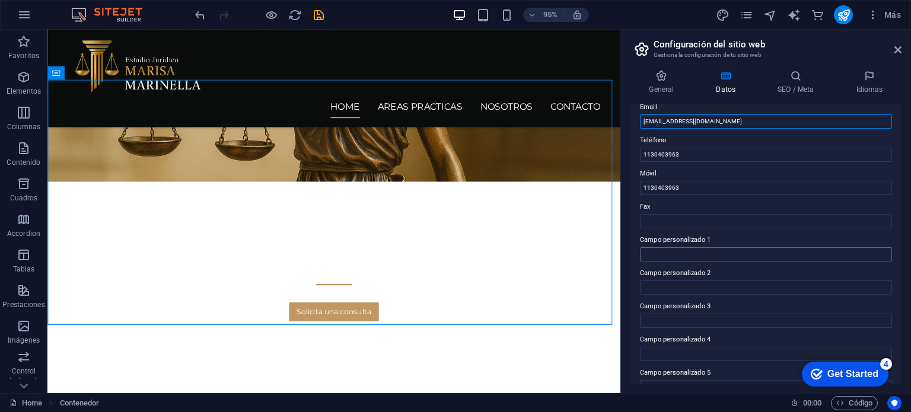
scroll to position [289, 0]
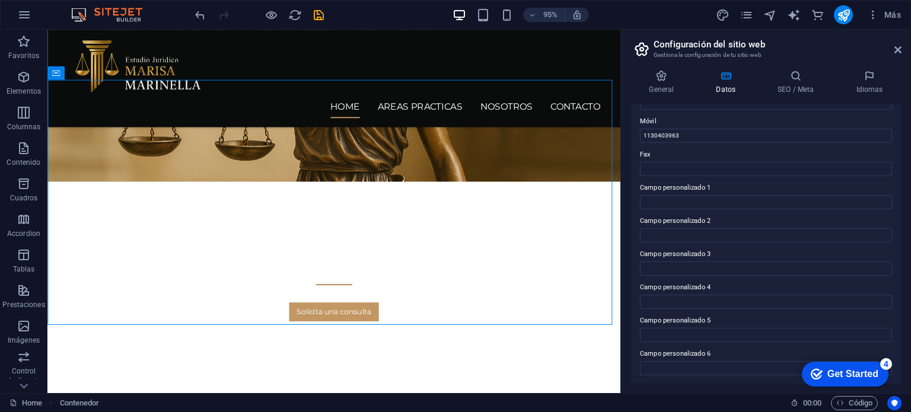
type input "[EMAIL_ADDRESS][DOMAIN_NAME]"
click at [717, 393] on div "General Datos SEO / Meta Idiomas Nombre del sitio web Marisa Marinella Logo Arr…" at bounding box center [766, 226] width 290 height 333
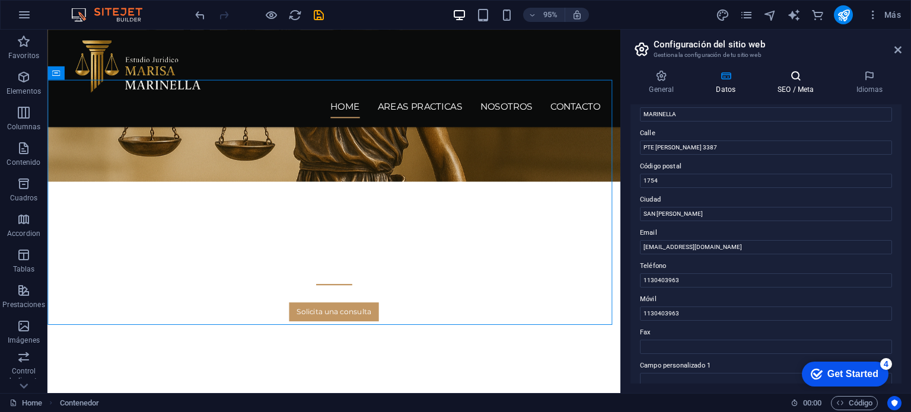
click at [796, 71] on icon at bounding box center [796, 76] width 74 height 12
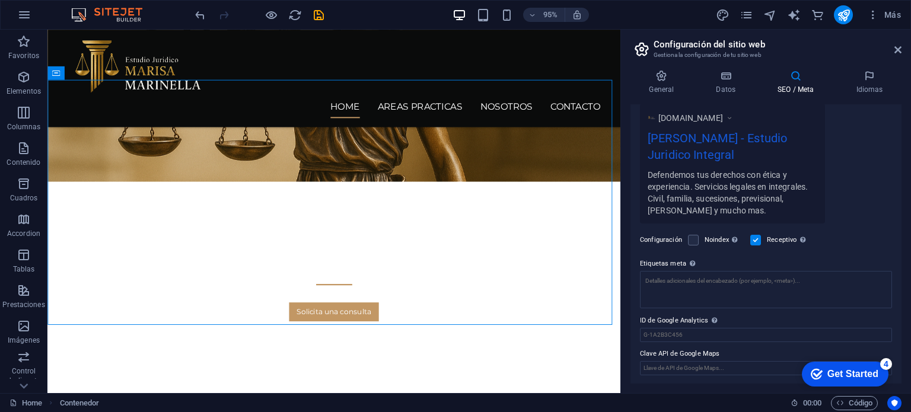
scroll to position [0, 0]
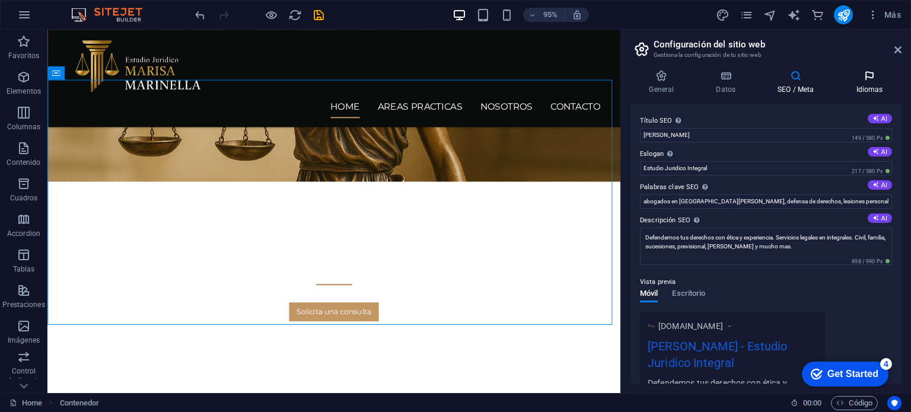
click at [872, 81] on icon at bounding box center [869, 76] width 64 height 12
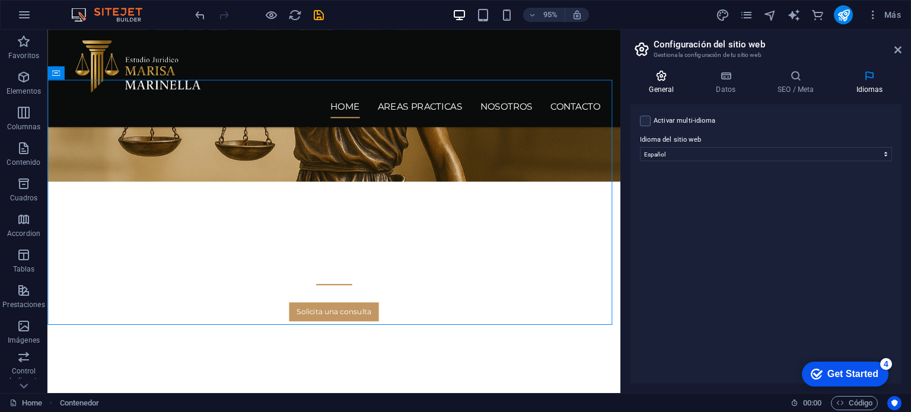
click at [666, 82] on h4 "General" at bounding box center [663, 82] width 67 height 25
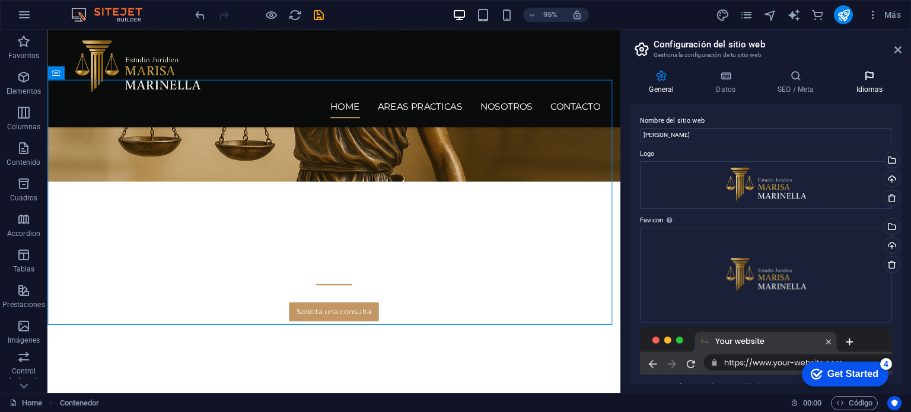
click at [869, 77] on icon at bounding box center [869, 76] width 64 height 12
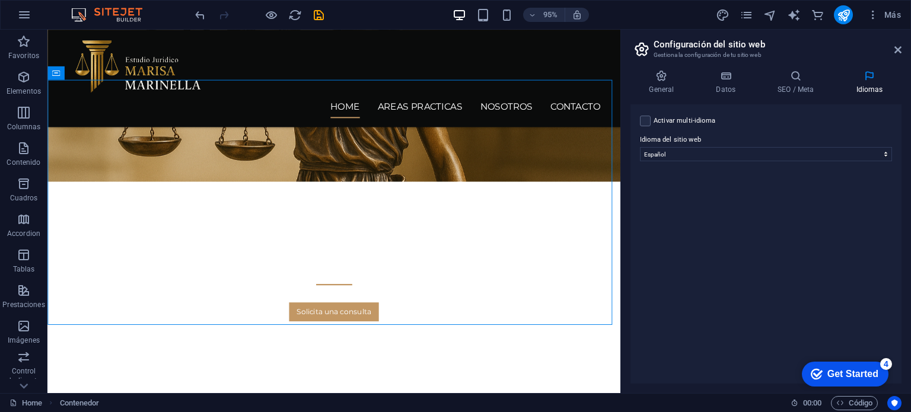
click at [654, 121] on label "Activar multi-idioma Para desactivar la opción multi-idioma, elimine todos los …" at bounding box center [685, 121] width 62 height 14
click at [0, 0] on input "Activar multi-idioma Para desactivar la opción multi-idioma, elimine todos los …" at bounding box center [0, 0] width 0 height 0
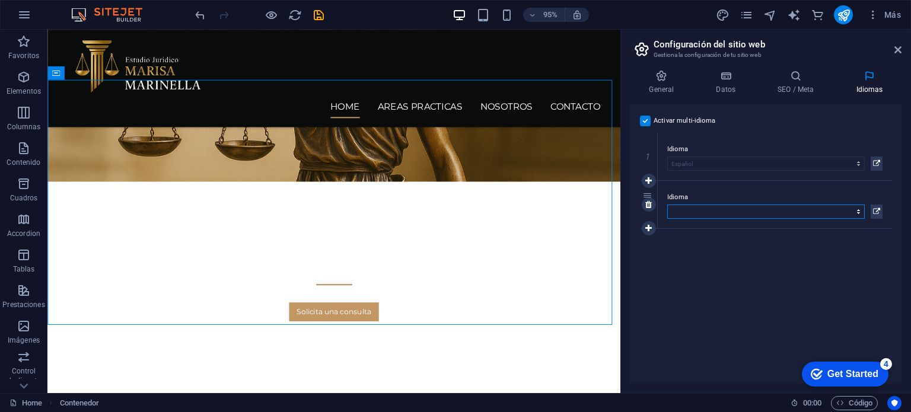
click at [710, 205] on select "Abkhazian Afar Afrikaans Akan Albanés Alemán Amharic Árabe Aragonese Armenian A…" at bounding box center [765, 212] width 197 height 14
select select "73"
click at [667, 205] on select "Abkhazian Afar Afrikaans Akan Albanés Alemán Amharic Árabe Aragonese Armenian A…" at bounding box center [765, 212] width 197 height 14
click at [799, 288] on div "Activar multi-idioma Para desactivar la opción multi-idioma, elimine todos los …" at bounding box center [765, 243] width 271 height 279
click at [655, 80] on icon at bounding box center [661, 76] width 62 height 12
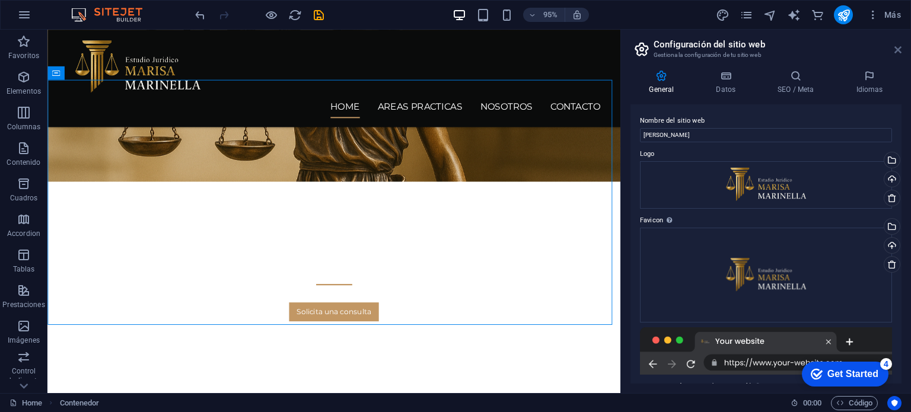
click at [897, 45] on icon at bounding box center [897, 49] width 7 height 9
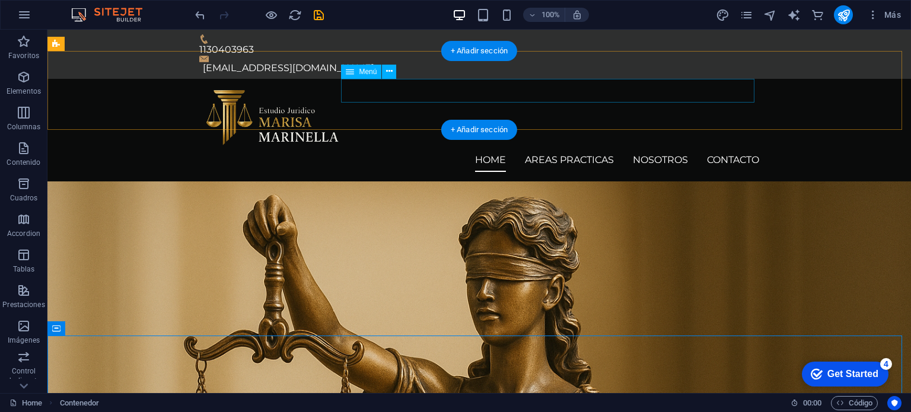
click at [733, 148] on nav "Home AREAS PRACTICAS NOSOTROS CONTACTO" at bounding box center [479, 160] width 560 height 24
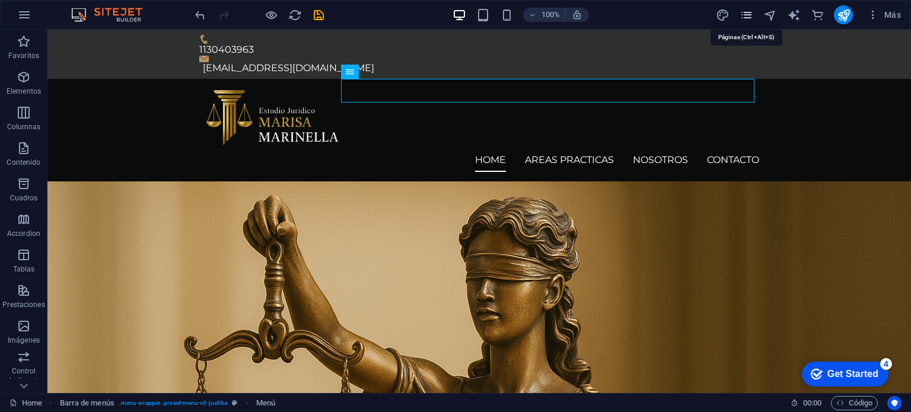
click at [743, 9] on icon "pages" at bounding box center [747, 15] width 14 height 14
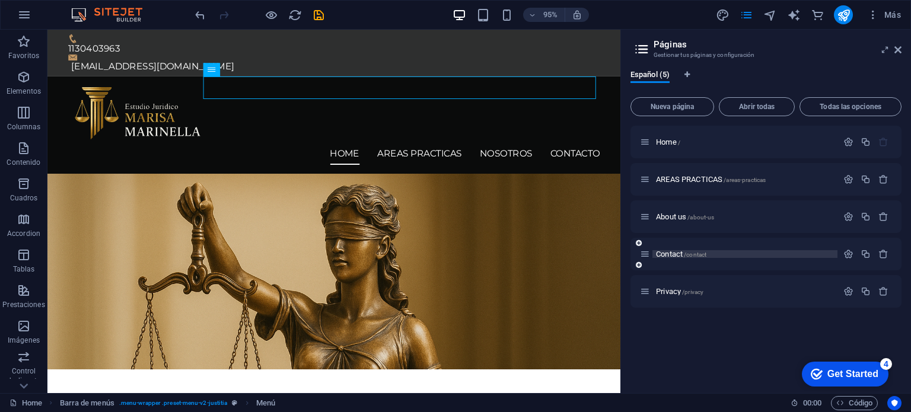
click at [671, 253] on span "Contact /contact" at bounding box center [681, 254] width 50 height 9
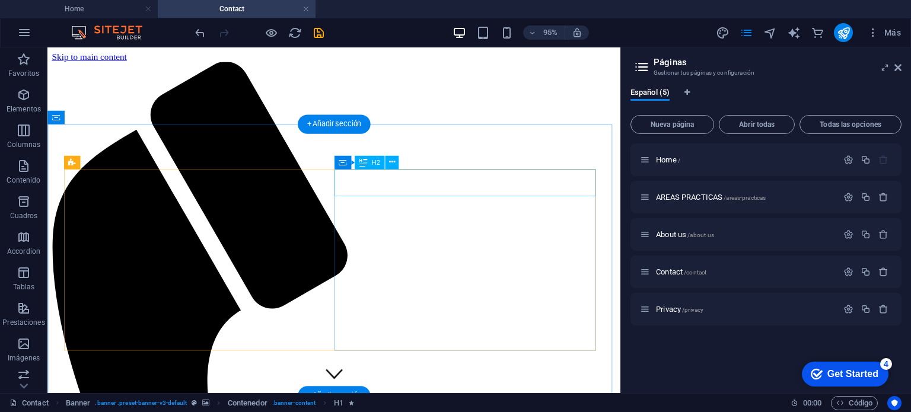
scroll to position [237, 0]
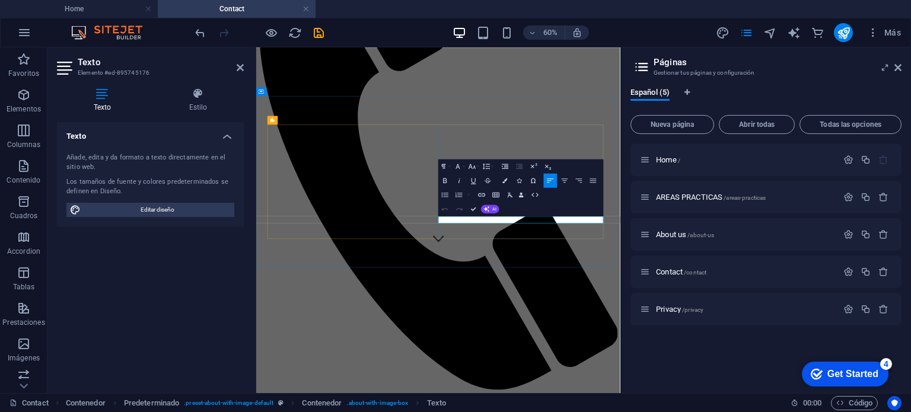
click link "[EMAIL_ADDRESS][DOMAIN_NAME]"
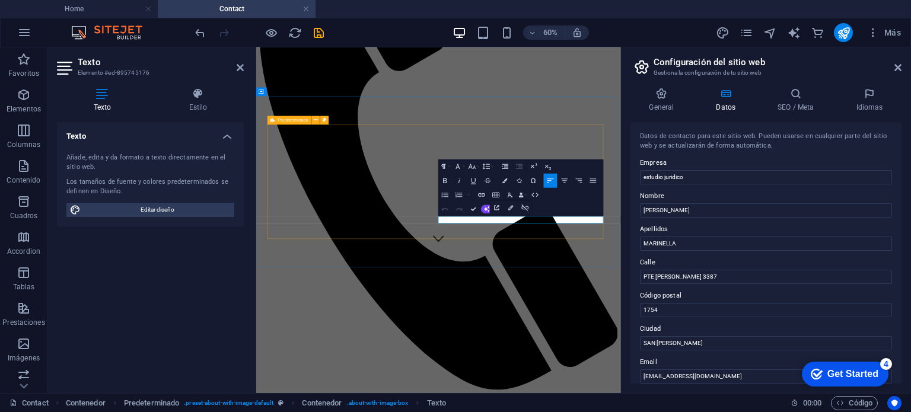
drag, startPoint x: 597, startPoint y: 333, endPoint x: 556, endPoint y: 333, distance: 40.9
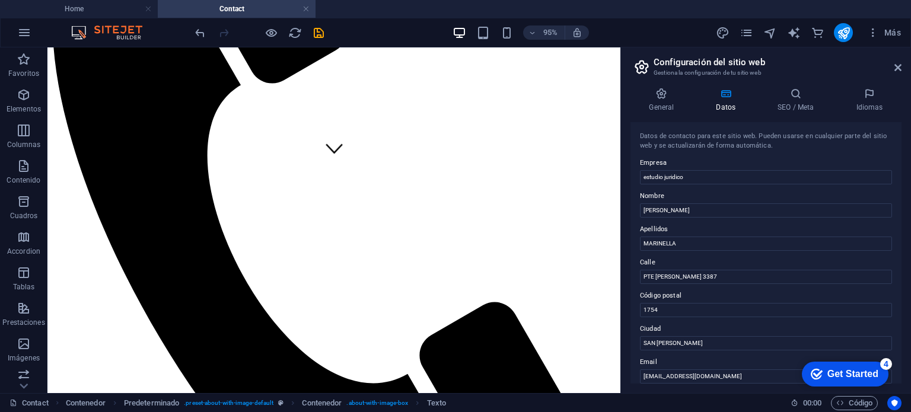
scroll to position [555, 0]
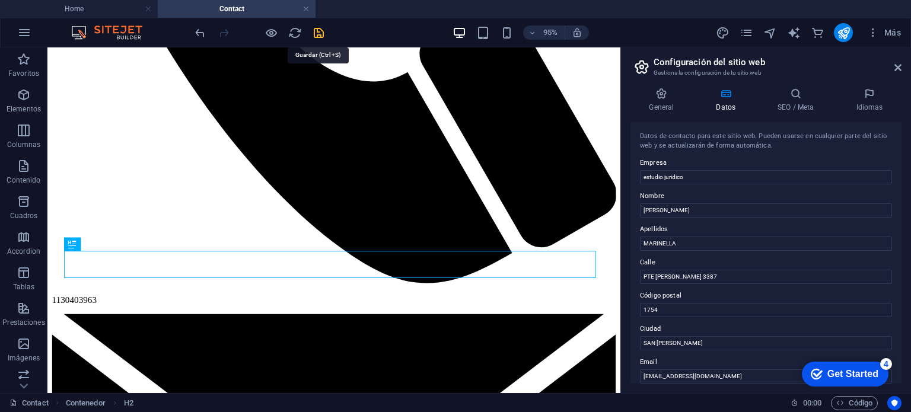
click at [324, 32] on icon "save" at bounding box center [319, 33] width 14 height 14
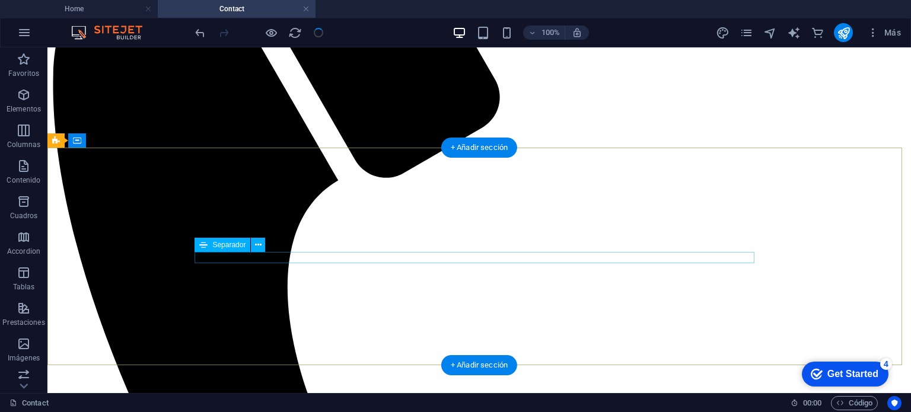
scroll to position [0, 0]
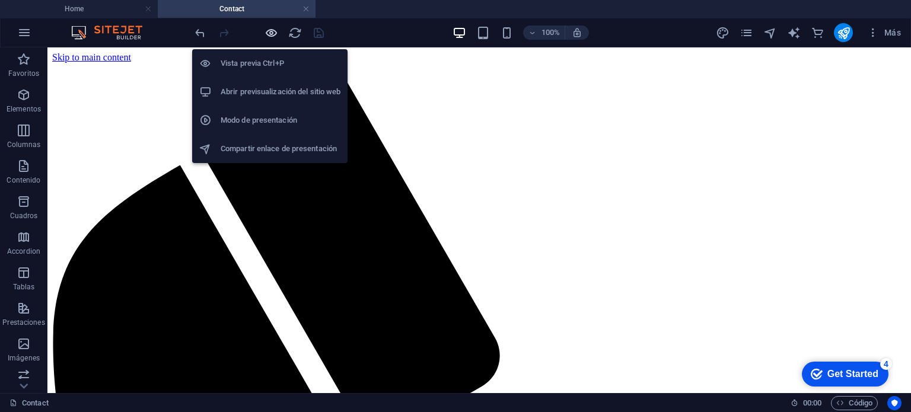
click at [270, 31] on icon "button" at bounding box center [272, 33] width 14 height 14
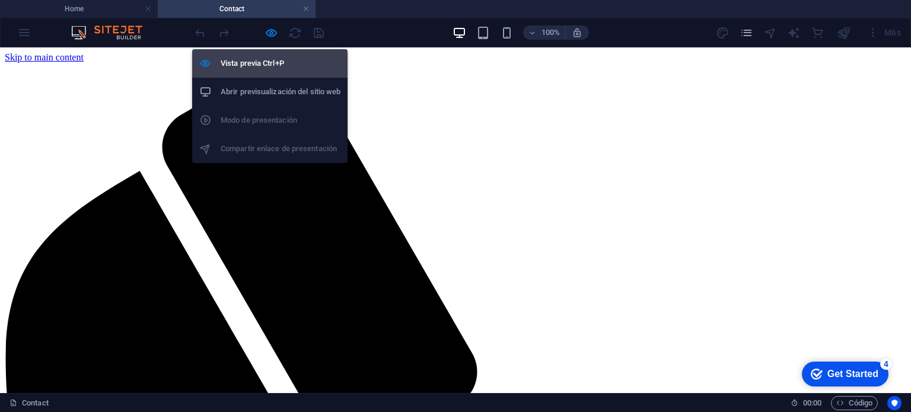
click at [258, 58] on h6 "Vista previa Ctrl+P" at bounding box center [281, 63] width 120 height 14
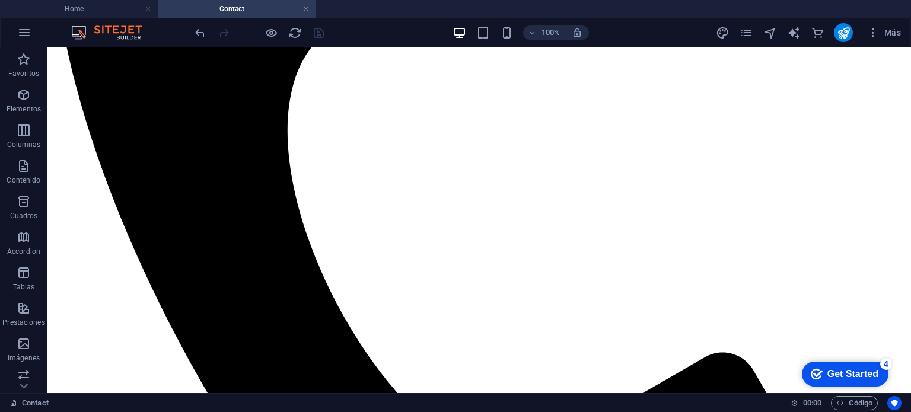
scroll to position [356, 0]
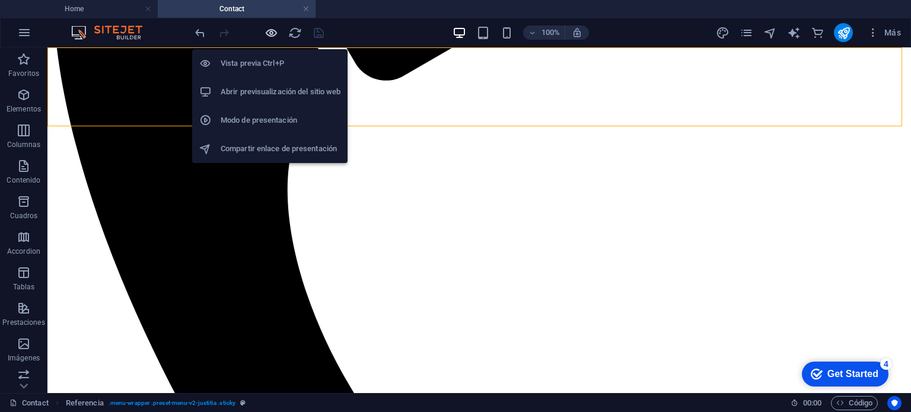
click at [266, 33] on icon "button" at bounding box center [272, 33] width 14 height 14
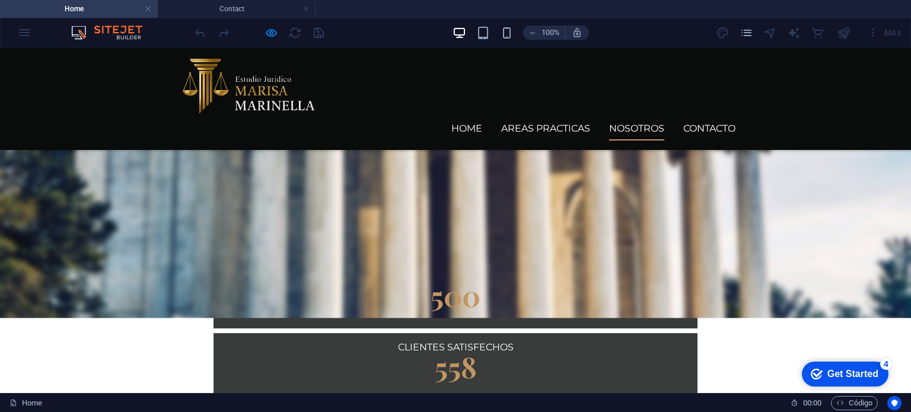
scroll to position [1146, 0]
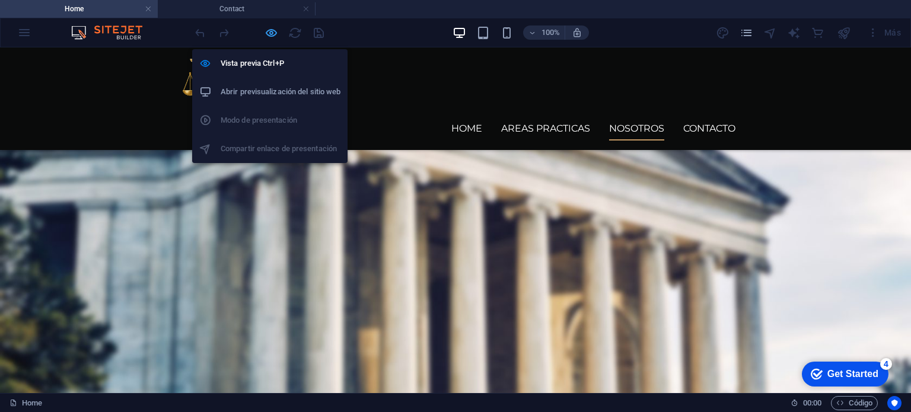
click at [273, 31] on icon "button" at bounding box center [272, 33] width 14 height 14
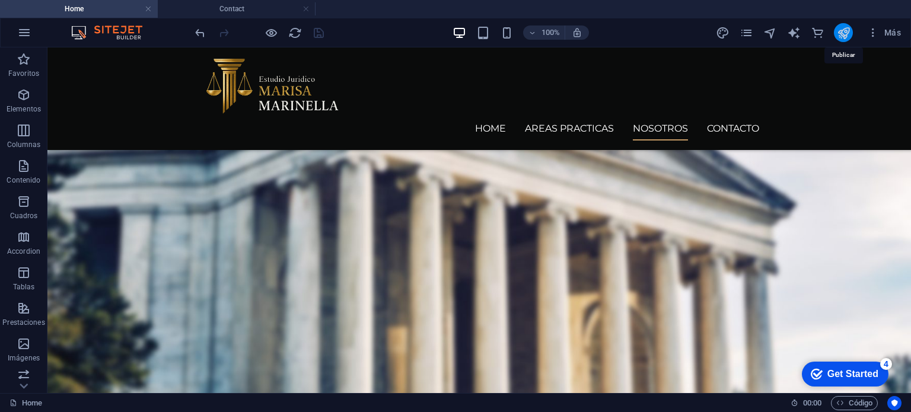
click at [847, 33] on icon "publish" at bounding box center [844, 33] width 14 height 14
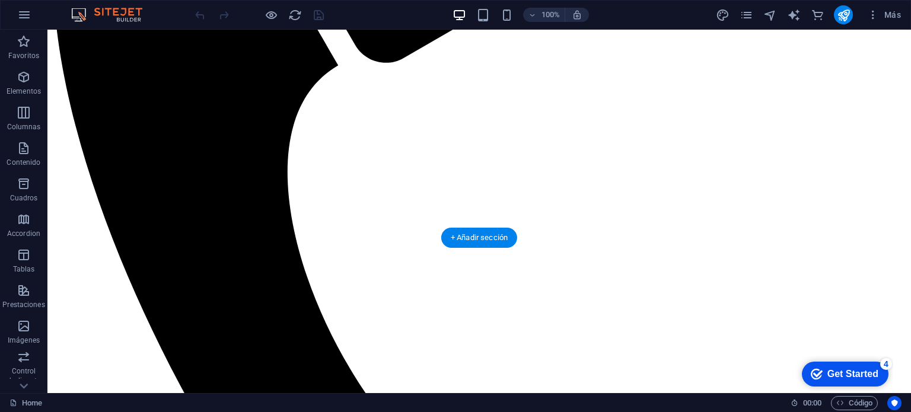
scroll to position [59, 0]
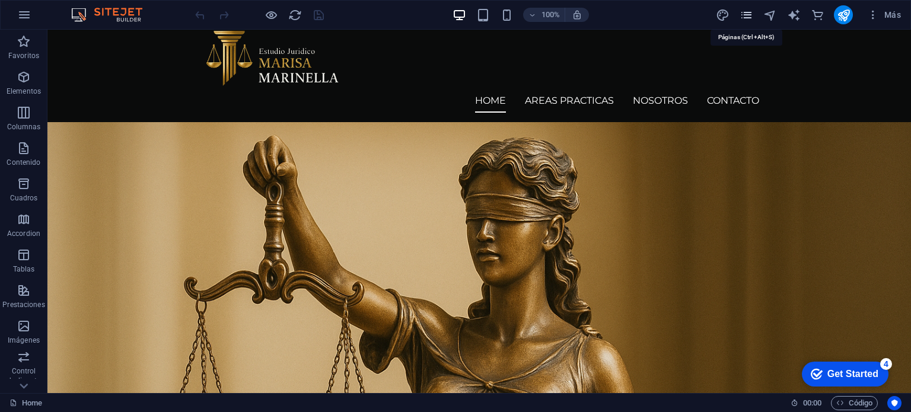
click at [747, 14] on icon "pages" at bounding box center [747, 15] width 14 height 14
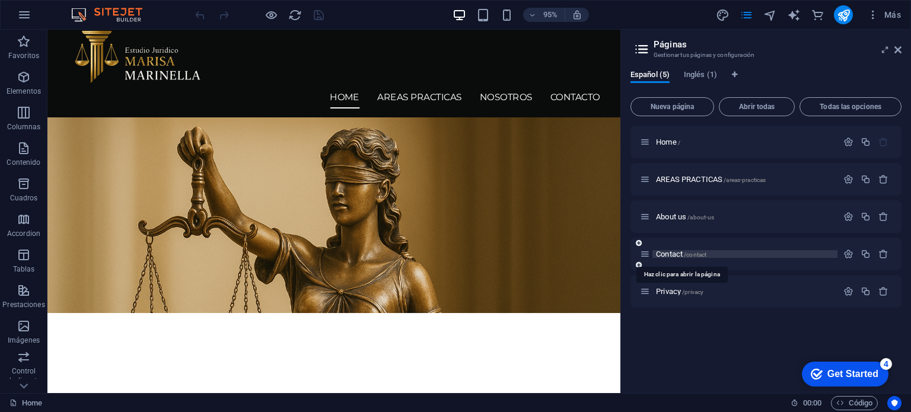
click at [676, 254] on span "Contact /contact" at bounding box center [681, 254] width 50 height 9
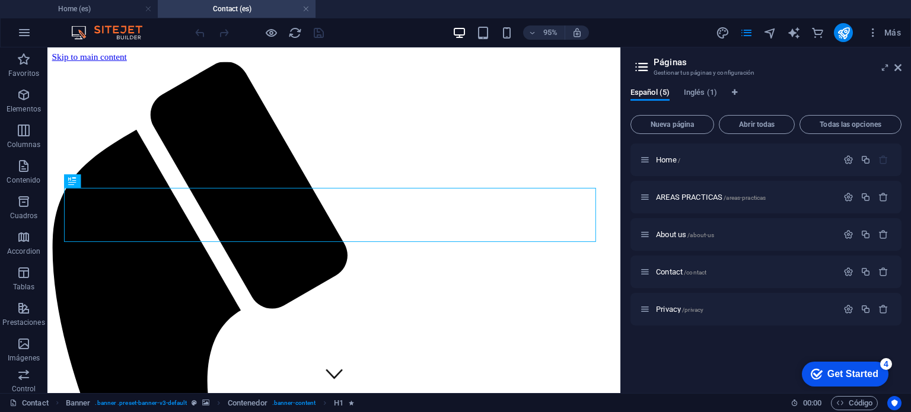
scroll to position [0, 0]
click at [894, 71] on icon at bounding box center [897, 67] width 7 height 9
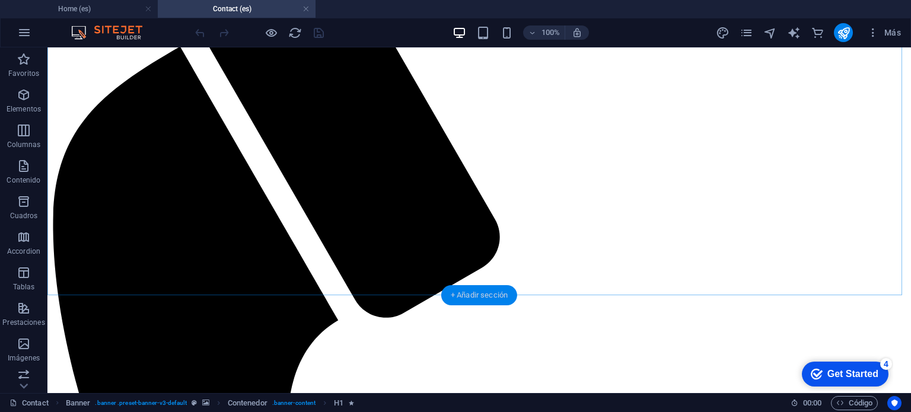
scroll to position [415, 0]
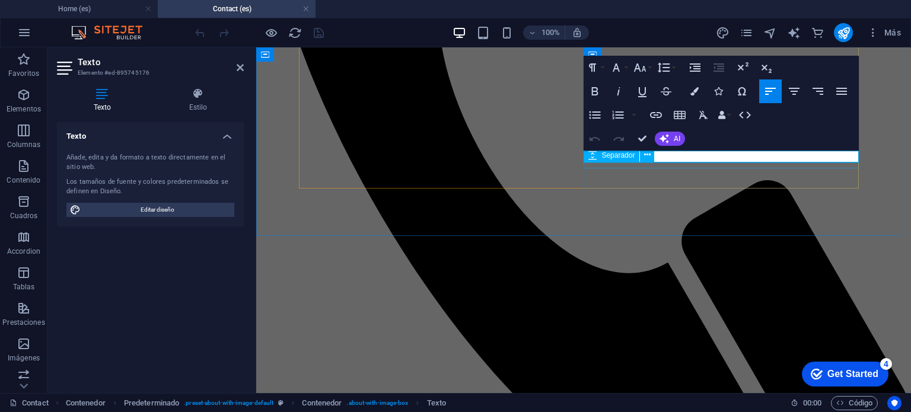
click at [589, 158] on icon at bounding box center [592, 155] width 8 height 14
select select "px"
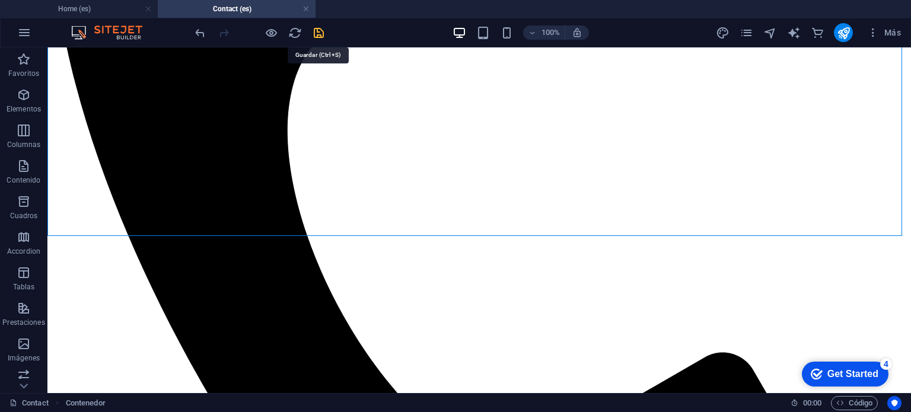
click at [316, 30] on icon "save" at bounding box center [319, 33] width 14 height 14
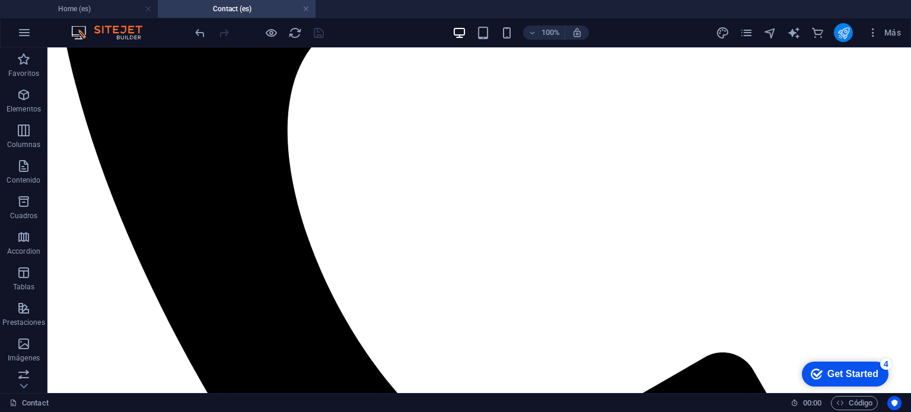
click at [851, 31] on button "publish" at bounding box center [843, 32] width 19 height 19
